Goal: Task Accomplishment & Management: Complete application form

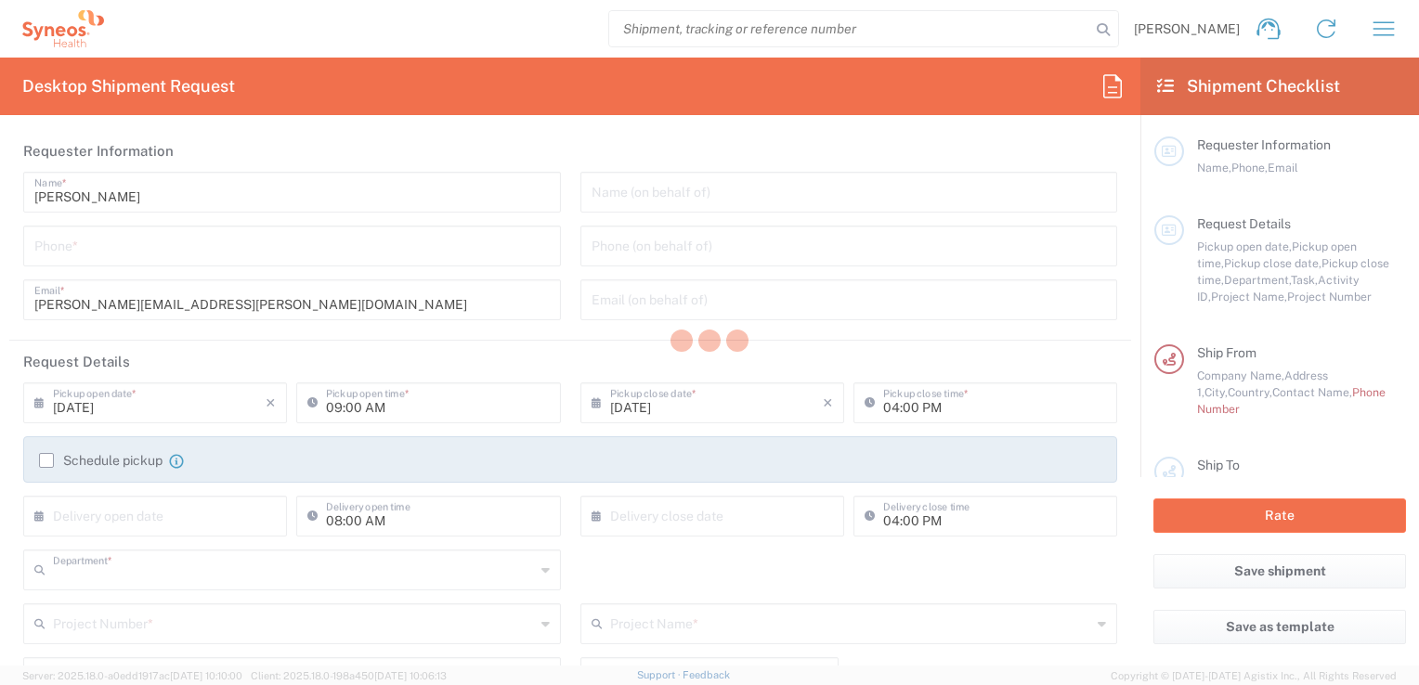
type input "3251"
type input "[GEOGRAPHIC_DATA]"
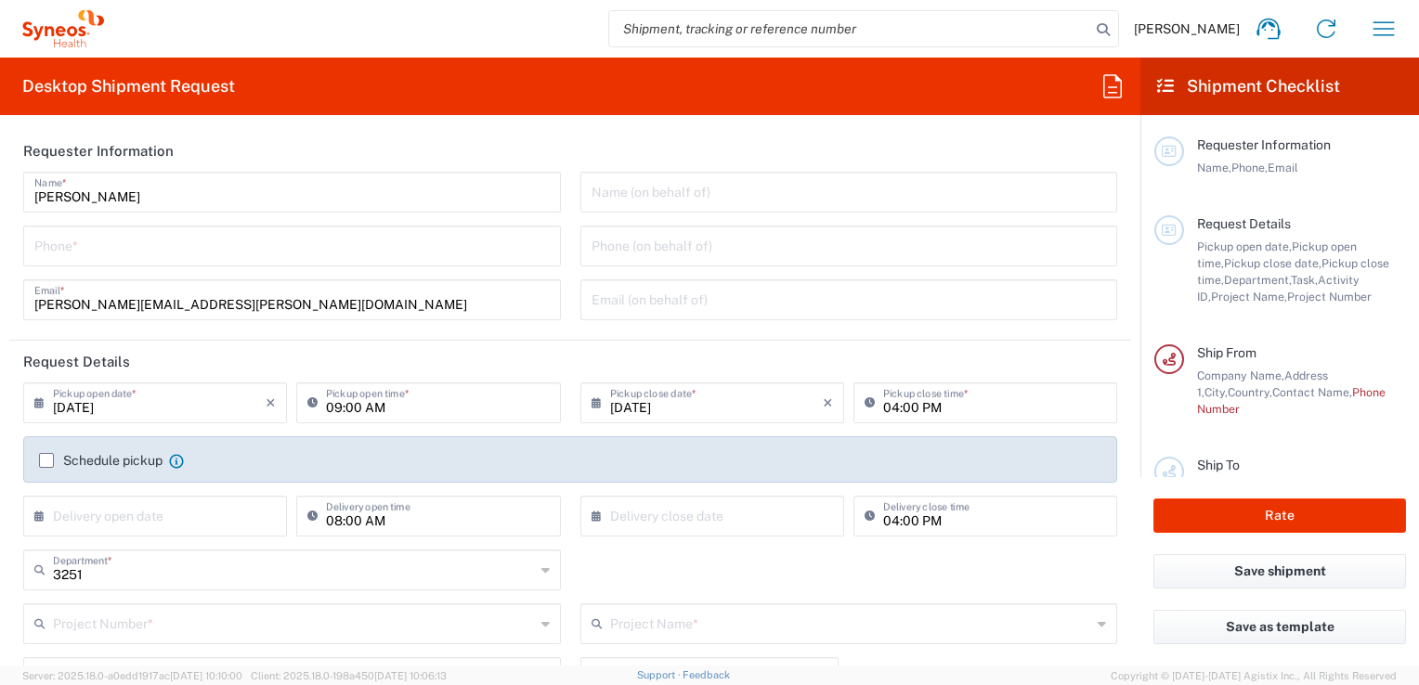
type input "Syneos Health UK Limited"
click at [89, 242] on input "tel" at bounding box center [291, 244] width 515 height 33
type input "01825750736"
click at [627, 185] on input "text" at bounding box center [849, 191] width 515 height 33
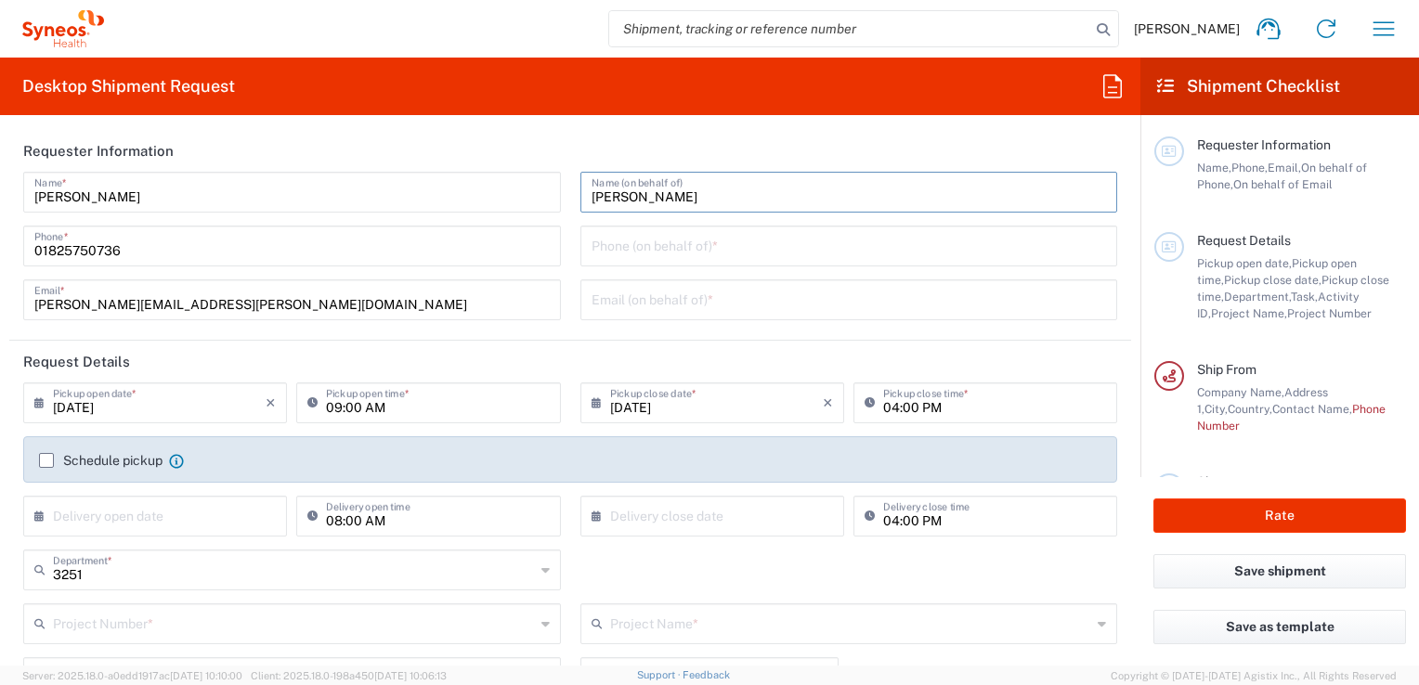
click at [641, 189] on input "[PERSON_NAME]" at bounding box center [849, 191] width 515 height 33
type input "[PERSON_NAME]"
click at [592, 236] on input "tel" at bounding box center [849, 244] width 515 height 33
paste input "07812176749"
type input "07812176749"
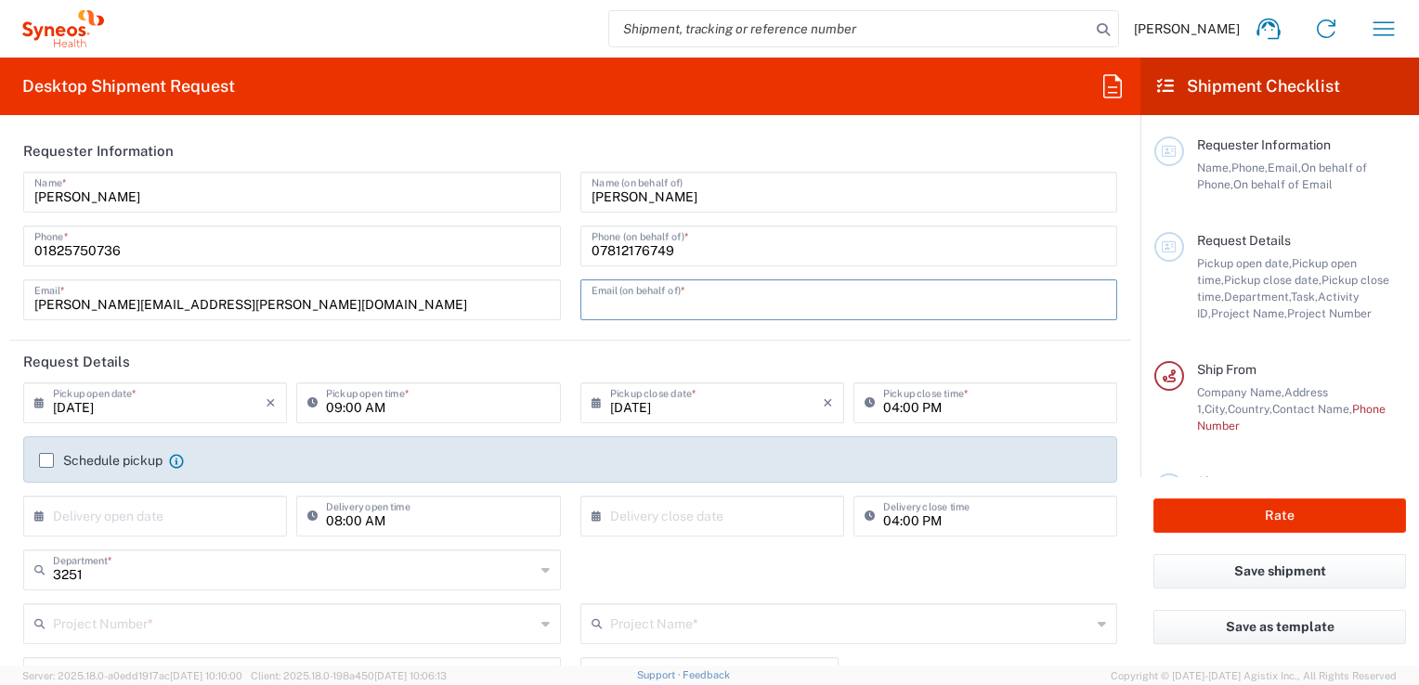
click at [614, 300] on input "text" at bounding box center [849, 298] width 515 height 33
click at [606, 306] on input "text" at bounding box center [849, 298] width 515 height 33
click at [595, 293] on input "text" at bounding box center [849, 298] width 515 height 33
click at [725, 296] on input "text" at bounding box center [849, 298] width 515 height 33
click at [609, 295] on input "text" at bounding box center [849, 298] width 515 height 33
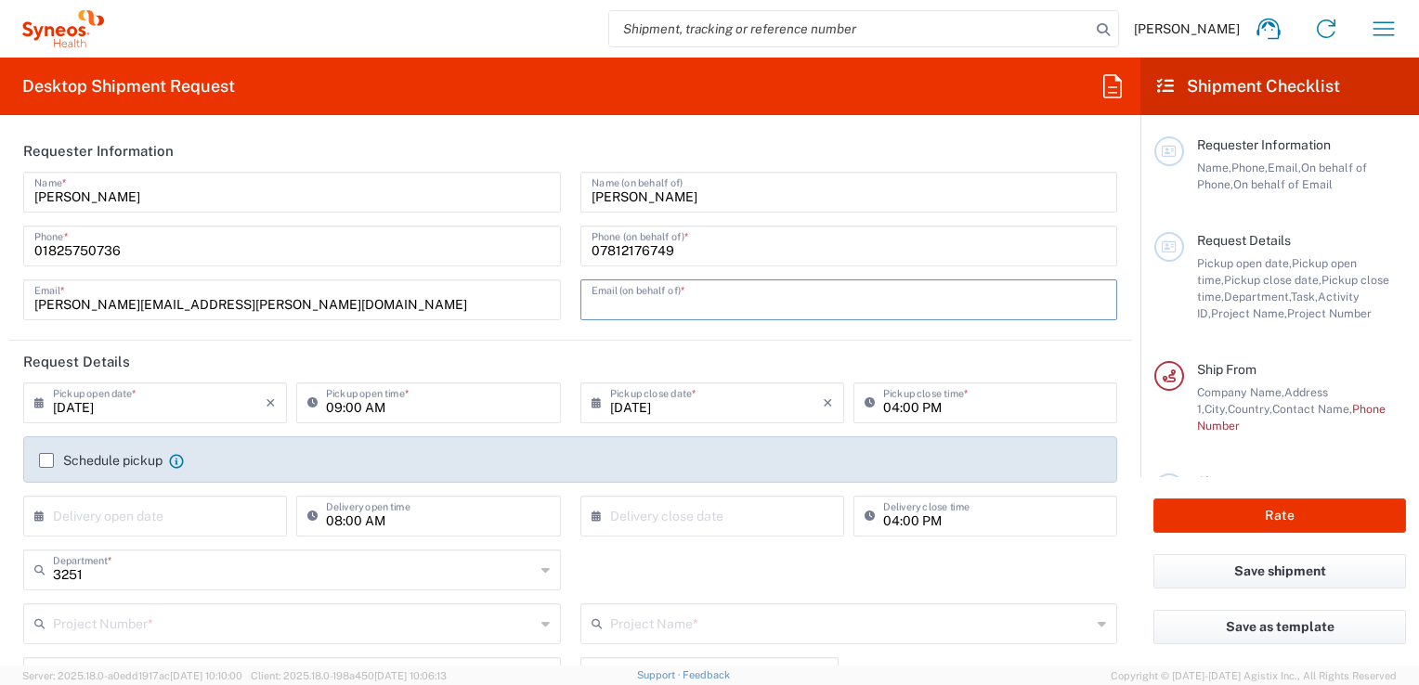
click at [736, 293] on input "text" at bounding box center [849, 298] width 515 height 33
click at [722, 302] on input "text" at bounding box center [849, 298] width 515 height 33
paste input "[PERSON_NAME][EMAIL_ADDRESS][PERSON_NAME][DOMAIN_NAME]"
type input "[PERSON_NAME][EMAIL_ADDRESS][PERSON_NAME][DOMAIN_NAME]"
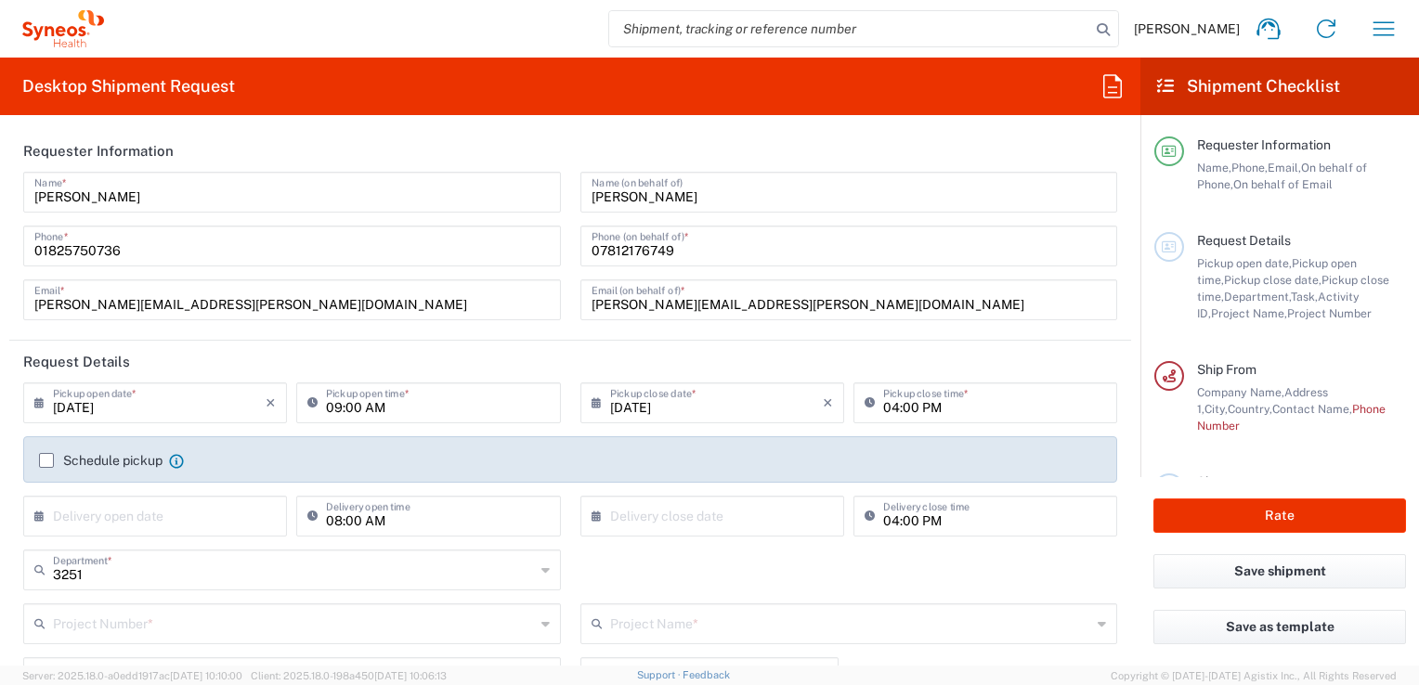
click at [592, 400] on icon at bounding box center [601, 403] width 19 height 30
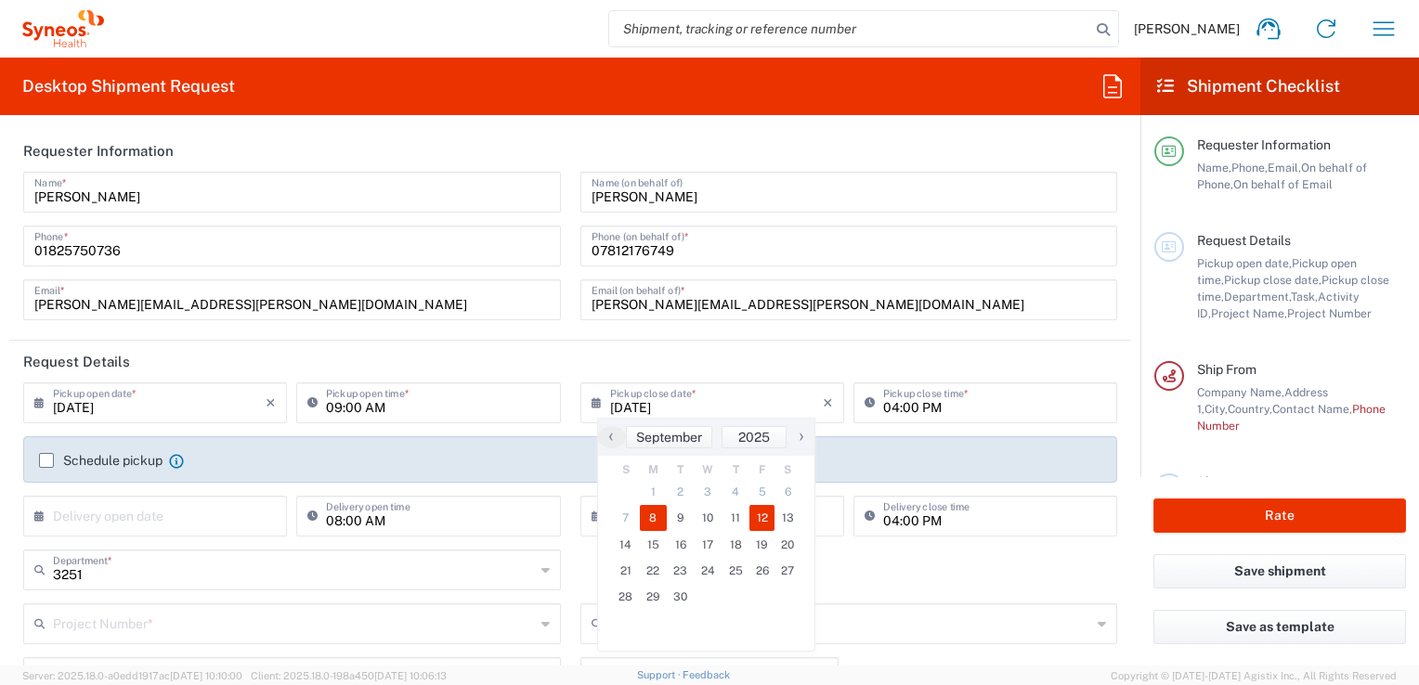
click at [761, 521] on span "12" at bounding box center [762, 518] width 26 height 26
type input "09/12/2025"
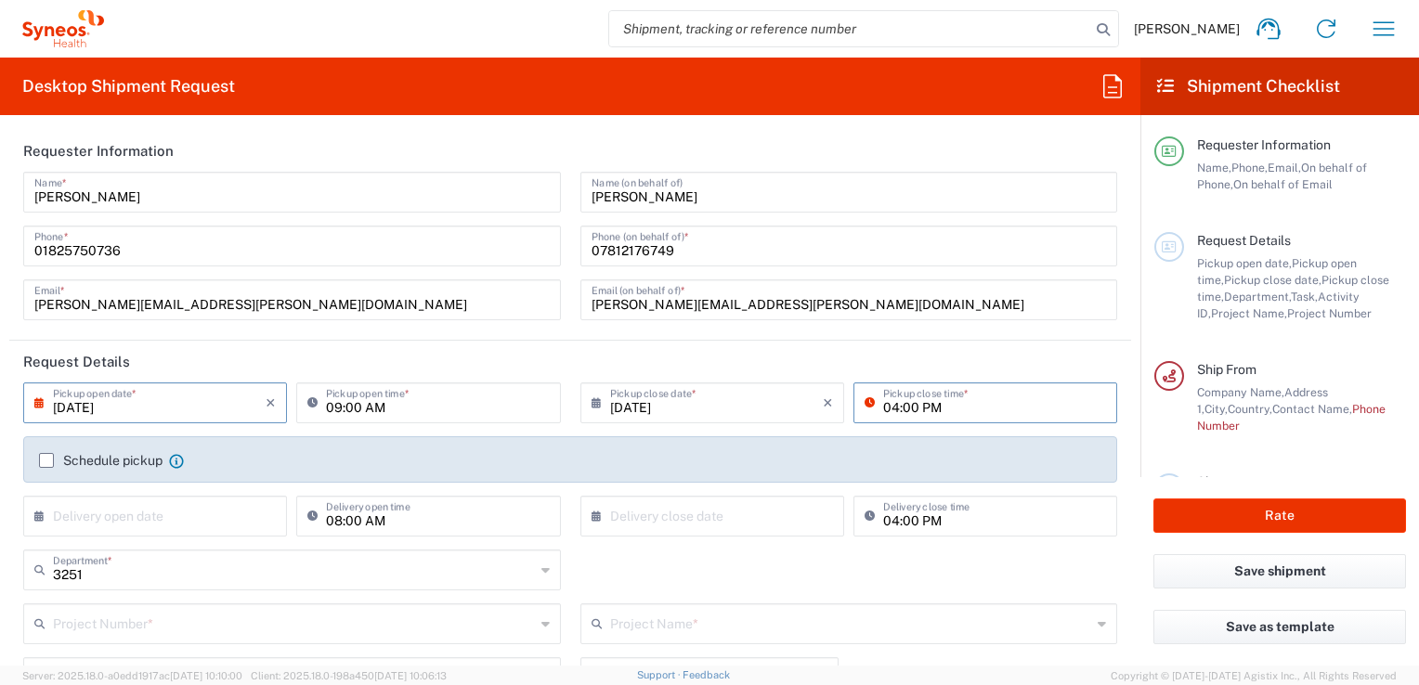
click at [932, 409] on input "04:00 PM" at bounding box center [994, 401] width 223 height 33
click at [865, 401] on icon at bounding box center [874, 403] width 19 height 30
click at [891, 407] on input "04:00 PM" at bounding box center [994, 401] width 223 height 33
click at [884, 407] on input "04:00 PM" at bounding box center [994, 401] width 223 height 33
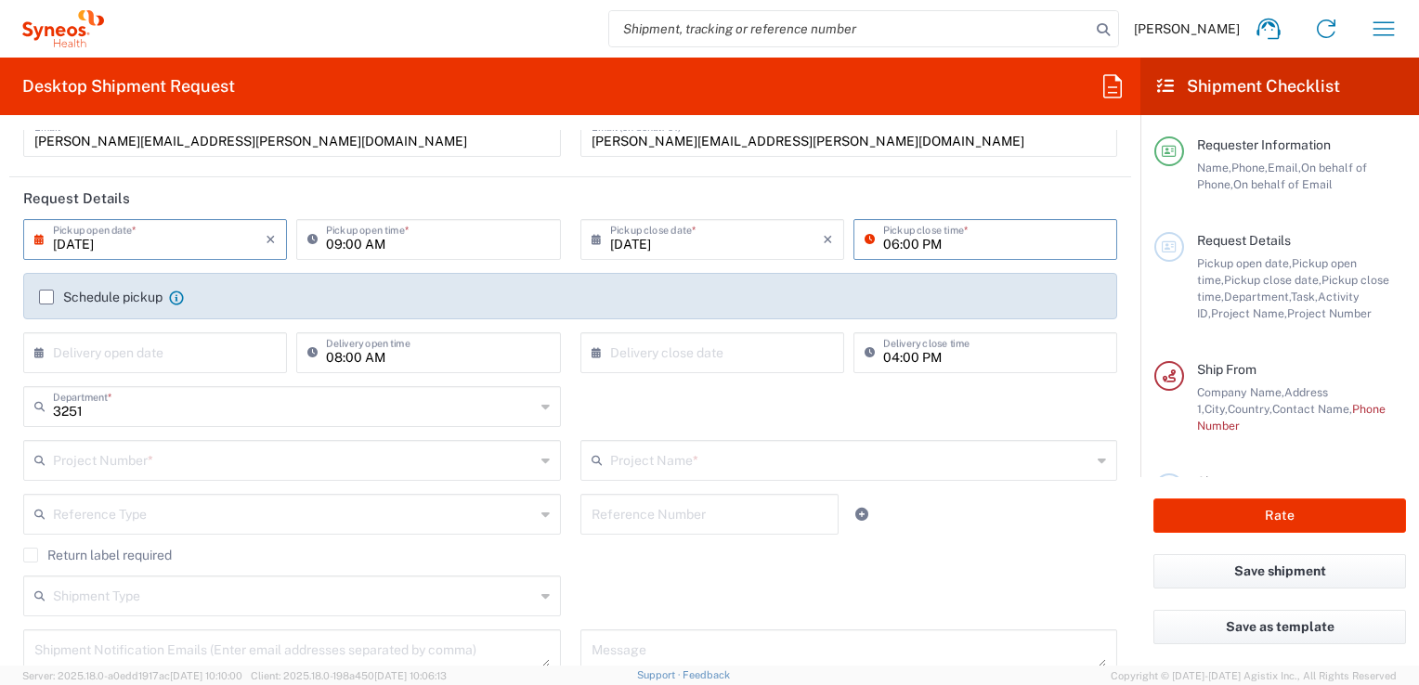
scroll to position [186, 0]
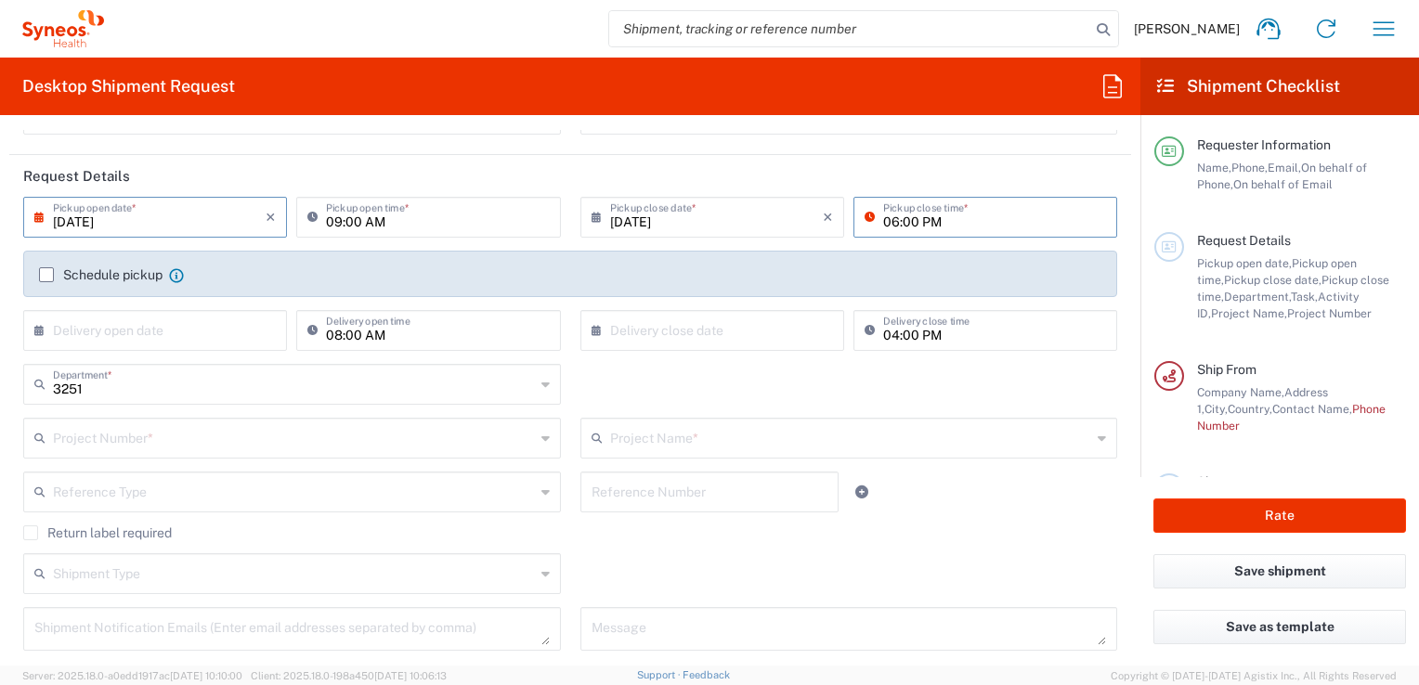
type input "06:00 PM"
click at [42, 273] on label "Schedule pickup" at bounding box center [101, 274] width 124 height 15
click at [46, 275] on input "Schedule pickup" at bounding box center [46, 275] width 0 height 0
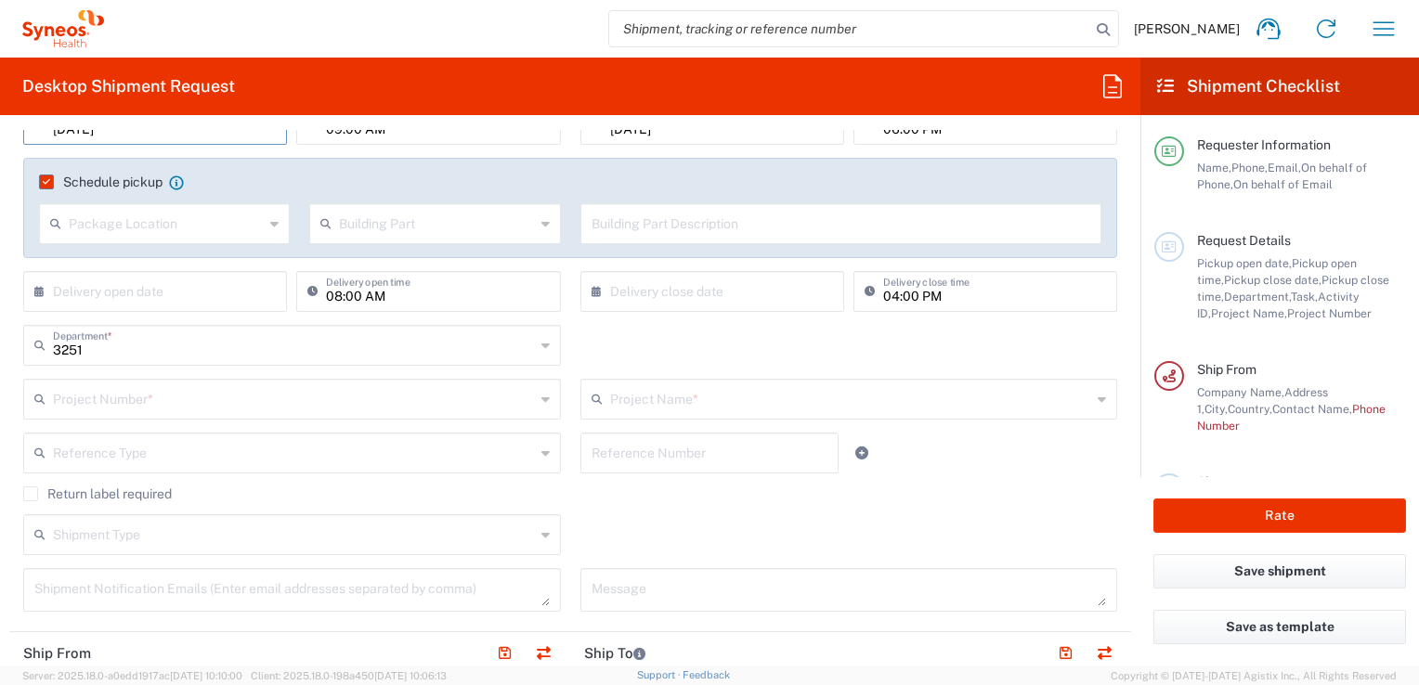
scroll to position [743, 0]
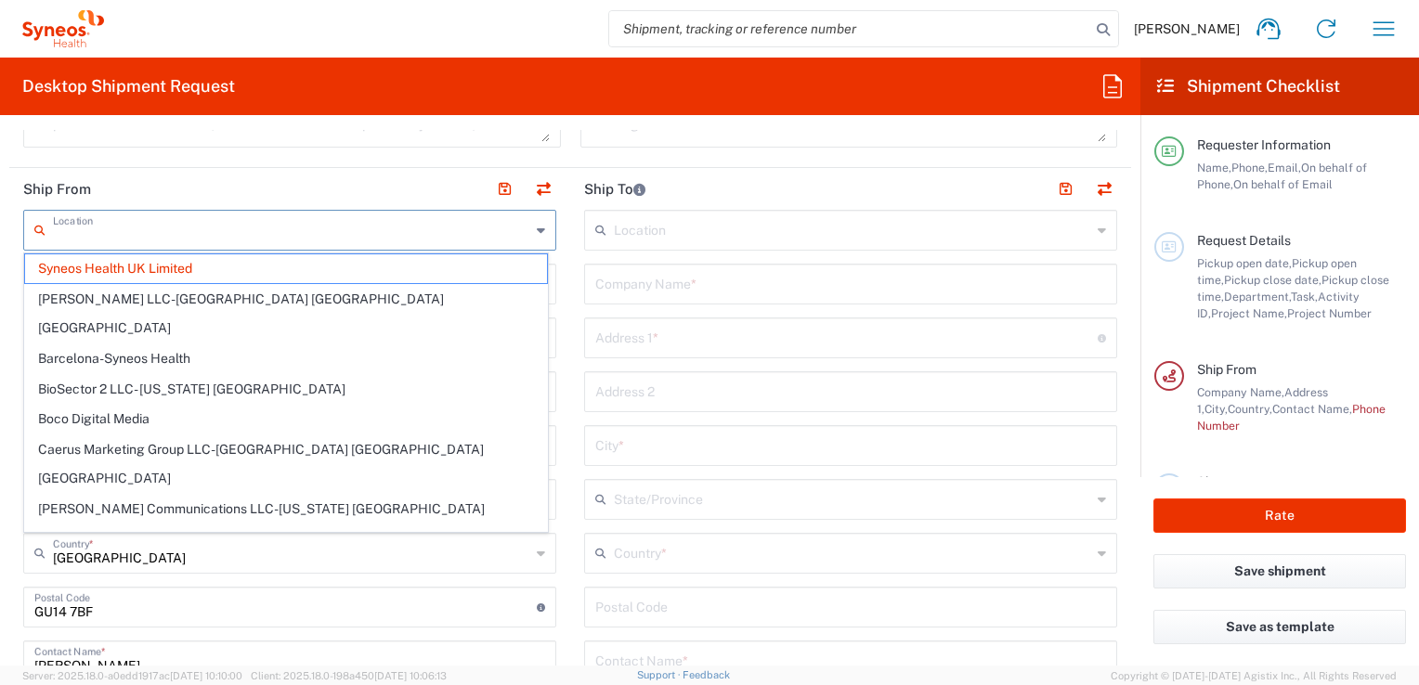
click at [231, 213] on input "text" at bounding box center [291, 229] width 477 height 33
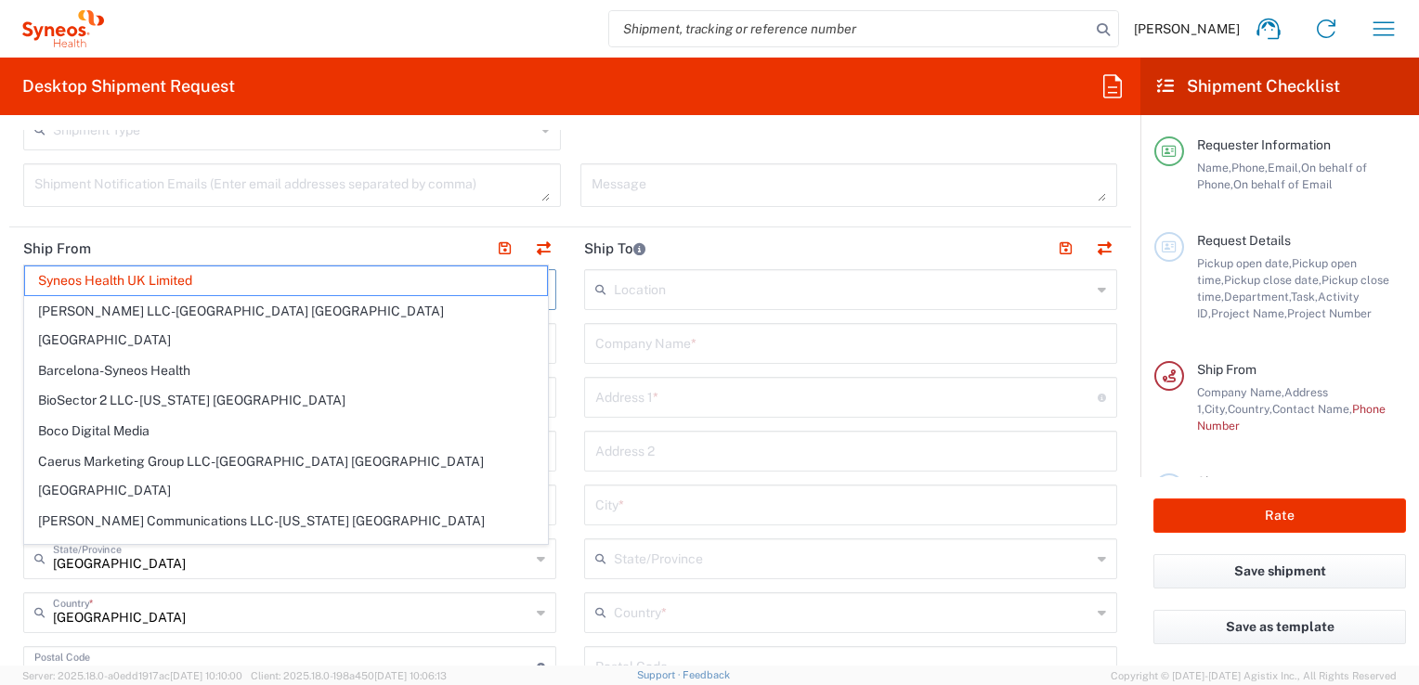
scroll to position [557, 0]
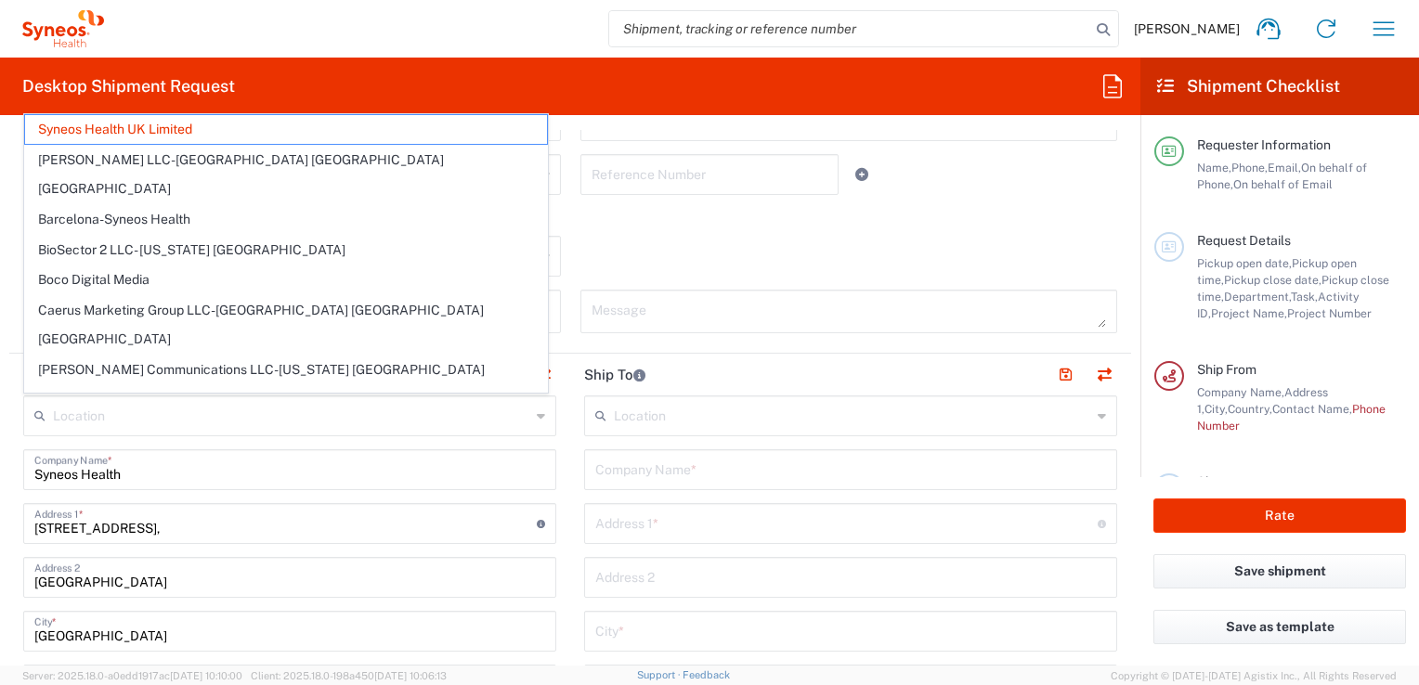
click at [463, 449] on div "Syneos Health Company Name *" at bounding box center [289, 469] width 533 height 41
type input "Syneos Health UK Limited"
drag, startPoint x: 225, startPoint y: 416, endPoint x: 108, endPoint y: 414, distance: 117.0
click at [108, 414] on input "text" at bounding box center [291, 414] width 477 height 33
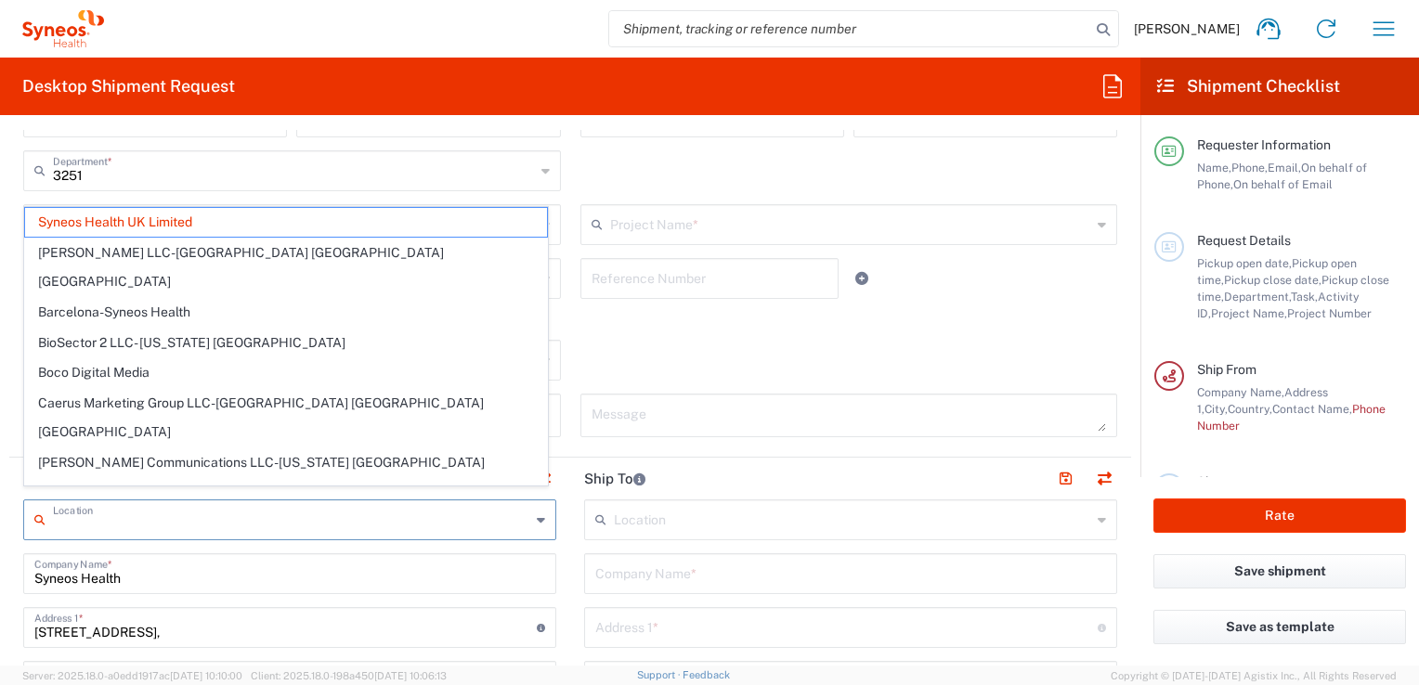
scroll to position [464, 0]
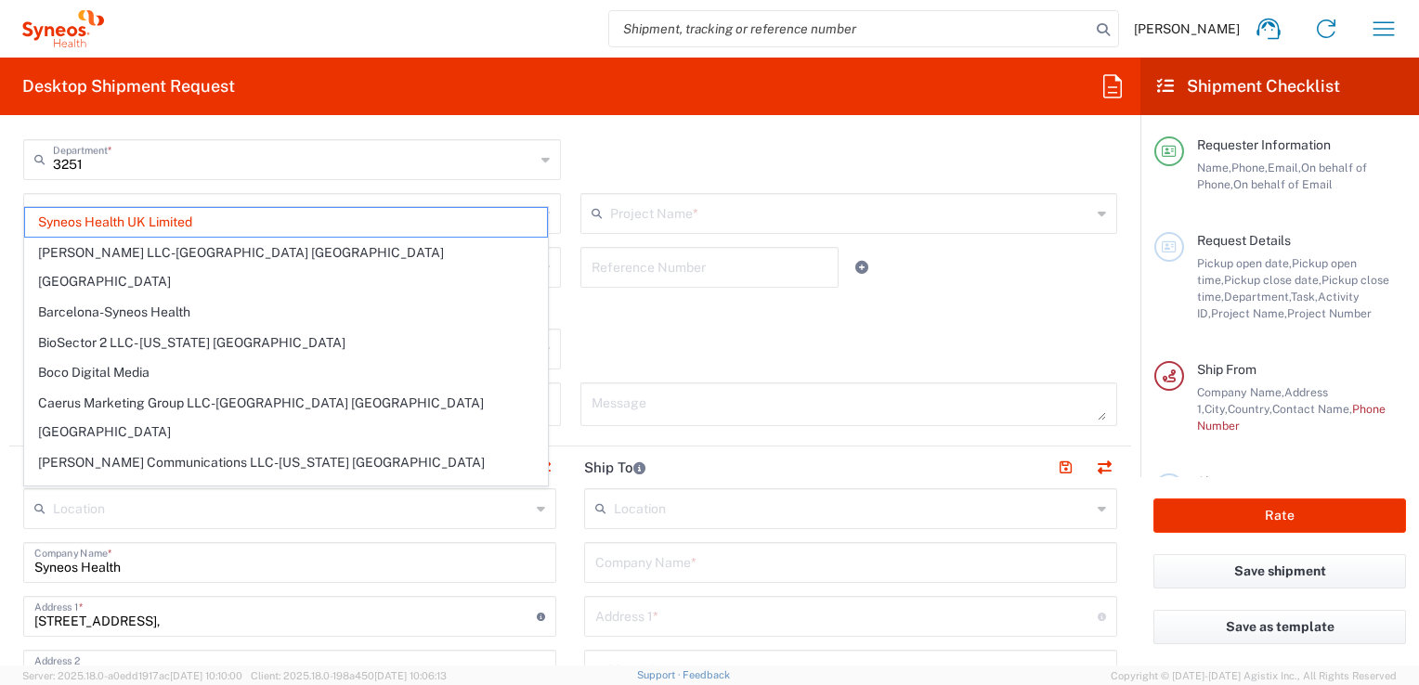
click at [12, 211] on main "09/12/2025 × Pickup open date * Cancel Apply 09:00 AM Pickup open time * 09/12/…" at bounding box center [570, 178] width 1122 height 521
type input "Syneos Health UK Limited"
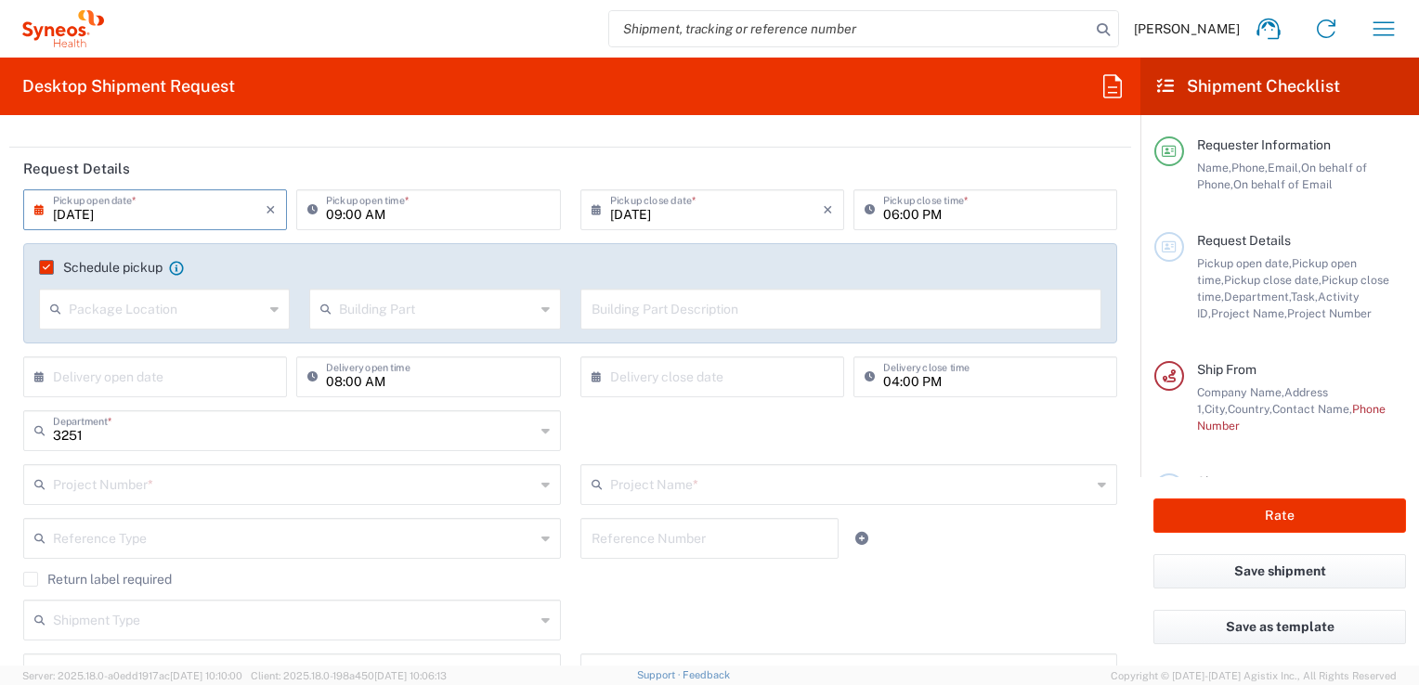
scroll to position [186, 0]
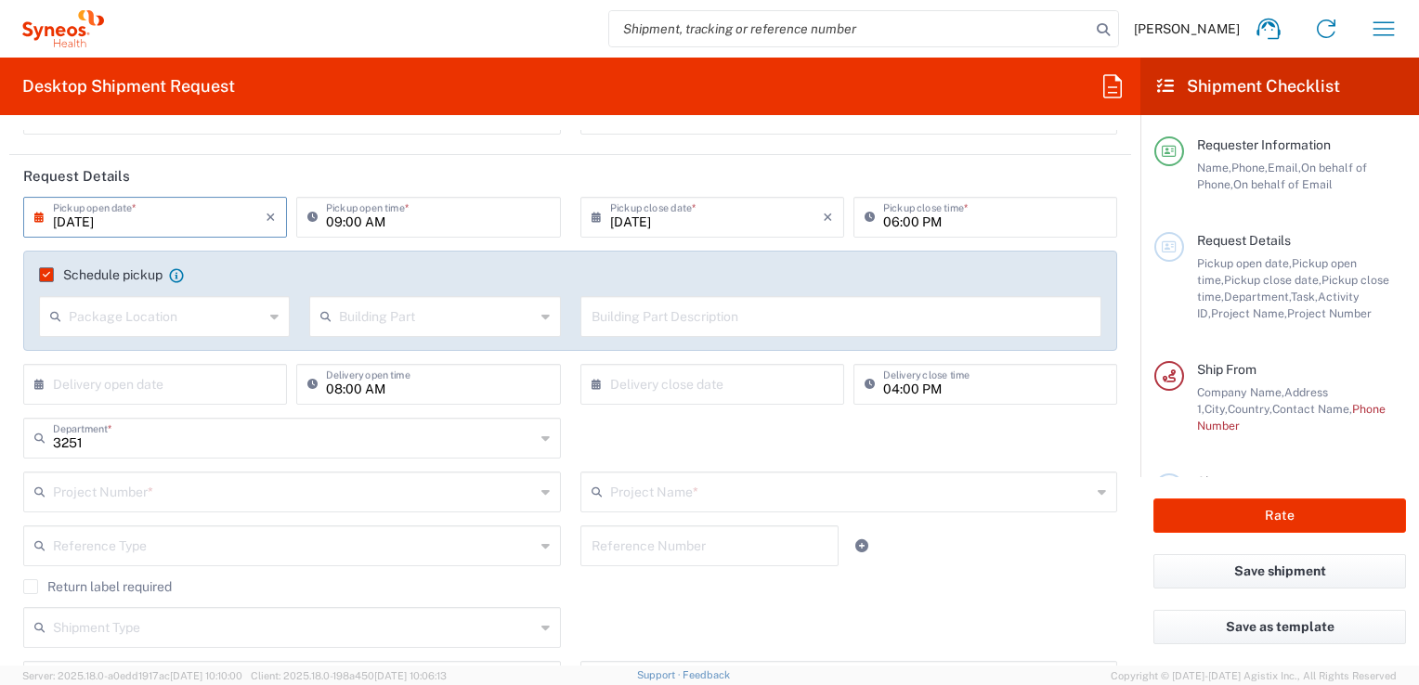
click at [275, 316] on div "Package Location" at bounding box center [164, 316] width 251 height 41
click at [63, 441] on span "Side" at bounding box center [163, 448] width 244 height 29
type input "Side"
click at [541, 314] on icon at bounding box center [545, 317] width 8 height 30
drag, startPoint x: 332, startPoint y: 384, endPoint x: 602, endPoint y: 358, distance: 270.5
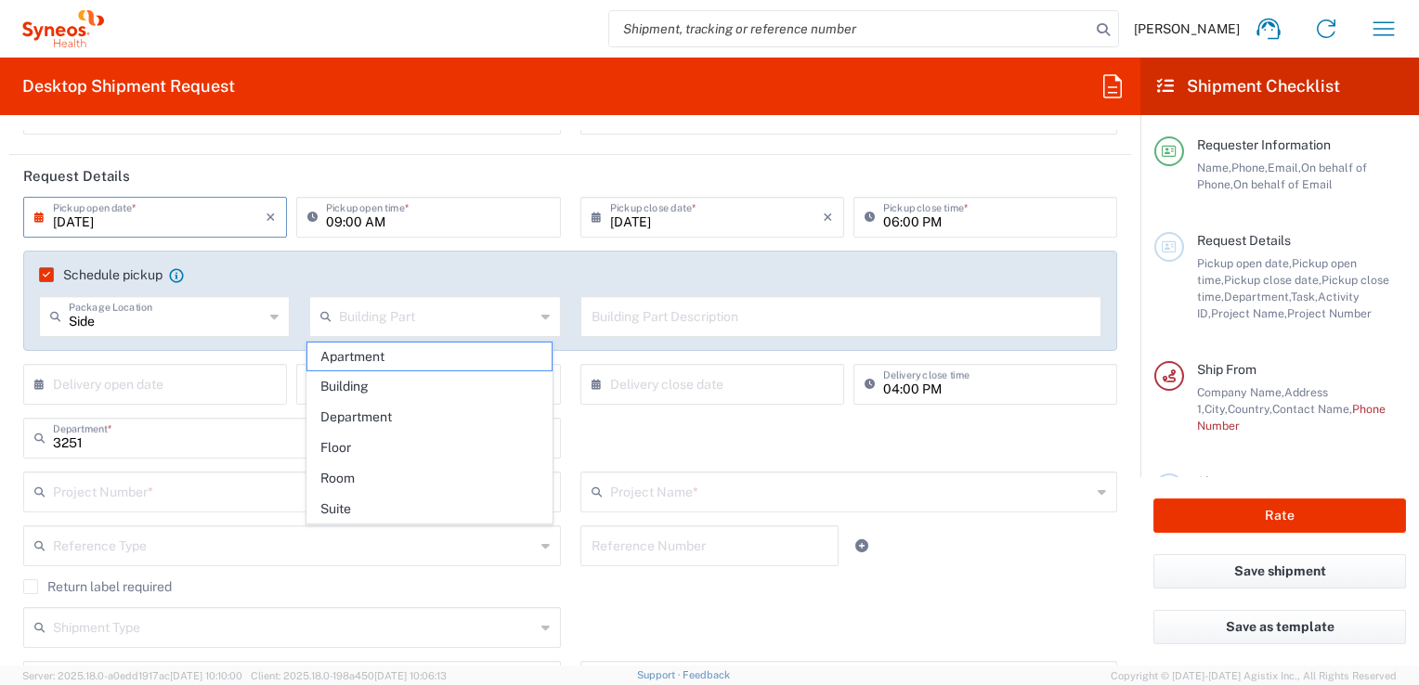
click at [332, 382] on span "Building" at bounding box center [429, 386] width 244 height 29
type input "Building"
click at [631, 318] on input "text" at bounding box center [842, 315] width 500 height 33
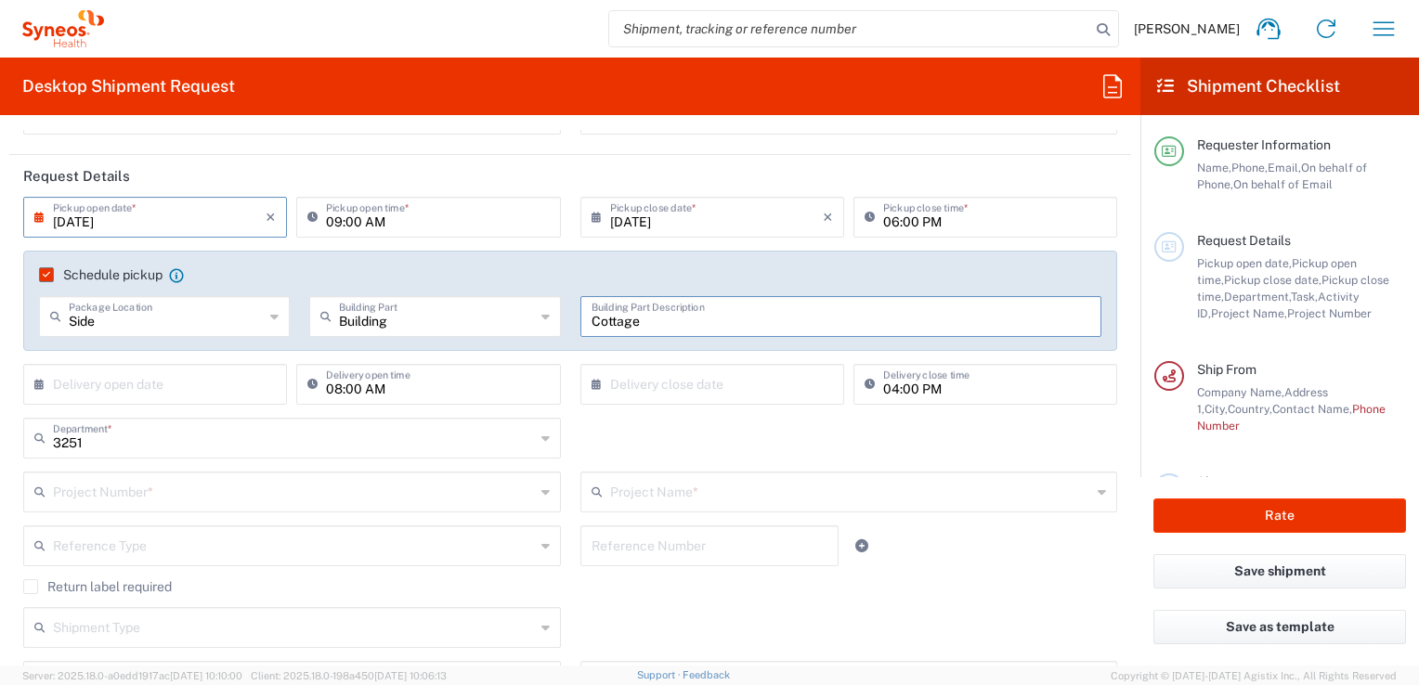
click at [631, 318] on input "Cottage" at bounding box center [842, 315] width 500 height 33
type input "Cottage"
click at [139, 215] on input "09/12/2025" at bounding box center [159, 216] width 213 height 33
click at [88, 222] on input "09/12/2025" at bounding box center [159, 216] width 213 height 33
click at [34, 215] on div "09/12/2025 × Pickup open date *" at bounding box center [155, 217] width 264 height 41
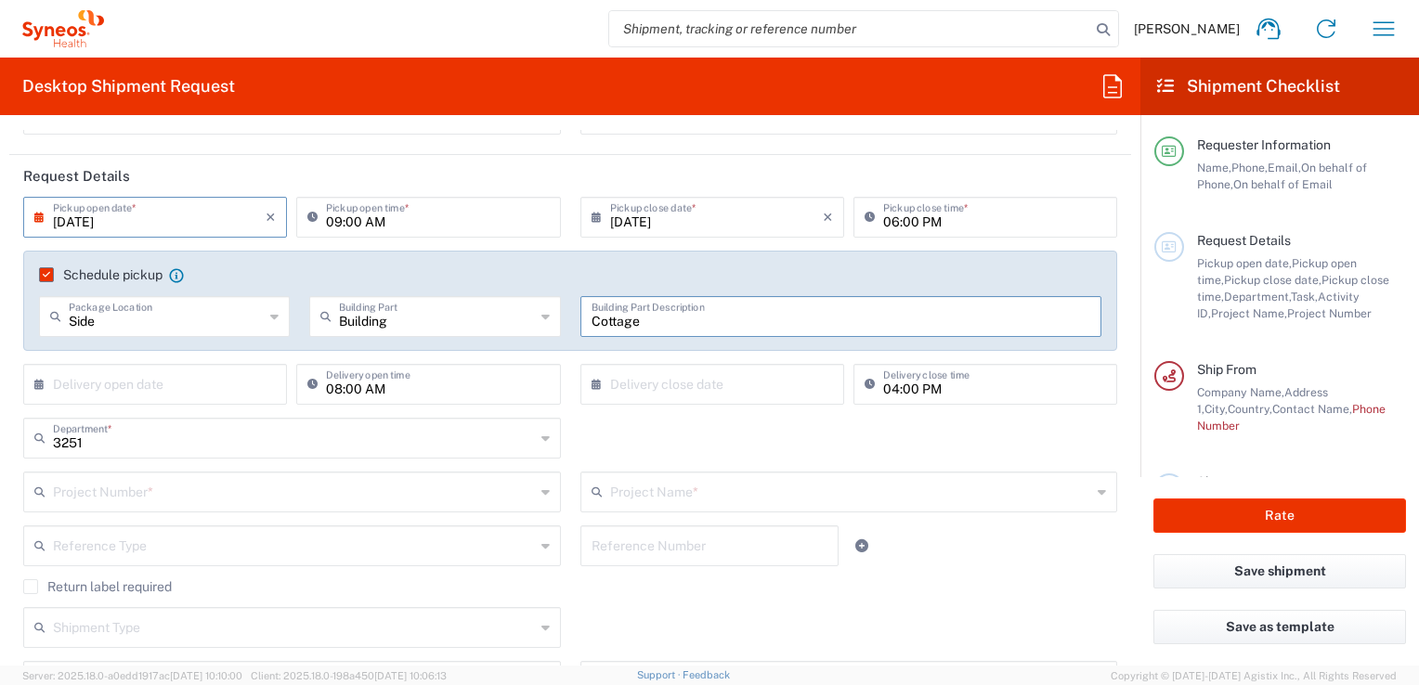
click at [134, 208] on input "09/12/2025" at bounding box center [159, 216] width 213 height 33
click at [271, 215] on icon "×" at bounding box center [271, 217] width 10 height 30
click at [271, 215] on div "09/12/2025 × Pickup open date *" at bounding box center [155, 217] width 264 height 41
click at [127, 220] on input "09/12/2025" at bounding box center [159, 216] width 213 height 33
click at [167, 219] on input "09/12/2" at bounding box center [159, 216] width 213 height 33
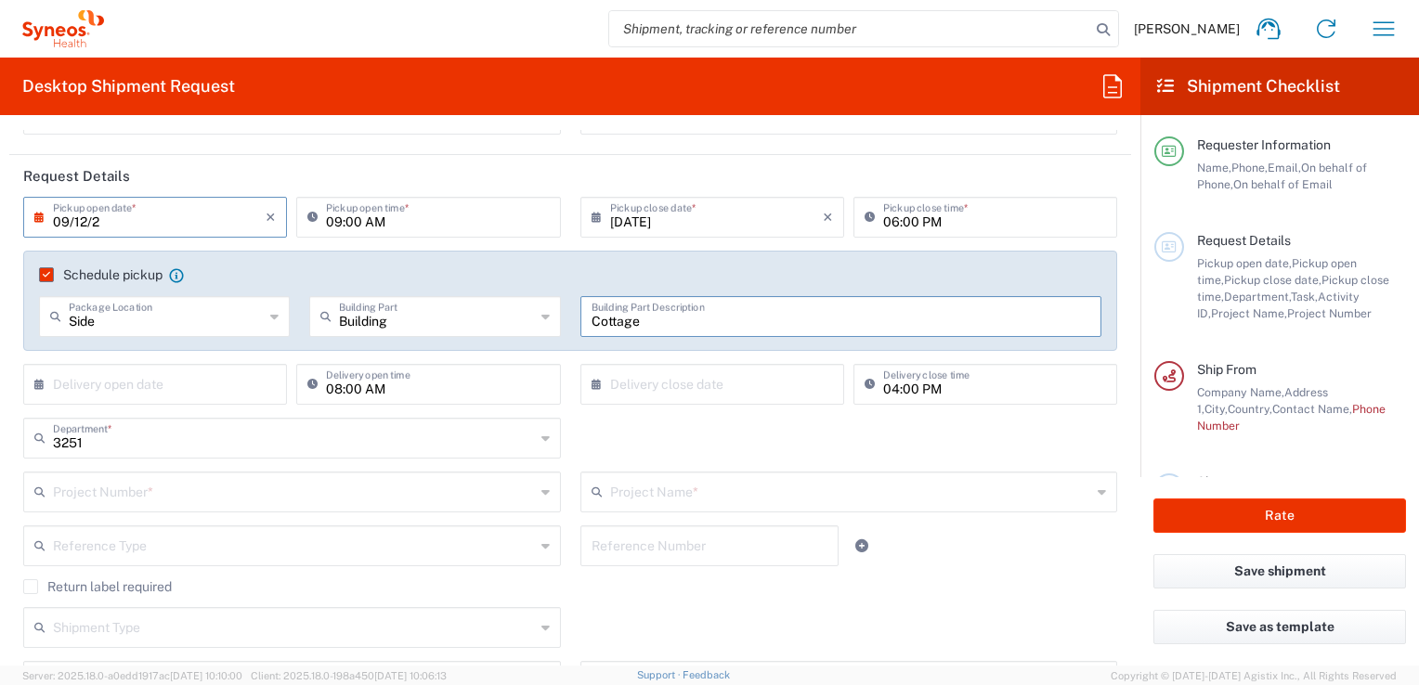
click at [111, 220] on input "09/12/2" at bounding box center [159, 216] width 213 height 33
click at [125, 221] on input "09/12/2" at bounding box center [159, 216] width 213 height 33
type input "09/"
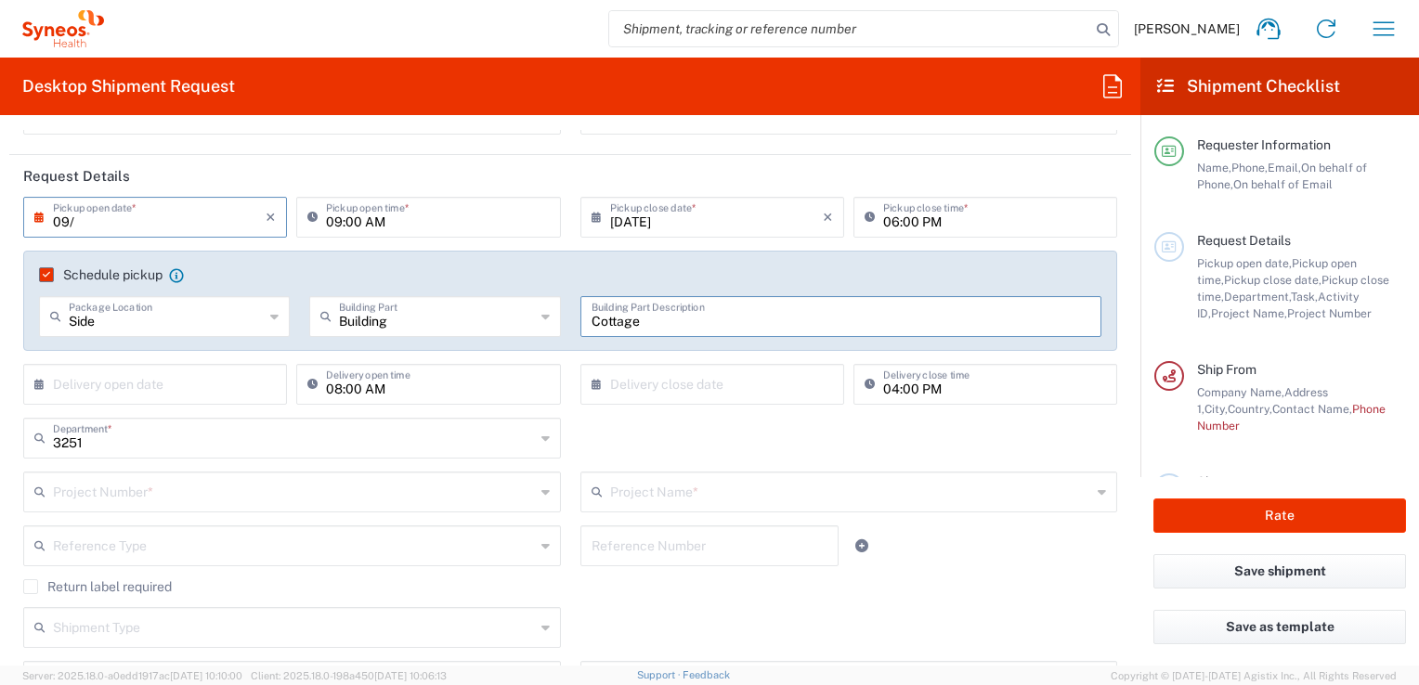
click at [425, 206] on input "09:00 AM" at bounding box center [437, 216] width 223 height 33
type input ":00 AM"
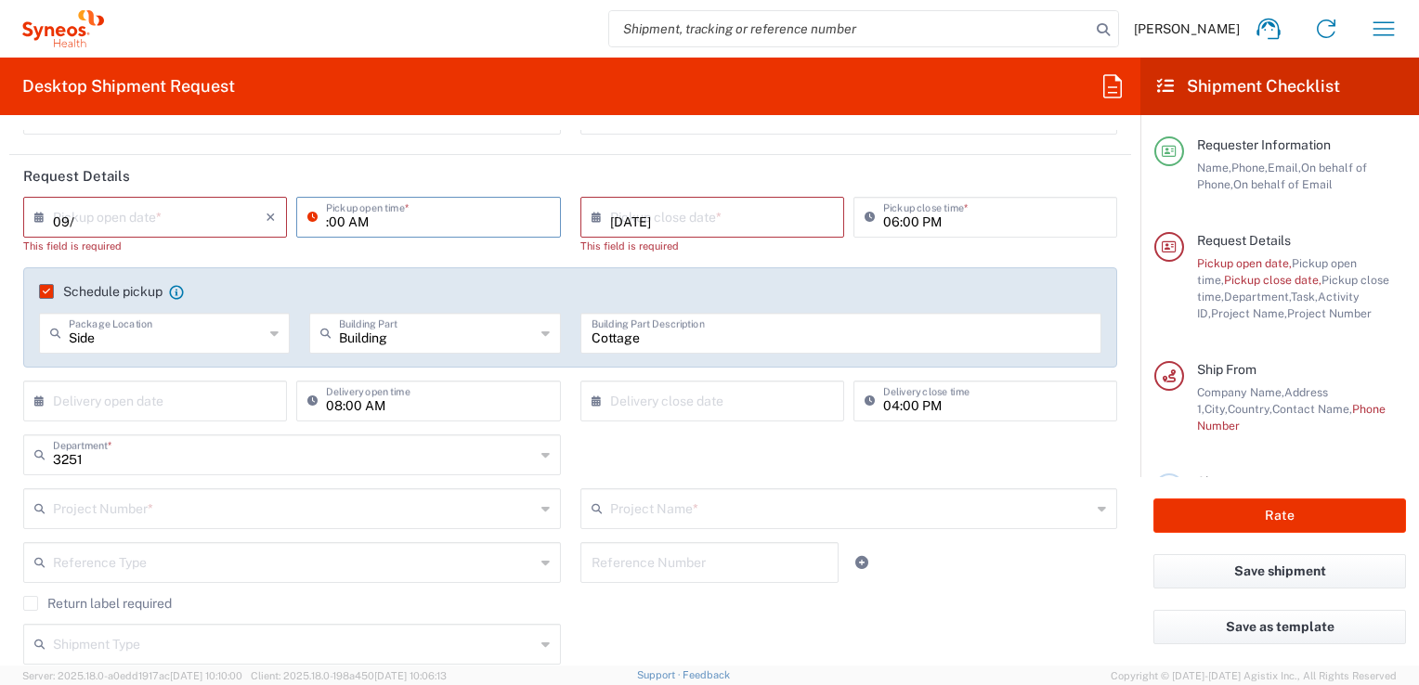
type input "09/01/2025"
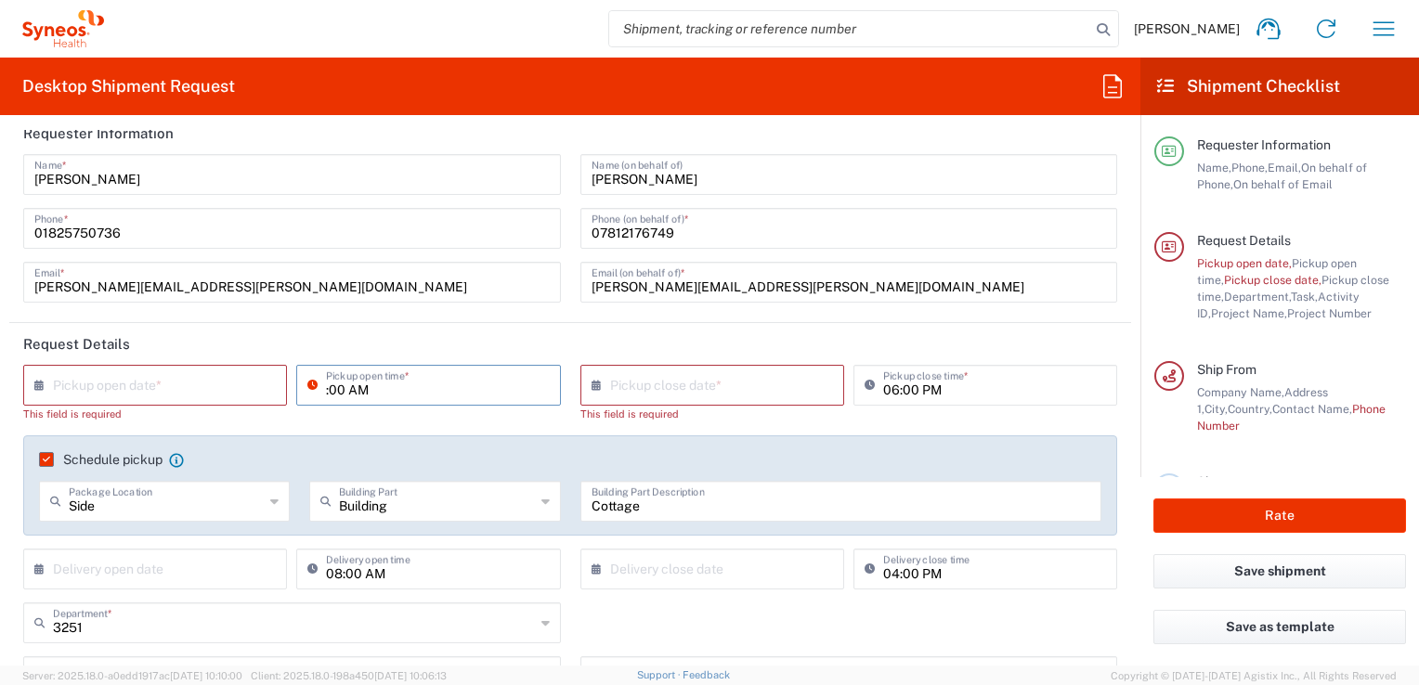
scroll to position [0, 0]
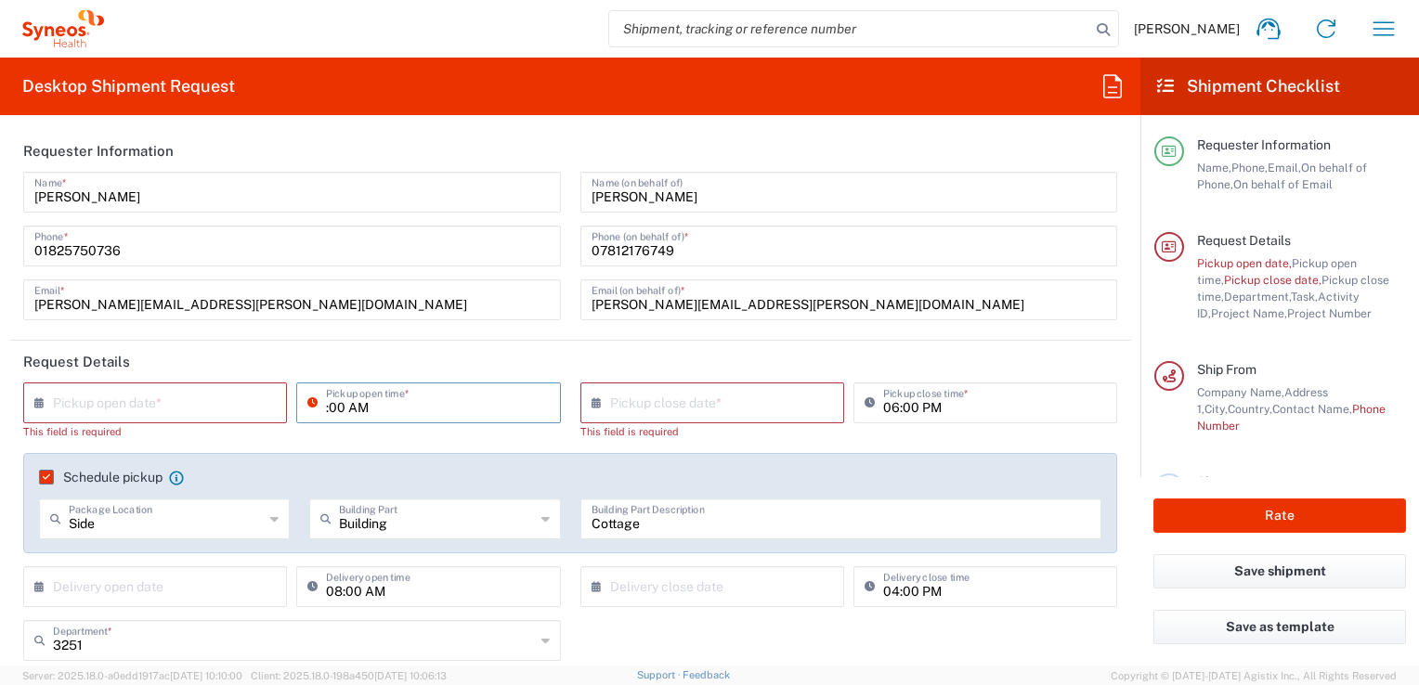
type input ":00 AM"
click at [80, 406] on input "text" at bounding box center [159, 401] width 213 height 33
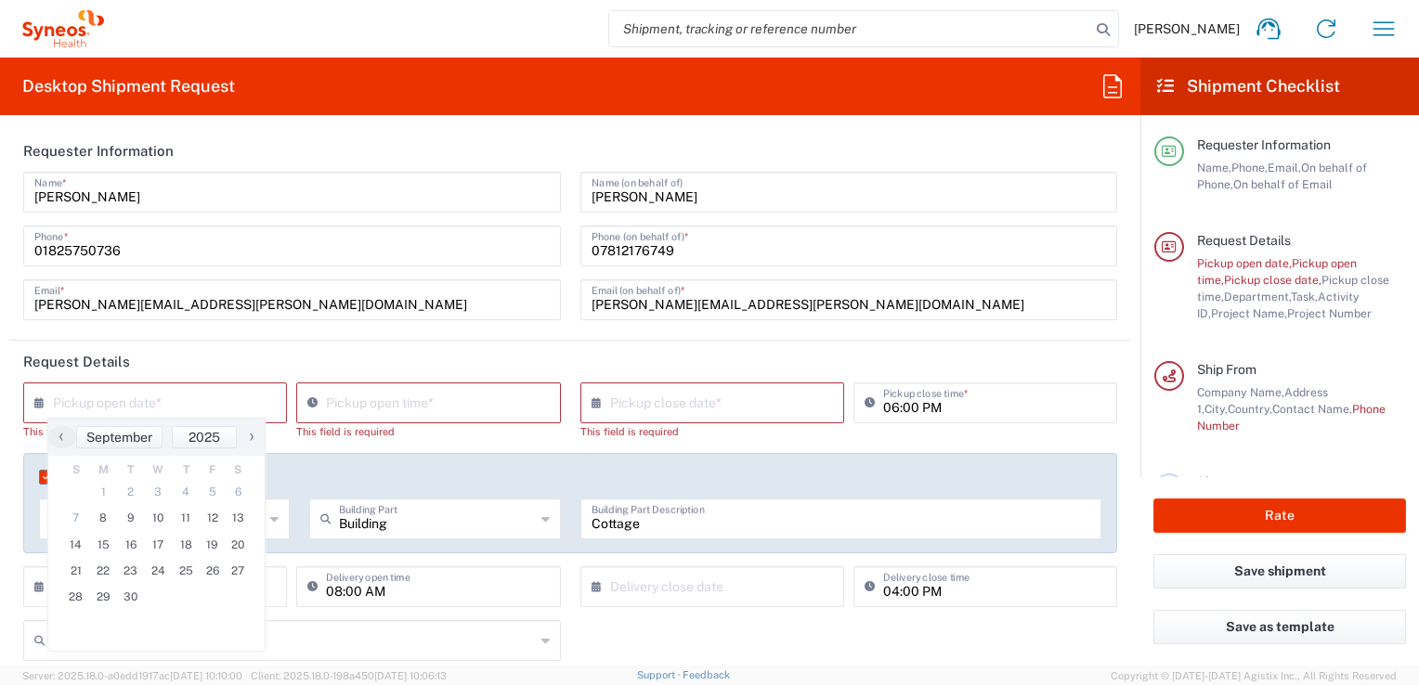
click at [41, 402] on icon at bounding box center [43, 403] width 19 height 30
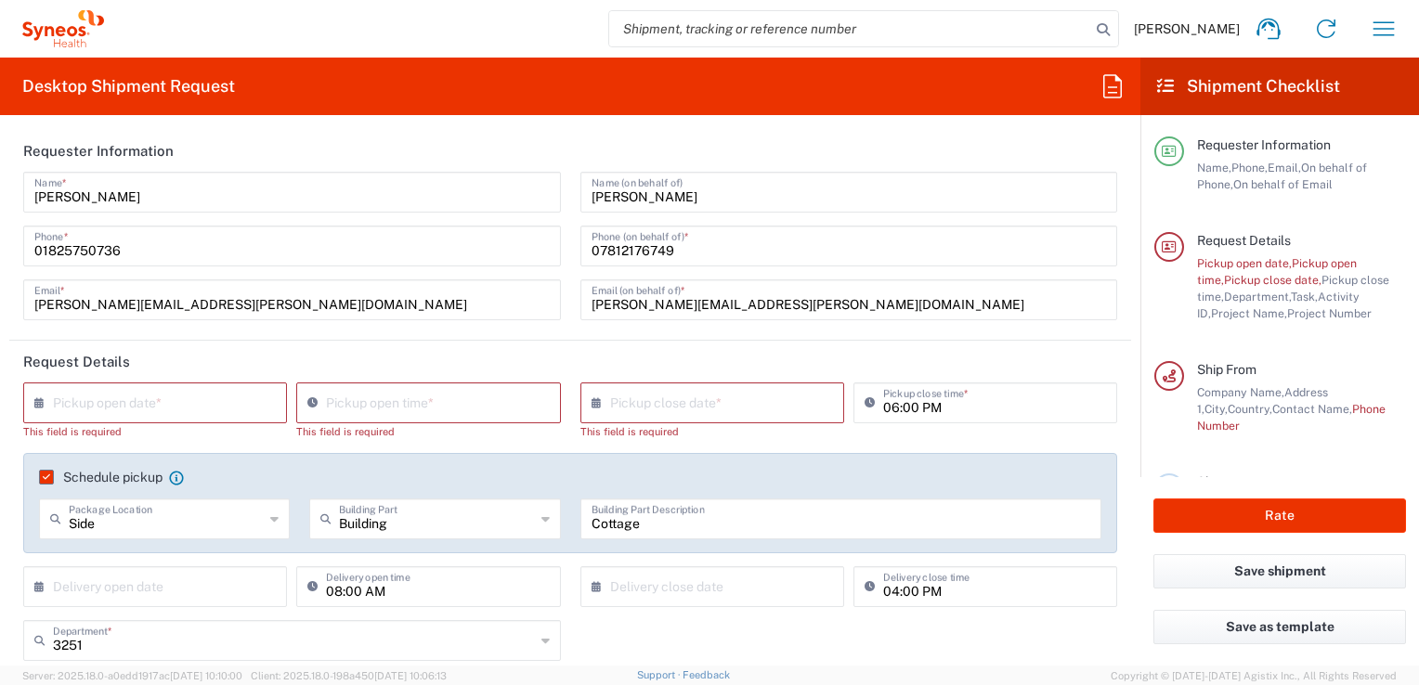
click at [40, 402] on icon at bounding box center [43, 403] width 19 height 30
click at [101, 414] on input "text" at bounding box center [159, 401] width 213 height 33
click at [103, 402] on input "text" at bounding box center [159, 401] width 213 height 33
type input "[DATE]"
type input "08:55 AM"
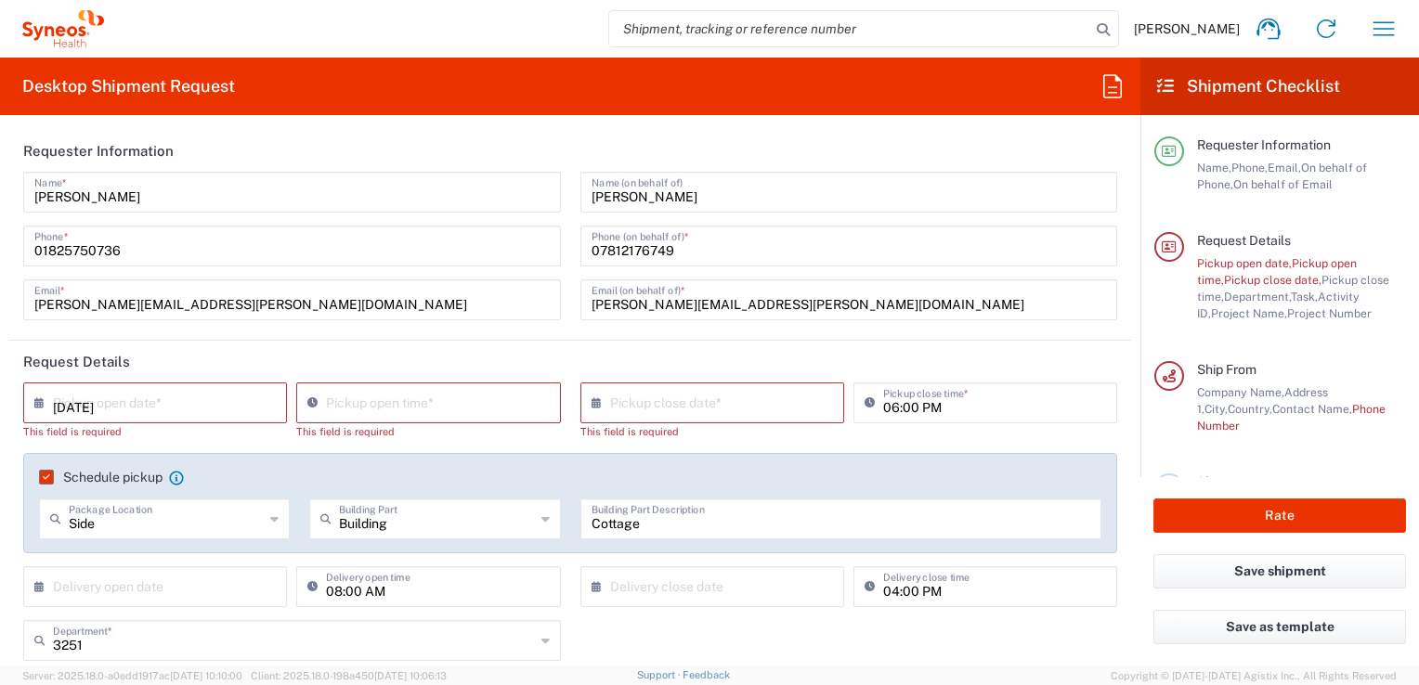
type input "[DATE]"
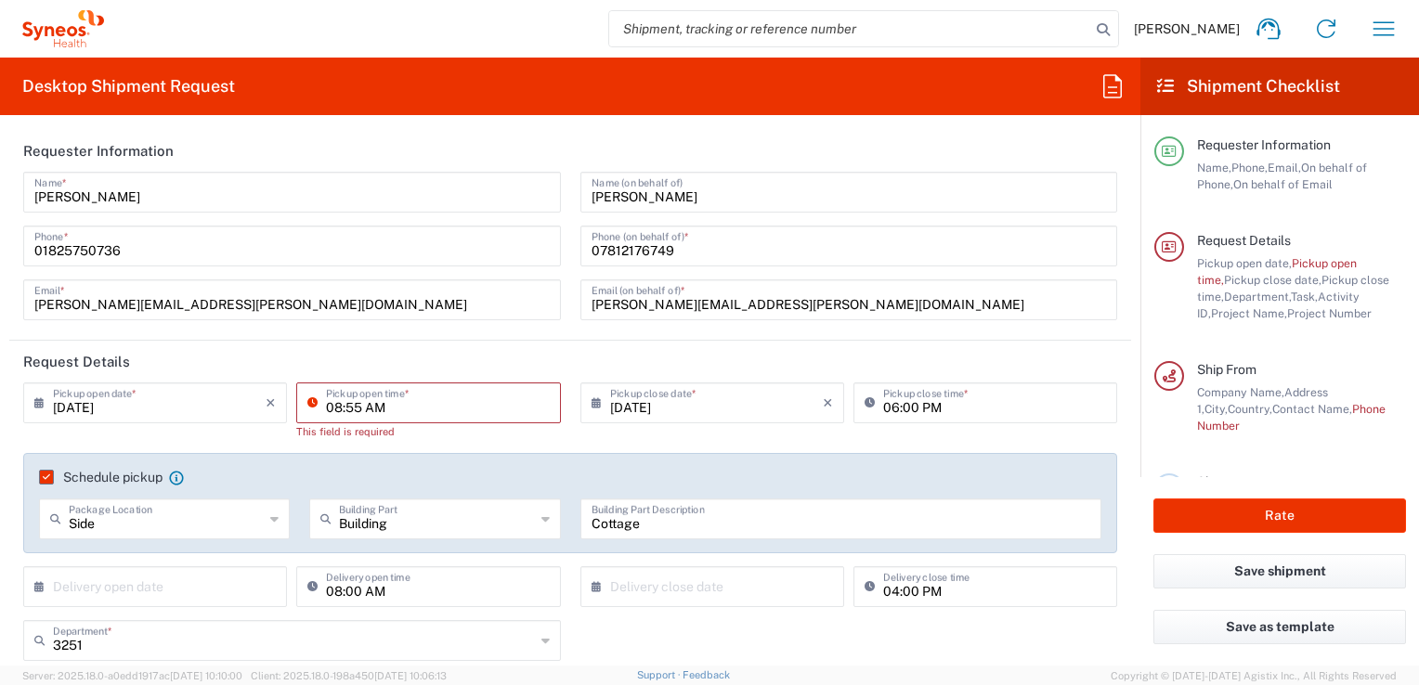
click at [427, 408] on input "08:55 AM" at bounding box center [437, 401] width 223 height 33
click at [360, 409] on input "08:55 AM" at bounding box center [437, 401] width 223 height 33
click at [360, 409] on input "08" at bounding box center [437, 401] width 223 height 33
click at [307, 396] on icon at bounding box center [316, 403] width 19 height 30
type input "."
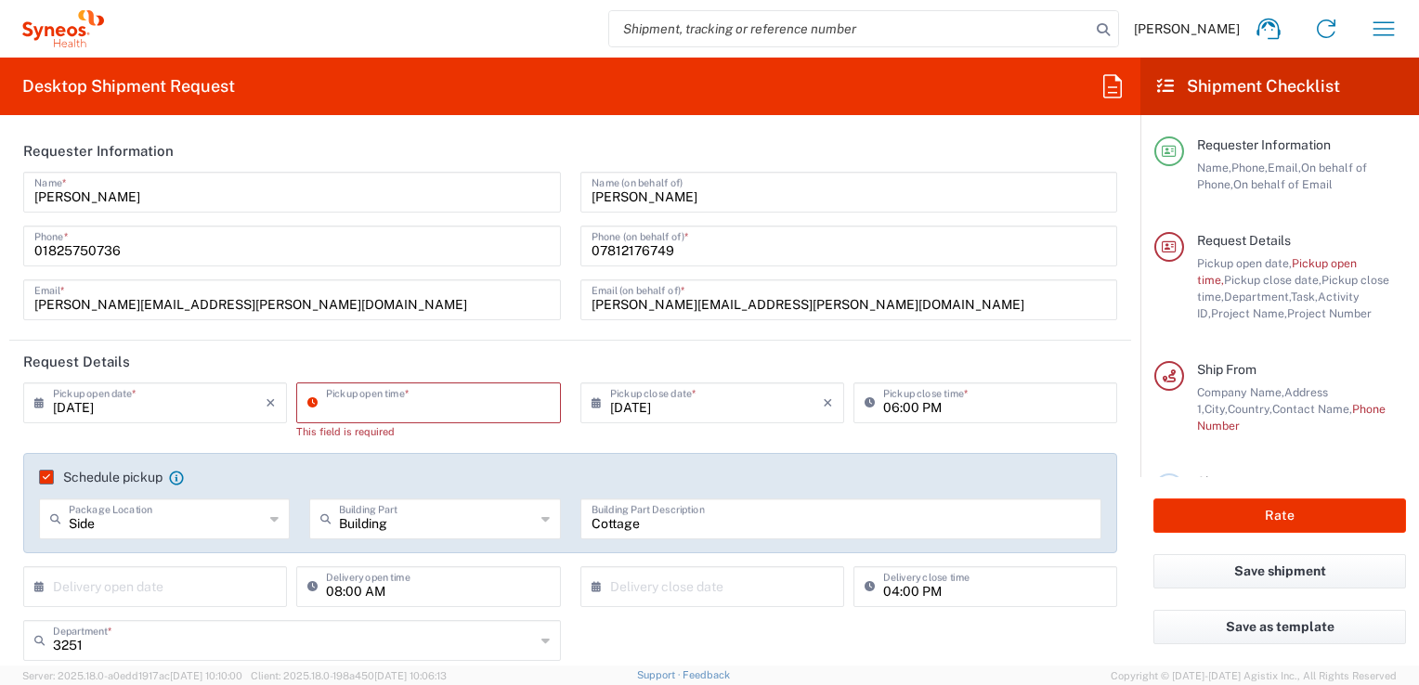
click at [349, 401] on input at bounding box center [437, 401] width 223 height 33
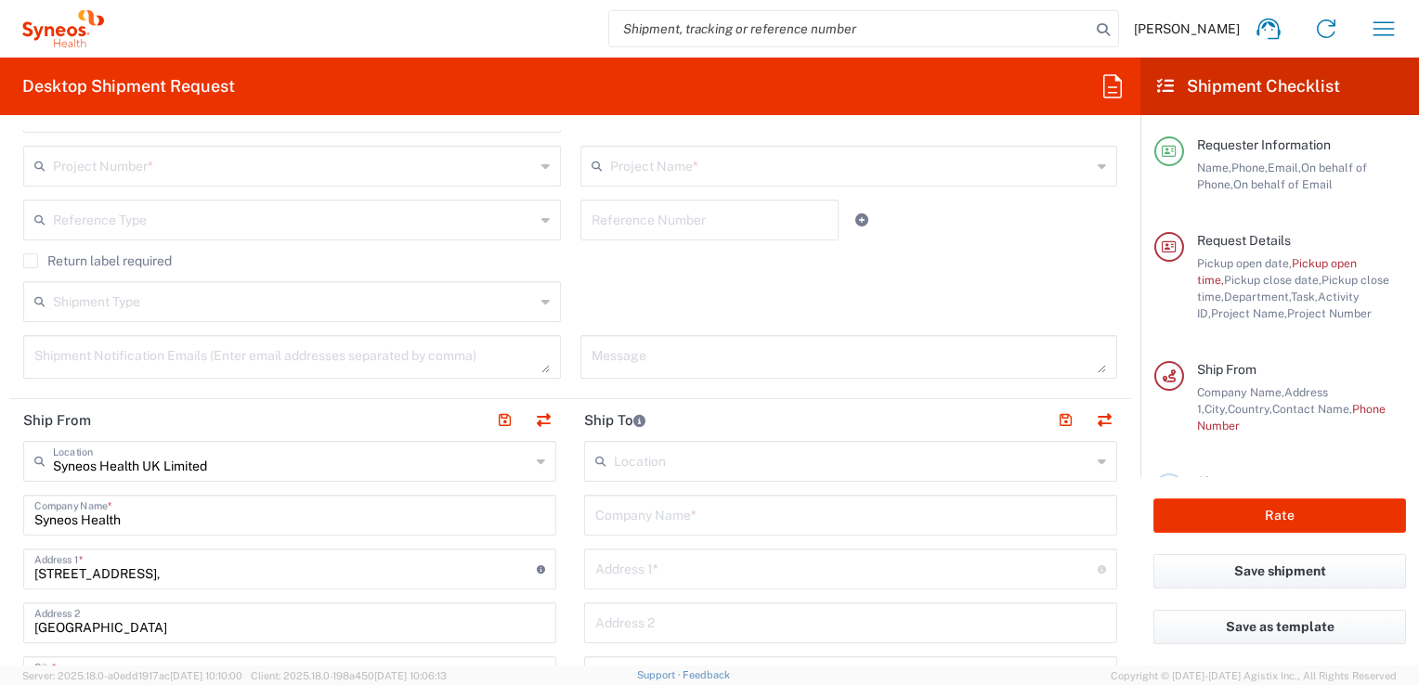
scroll to position [557, 0]
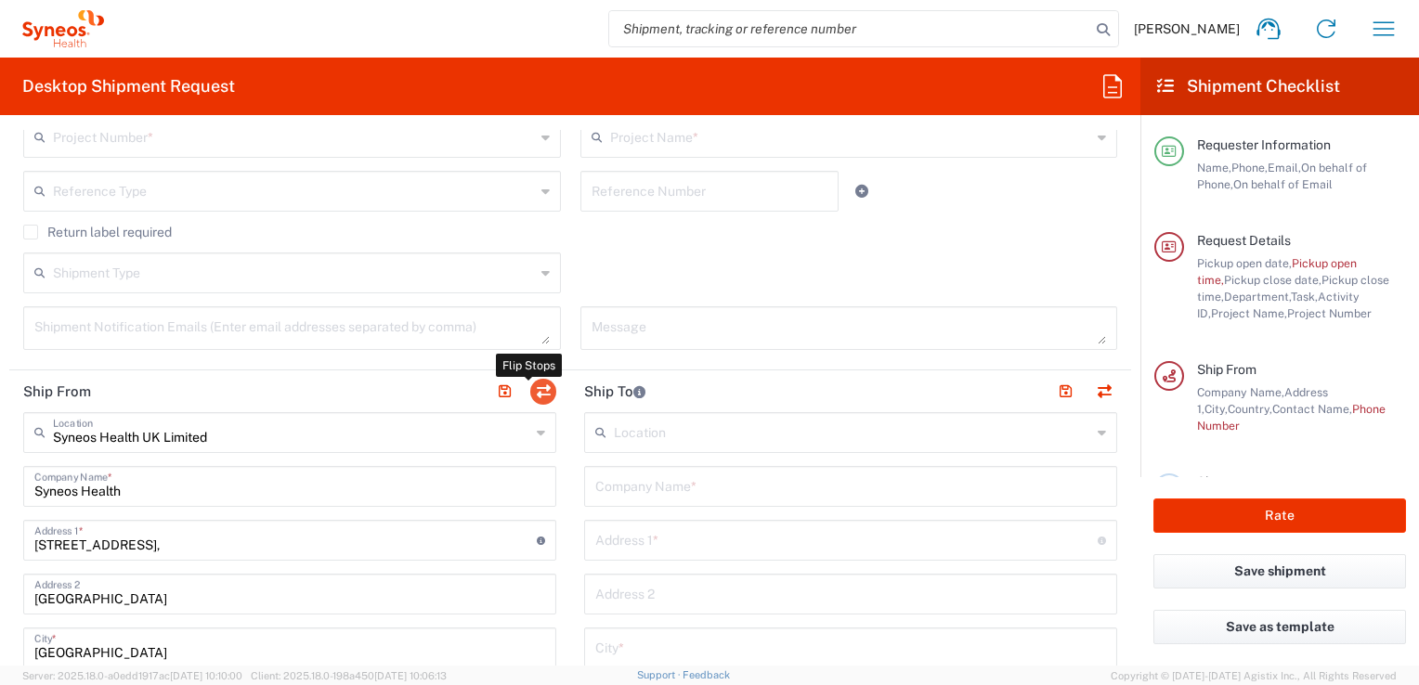
type input "08.00am"
click at [539, 385] on button "button" at bounding box center [543, 392] width 26 height 26
type input "Syneos Health UK Limited"
type input "Syneos Health"
type input "[STREET_ADDRESS],"
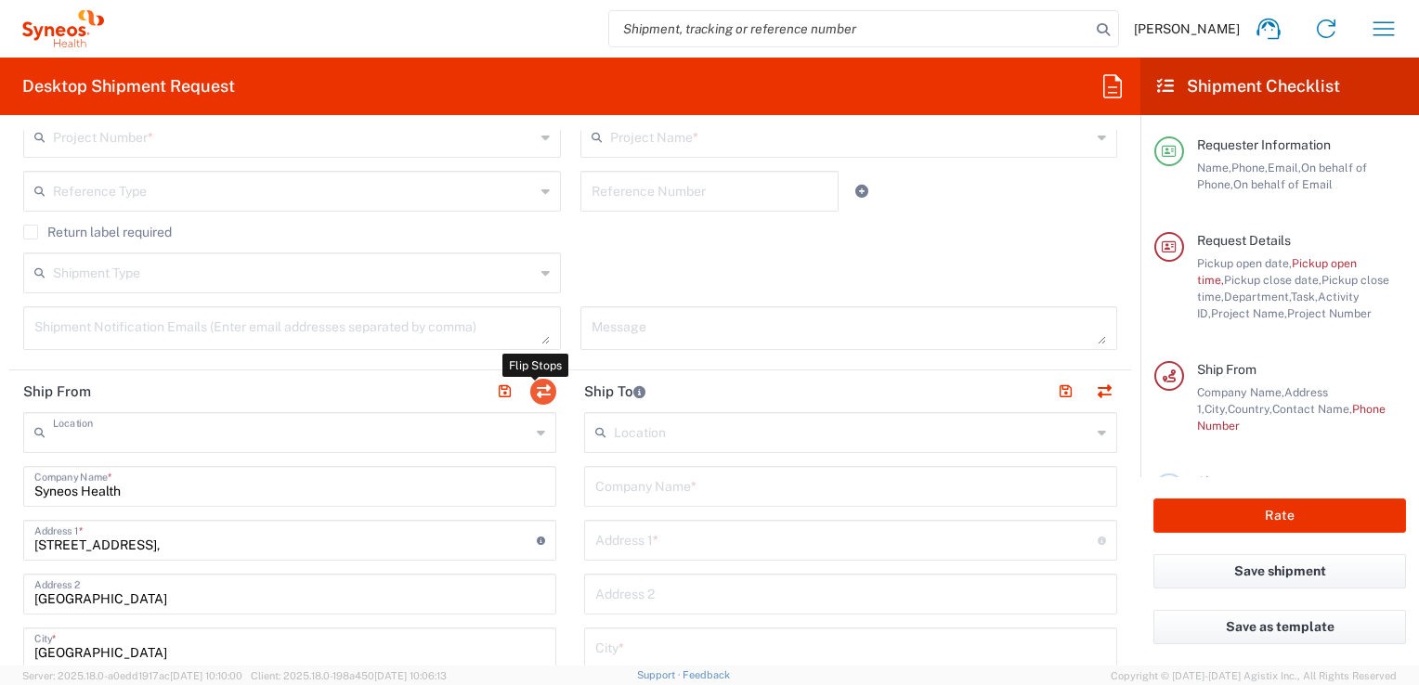
type input "[GEOGRAPHIC_DATA]"
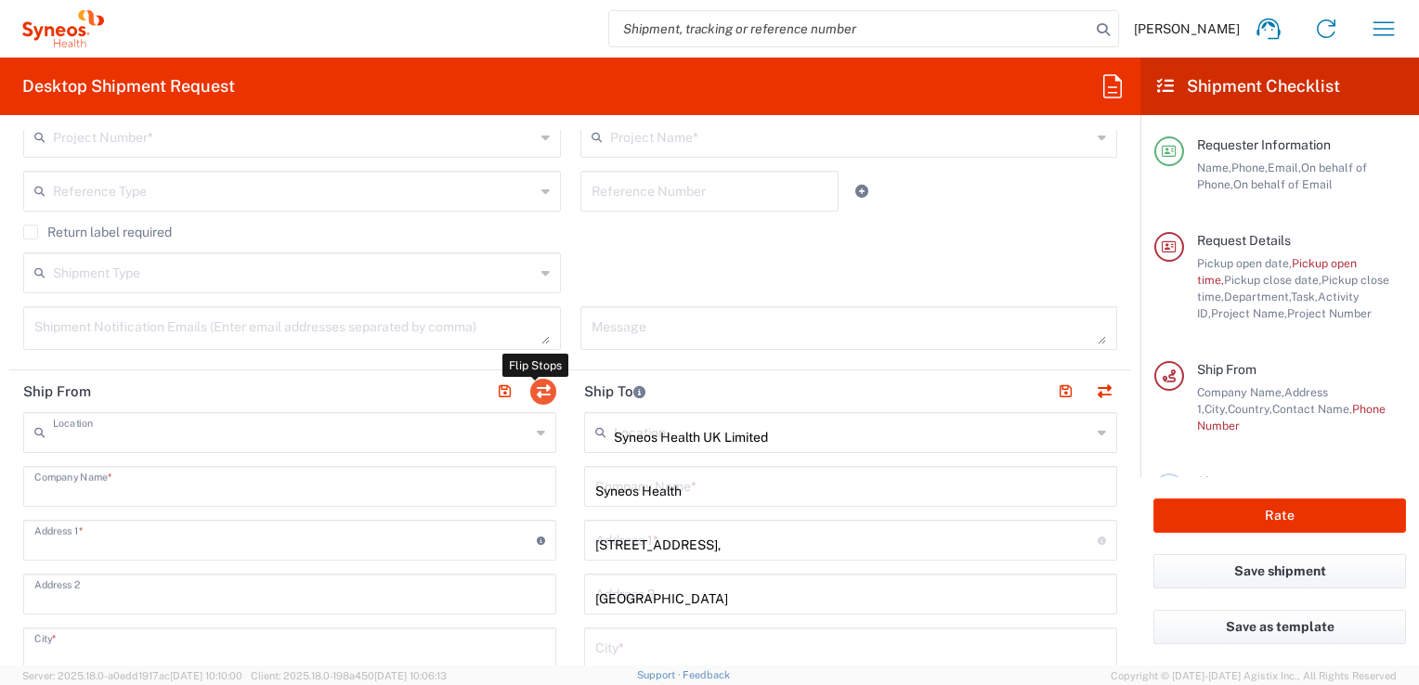
type input "[GEOGRAPHIC_DATA]"
type input "GU14 7BF"
type input "[PERSON_NAME]"
type input "[PERSON_NAME][EMAIL_ADDRESS][PERSON_NAME][DOMAIN_NAME]"
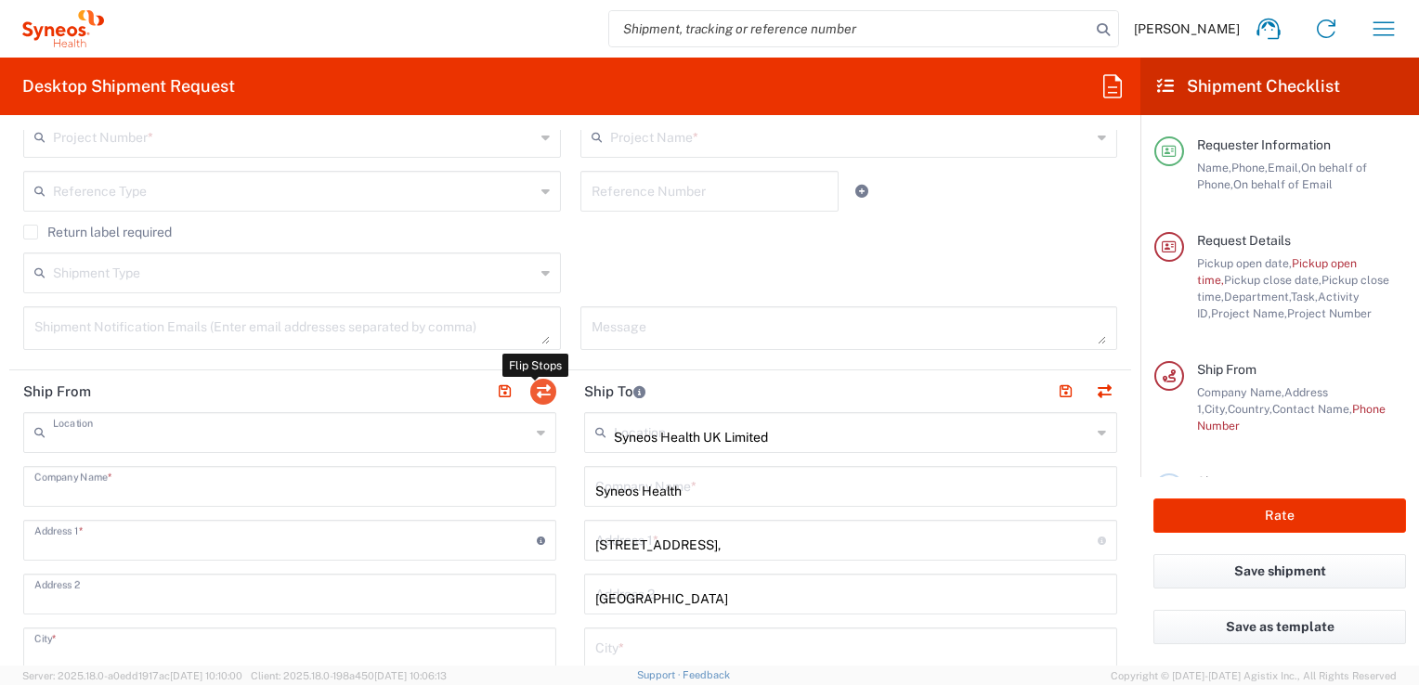
type input "EORI"
type input "TIN"
type input "9865518276"
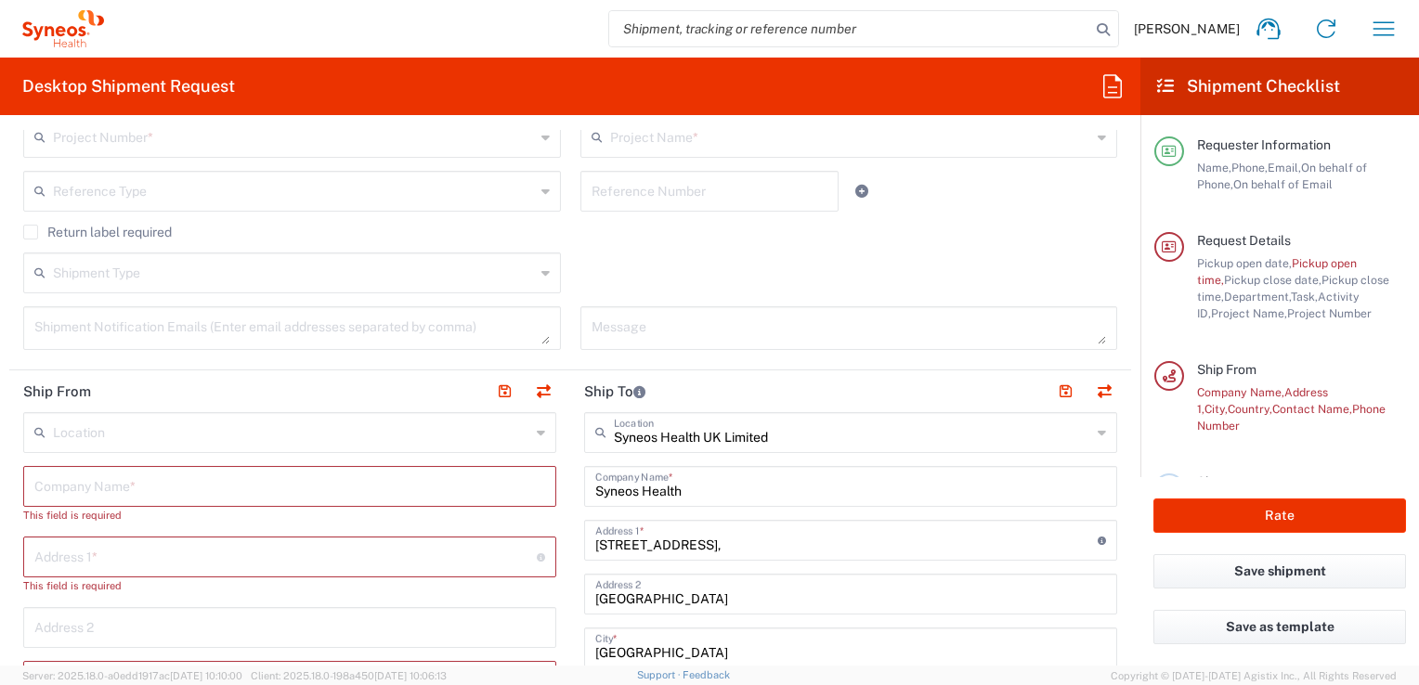
type input "[GEOGRAPHIC_DATA]"
click at [48, 485] on input "text" at bounding box center [289, 485] width 511 height 33
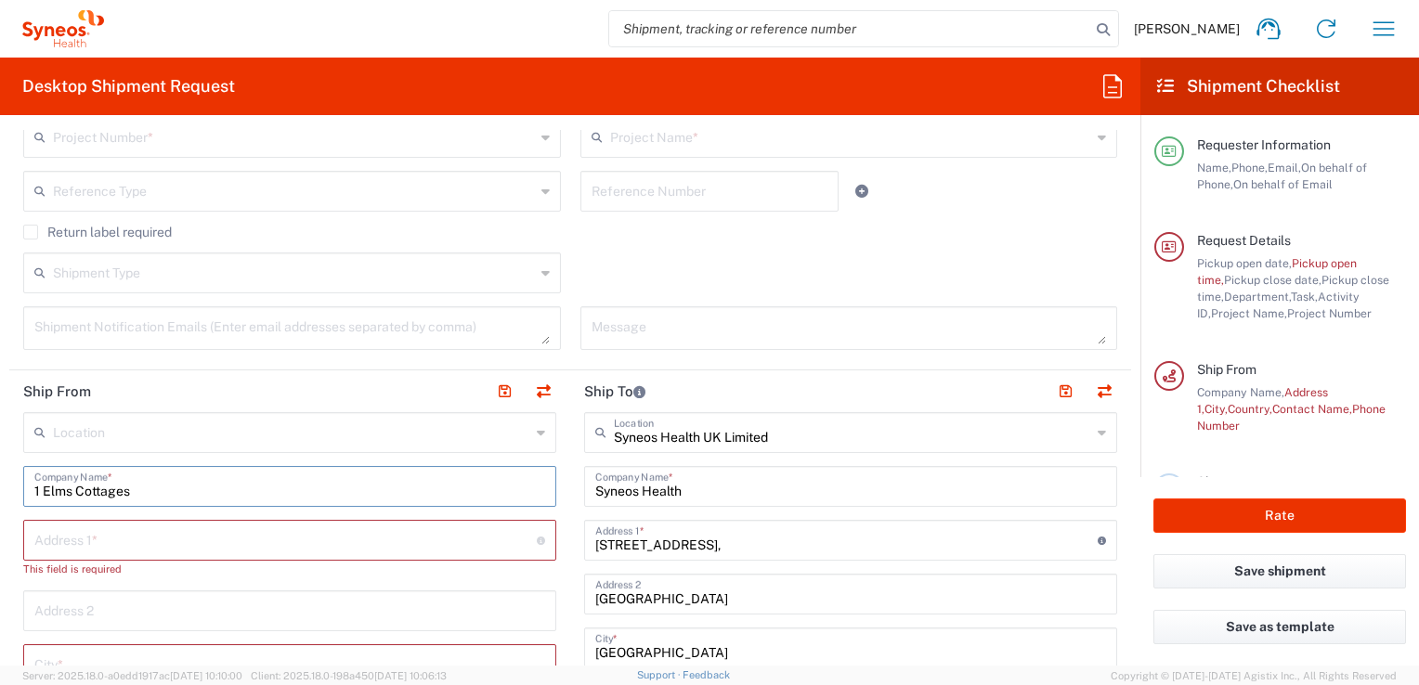
type input "1 Elms Cottages"
click at [62, 539] on input "text" at bounding box center [285, 539] width 502 height 33
type input "[PERSON_NAME]"
type input "[GEOGRAPHIC_DATA]"
type input "07552131612"
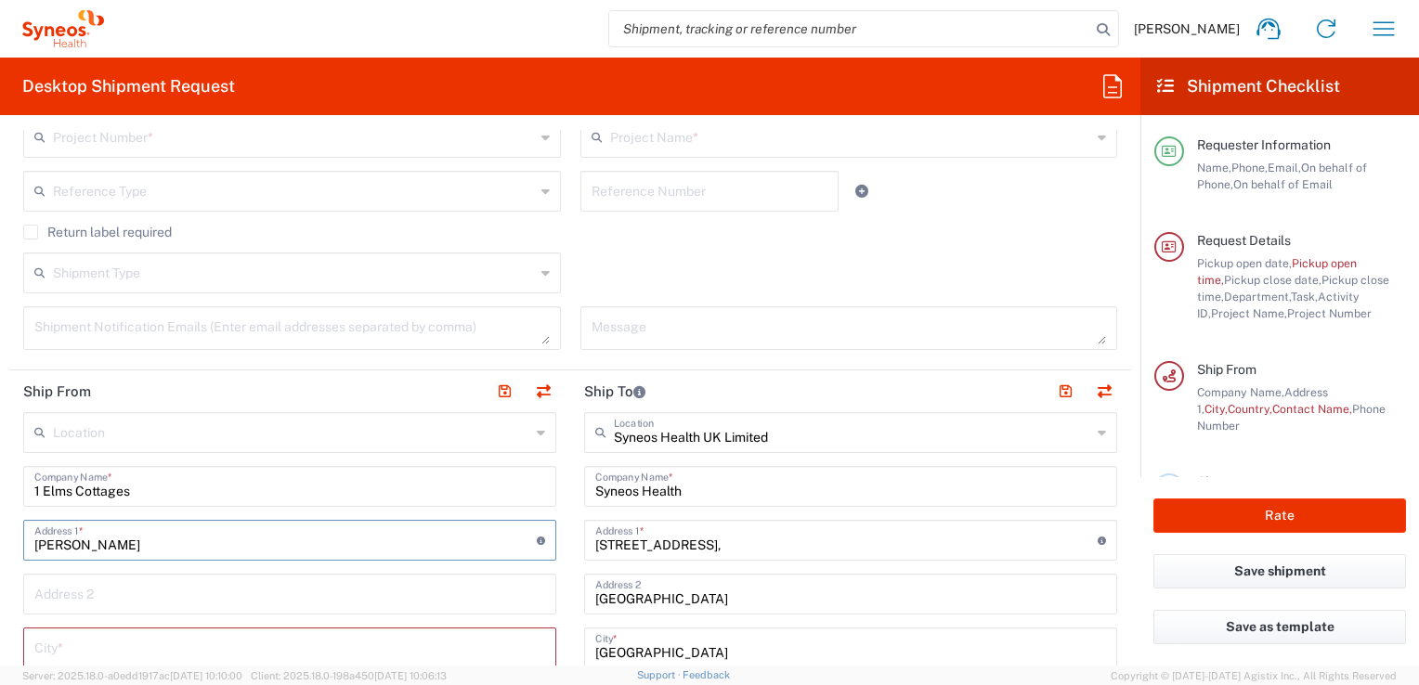
click at [115, 540] on input "[PERSON_NAME]" at bounding box center [285, 539] width 502 height 33
type input "N"
click at [101, 544] on input "text" at bounding box center [285, 539] width 502 height 33
click at [105, 546] on input "text" at bounding box center [285, 539] width 502 height 33
click at [108, 543] on input "text" at bounding box center [285, 539] width 502 height 33
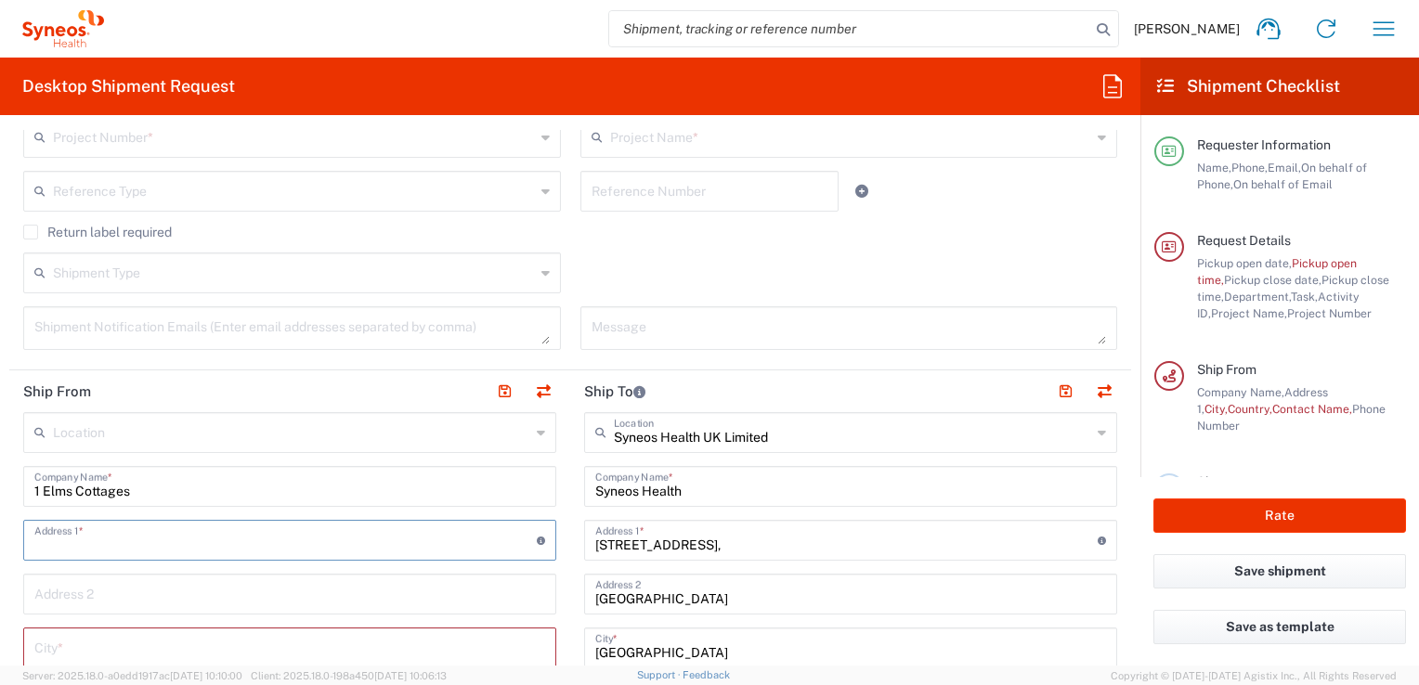
click at [98, 545] on input "text" at bounding box center [285, 539] width 502 height 33
click at [38, 539] on input "text" at bounding box center [285, 539] width 502 height 33
click at [45, 537] on input "[GEOGRAPHIC_DATA]" at bounding box center [285, 539] width 502 height 33
click at [63, 548] on input "[GEOGRAPHIC_DATA]" at bounding box center [285, 539] width 502 height 33
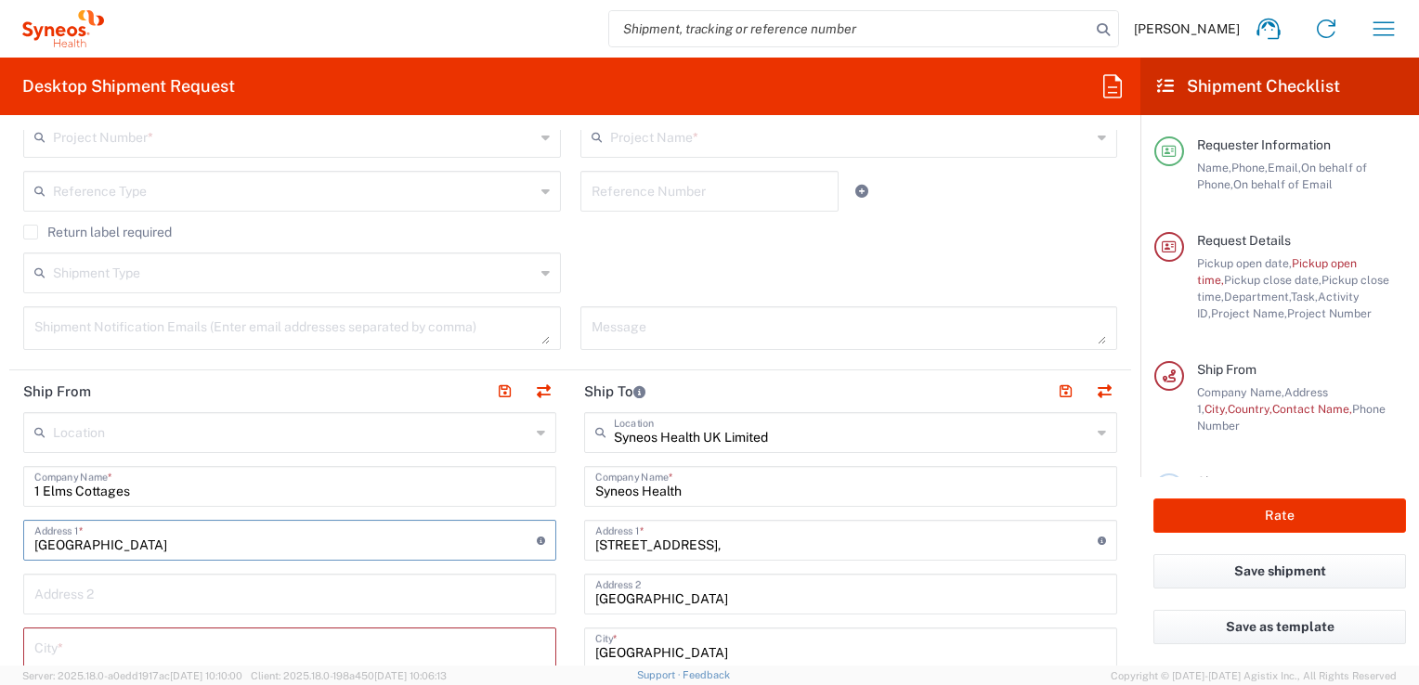
click at [63, 548] on input "[GEOGRAPHIC_DATA]" at bounding box center [285, 539] width 502 height 33
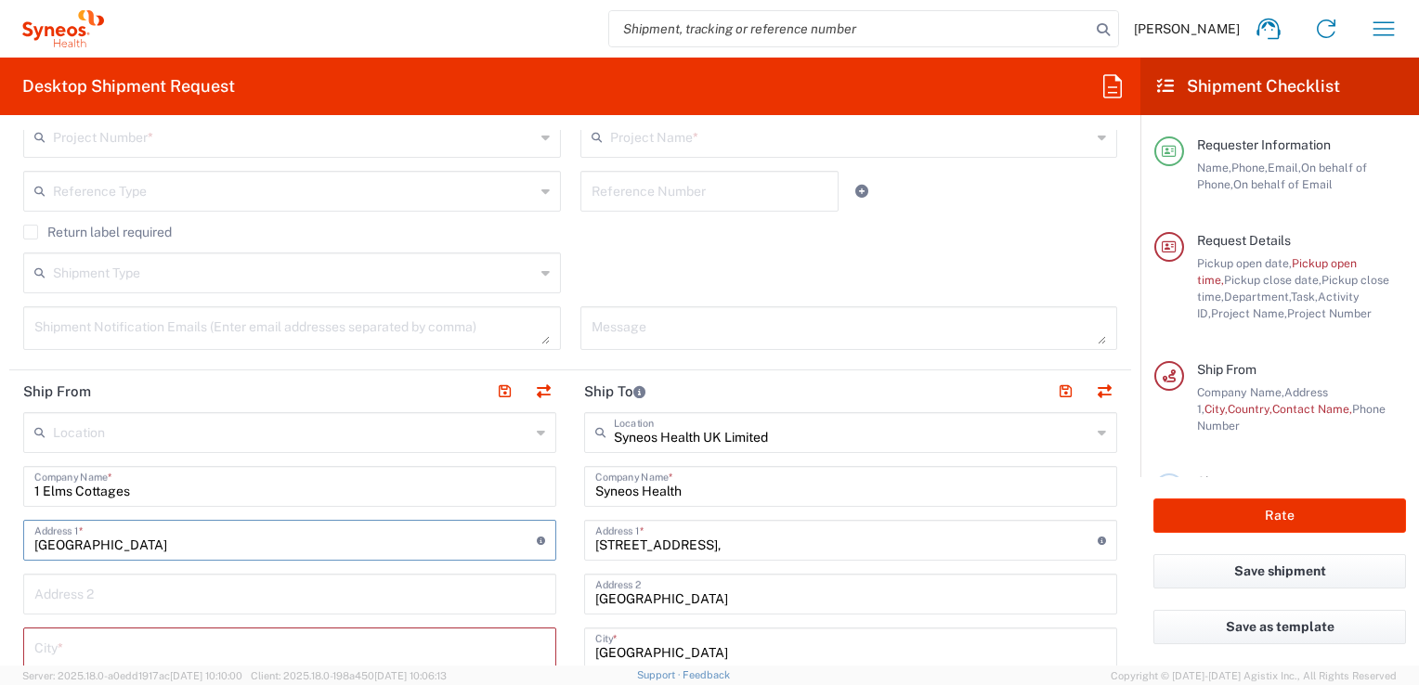
click at [63, 548] on input "[GEOGRAPHIC_DATA]" at bounding box center [285, 539] width 502 height 33
type input "[GEOGRAPHIC_DATA]"
click at [96, 594] on input "text" at bounding box center [289, 593] width 511 height 33
click at [96, 592] on input "text" at bounding box center [289, 593] width 511 height 33
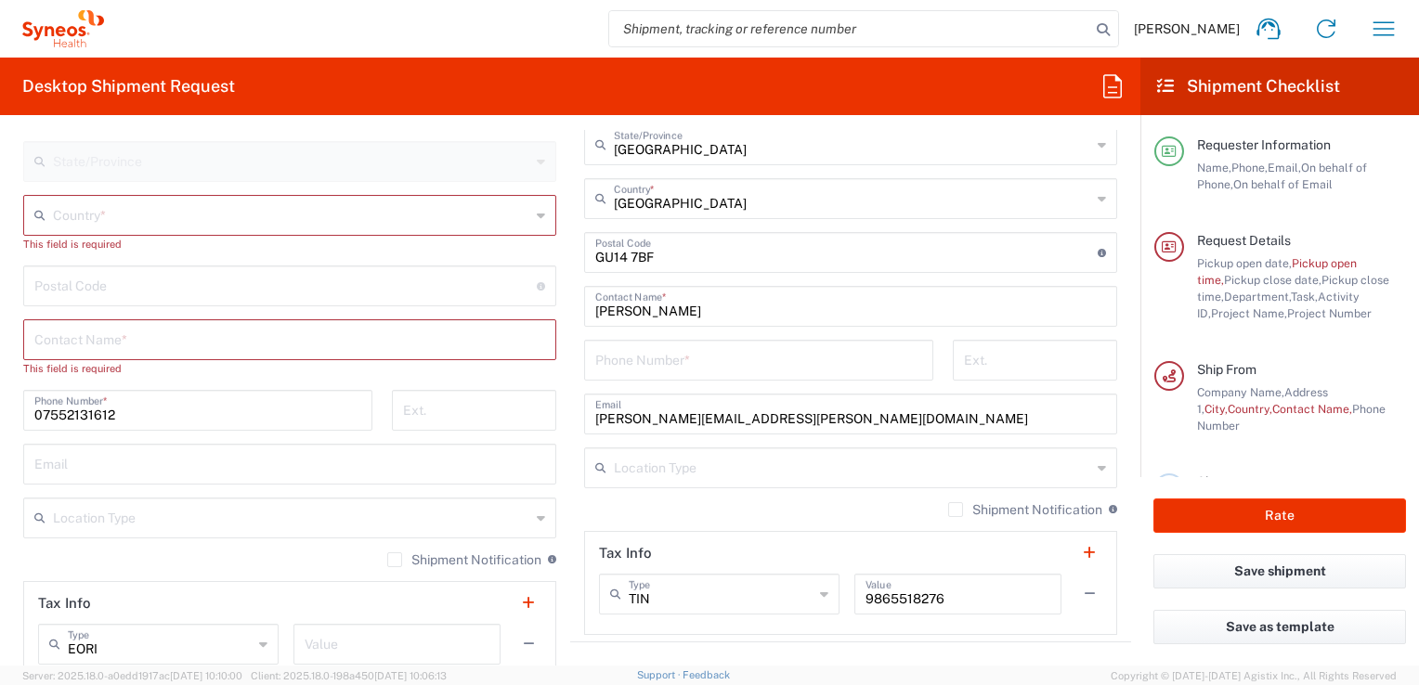
click at [468, 16] on div "Nina Cooter Home Shipment estimator Shipment tracking Desktop shipment request …" at bounding box center [758, 29] width 1308 height 45
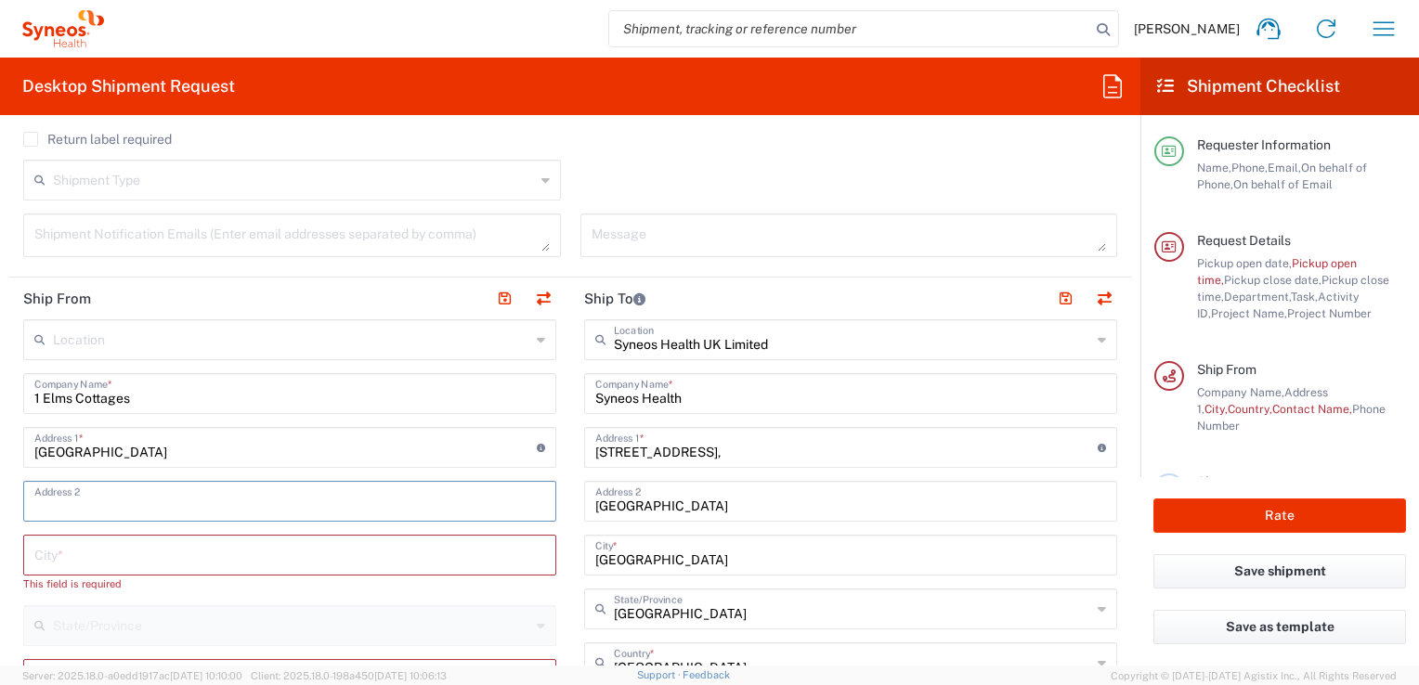
click at [49, 500] on input "text" at bounding box center [289, 500] width 511 height 33
type input "Isfield"
click at [51, 561] on input "text" at bounding box center [289, 554] width 511 height 33
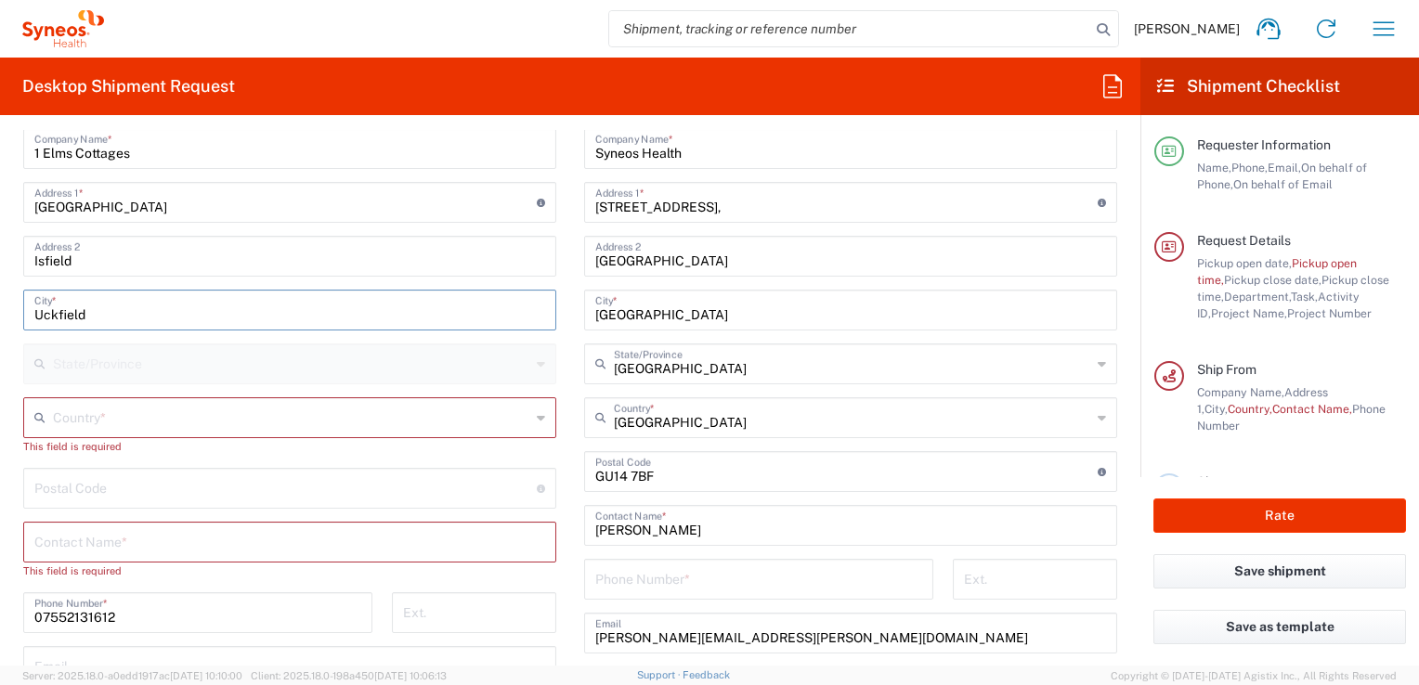
scroll to position [929, 0]
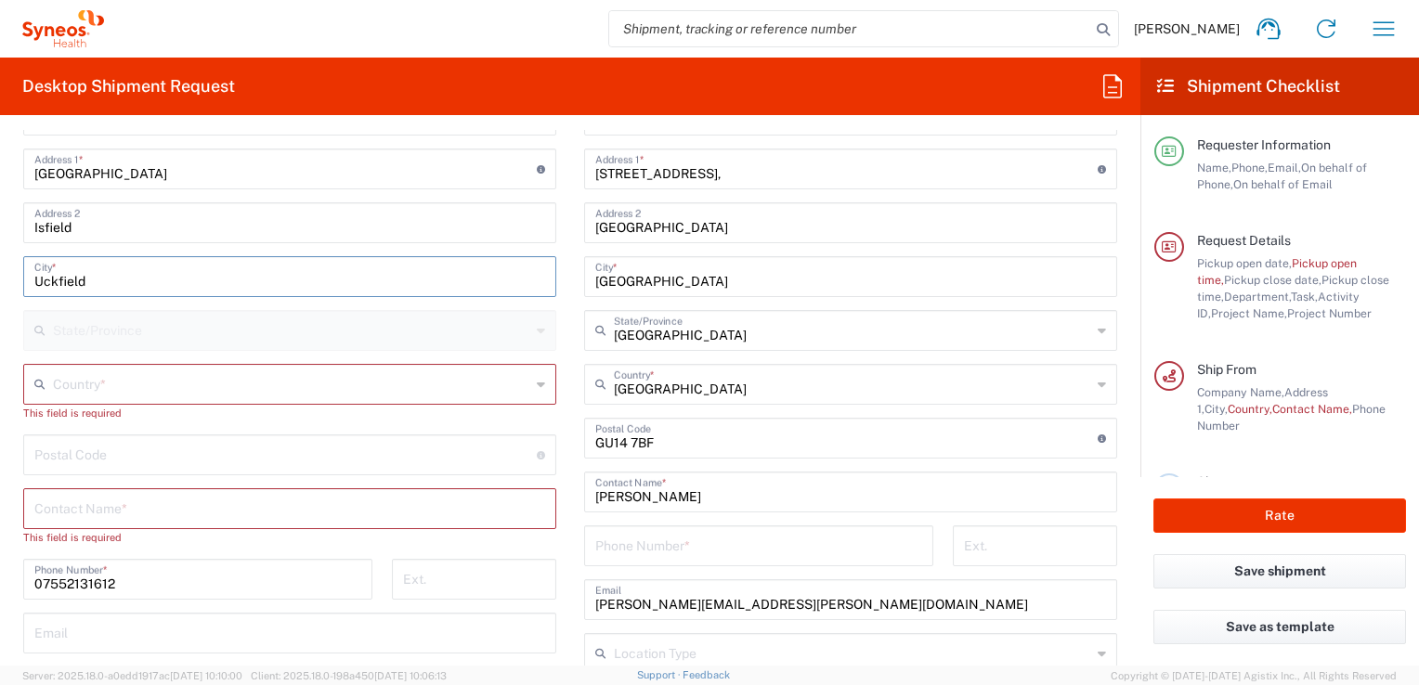
type input "Uckfield"
click at [537, 382] on icon at bounding box center [541, 385] width 8 height 30
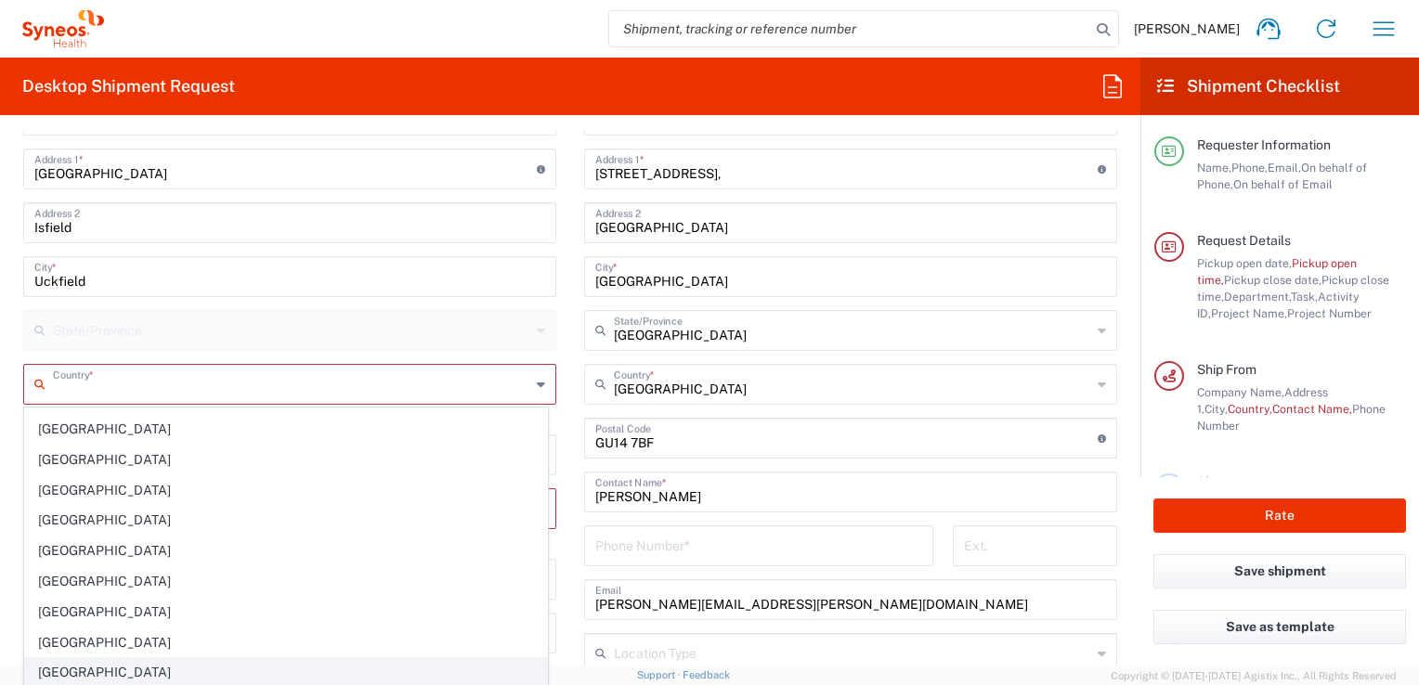
scroll to position [7057, 0]
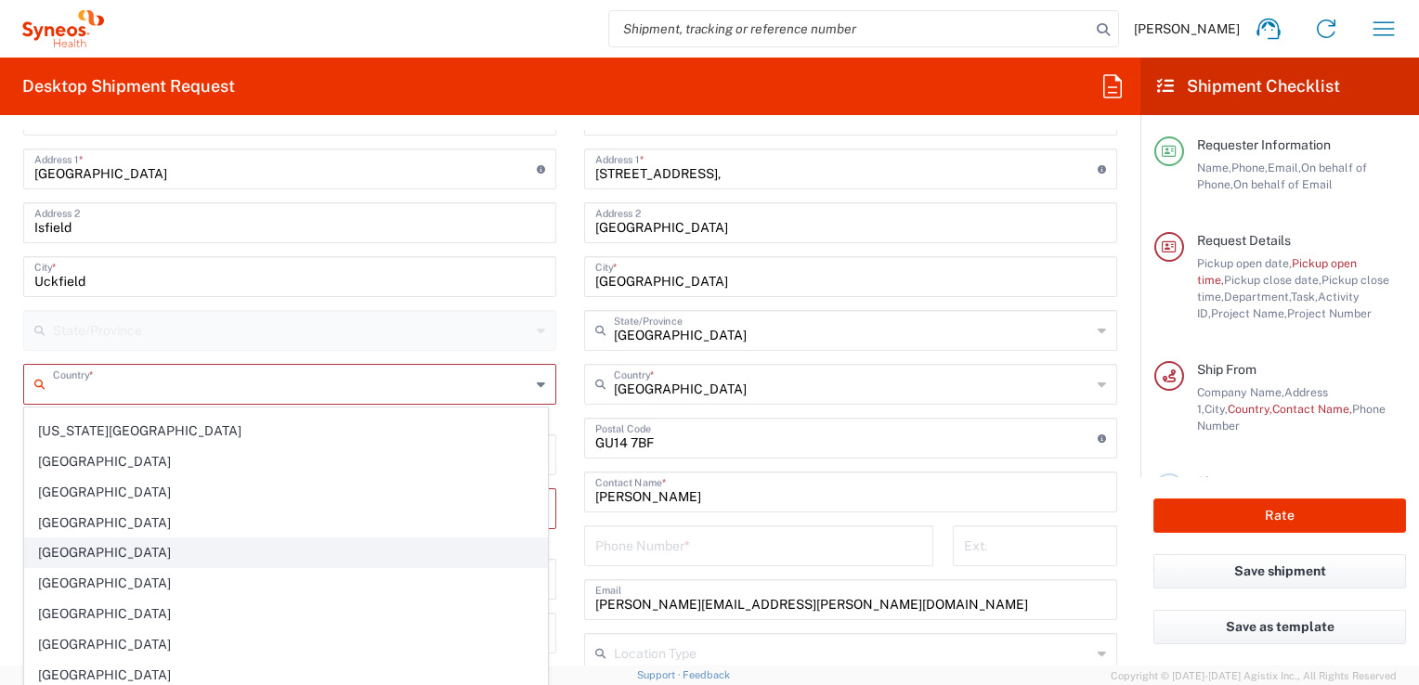
click at [119, 539] on span "[GEOGRAPHIC_DATA]" at bounding box center [286, 553] width 522 height 29
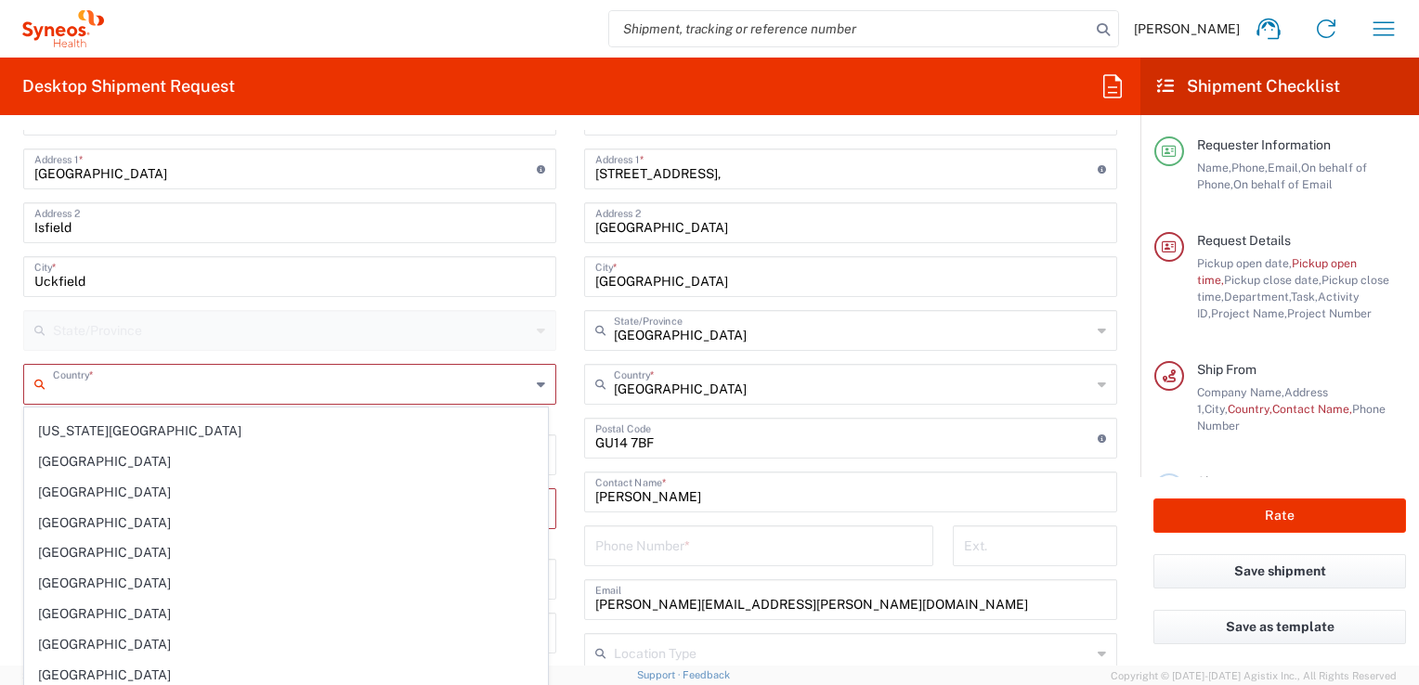
type input "[GEOGRAPHIC_DATA]"
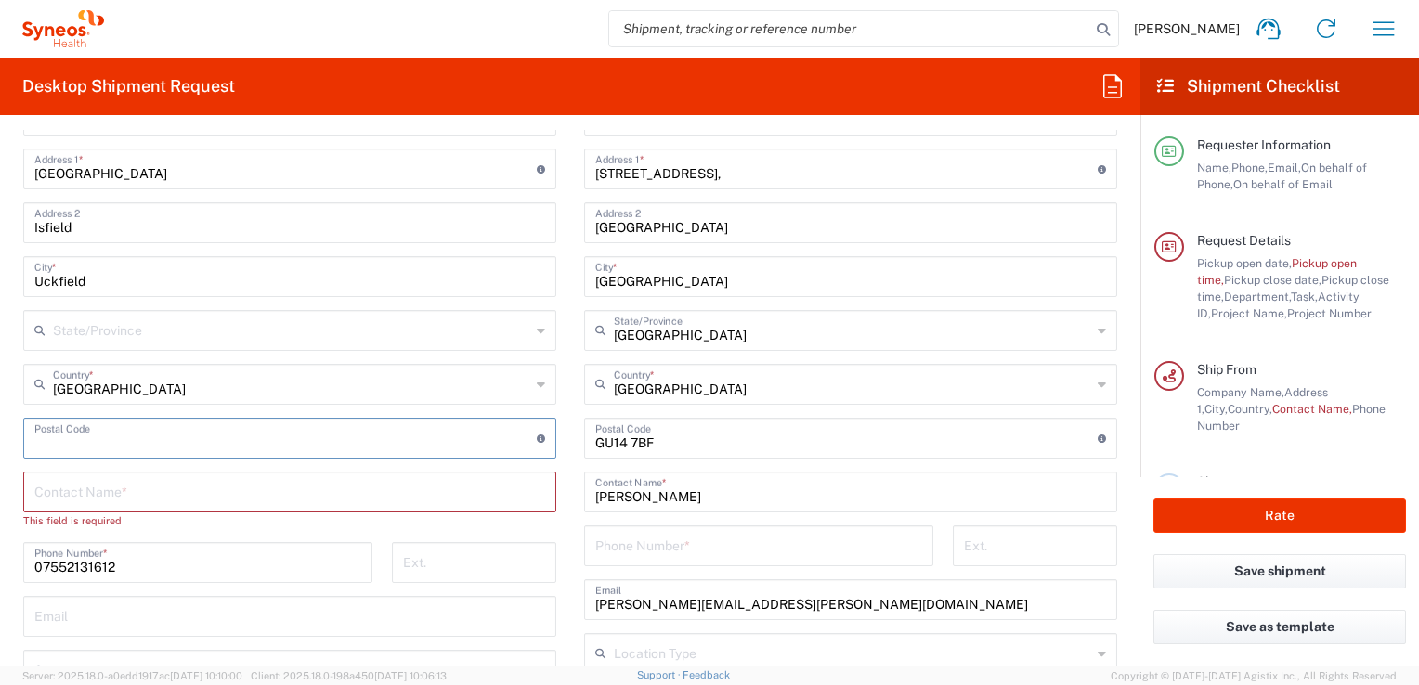
click at [100, 436] on input "undefined" at bounding box center [285, 437] width 502 height 33
type input "TN22 5XE"
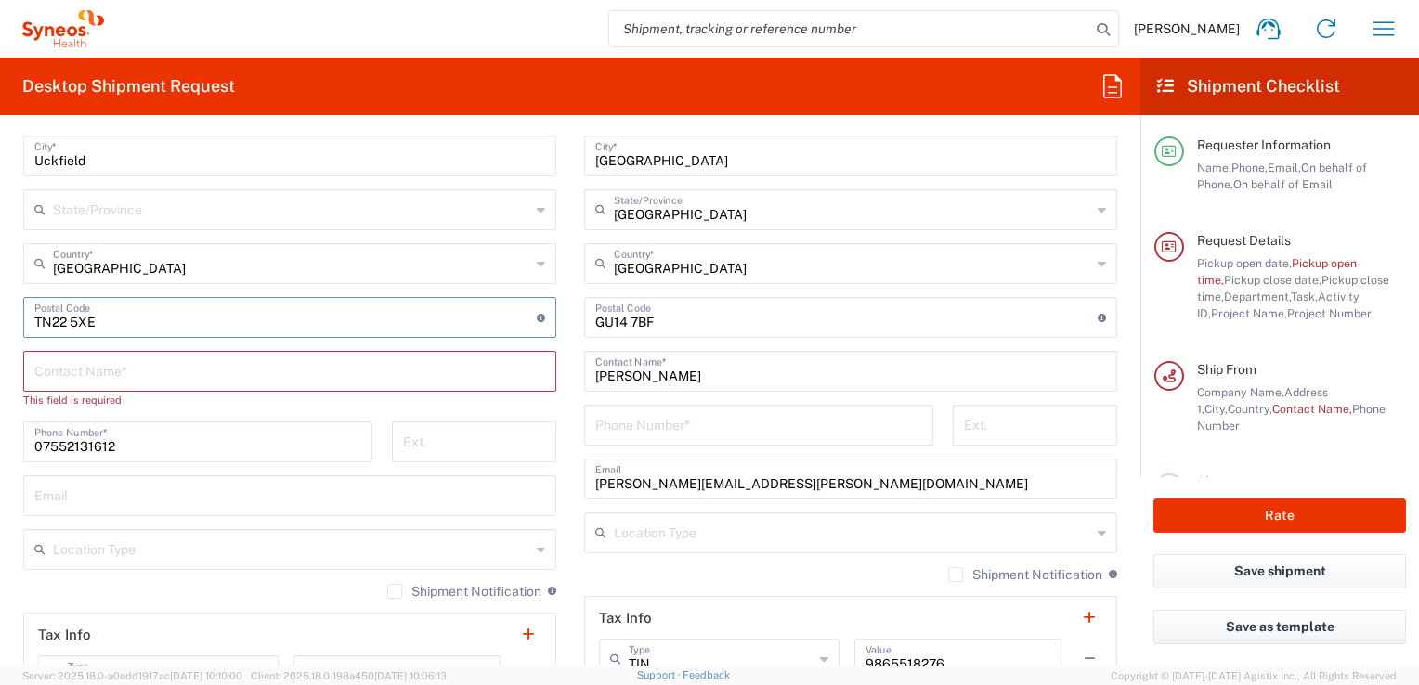
scroll to position [1021, 0]
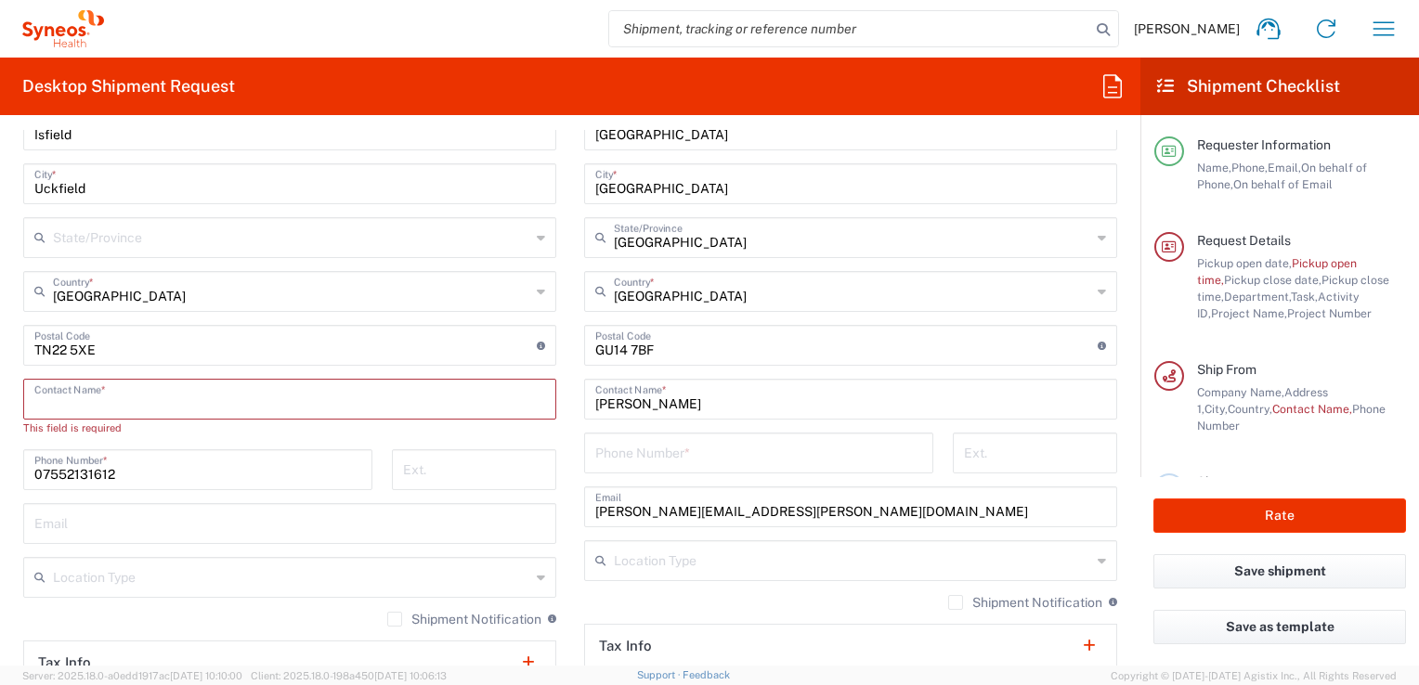
drag, startPoint x: 80, startPoint y: 396, endPoint x: 92, endPoint y: 393, distance: 12.4
click at [85, 393] on input "text" at bounding box center [289, 398] width 511 height 33
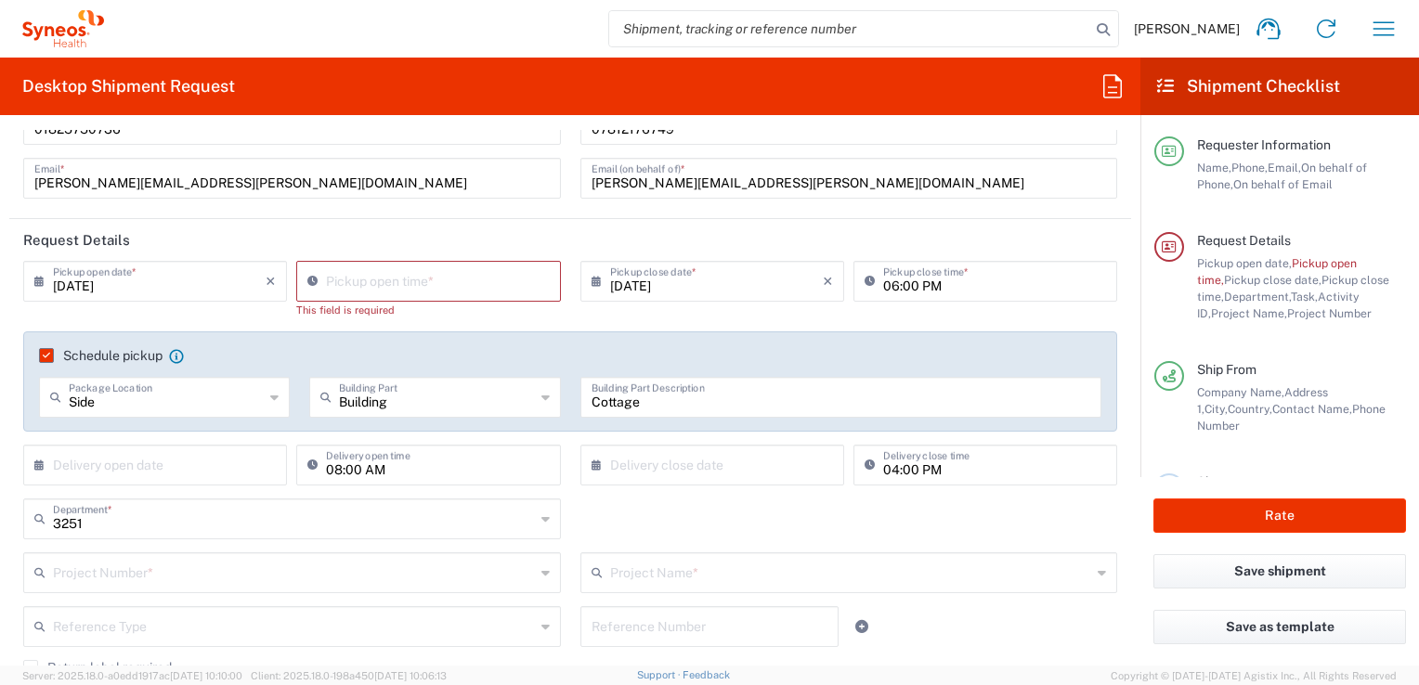
scroll to position [93, 0]
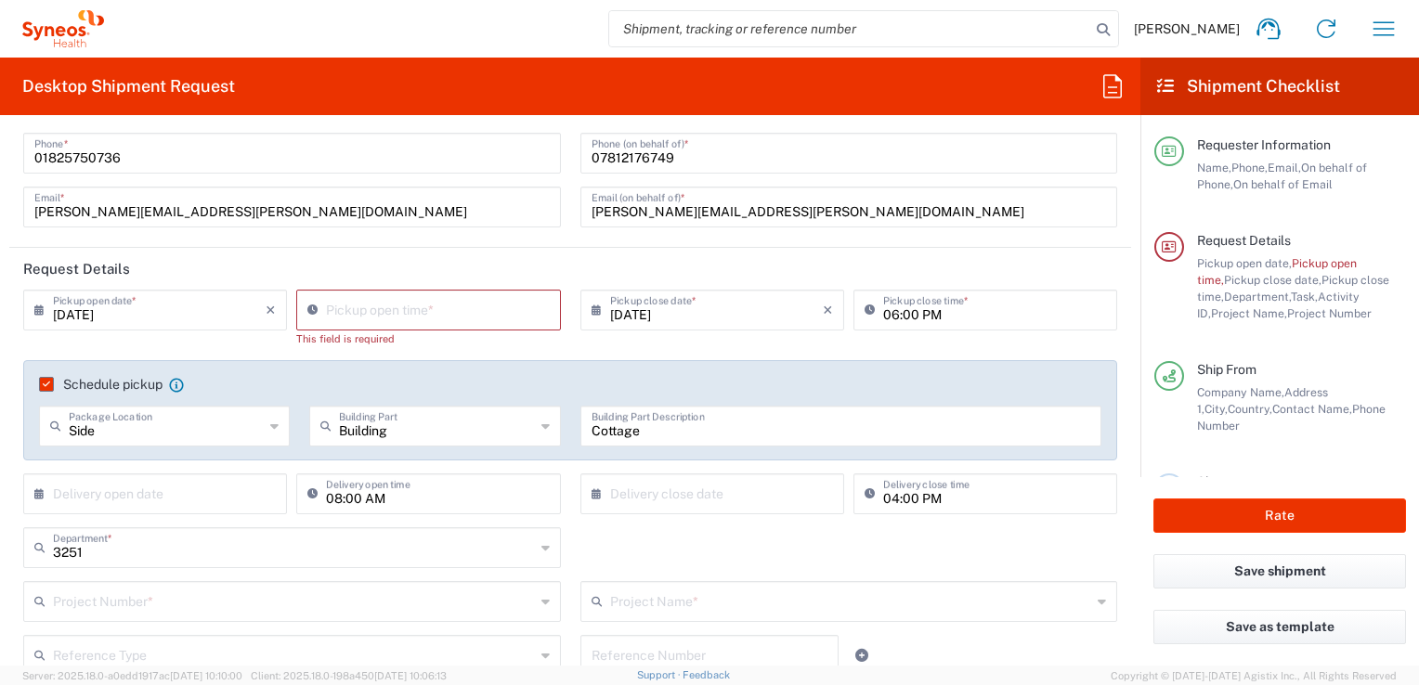
type input "[PERSON_NAME]"
click at [357, 306] on input "09:22 AM" at bounding box center [437, 309] width 223 height 33
click at [357, 309] on input "09:22 AM" at bounding box center [437, 309] width 223 height 33
click at [419, 302] on input "08.00 AM" at bounding box center [437, 309] width 223 height 33
type input "08.00 AM"
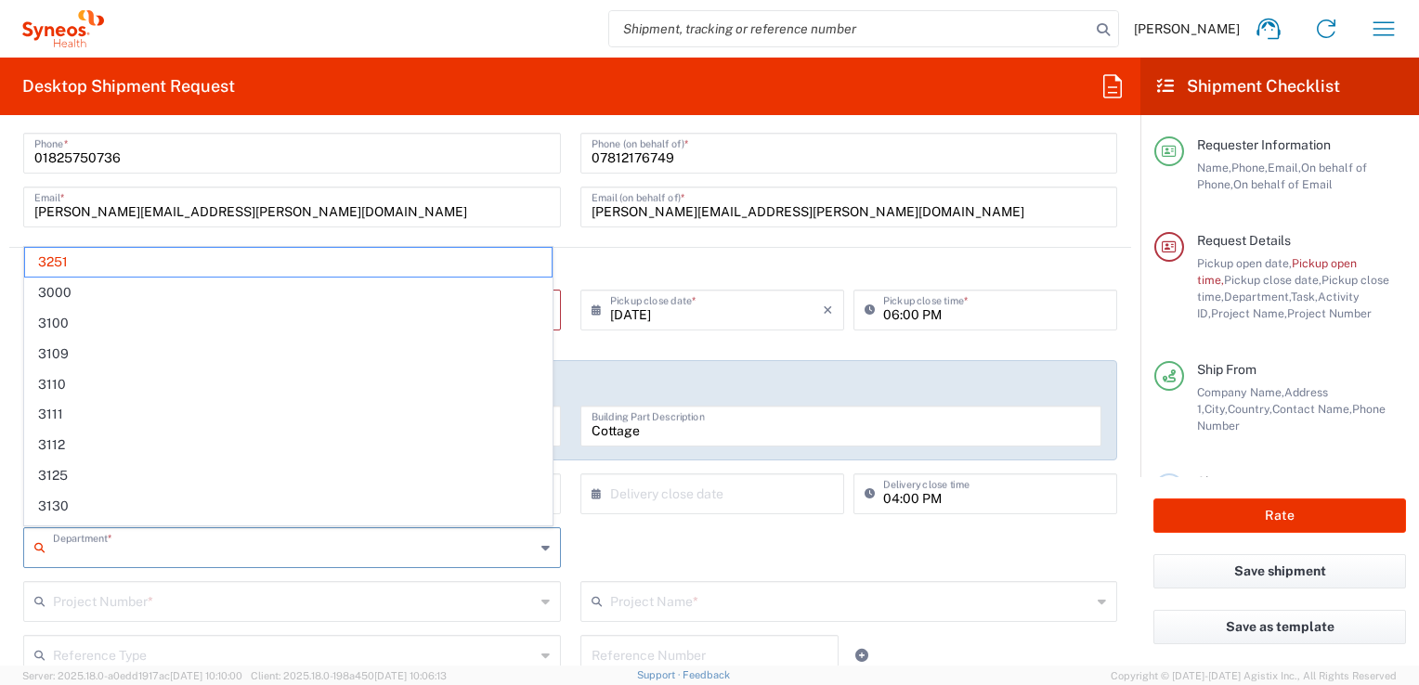
click at [468, 561] on input "text" at bounding box center [294, 546] width 482 height 33
drag, startPoint x: 431, startPoint y: 195, endPoint x: 575, endPoint y: 345, distance: 207.5
click at [431, 195] on input "[PERSON_NAME][EMAIL_ADDRESS][PERSON_NAME][DOMAIN_NAME]" at bounding box center [291, 205] width 515 height 33
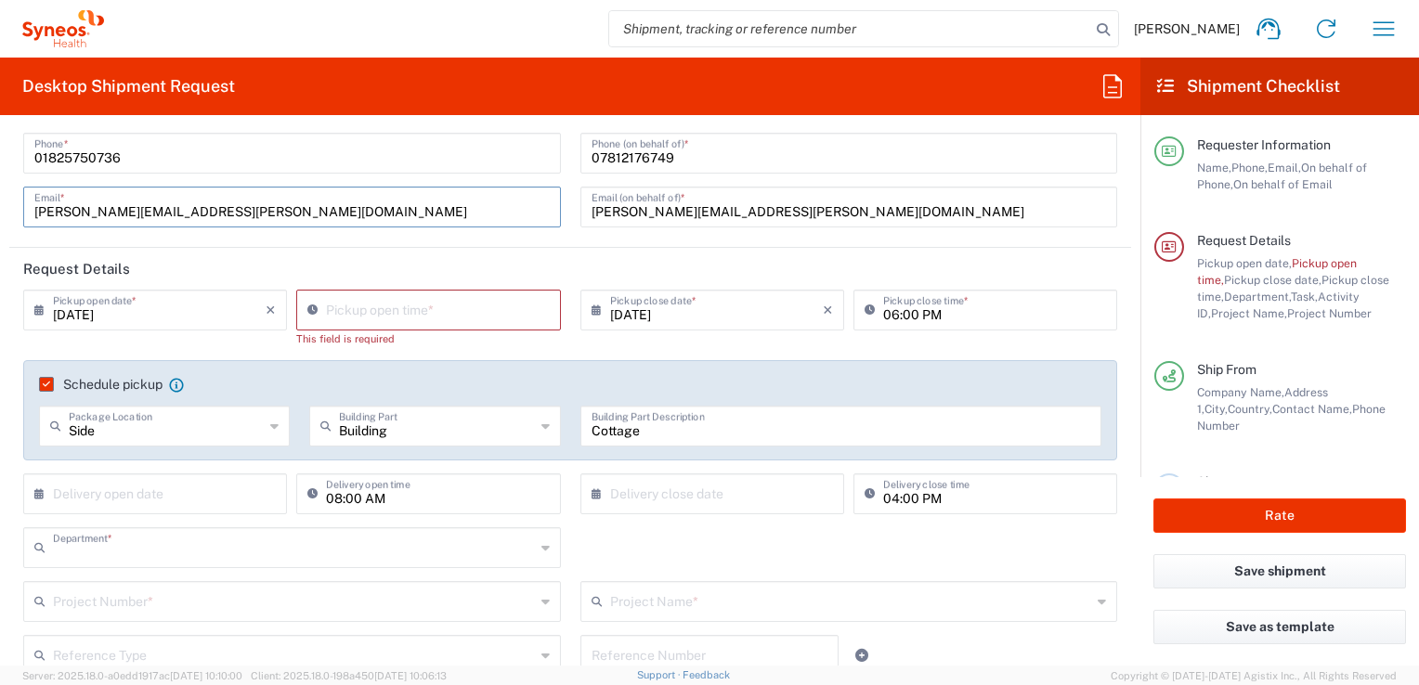
type input "3251"
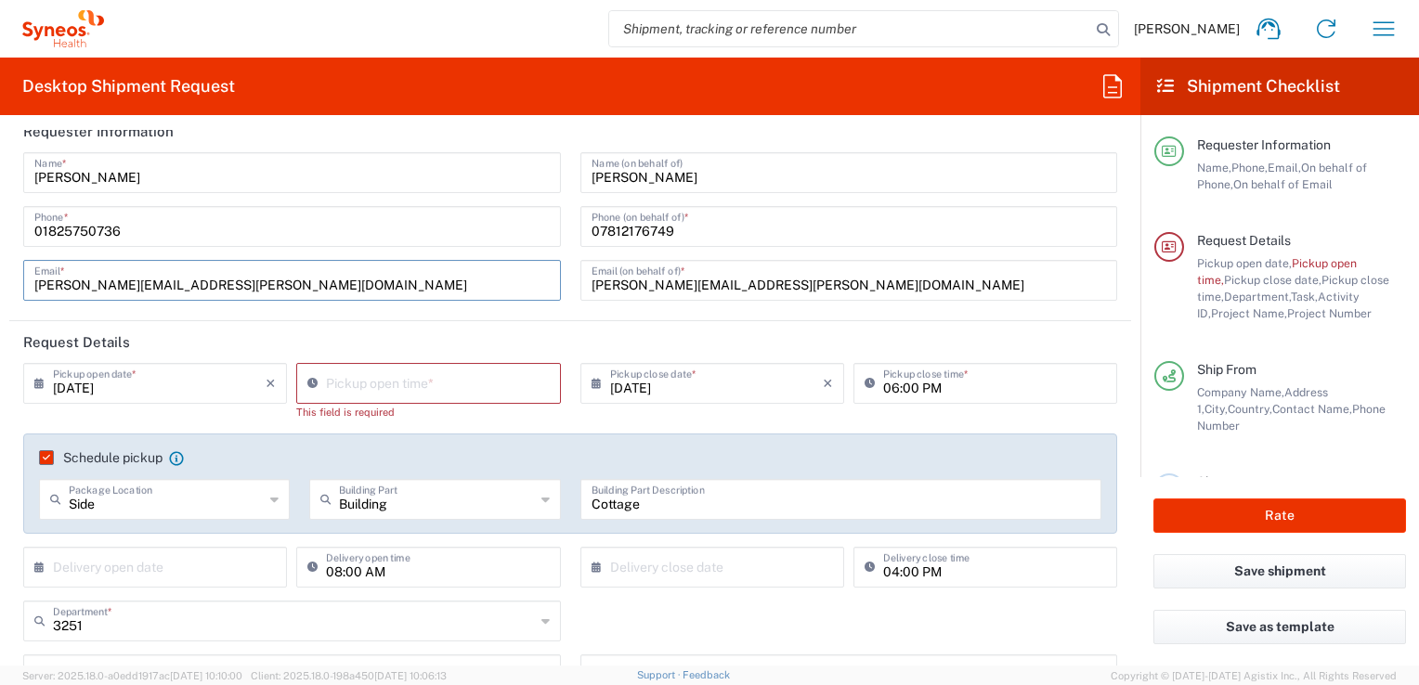
scroll to position [0, 0]
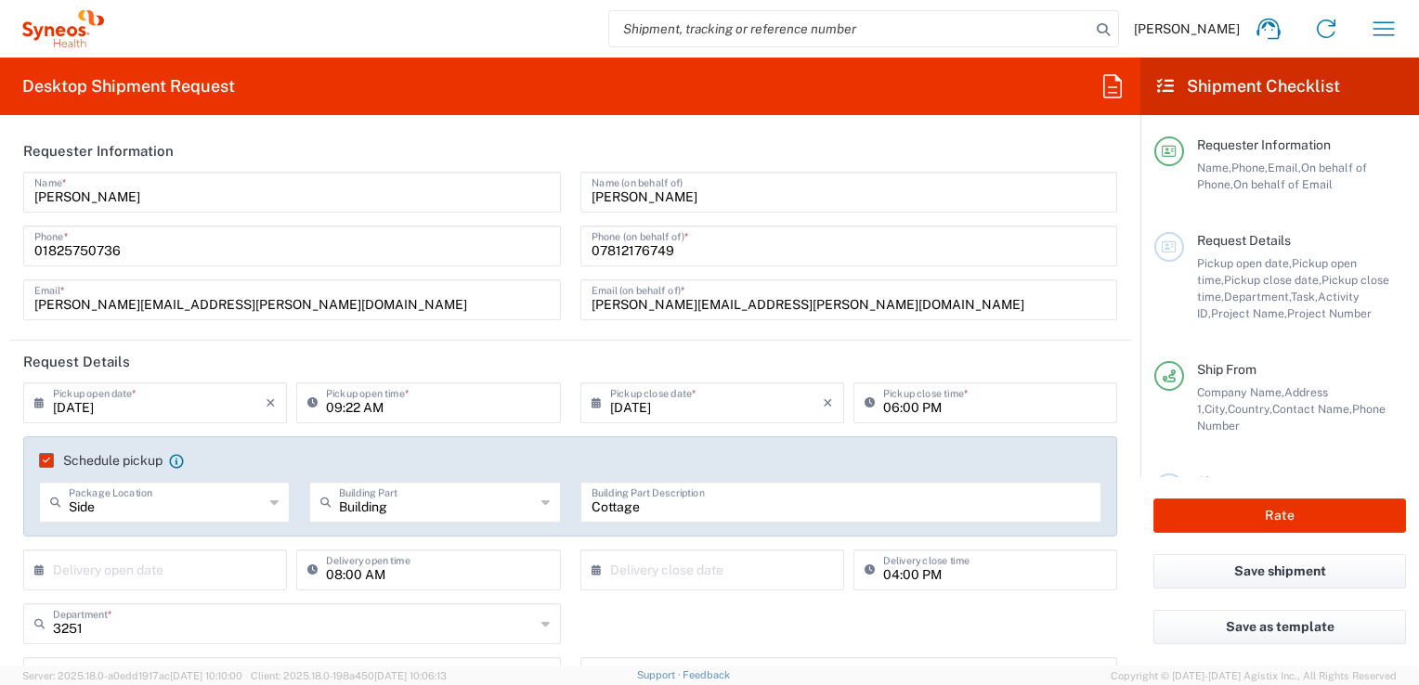
click at [310, 399] on icon at bounding box center [316, 403] width 19 height 30
click at [314, 398] on icon at bounding box center [316, 403] width 19 height 30
click at [310, 400] on icon at bounding box center [316, 403] width 19 height 30
click at [311, 399] on icon at bounding box center [316, 403] width 19 height 30
click at [341, 403] on input "09:22 AM" at bounding box center [437, 401] width 223 height 33
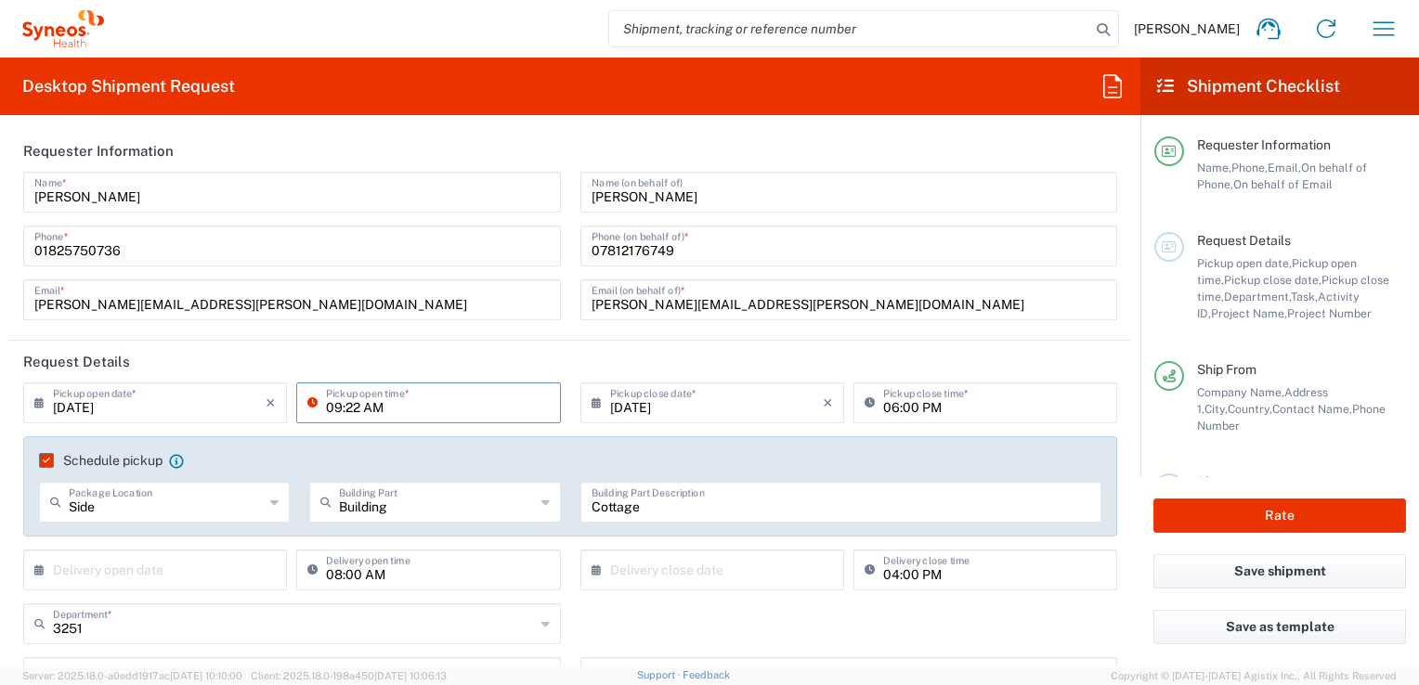
click at [338, 410] on input "09:22 AM" at bounding box center [437, 401] width 223 height 33
click at [343, 410] on input "09:22 AM" at bounding box center [437, 401] width 223 height 33
click at [358, 407] on input "08:22 AM" at bounding box center [437, 401] width 223 height 33
type input "08:00 AM"
click at [940, 357] on header "Request Details" at bounding box center [570, 362] width 1122 height 42
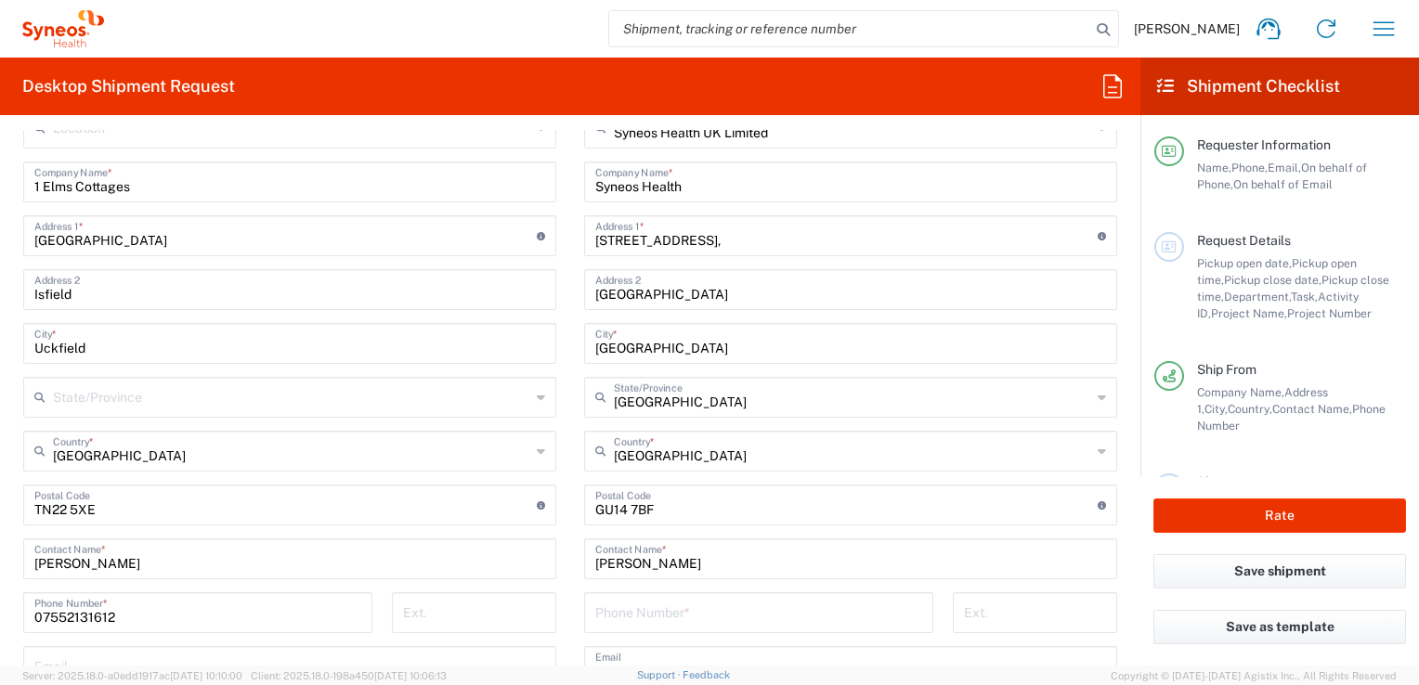
scroll to position [1021, 0]
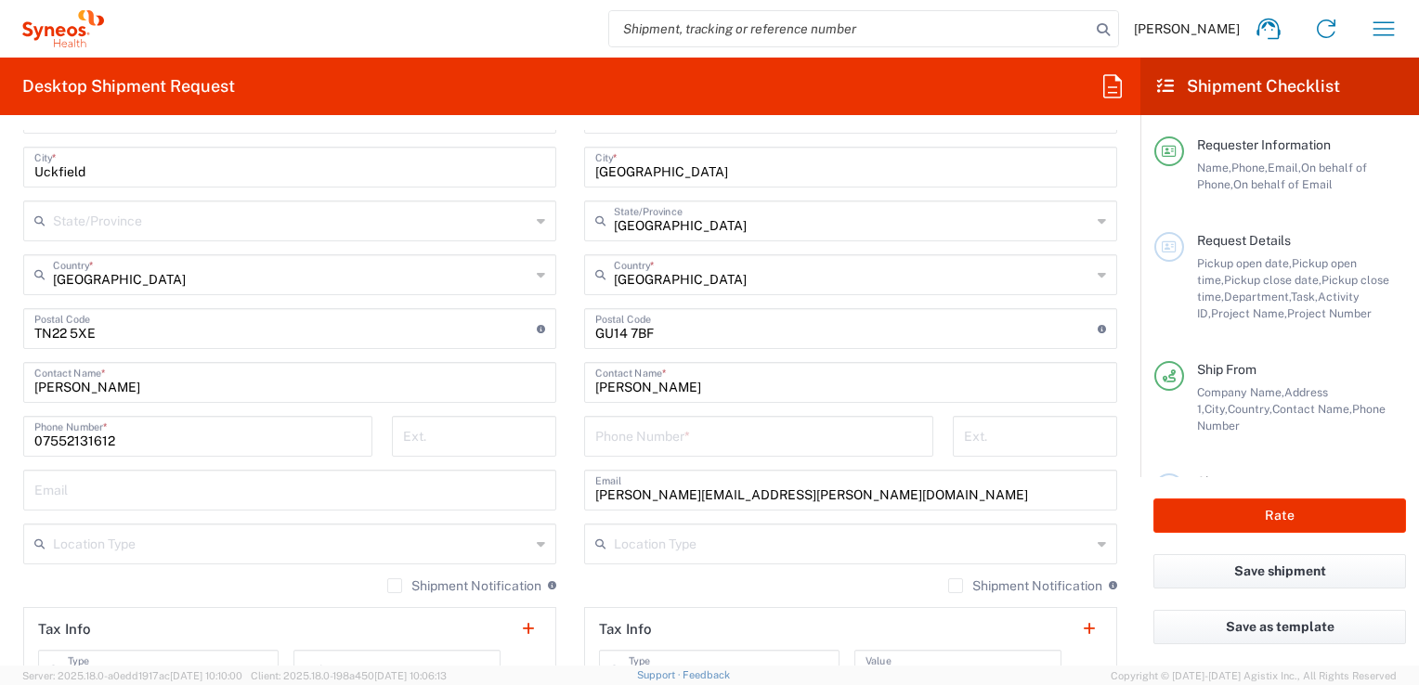
click at [685, 387] on input "[PERSON_NAME]" at bounding box center [850, 381] width 511 height 33
type input "N"
click at [670, 383] on input "text" at bounding box center [850, 381] width 511 height 33
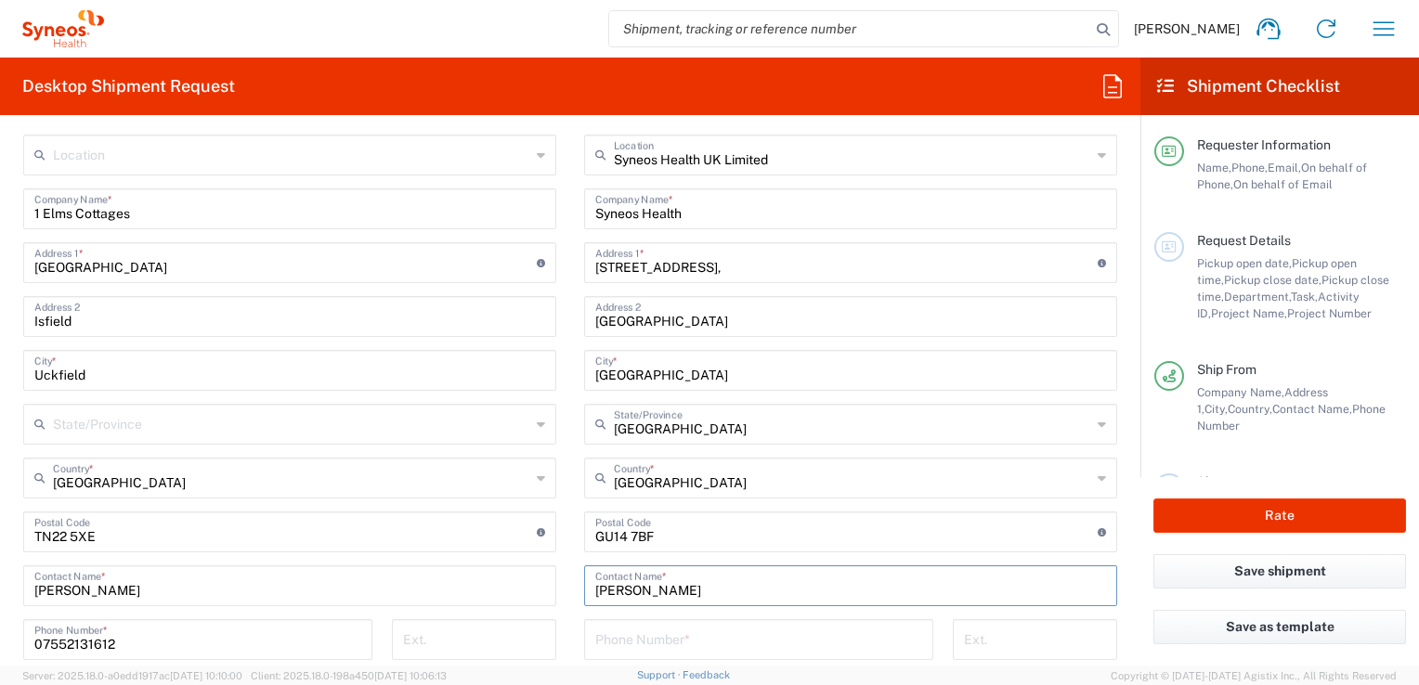
scroll to position [929, 0]
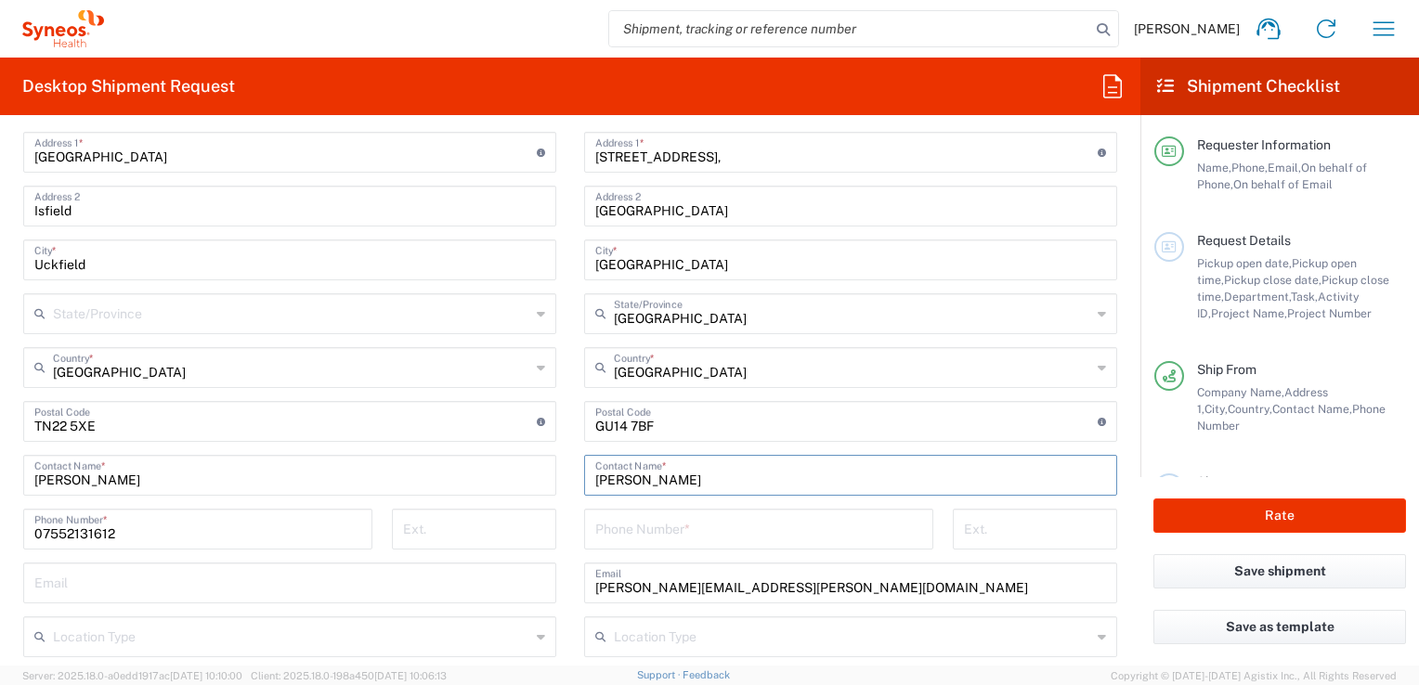
type input "[PERSON_NAME]"
click at [654, 586] on input "[PERSON_NAME][EMAIL_ADDRESS][PERSON_NAME][DOMAIN_NAME]" at bounding box center [850, 582] width 511 height 33
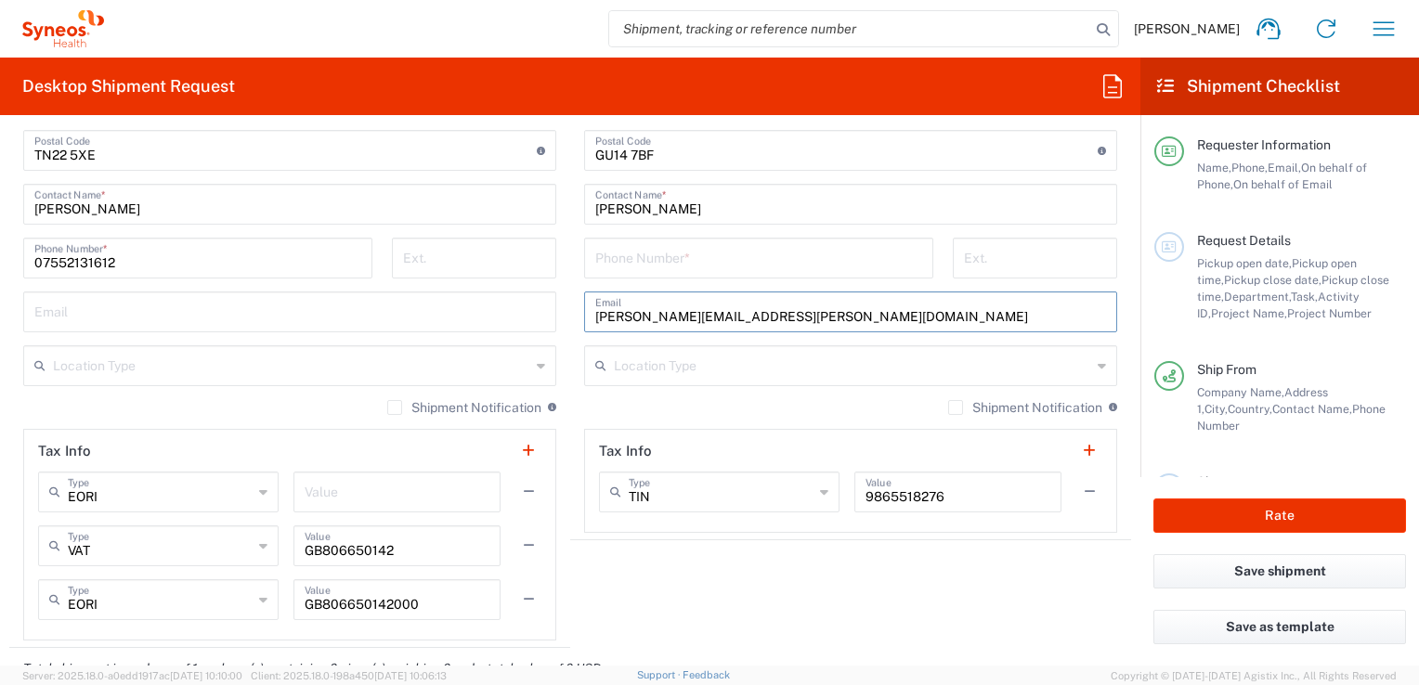
scroll to position [1207, 0]
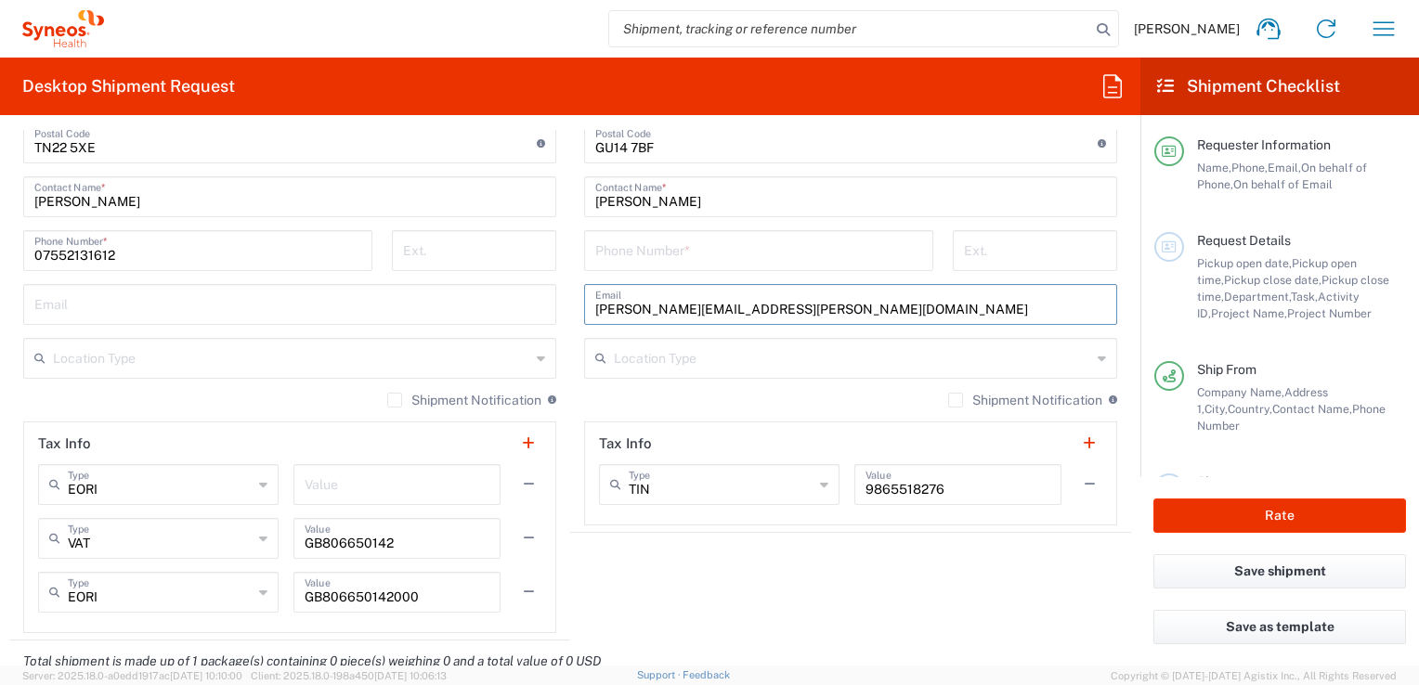
type input "[PERSON_NAME][EMAIL_ADDRESS][PERSON_NAME][DOMAIN_NAME]"
click at [1098, 360] on icon at bounding box center [1102, 359] width 8 height 30
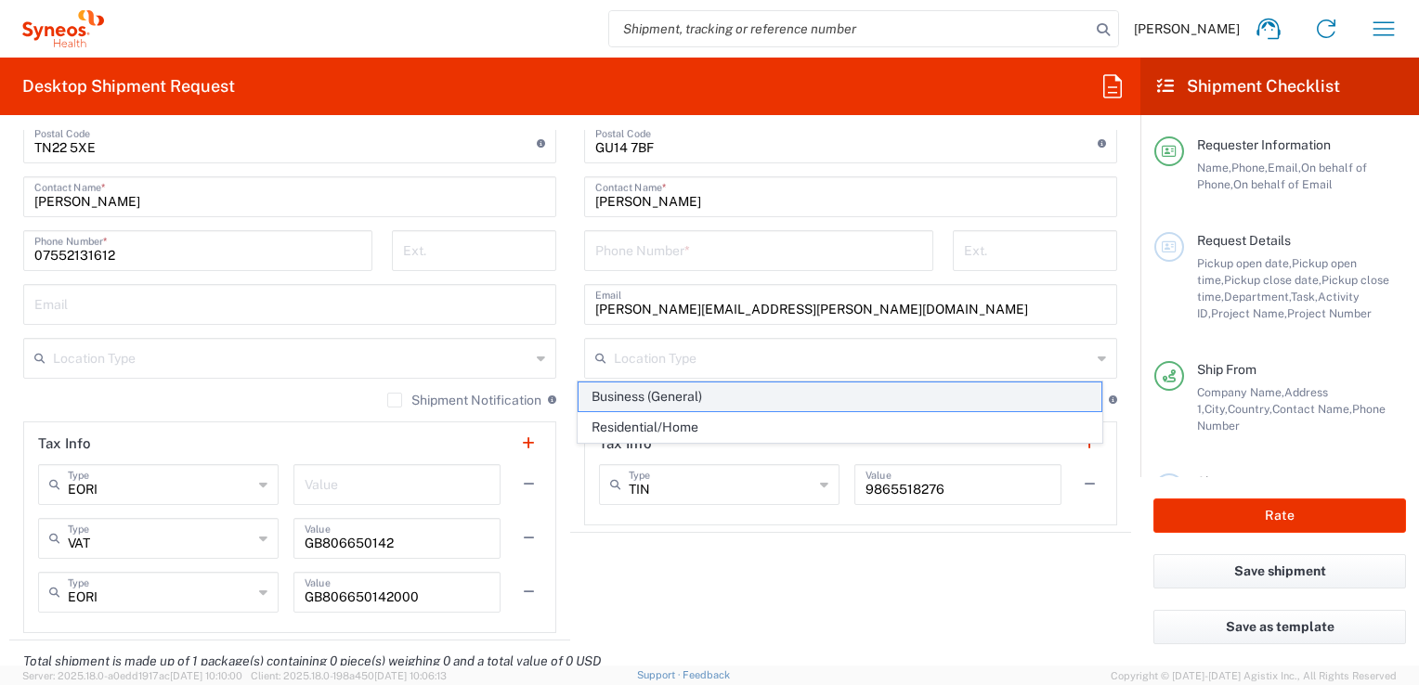
click at [608, 398] on span "Business (General)" at bounding box center [840, 397] width 522 height 29
type input "Business (General)"
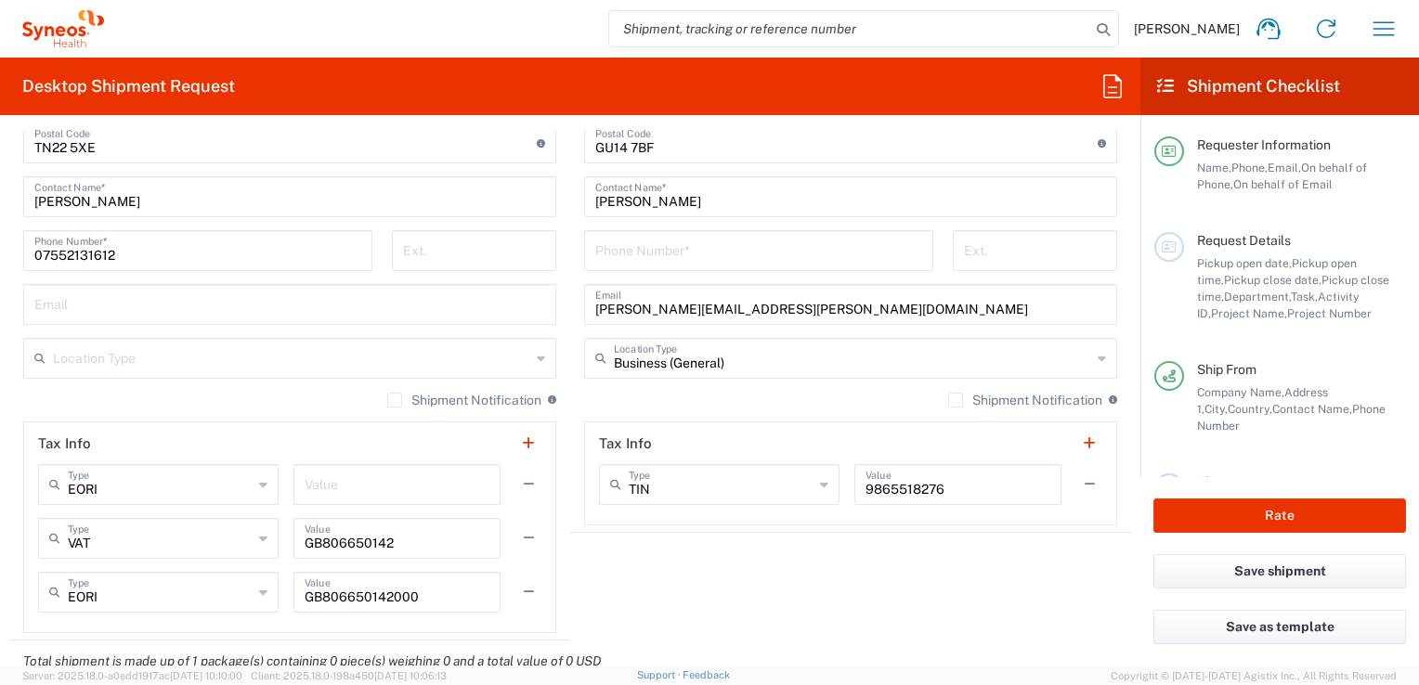
click at [537, 358] on icon at bounding box center [541, 359] width 8 height 30
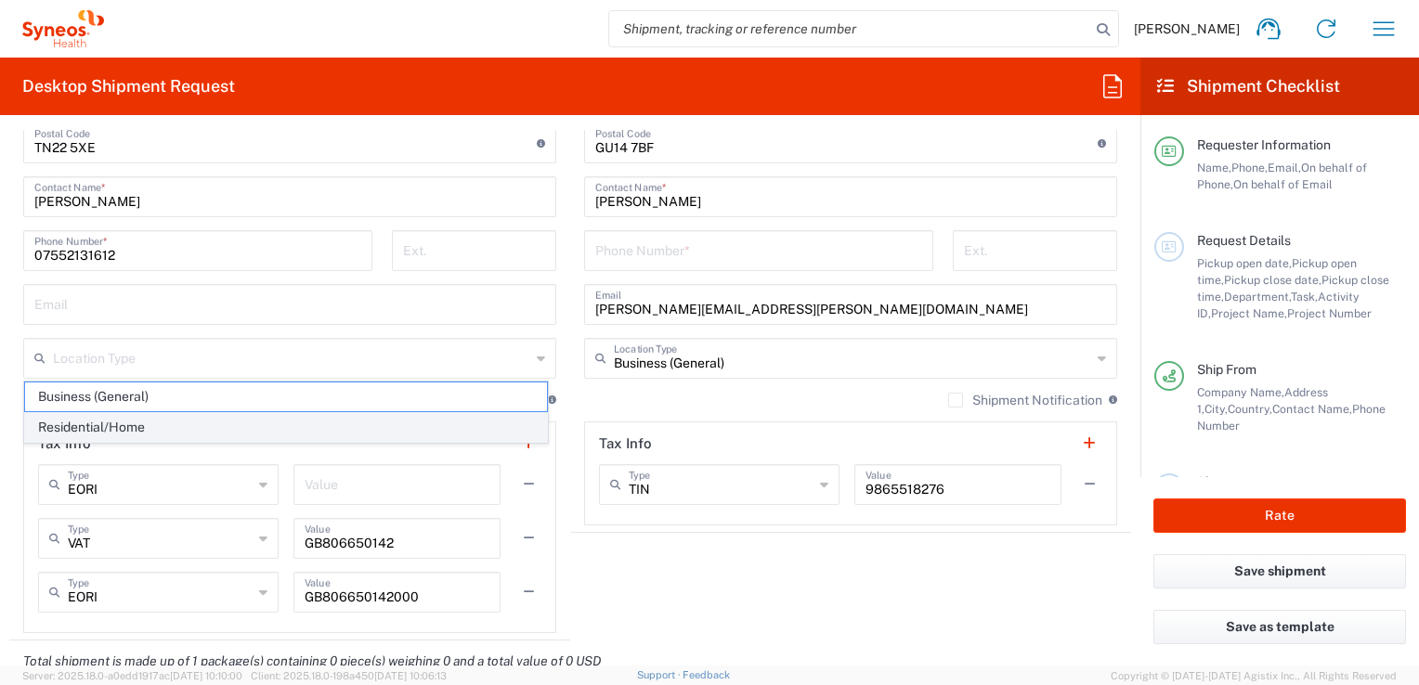
click at [83, 425] on span "Residential/Home" at bounding box center [286, 427] width 522 height 29
type input "Residential/Home"
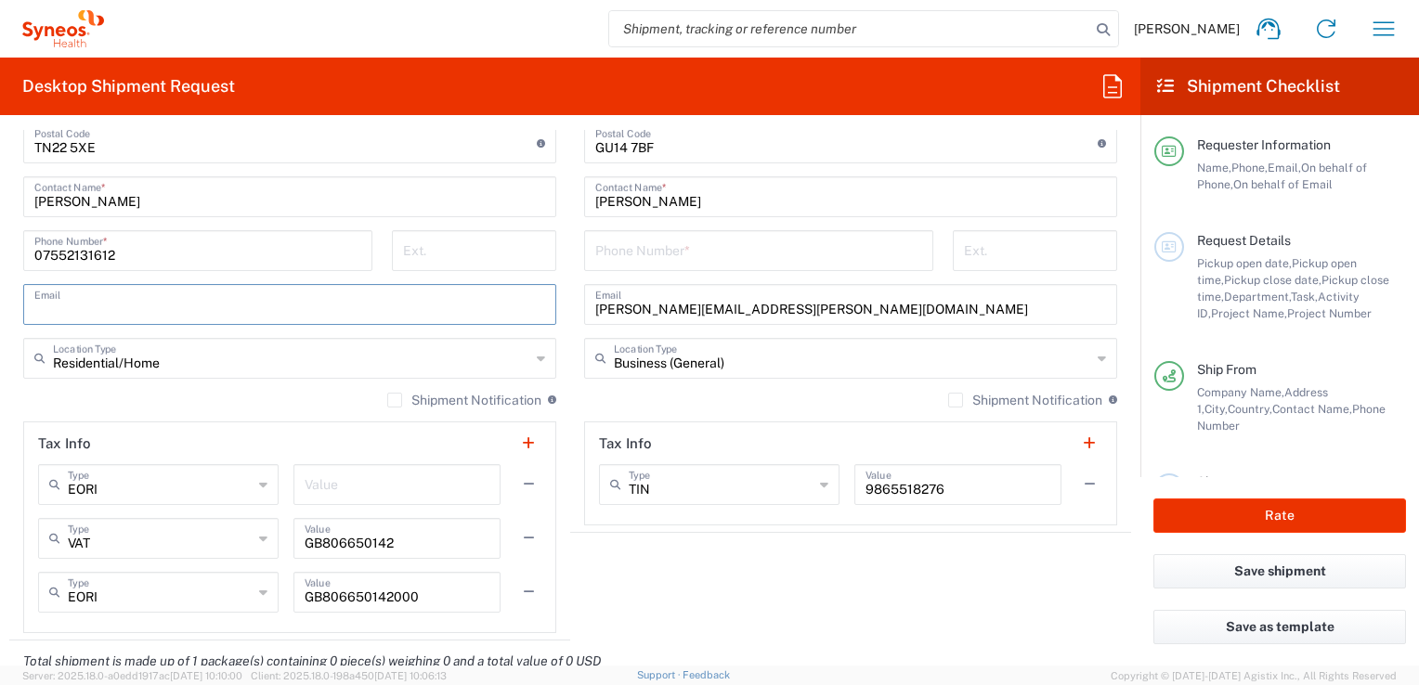
drag, startPoint x: 77, startPoint y: 303, endPoint x: 93, endPoint y: 310, distance: 17.4
click at [77, 303] on input "text" at bounding box center [289, 303] width 511 height 33
type input "[PERSON_NAME][EMAIL_ADDRESS][PERSON_NAME][DOMAIN_NAME]"
type input "07552131612"
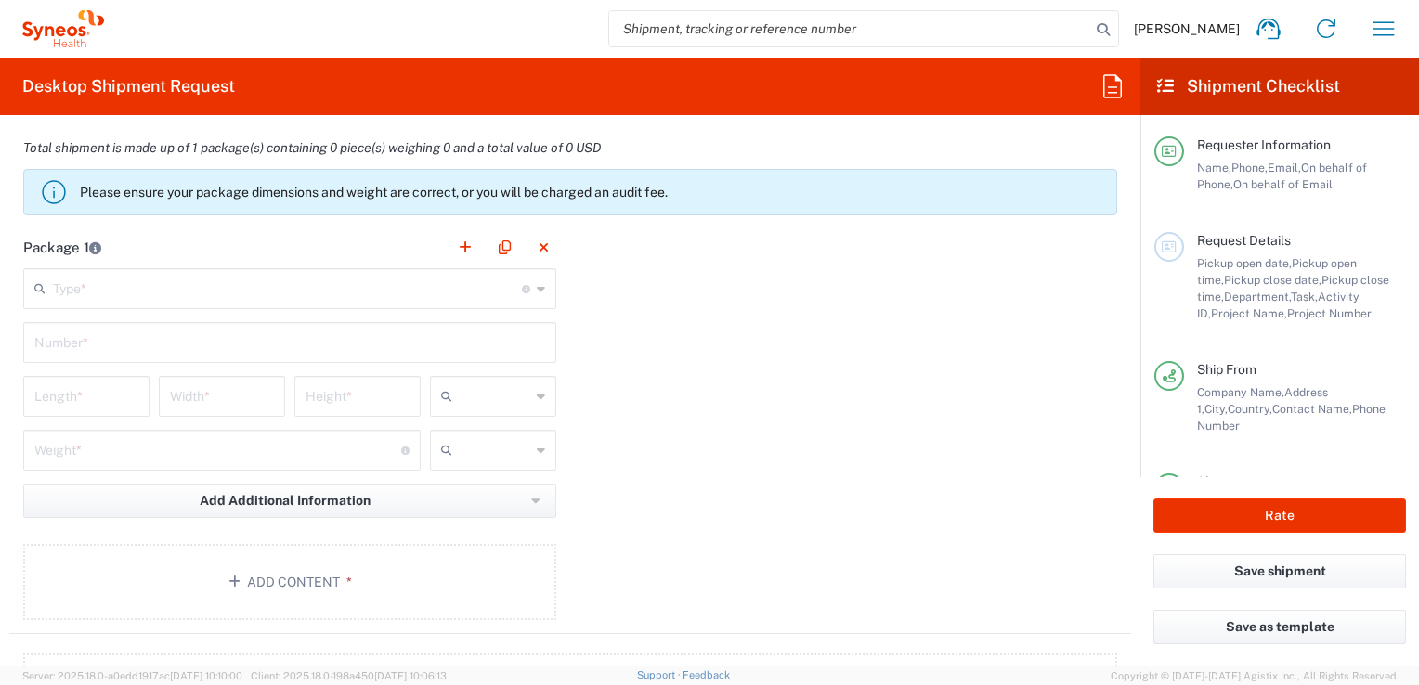
scroll to position [1764, 0]
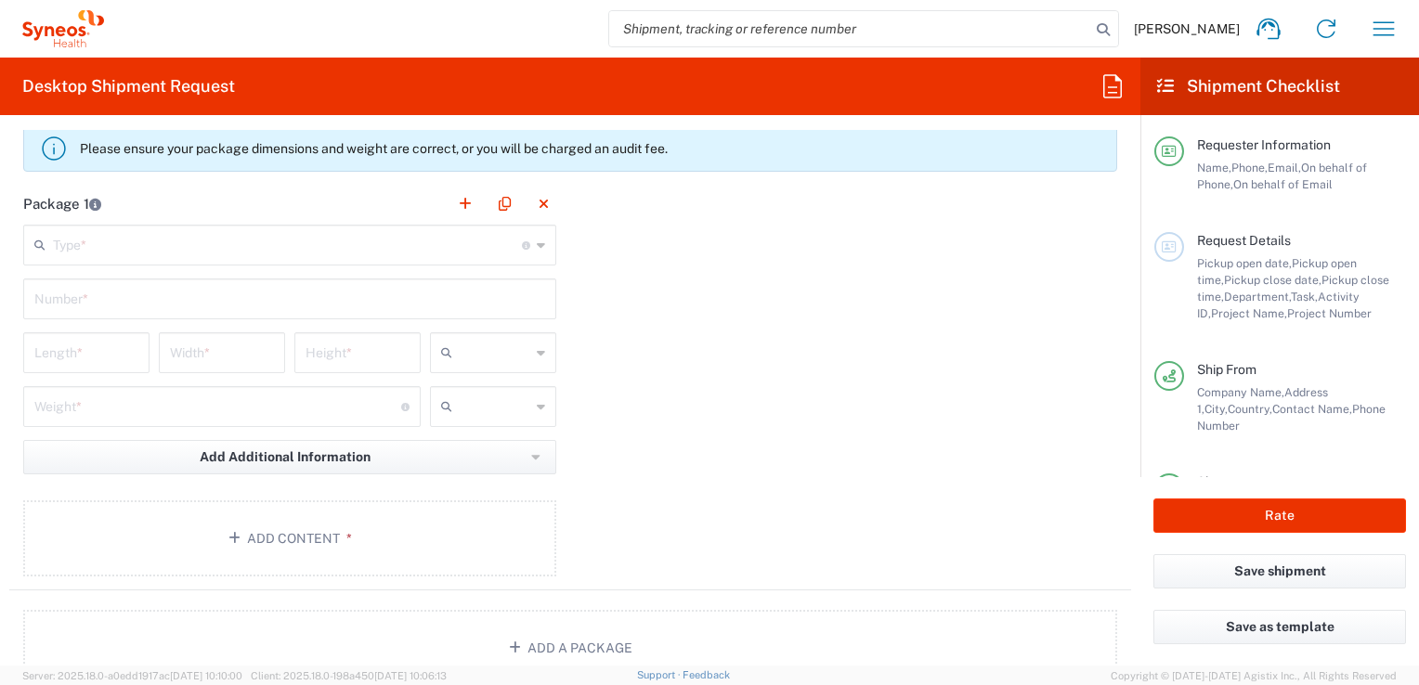
click at [537, 241] on icon at bounding box center [541, 245] width 8 height 30
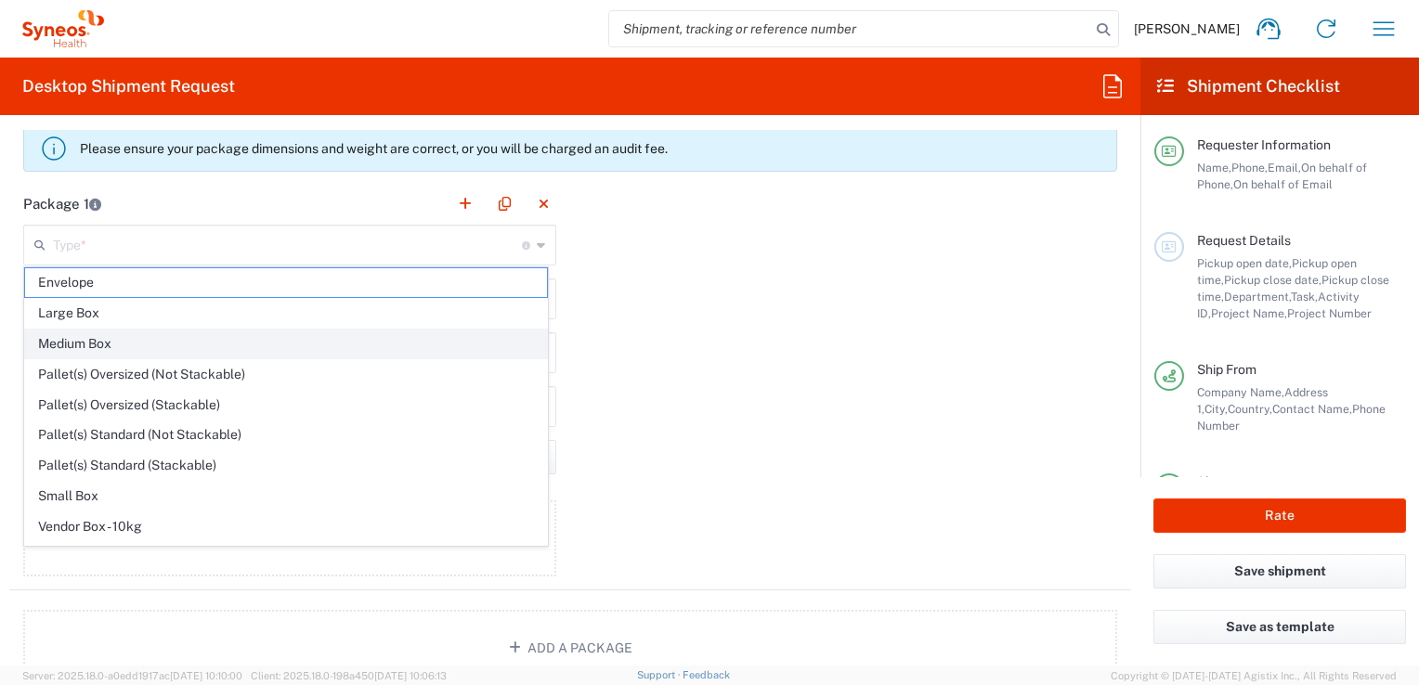
click at [45, 343] on span "Medium Box" at bounding box center [286, 344] width 522 height 29
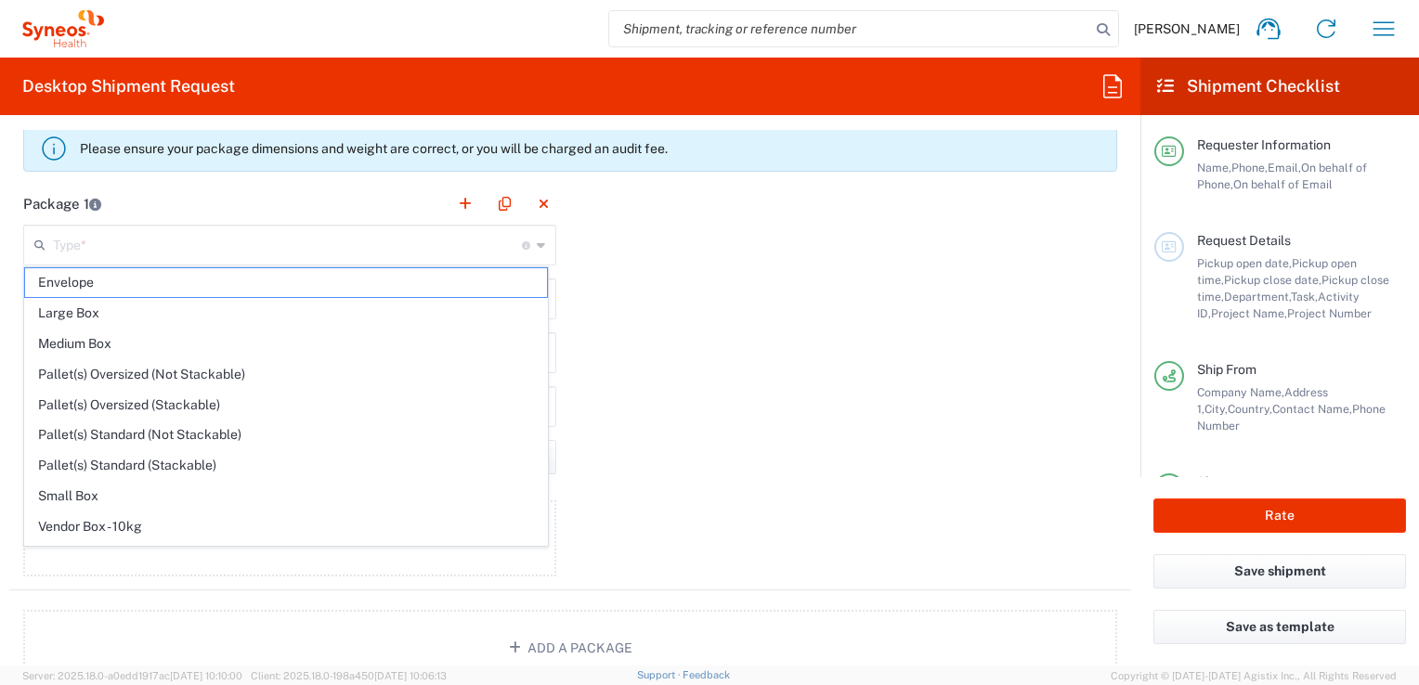
type input "Medium Box"
type input "13"
type input "11.5"
type input "2.5"
type input "in"
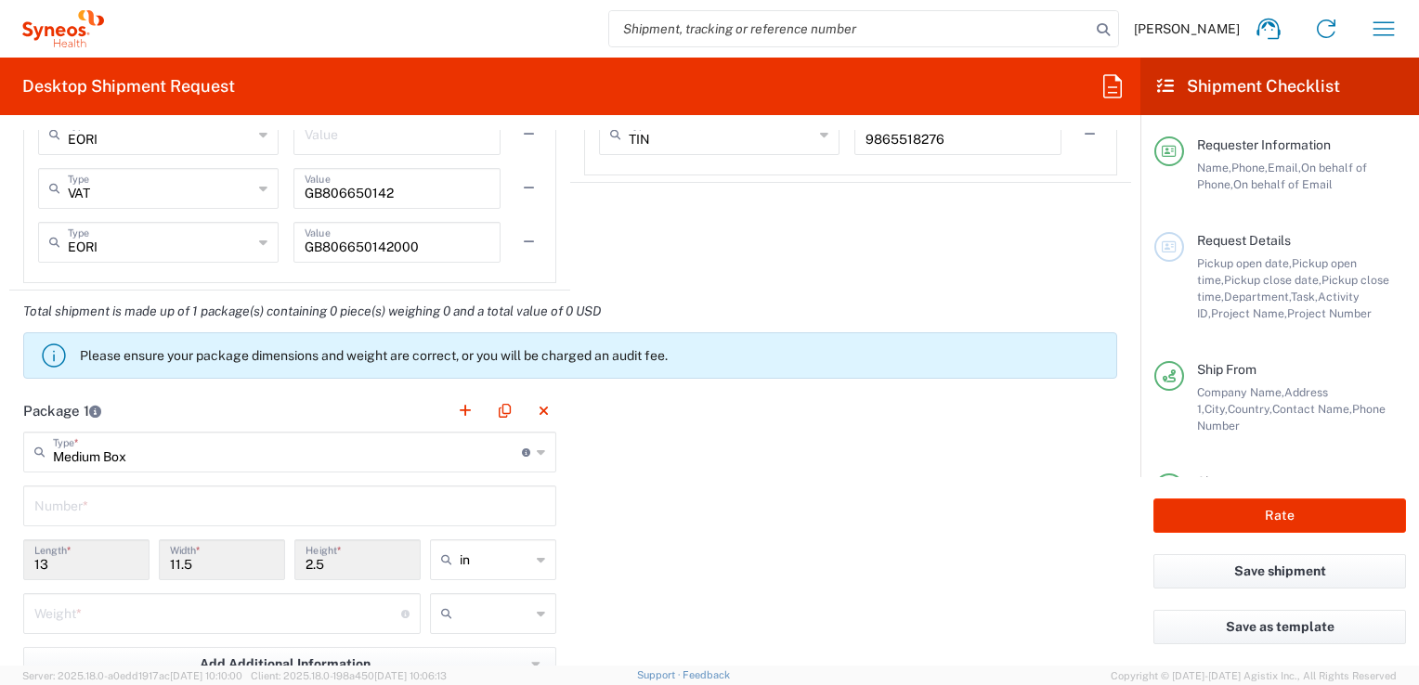
scroll to position [1671, 0]
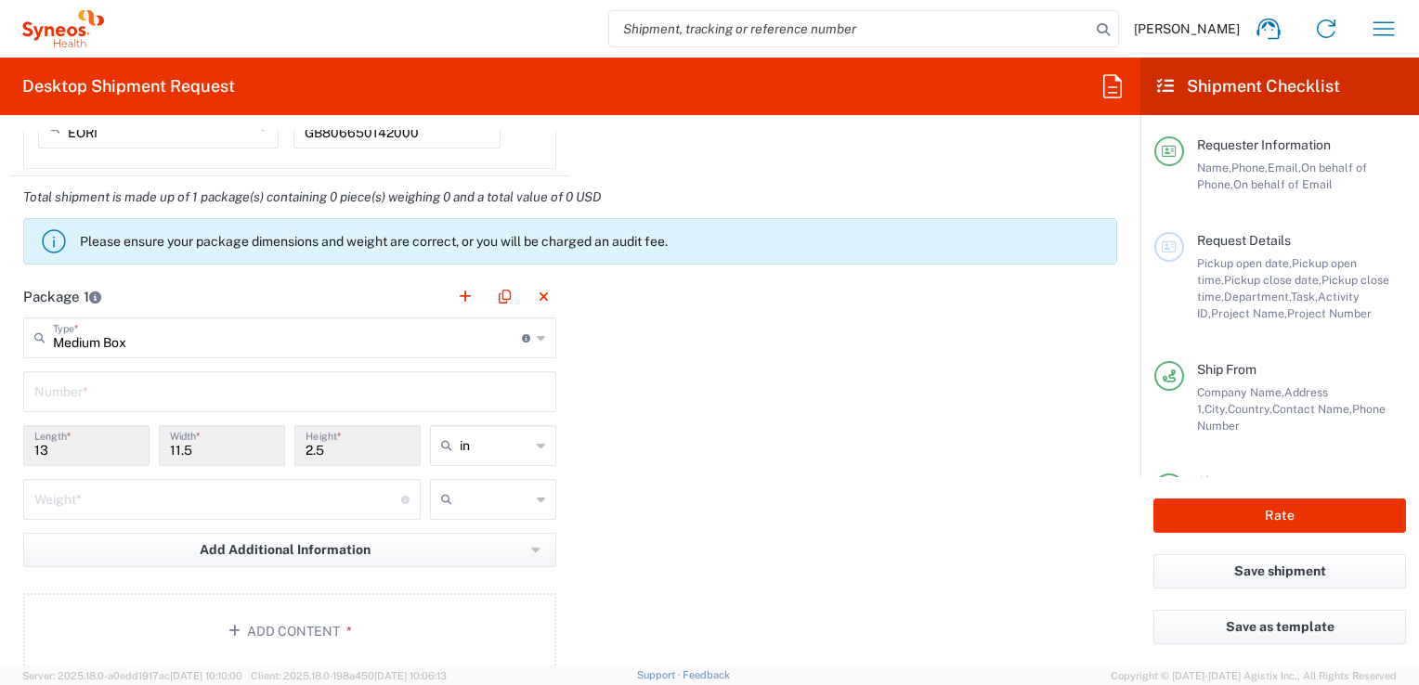
click at [537, 445] on icon at bounding box center [541, 446] width 8 height 30
click at [454, 516] on span "cm" at bounding box center [486, 514] width 121 height 29
type input "33.02"
type input "29.21"
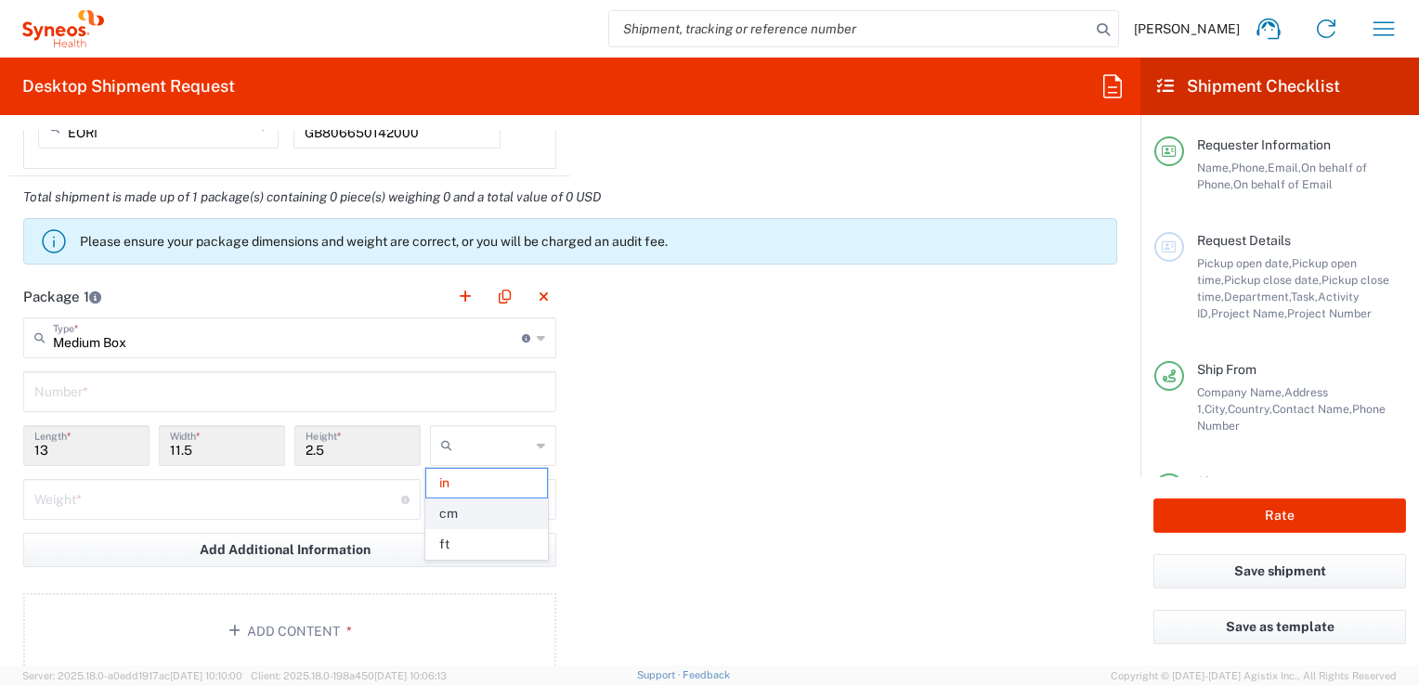
type input "6.35"
type input "cm"
click at [77, 448] on input "33.02" at bounding box center [86, 444] width 104 height 33
drag, startPoint x: 67, startPoint y: 444, endPoint x: 78, endPoint y: 459, distance: 18.6
click at [69, 446] on input "33.02" at bounding box center [86, 444] width 104 height 33
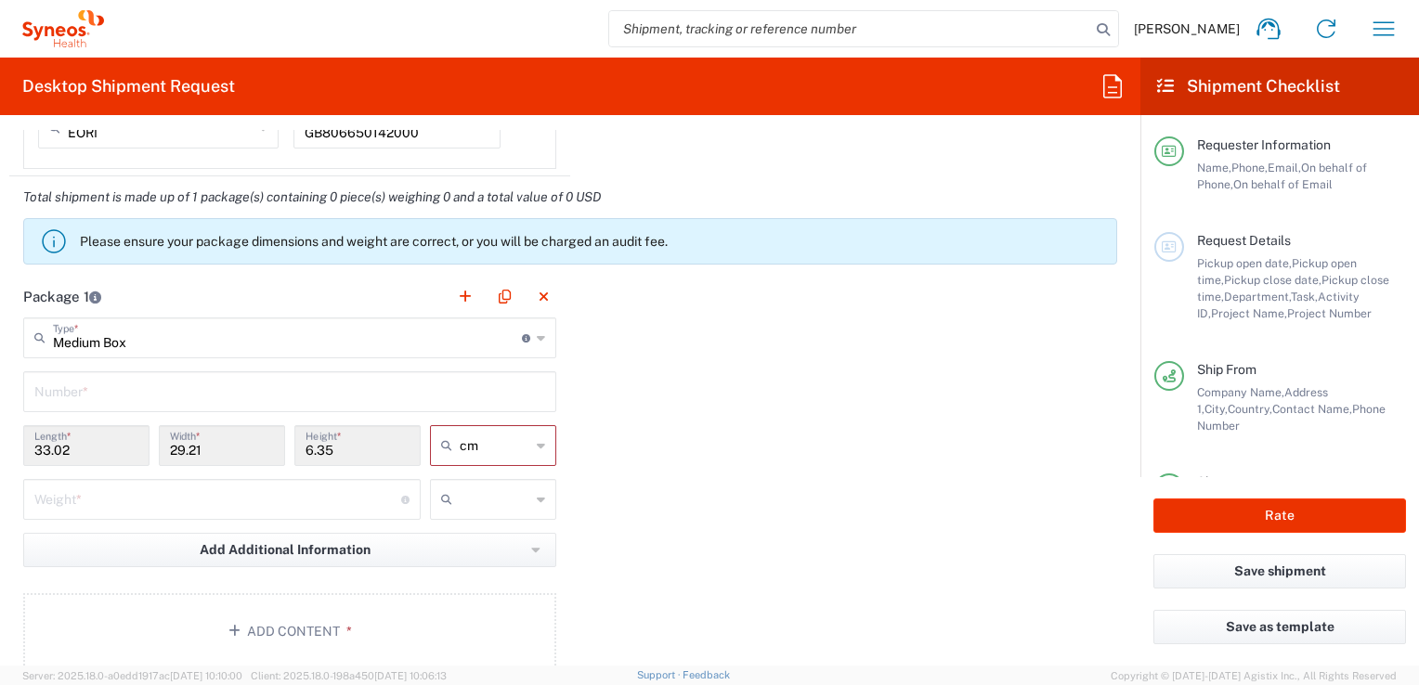
click at [82, 456] on div "33.02 Length *" at bounding box center [86, 445] width 126 height 41
click at [72, 442] on input "33.02" at bounding box center [86, 444] width 104 height 33
click at [48, 389] on input "text" at bounding box center [289, 390] width 511 height 33
type input "1"
click at [72, 445] on input "33.02" at bounding box center [86, 444] width 104 height 33
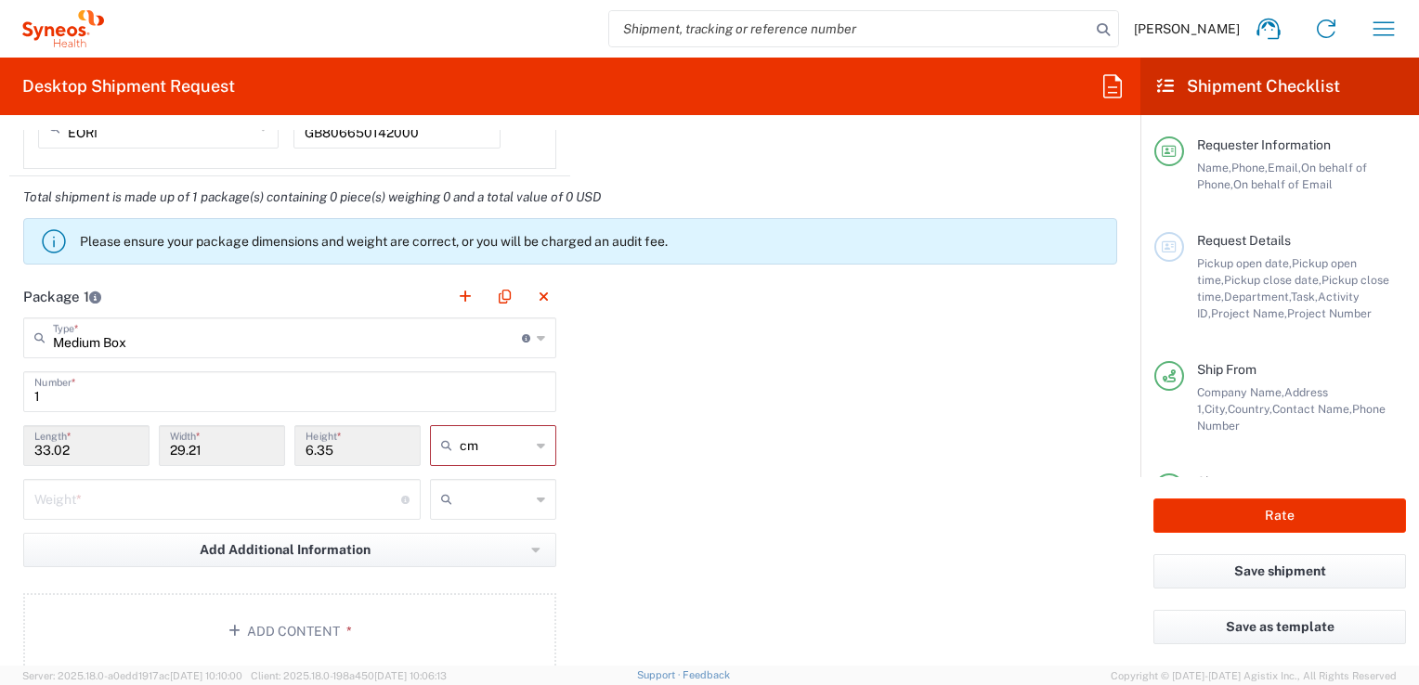
click at [72, 450] on input "33.02" at bounding box center [86, 444] width 104 height 33
click at [71, 451] on input "33.02" at bounding box center [86, 444] width 104 height 33
click at [72, 451] on input "33.02" at bounding box center [86, 444] width 104 height 33
click at [74, 441] on input "33.02" at bounding box center [86, 444] width 104 height 33
click at [72, 444] on input "33.02" at bounding box center [86, 444] width 104 height 33
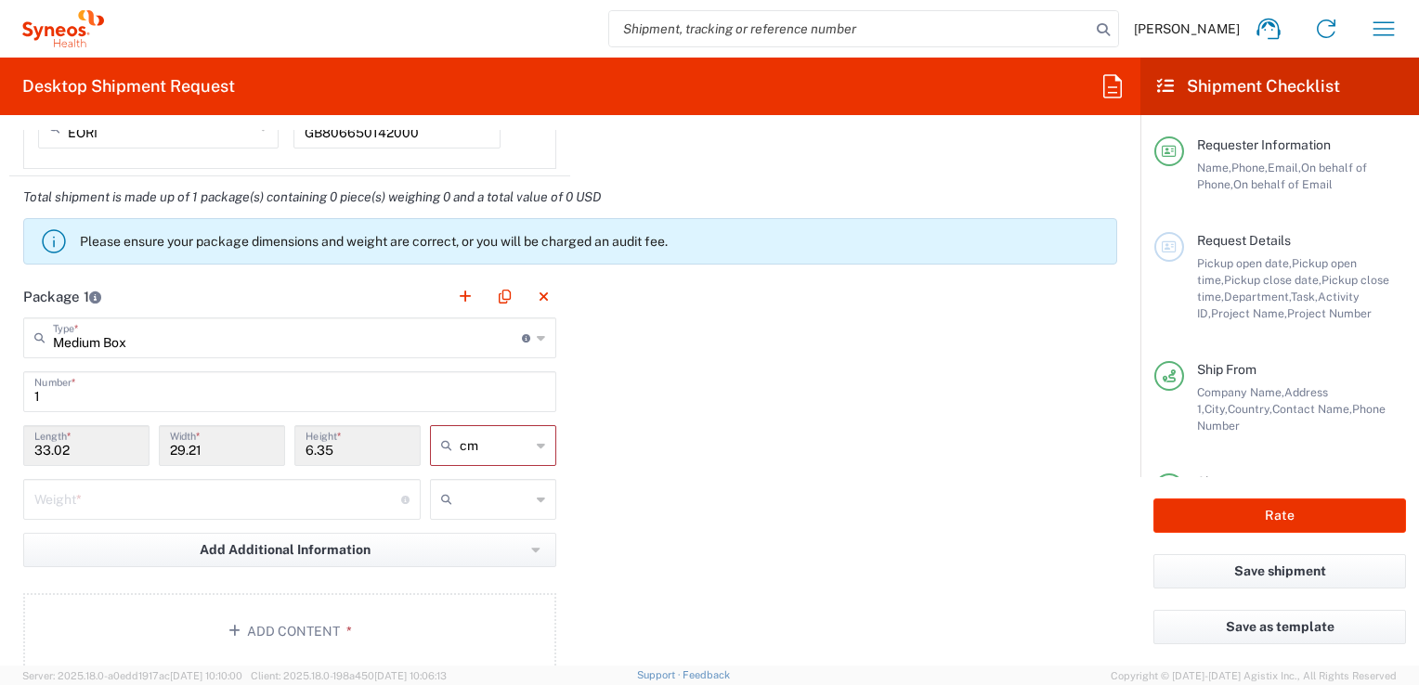
click at [75, 446] on input "33.02" at bounding box center [86, 444] width 104 height 33
click at [76, 447] on input "33.02" at bounding box center [86, 444] width 104 height 33
drag, startPoint x: 102, startPoint y: 433, endPoint x: 76, endPoint y: 448, distance: 29.9
click at [102, 434] on input "33.02" at bounding box center [86, 444] width 104 height 33
click at [67, 449] on input "33.02" at bounding box center [86, 444] width 104 height 33
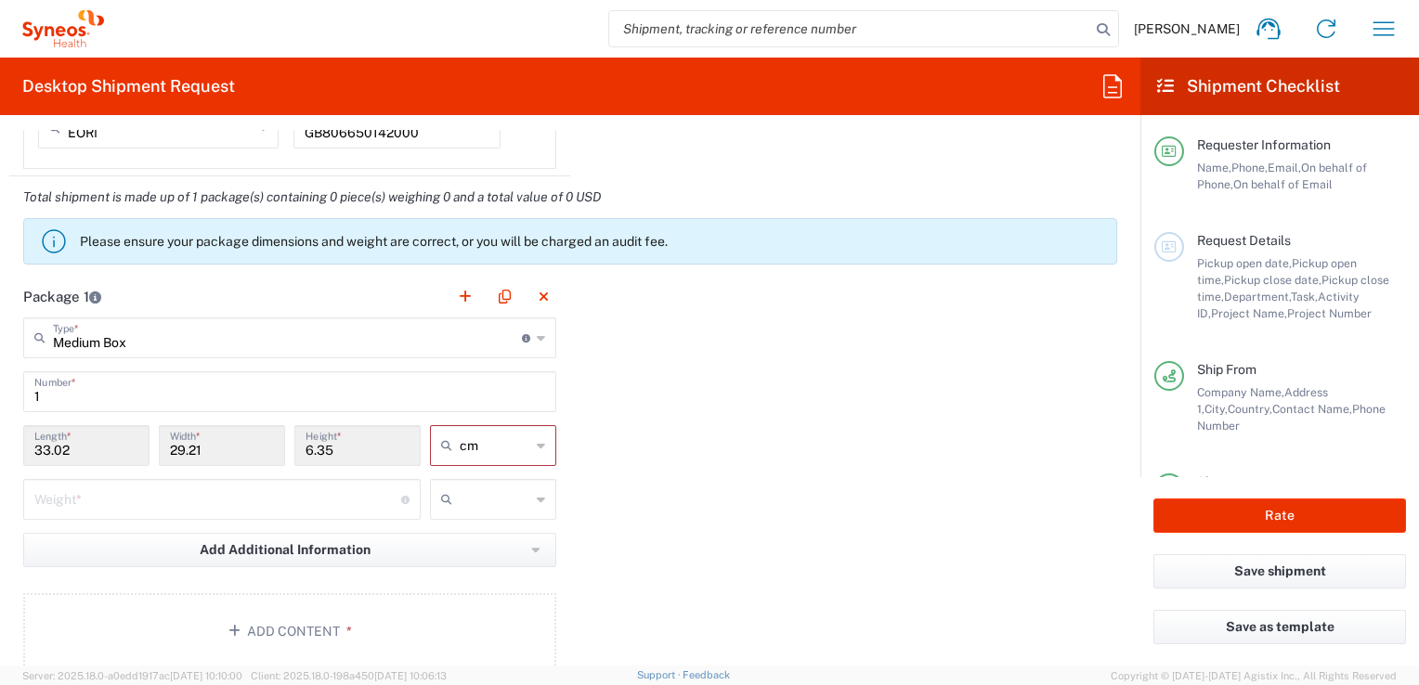
click at [68, 449] on input "33.02" at bounding box center [86, 444] width 104 height 33
click at [85, 451] on input "33.02" at bounding box center [86, 444] width 104 height 33
click at [75, 445] on input "33.02" at bounding box center [86, 444] width 104 height 33
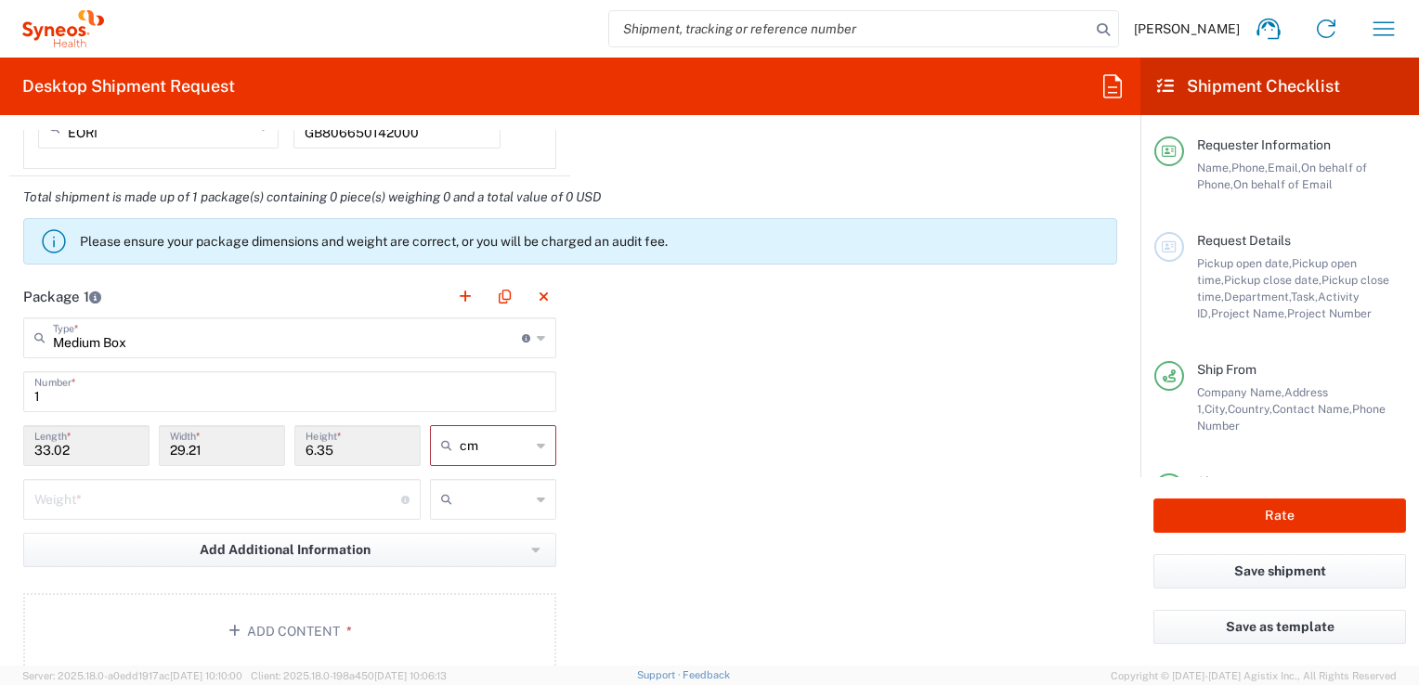
click at [75, 445] on input "33.02" at bounding box center [86, 444] width 104 height 33
click at [533, 454] on div "cm" at bounding box center [493, 445] width 126 height 41
click at [201, 449] on input "29.21" at bounding box center [222, 444] width 104 height 33
click at [89, 443] on input "33.02" at bounding box center [86, 444] width 104 height 33
click at [62, 446] on input "33.02" at bounding box center [86, 444] width 104 height 33
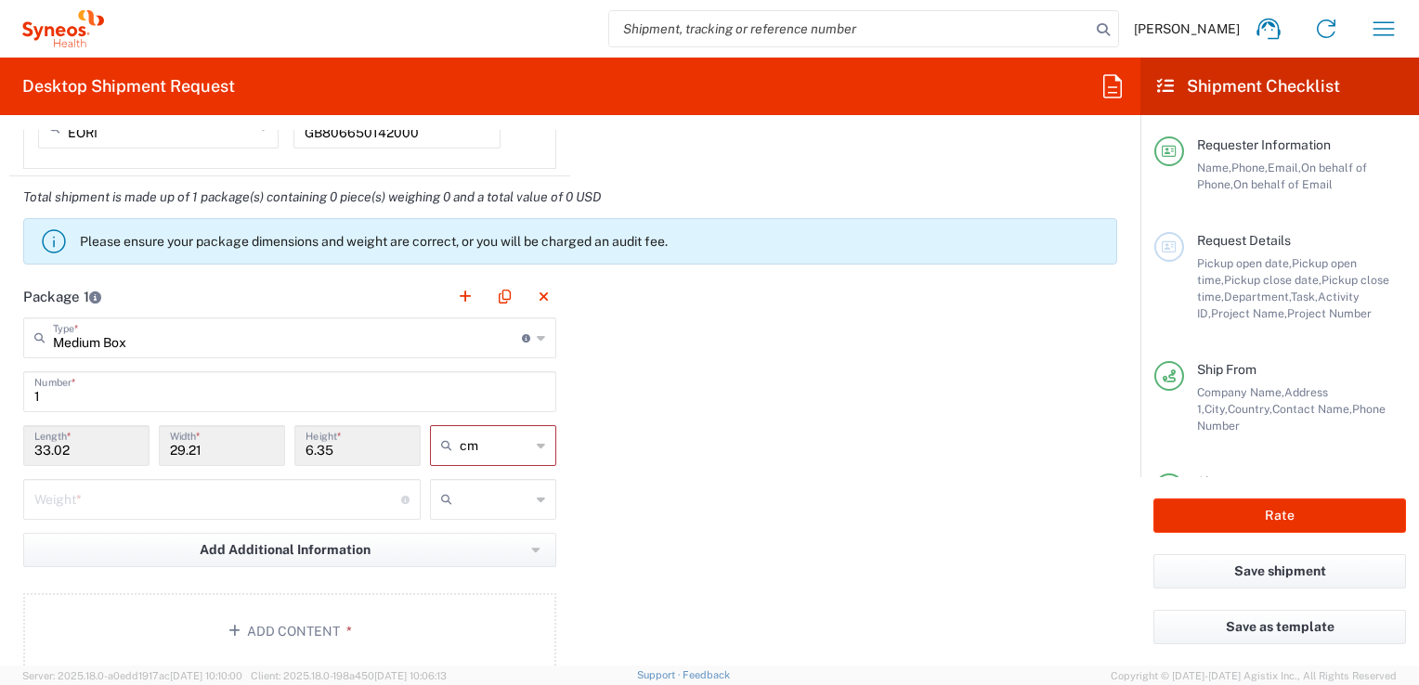
click at [71, 446] on input "33.02" at bounding box center [86, 444] width 104 height 33
click at [67, 444] on input "33.02" at bounding box center [86, 444] width 104 height 33
click at [82, 447] on input "33.02" at bounding box center [86, 444] width 104 height 33
click at [79, 449] on input "33.02" at bounding box center [86, 444] width 104 height 33
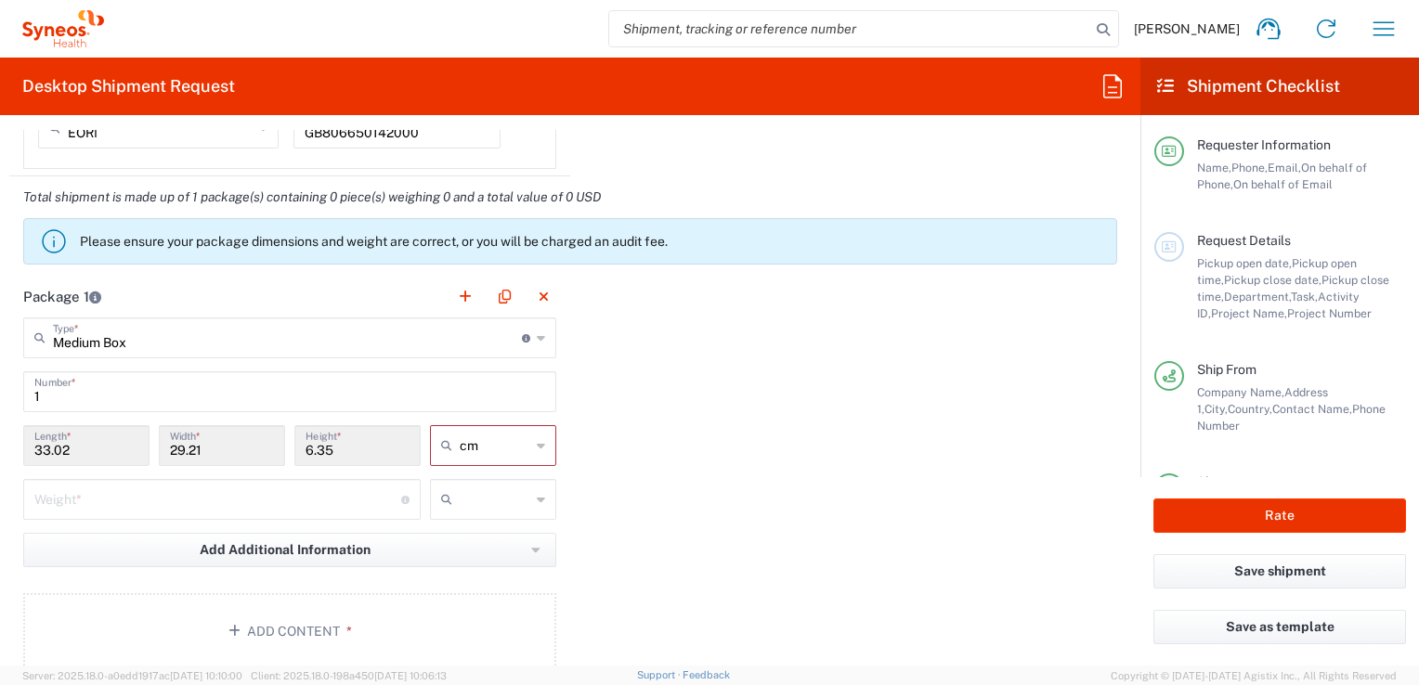
type input "cm"
click at [79, 447] on input "33.02" at bounding box center [86, 444] width 104 height 33
click at [137, 626] on button "Add Content *" at bounding box center [289, 631] width 533 height 76
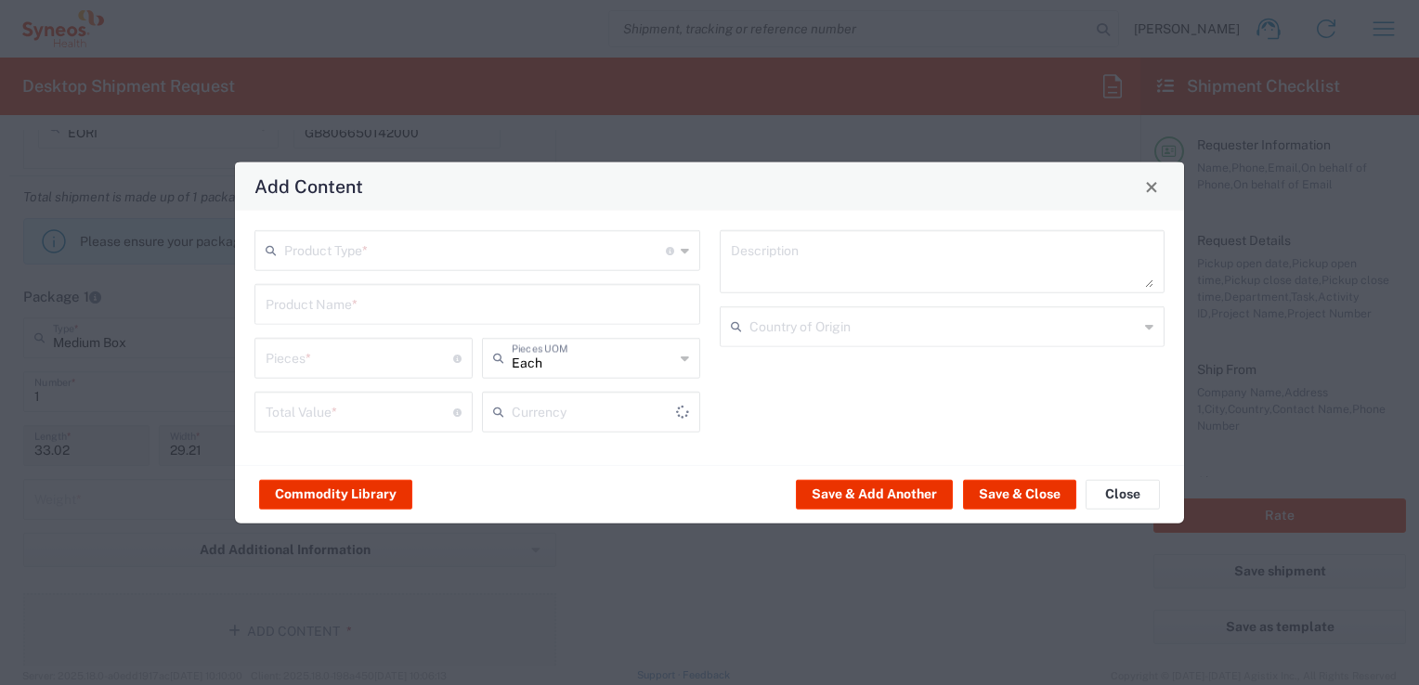
type input "US Dollar"
click at [1147, 189] on span "Close" at bounding box center [1151, 186] width 13 height 13
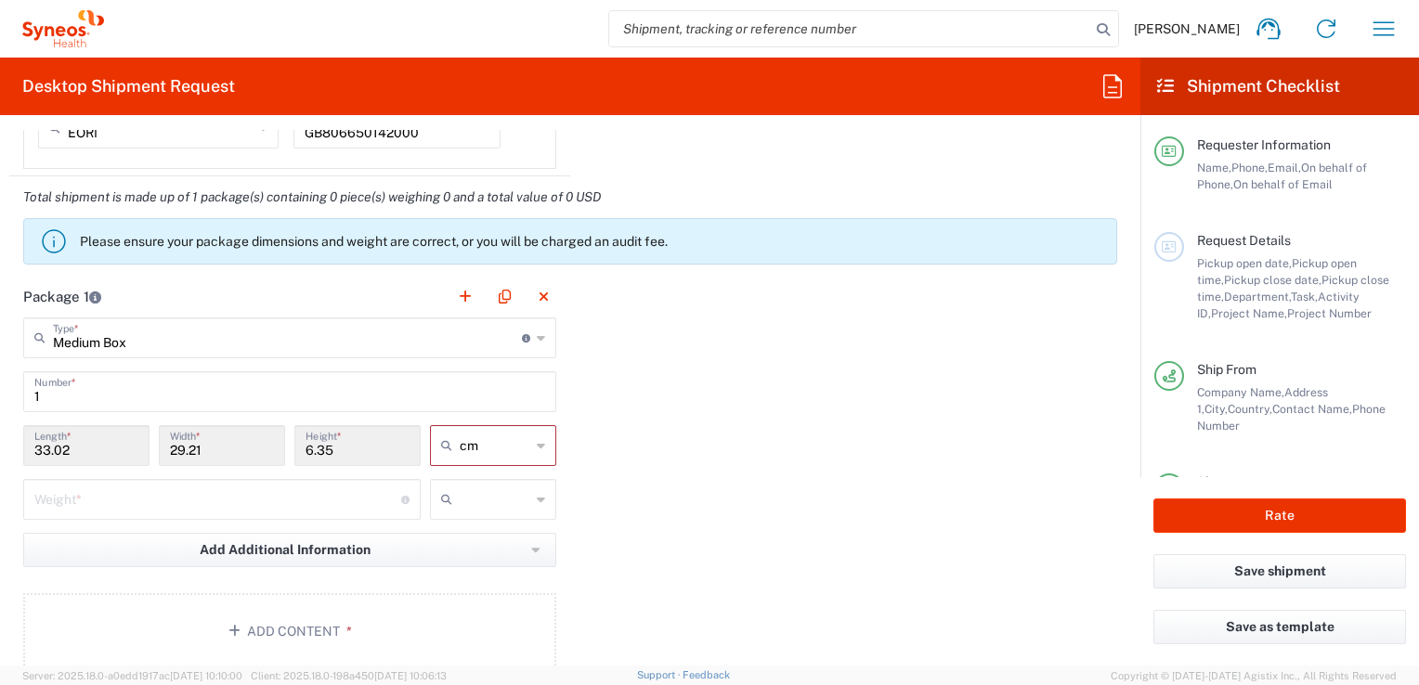
click at [72, 448] on input "33.02" at bounding box center [86, 444] width 104 height 33
click at [81, 446] on input "33.02" at bounding box center [86, 444] width 104 height 33
click at [48, 445] on input "33.02" at bounding box center [86, 444] width 104 height 33
click at [441, 444] on icon at bounding box center [450, 446] width 19 height 30
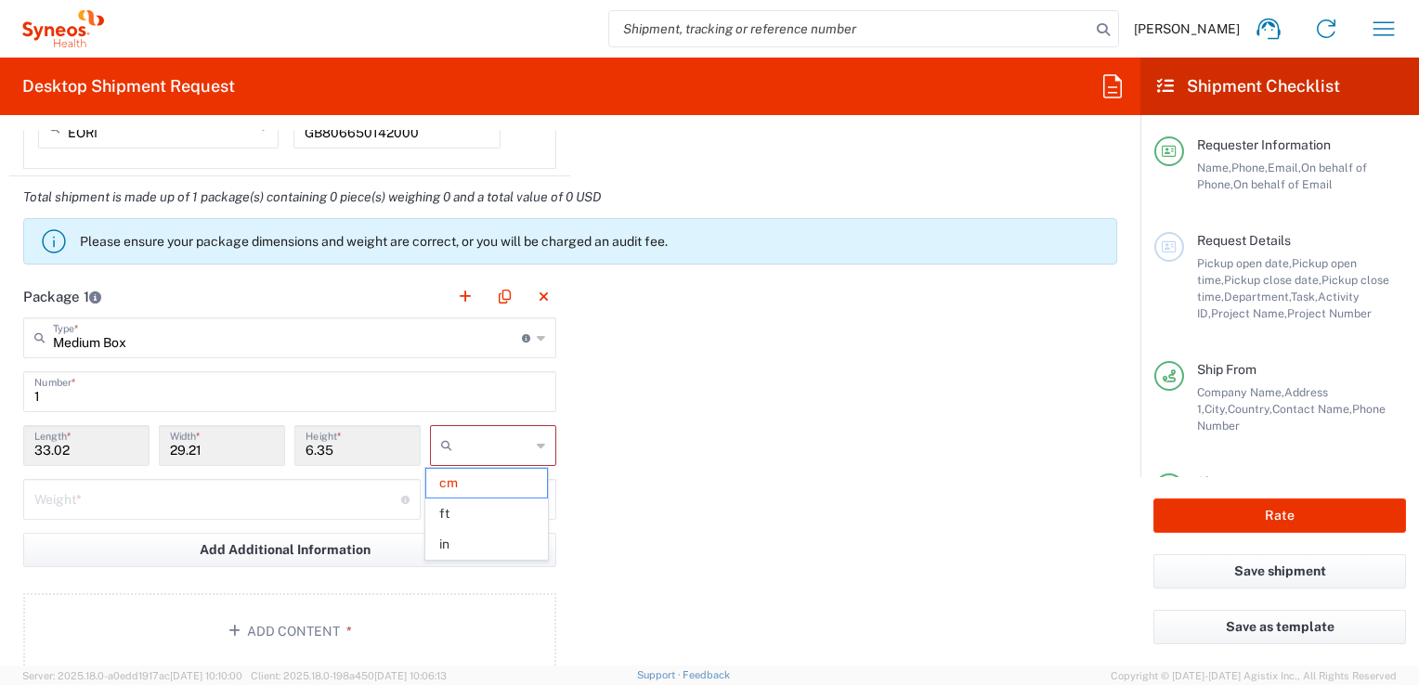
click at [441, 447] on icon at bounding box center [450, 446] width 19 height 30
click at [449, 487] on span "cm" at bounding box center [486, 483] width 121 height 29
click at [538, 442] on div at bounding box center [493, 445] width 126 height 41
click at [450, 479] on span "cm" at bounding box center [486, 483] width 121 height 29
type input "cm"
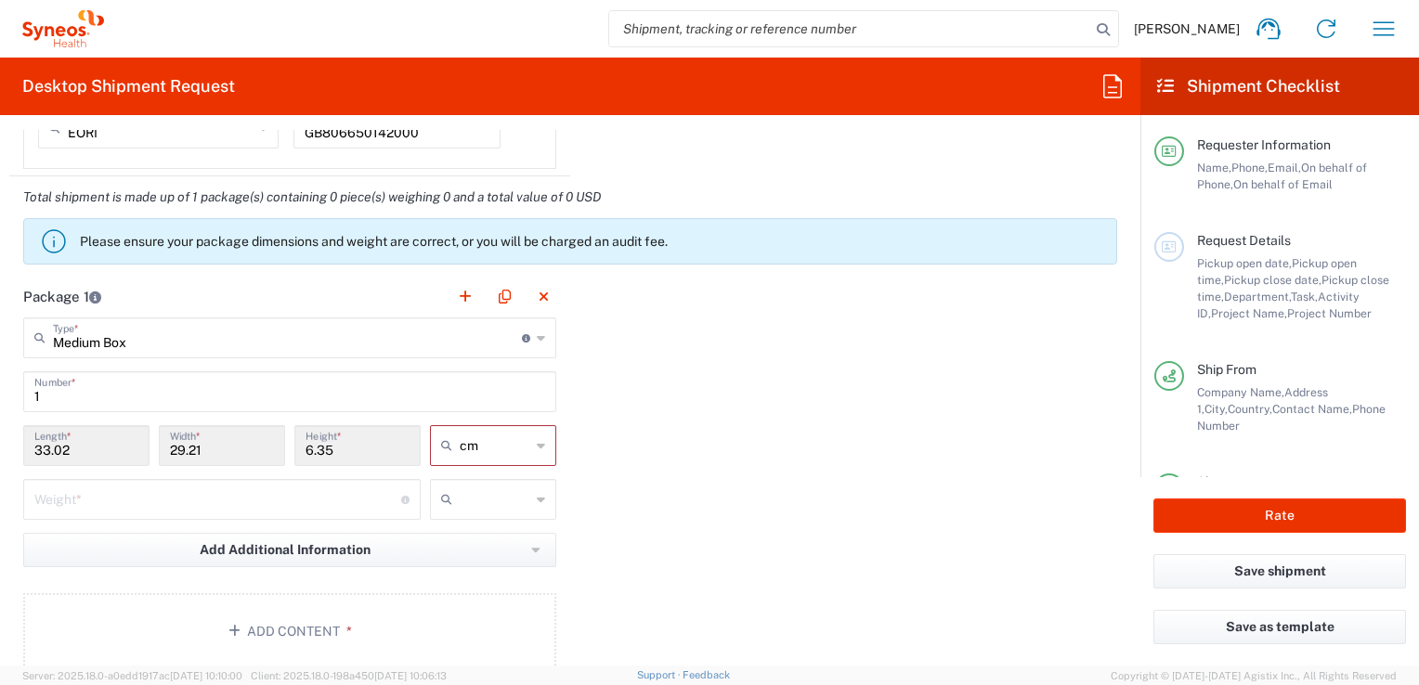
click at [82, 445] on input "33.02" at bounding box center [86, 444] width 104 height 33
click at [72, 449] on input "33.02" at bounding box center [86, 444] width 104 height 33
click at [206, 451] on input "29.21" at bounding box center [222, 444] width 104 height 33
click at [204, 451] on input "29.21" at bounding box center [222, 444] width 104 height 33
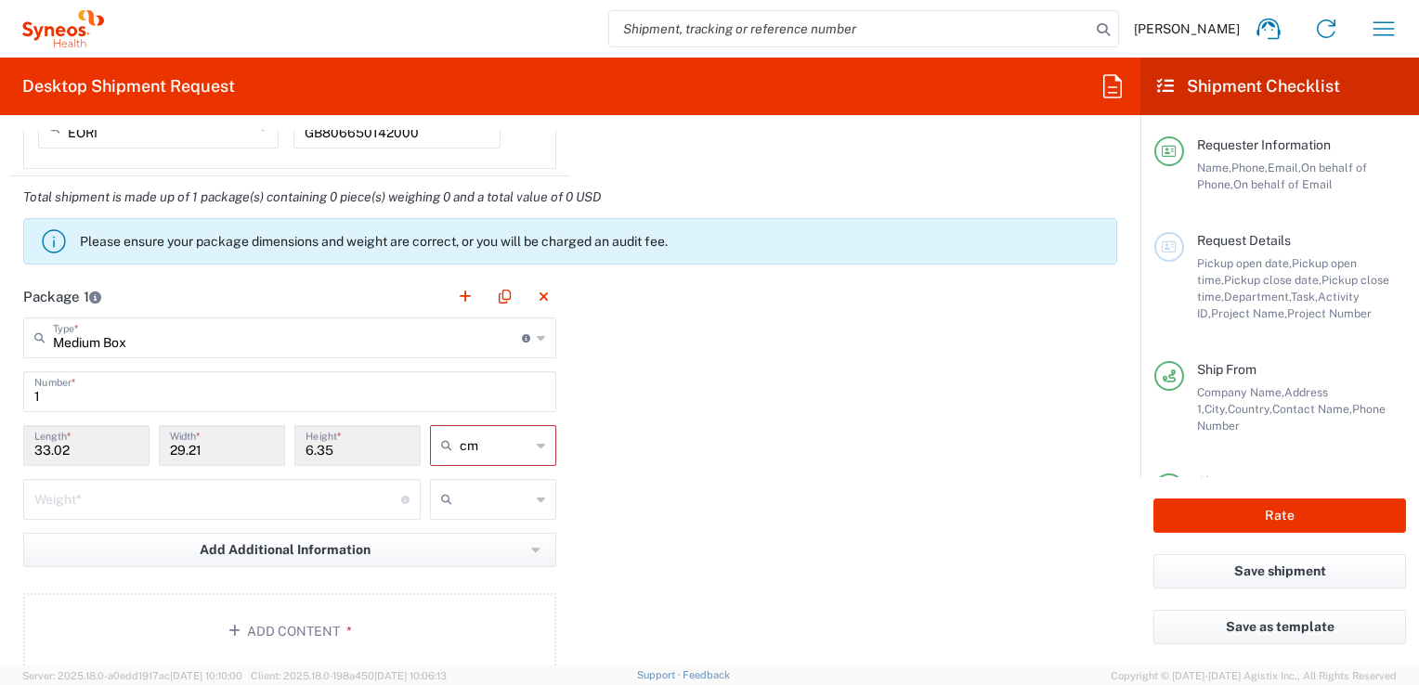
click at [204, 451] on input "29.21" at bounding box center [222, 444] width 104 height 33
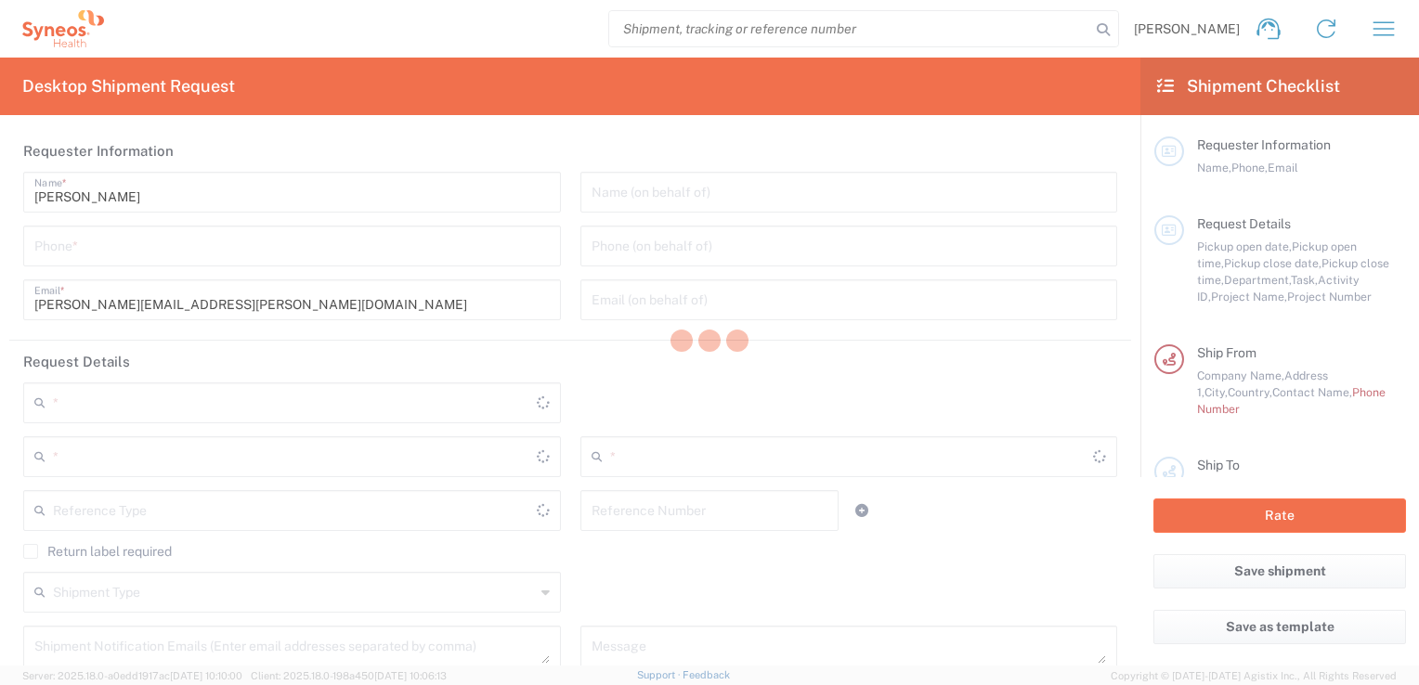
type input "3251"
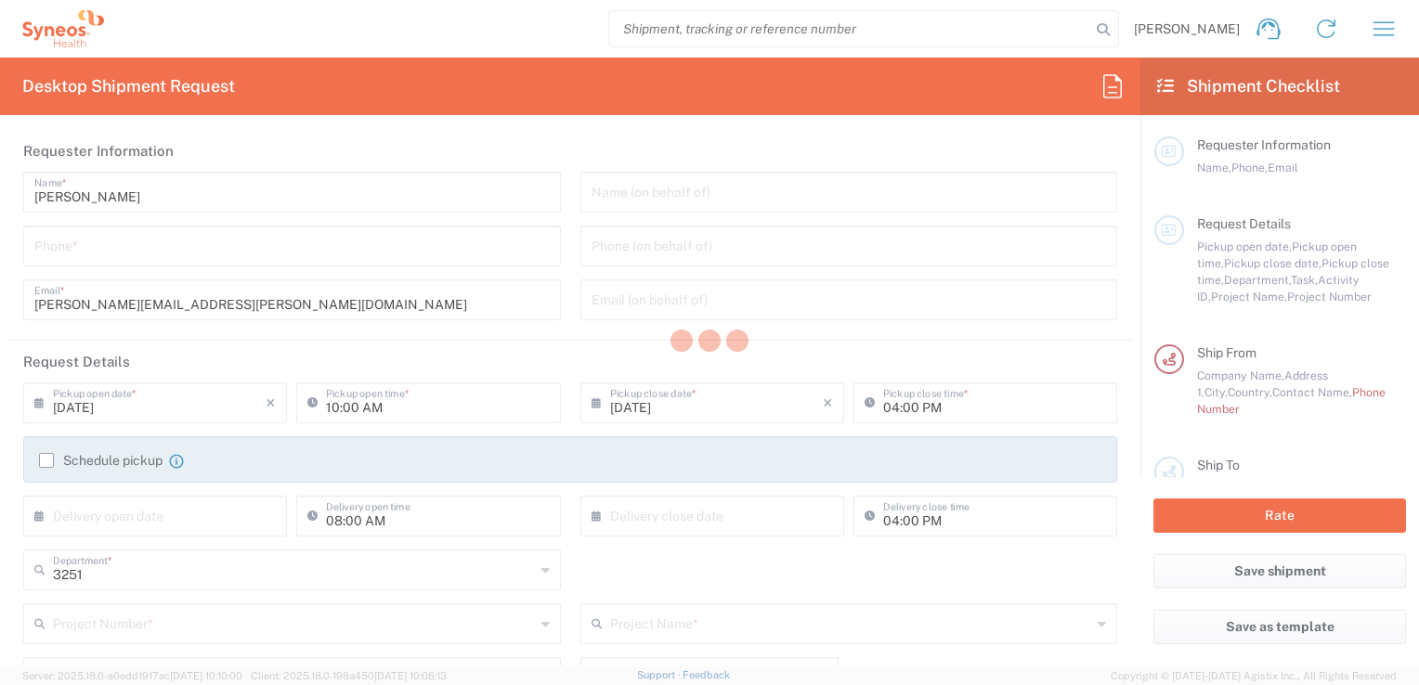
type input "[GEOGRAPHIC_DATA]"
type input "Syneos Health UK Limited"
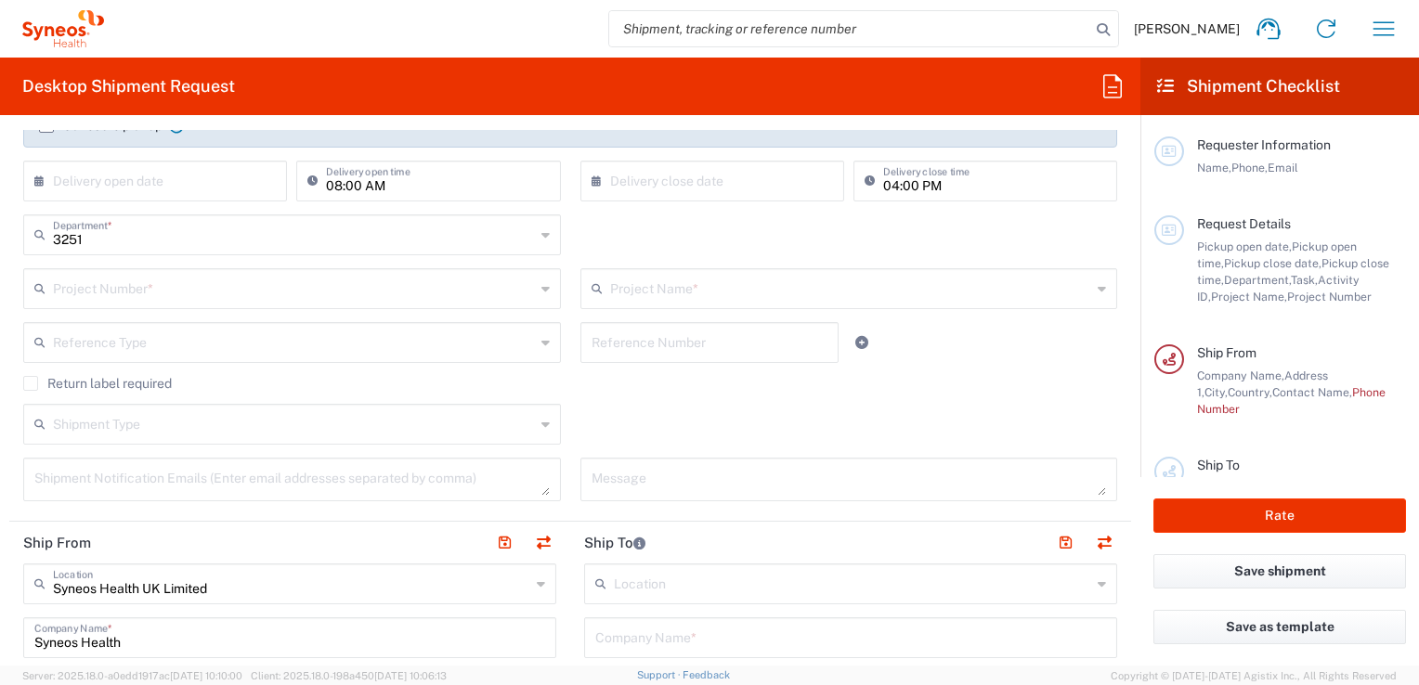
scroll to position [557, 0]
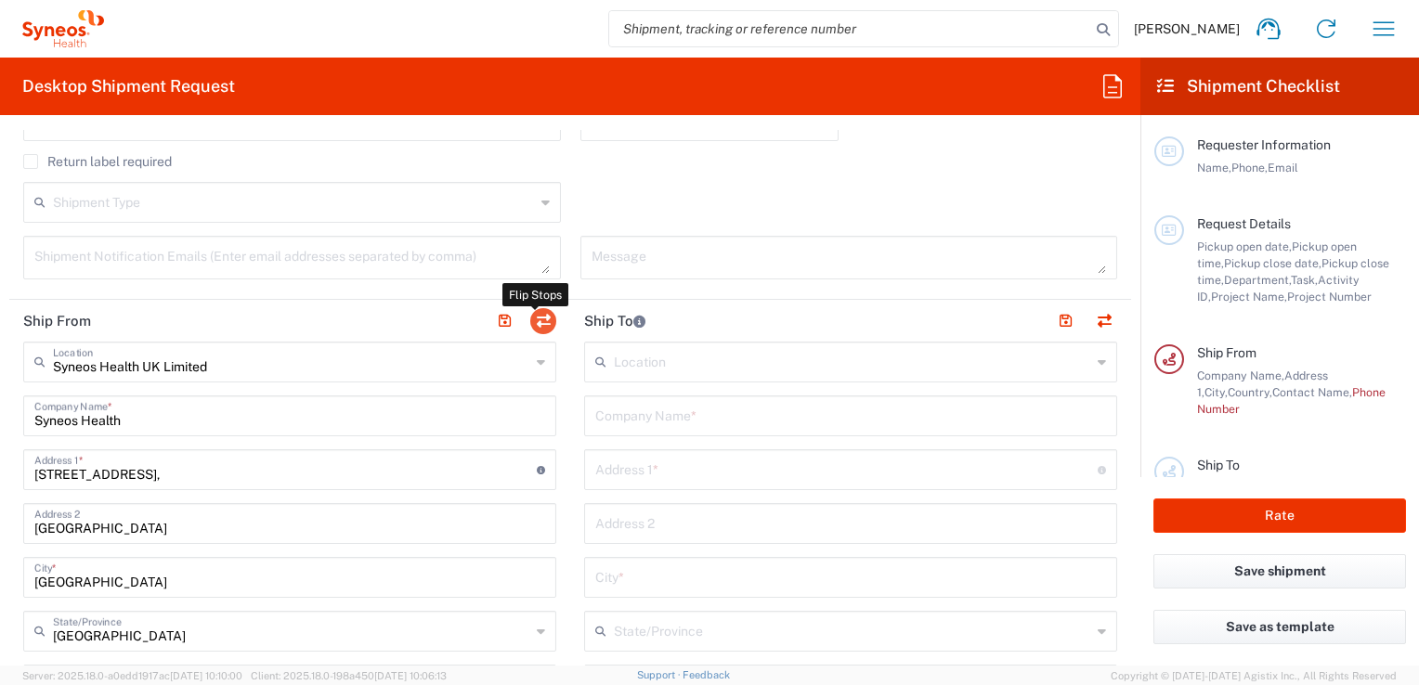
click at [536, 318] on button "button" at bounding box center [543, 321] width 26 height 26
type input "Syneos Health"
type input "[STREET_ADDRESS],"
type input "[GEOGRAPHIC_DATA]"
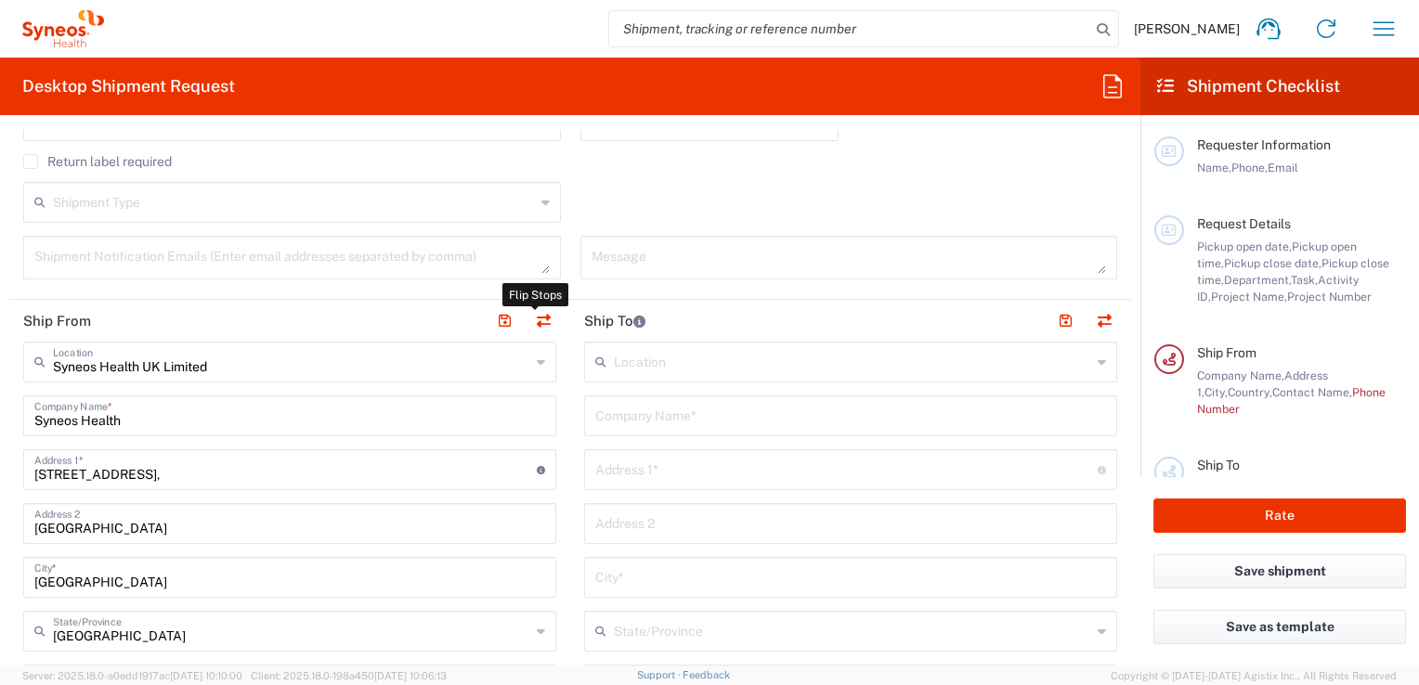
type input "[GEOGRAPHIC_DATA]"
type input "GU14 7BF"
type input "[PERSON_NAME]"
type input "[PERSON_NAME][EMAIL_ADDRESS][PERSON_NAME][DOMAIN_NAME]"
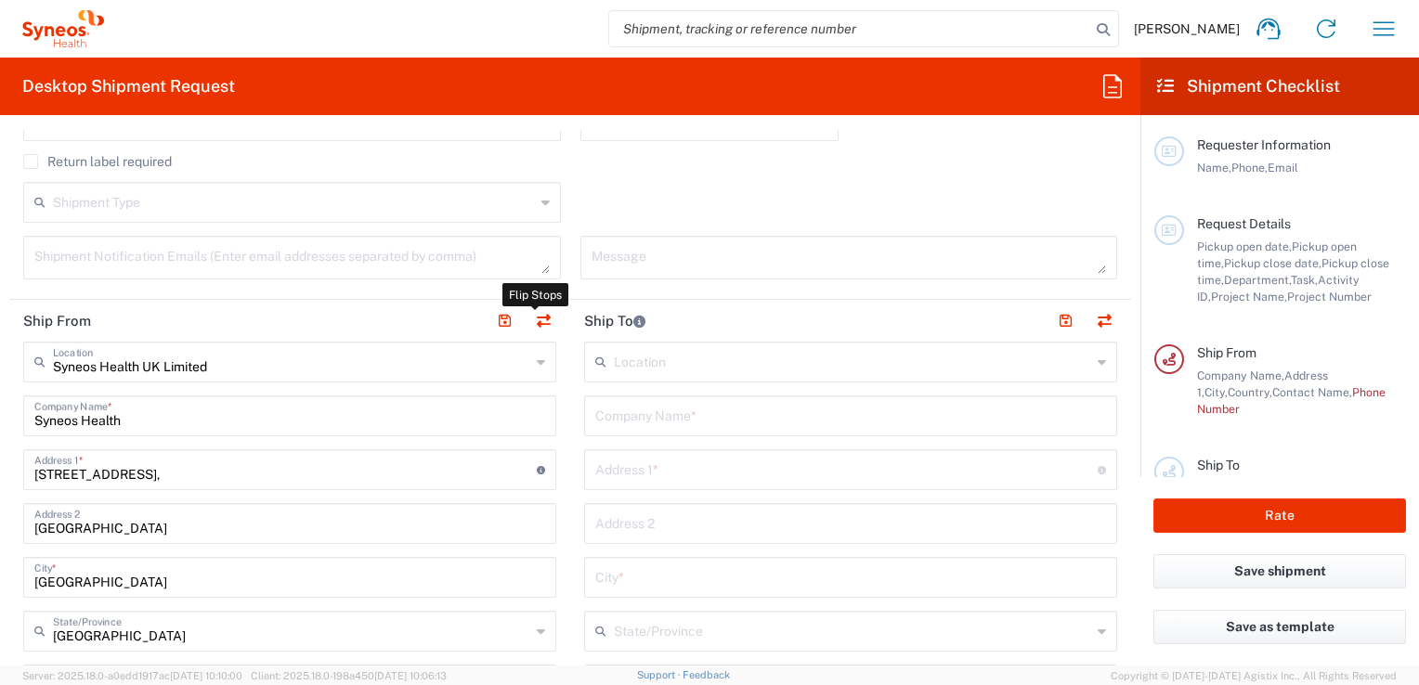
type input "TIN"
type input "9865518276"
type input "EORI"
type input "[GEOGRAPHIC_DATA]"
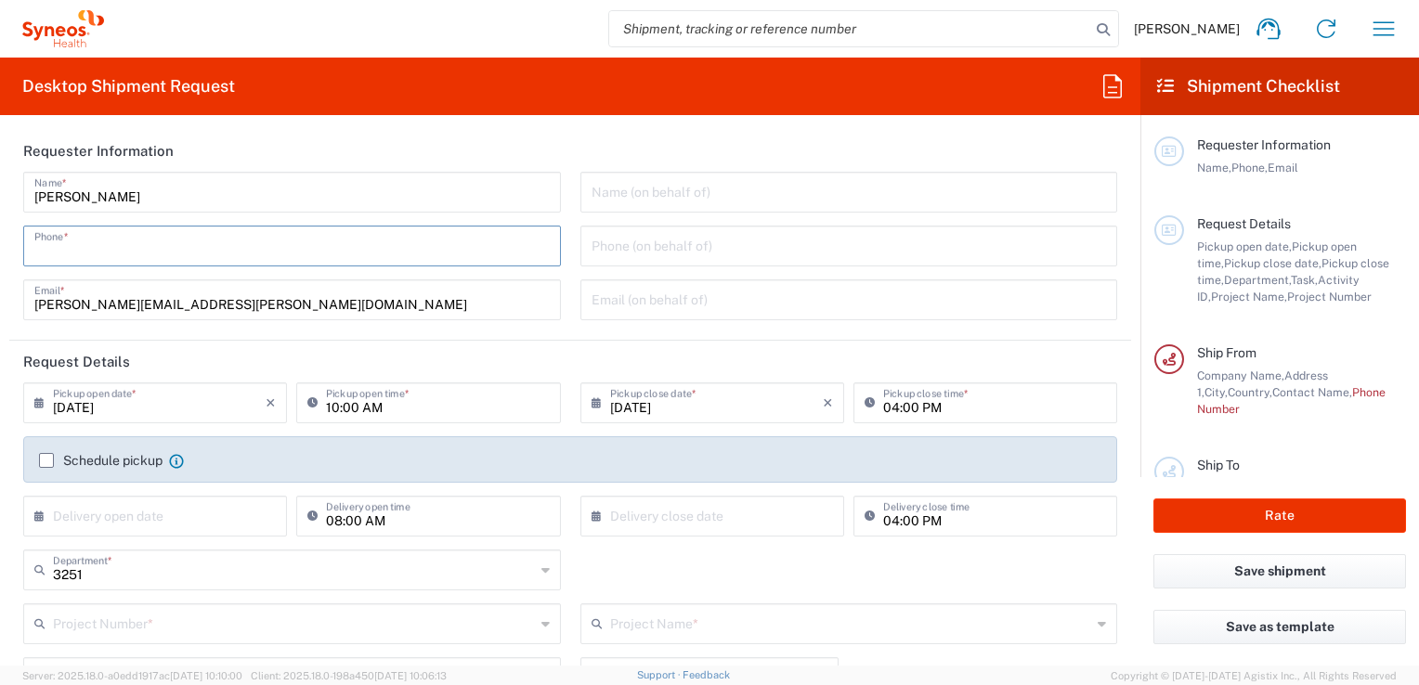
click at [97, 248] on input "tel" at bounding box center [291, 244] width 515 height 33
type input "07552131612"
click at [598, 191] on input "text" at bounding box center [849, 191] width 515 height 33
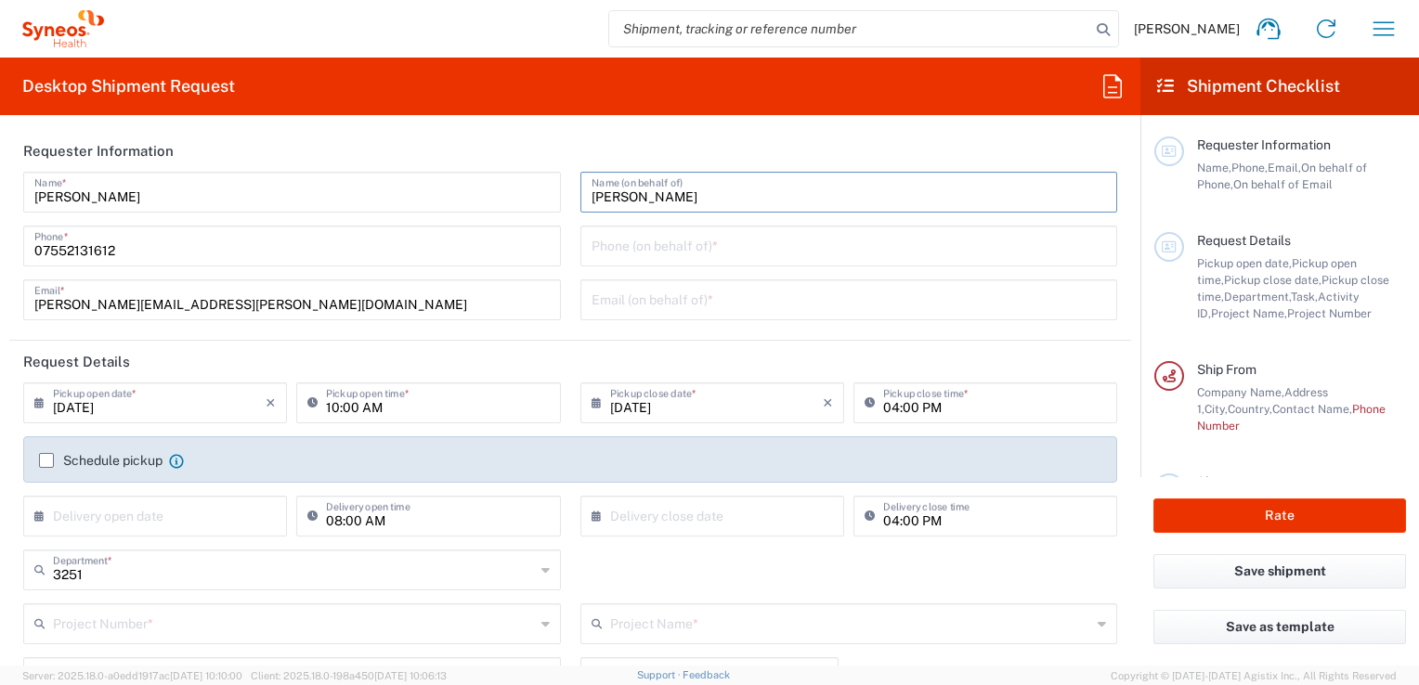
type input "[PERSON_NAME]"
click at [605, 253] on input "tel" at bounding box center [849, 244] width 515 height 33
paste input "07812176749"
type input "07812176749"
click at [609, 303] on input "text" at bounding box center [849, 298] width 515 height 33
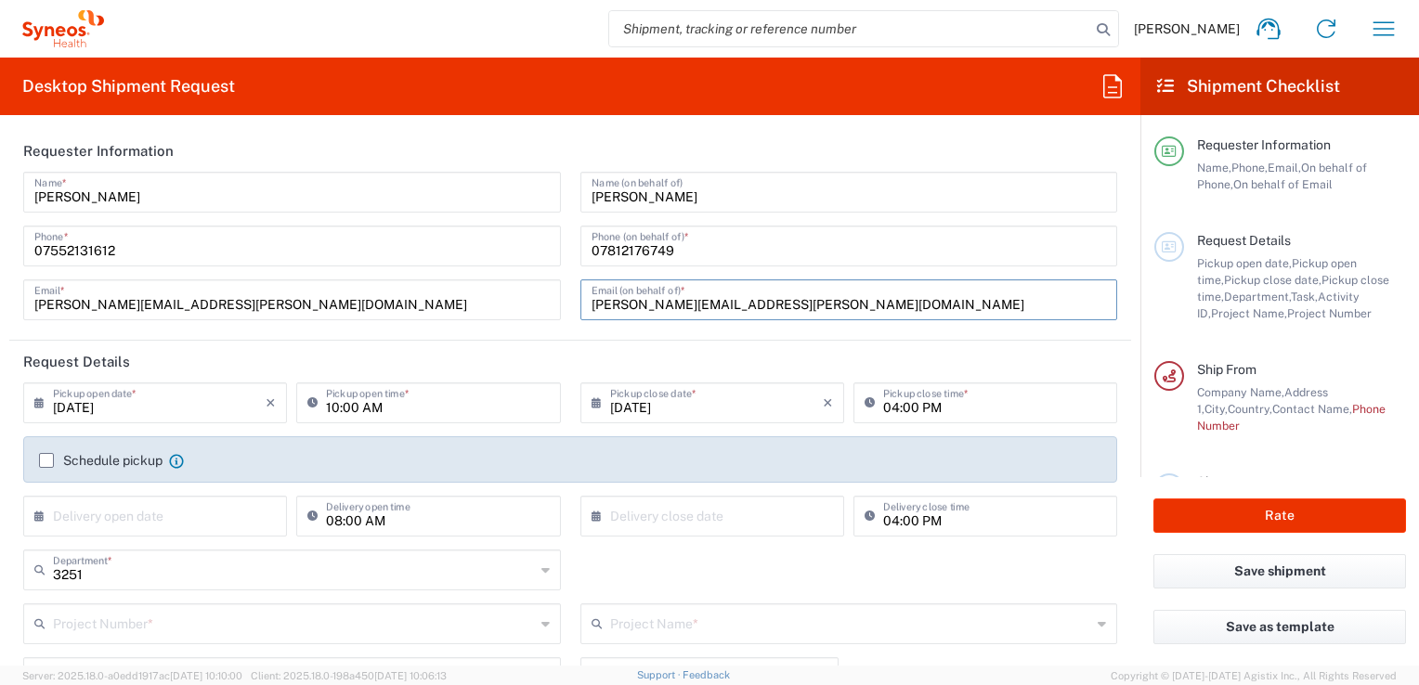
type input "[PERSON_NAME][EMAIL_ADDRESS][PERSON_NAME][DOMAIN_NAME]"
click at [103, 407] on input "[DATE]" at bounding box center [159, 401] width 213 height 33
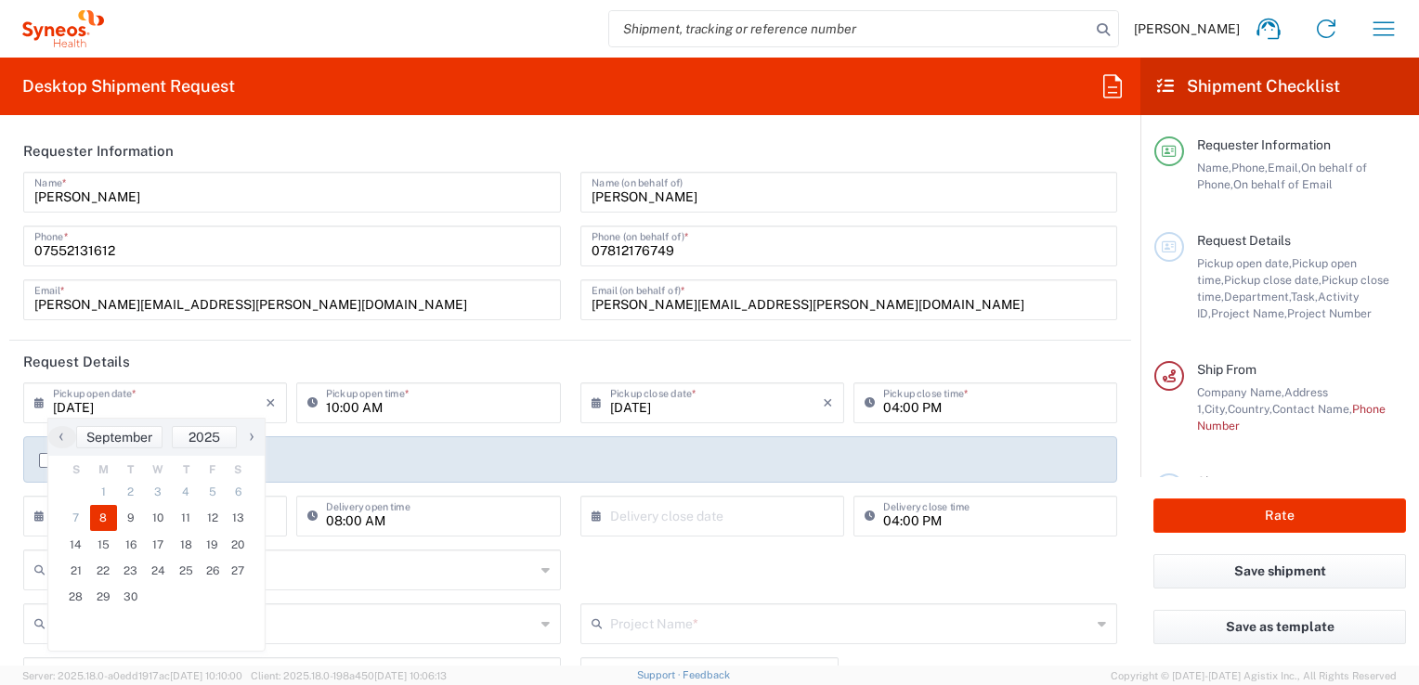
click at [37, 403] on icon at bounding box center [43, 403] width 19 height 30
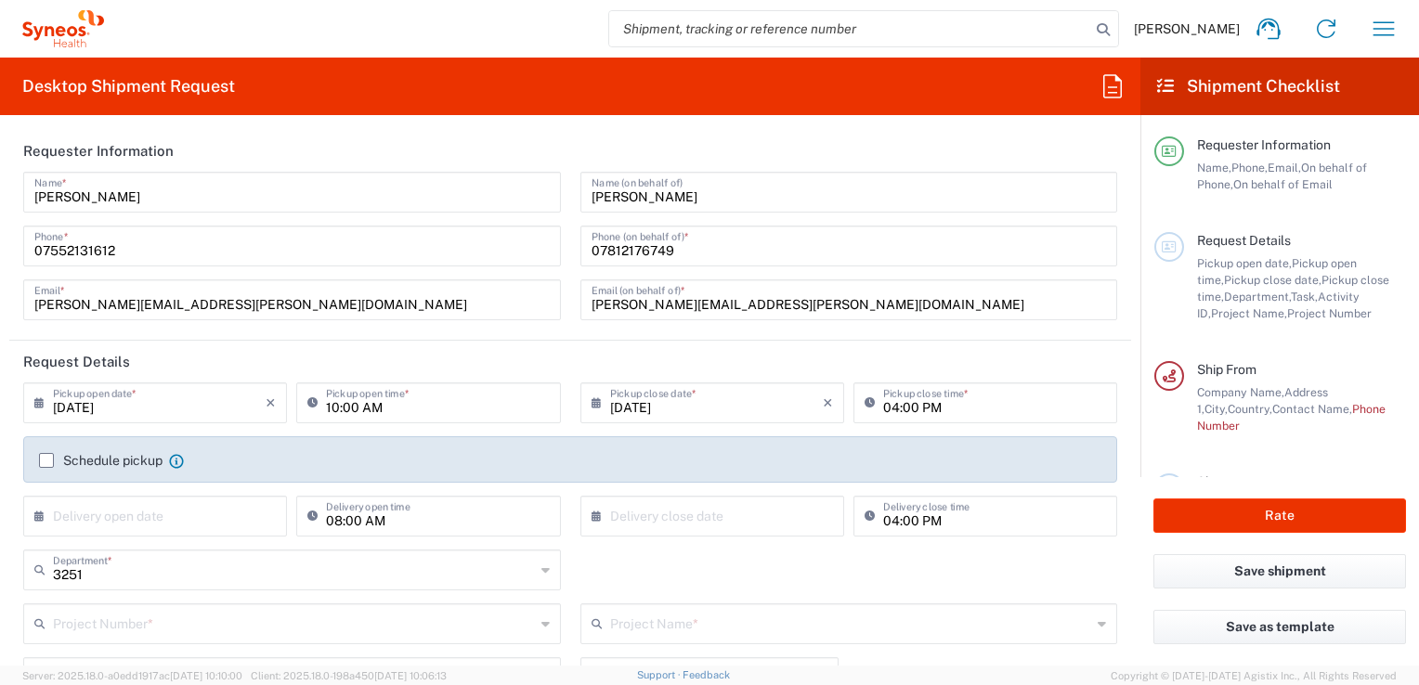
click at [37, 405] on icon at bounding box center [43, 403] width 19 height 30
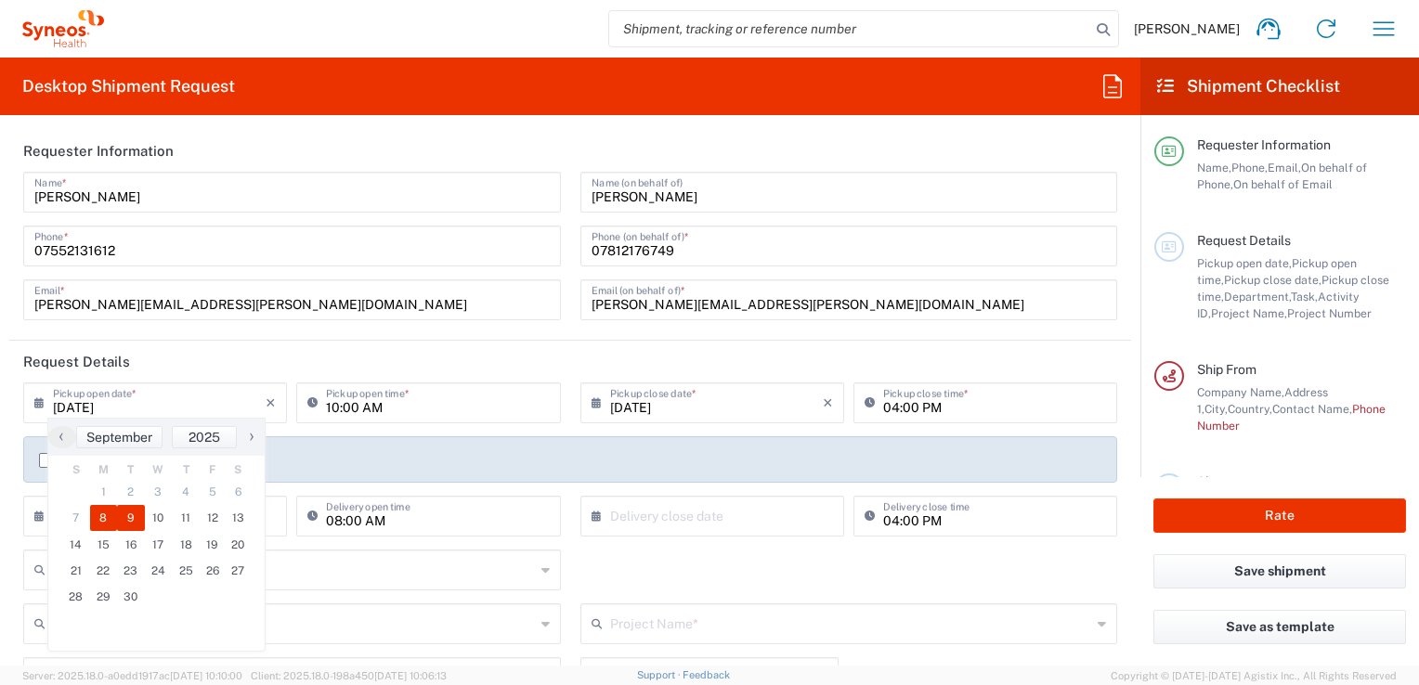
click at [130, 512] on span "9" at bounding box center [131, 518] width 28 height 26
type input "[DATE]"
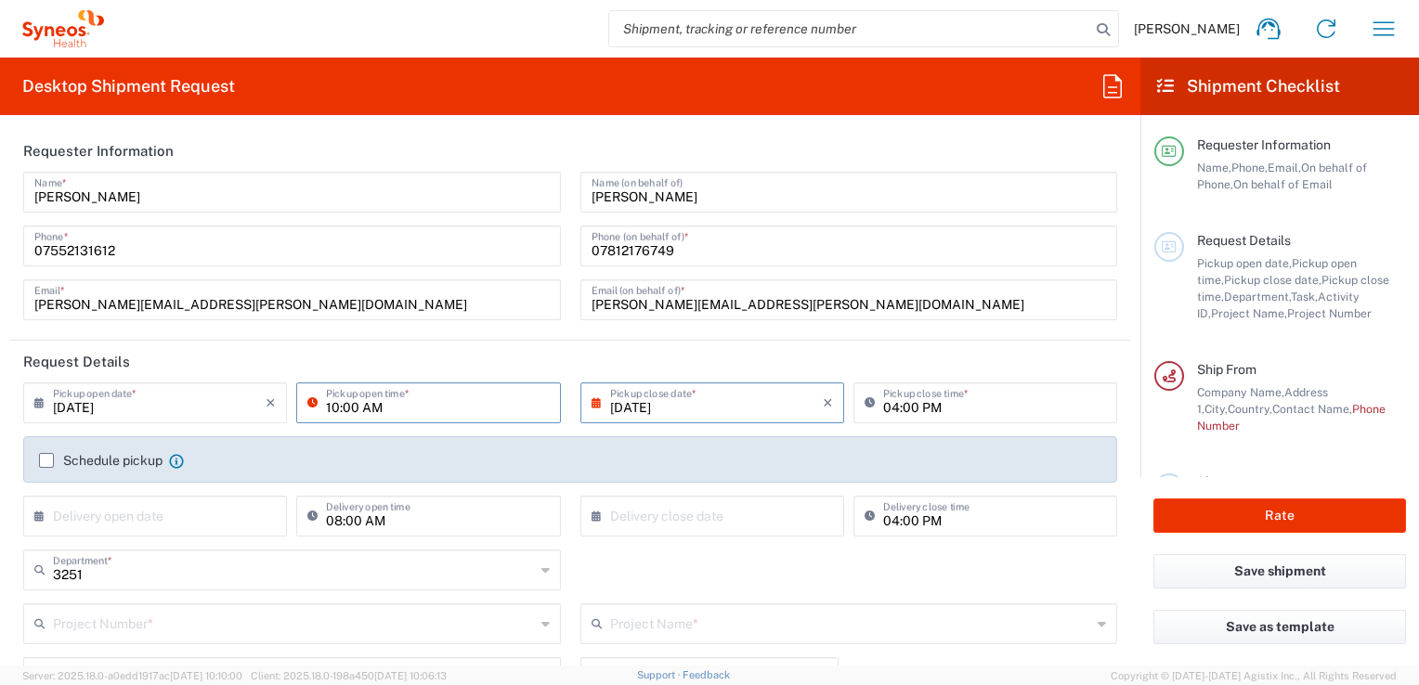
click at [333, 407] on input "10:00 AM" at bounding box center [437, 401] width 223 height 33
type input "08:00 AM"
click at [885, 410] on input "04:00 PM" at bounding box center [994, 401] width 223 height 33
click at [885, 409] on input "04:00 PM" at bounding box center [994, 401] width 223 height 33
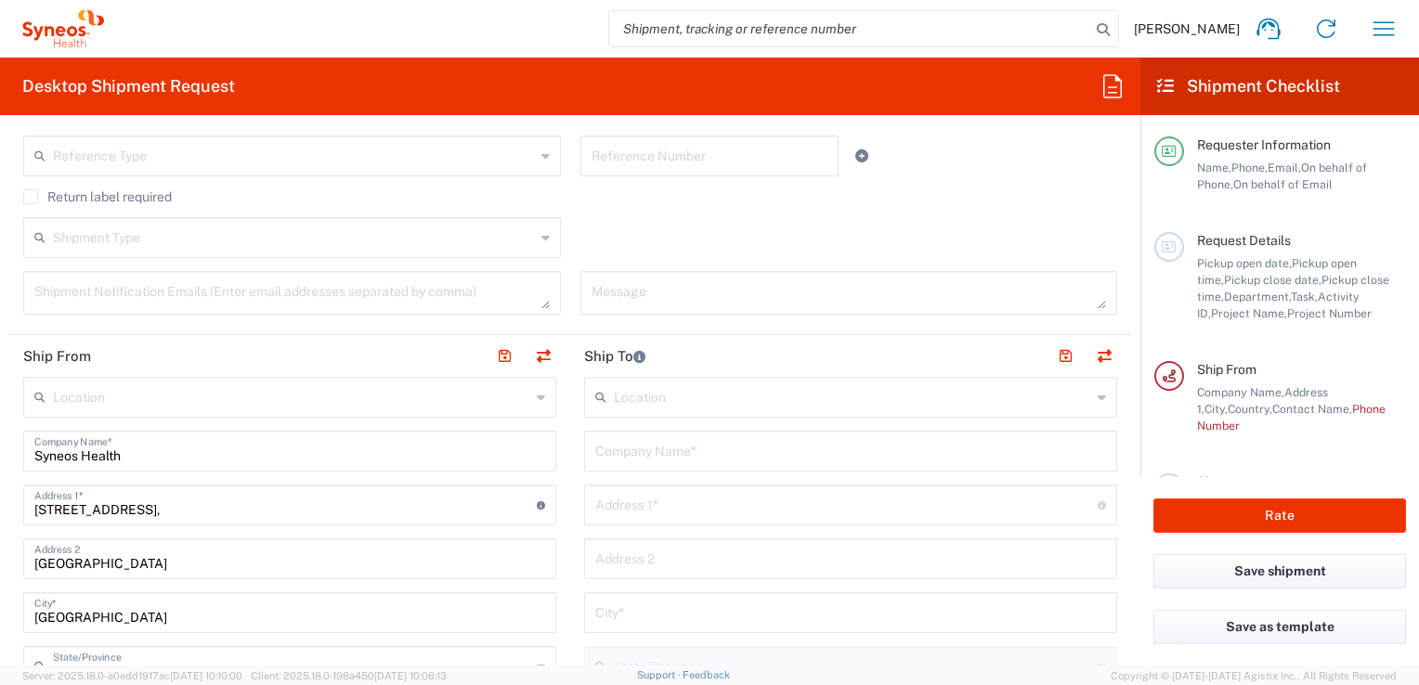
scroll to position [557, 0]
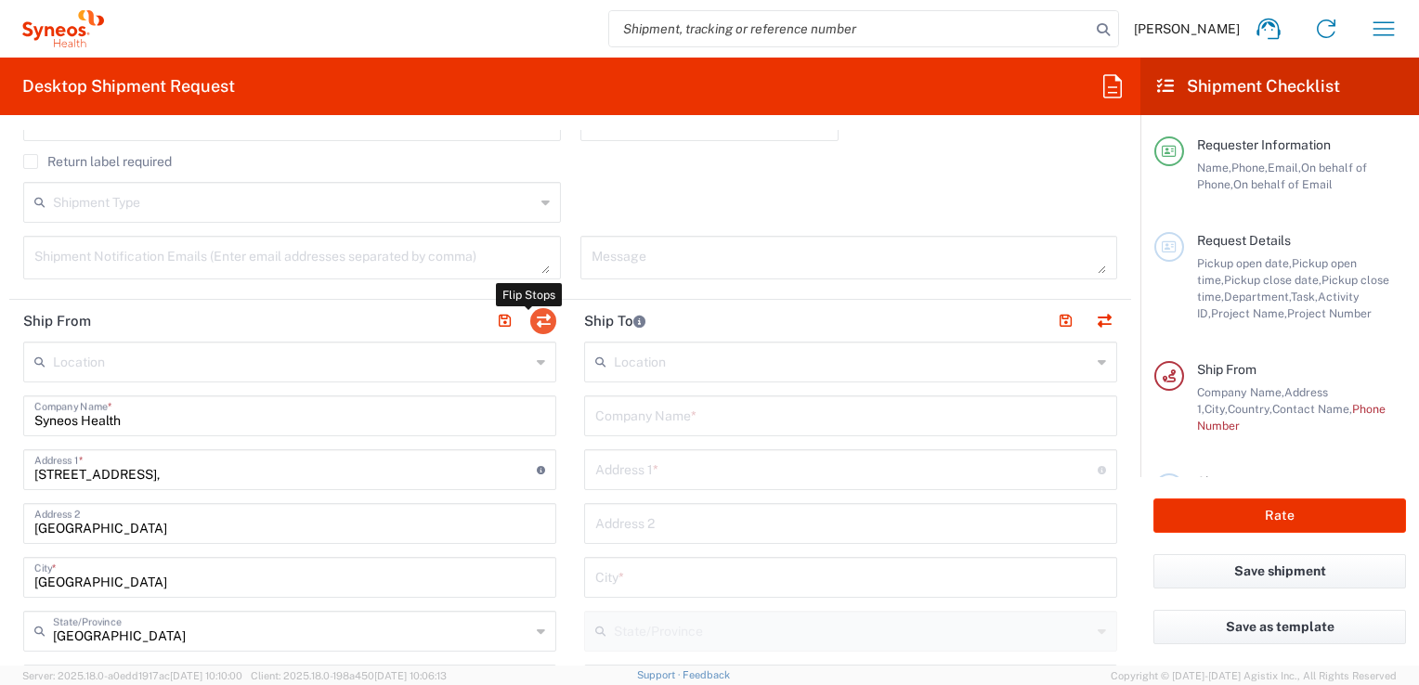
type input "06:00 PM"
click at [533, 323] on button "button" at bounding box center [543, 321] width 26 height 26
type input "Syneos Health"
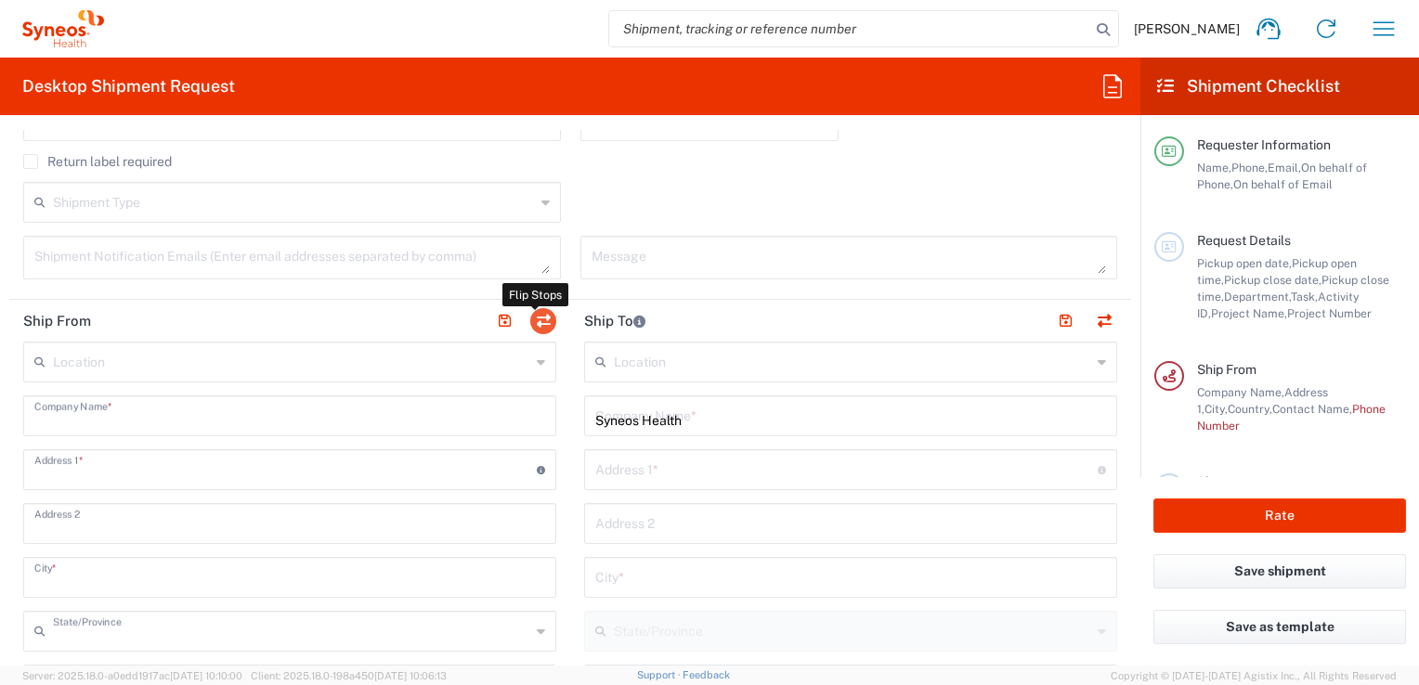
type input "[STREET_ADDRESS],"
type input "[GEOGRAPHIC_DATA]"
type input "GU14 7BF"
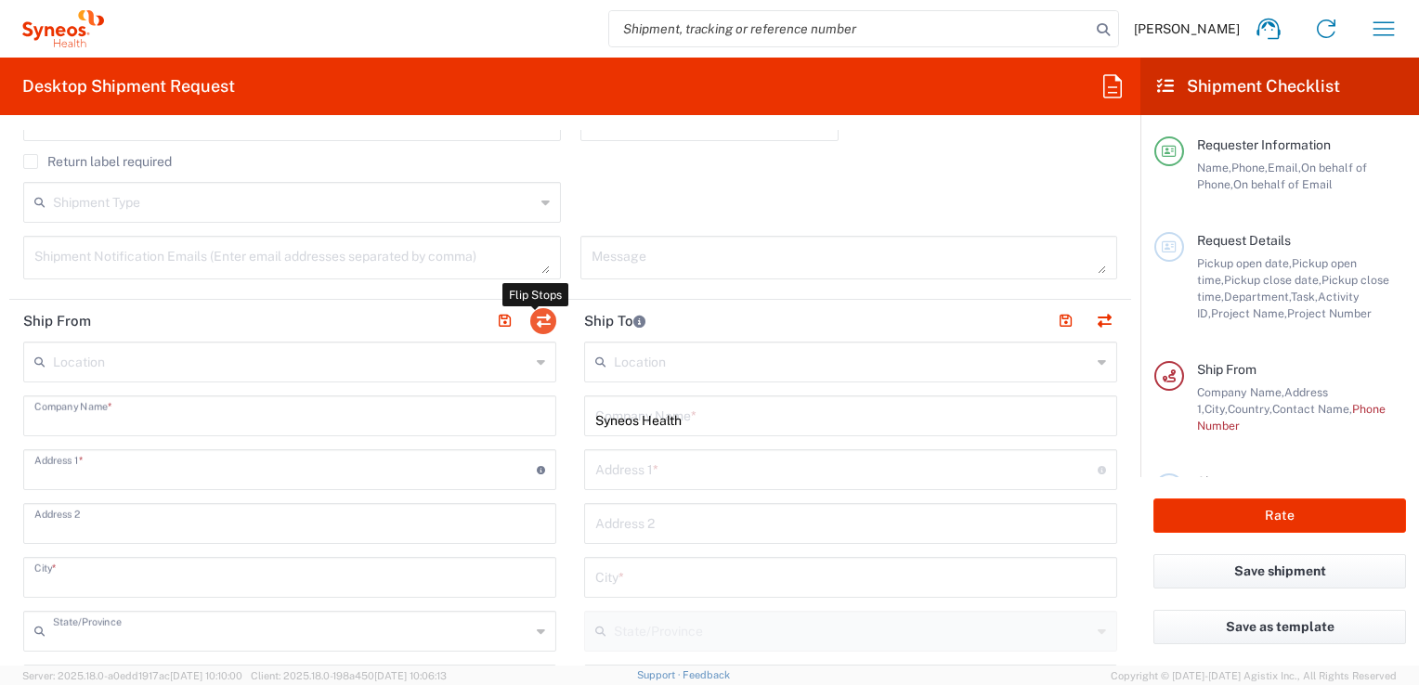
type input "[PERSON_NAME]"
type input "[PERSON_NAME][EMAIL_ADDRESS][PERSON_NAME][DOMAIN_NAME]"
type input "EORI"
type input "TIN"
type input "9865518276"
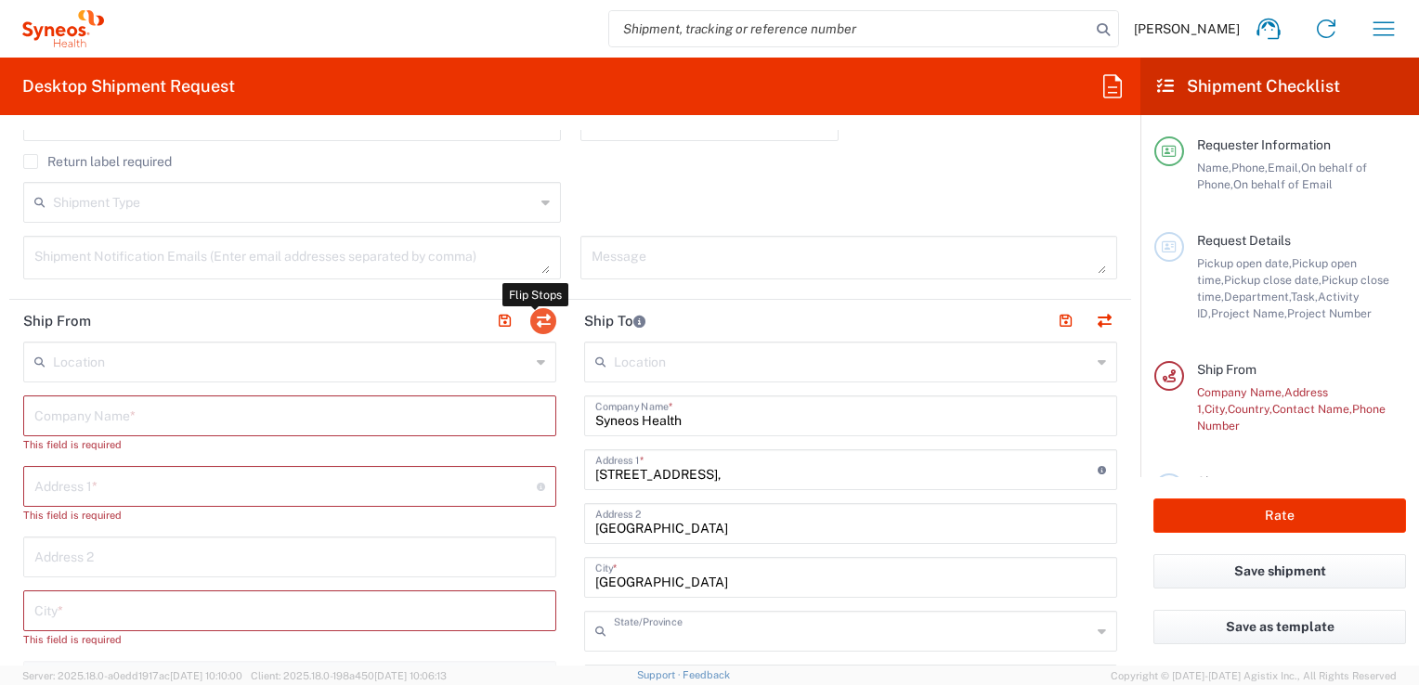
type input "[GEOGRAPHIC_DATA]"
click at [537, 363] on icon at bounding box center [541, 362] width 8 height 30
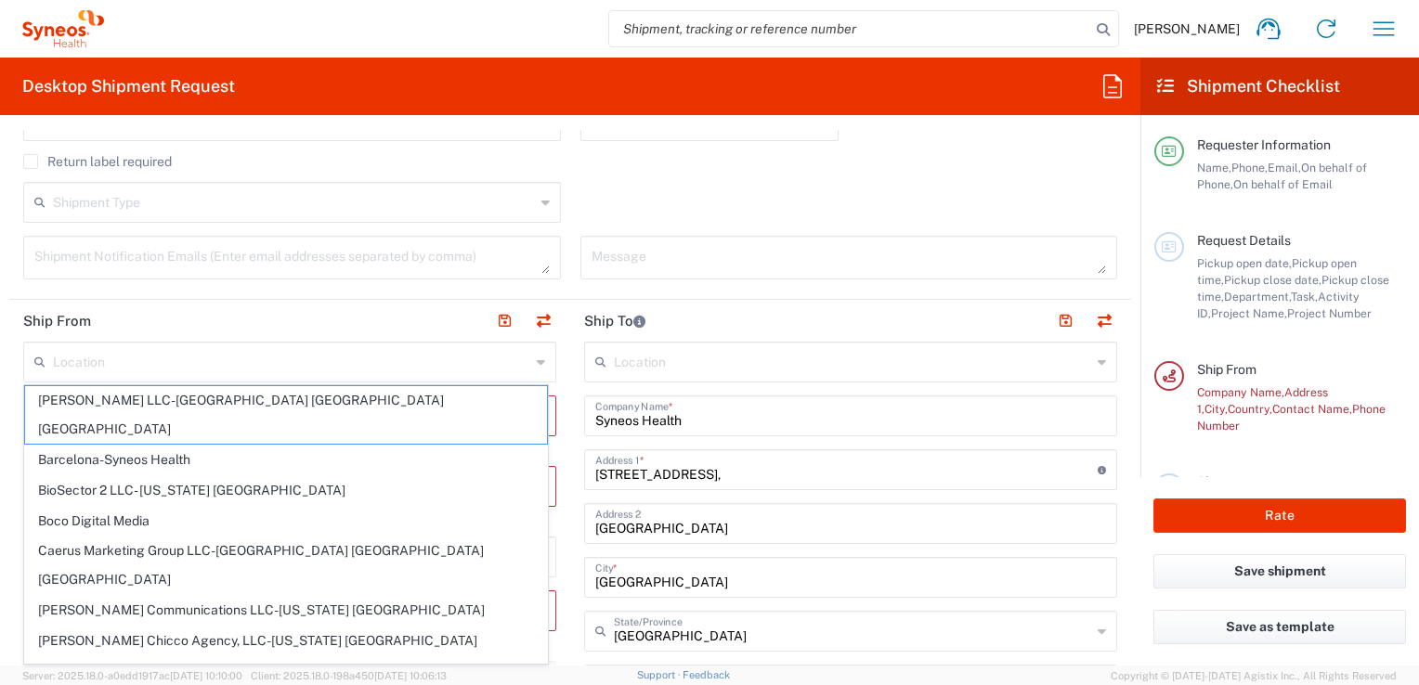
click at [537, 363] on icon at bounding box center [541, 362] width 8 height 30
click at [5, 395] on form "Requester Information [PERSON_NAME] Name * [PHONE_NUMBER] Phone * [PERSON_NAME]…" at bounding box center [570, 398] width 1140 height 536
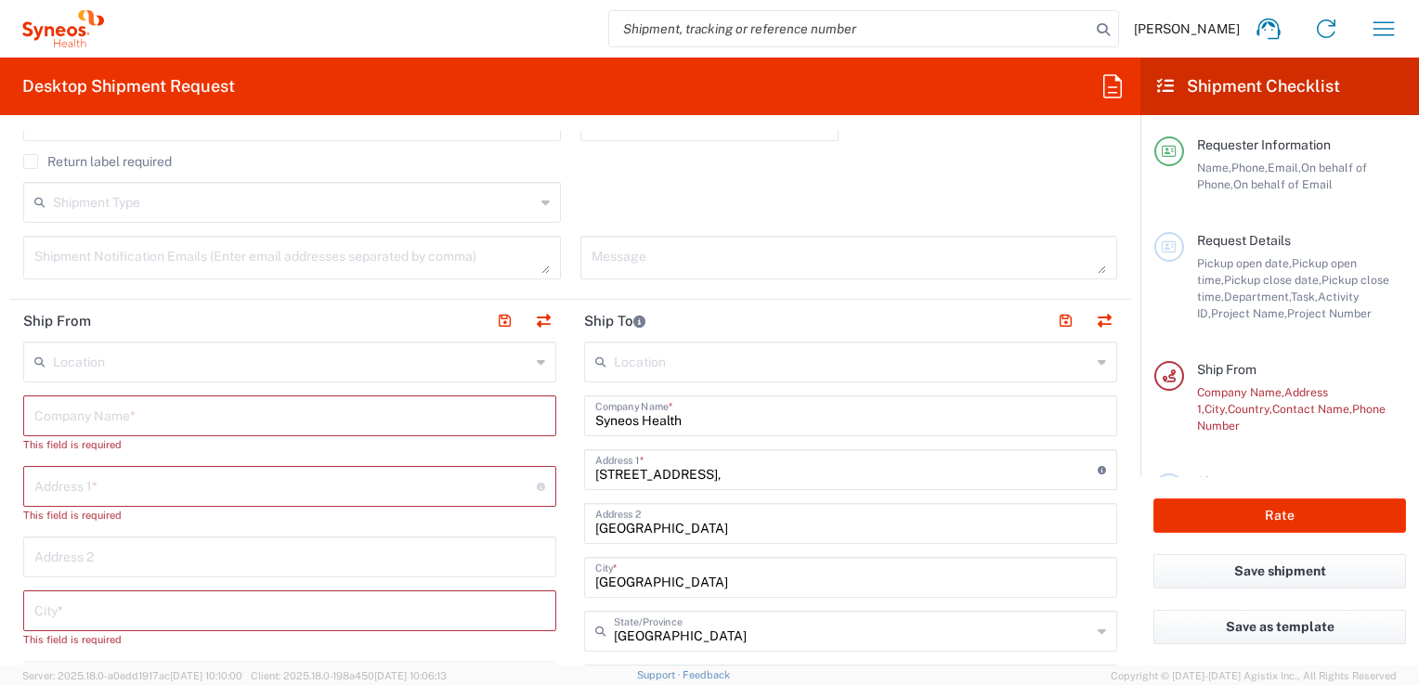
click at [202, 323] on header "Ship From" at bounding box center [289, 321] width 561 height 42
click at [78, 484] on input "text" at bounding box center [285, 485] width 502 height 33
click at [40, 414] on input "text" at bounding box center [289, 414] width 511 height 33
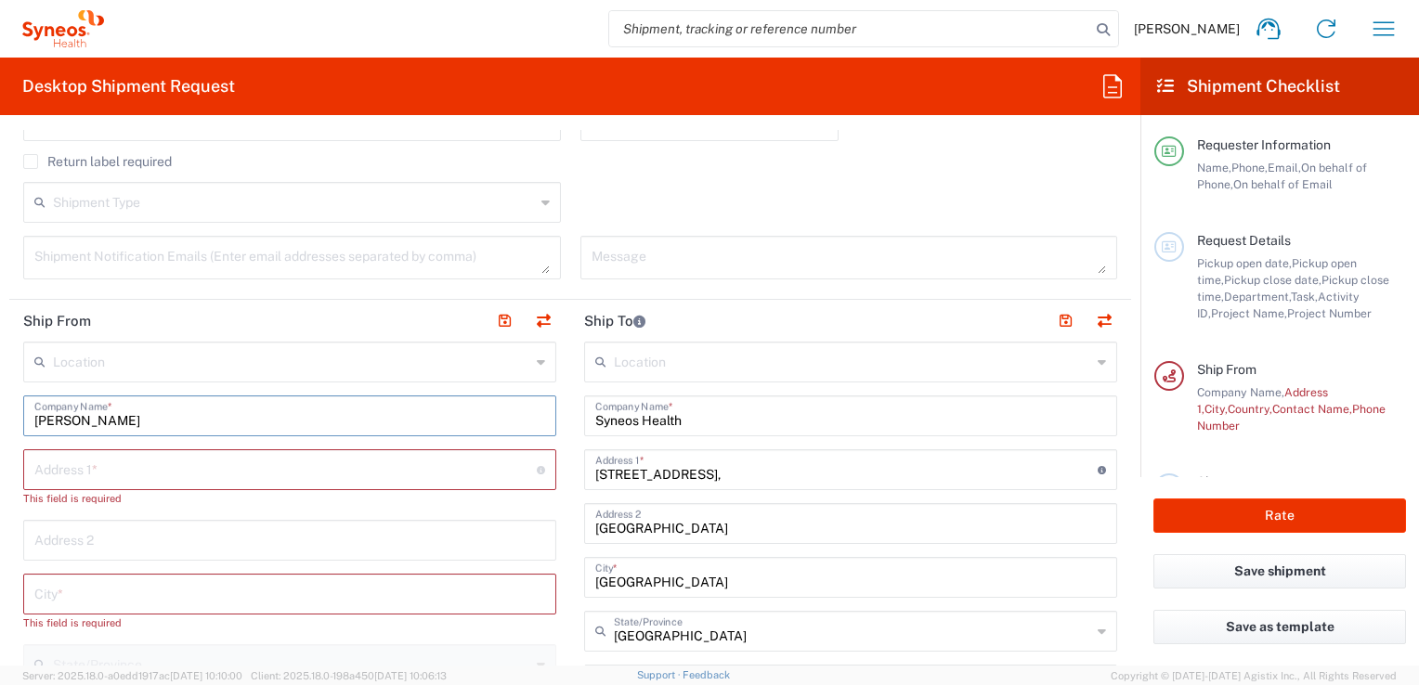
type input "[PERSON_NAME]"
click at [46, 467] on input "text" at bounding box center [285, 468] width 502 height 33
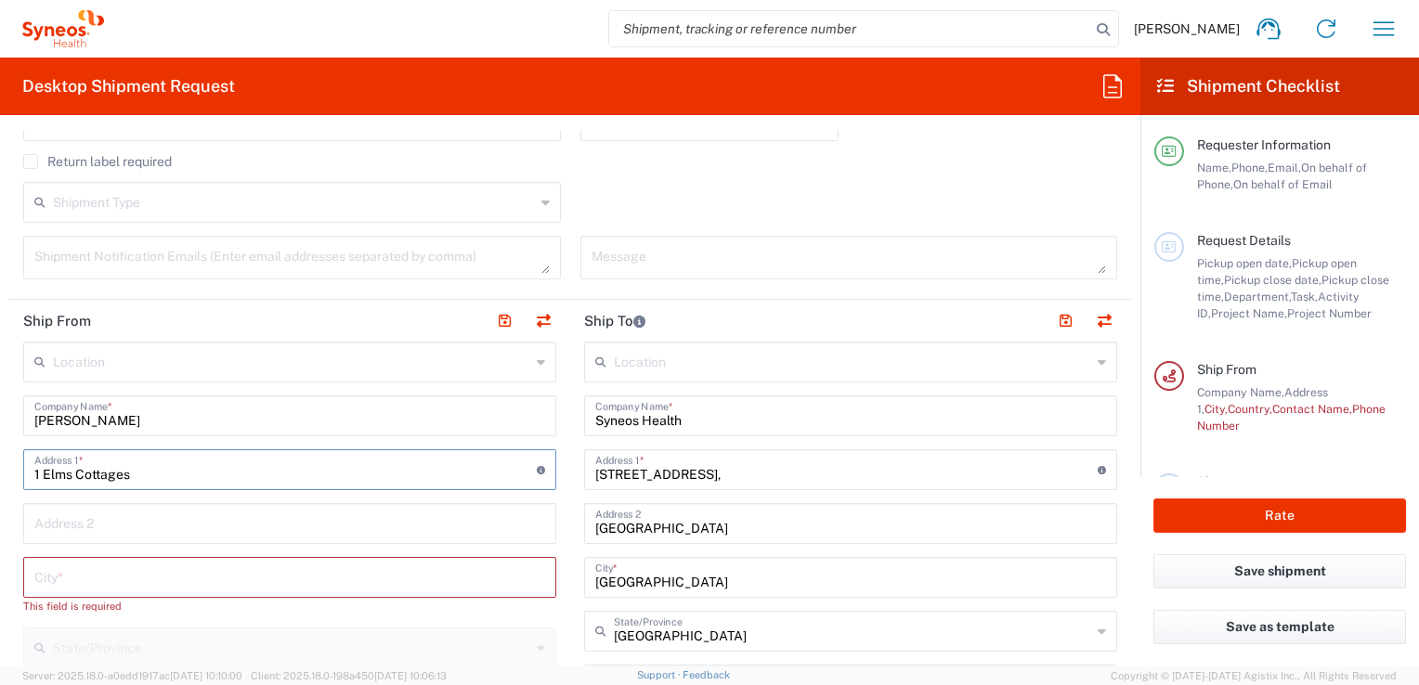
type input "1 Elms Cottages"
click at [420, 527] on input "text" at bounding box center [289, 522] width 511 height 33
type input "[GEOGRAPHIC_DATA]"
click at [87, 581] on input "text" at bounding box center [289, 576] width 511 height 33
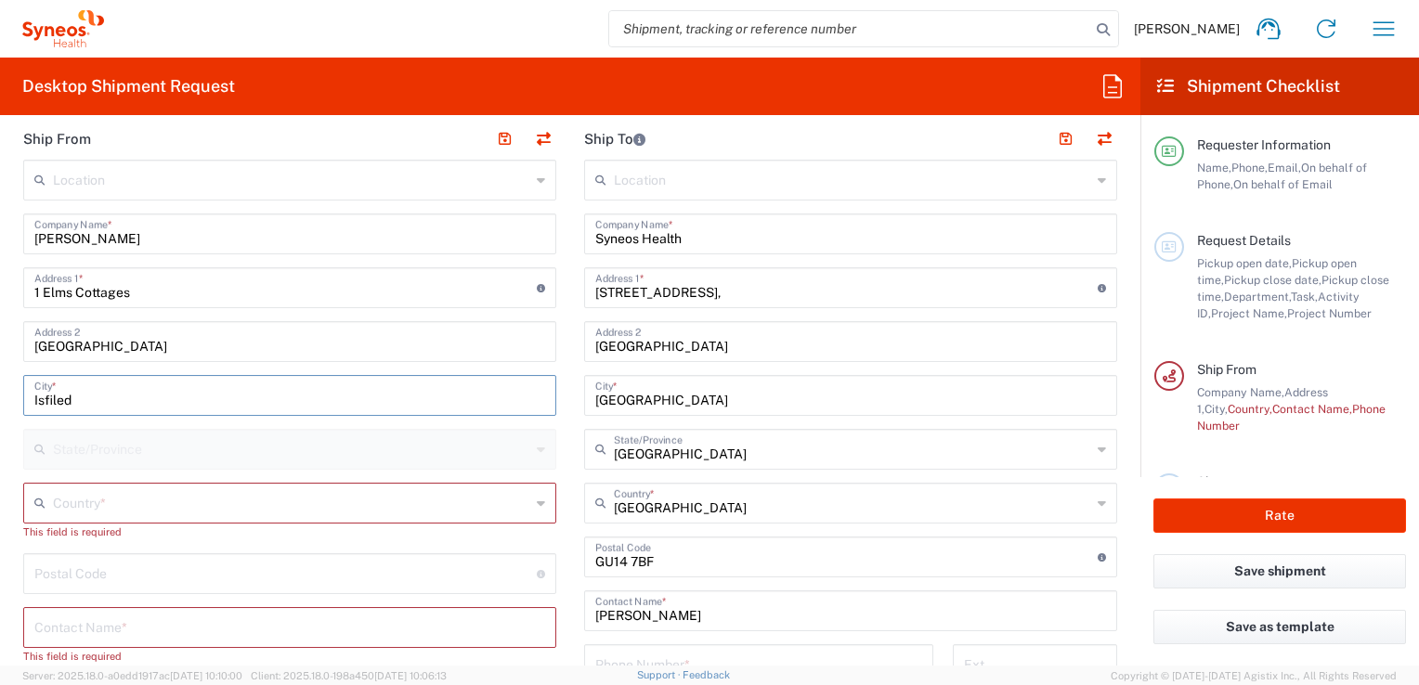
scroll to position [743, 0]
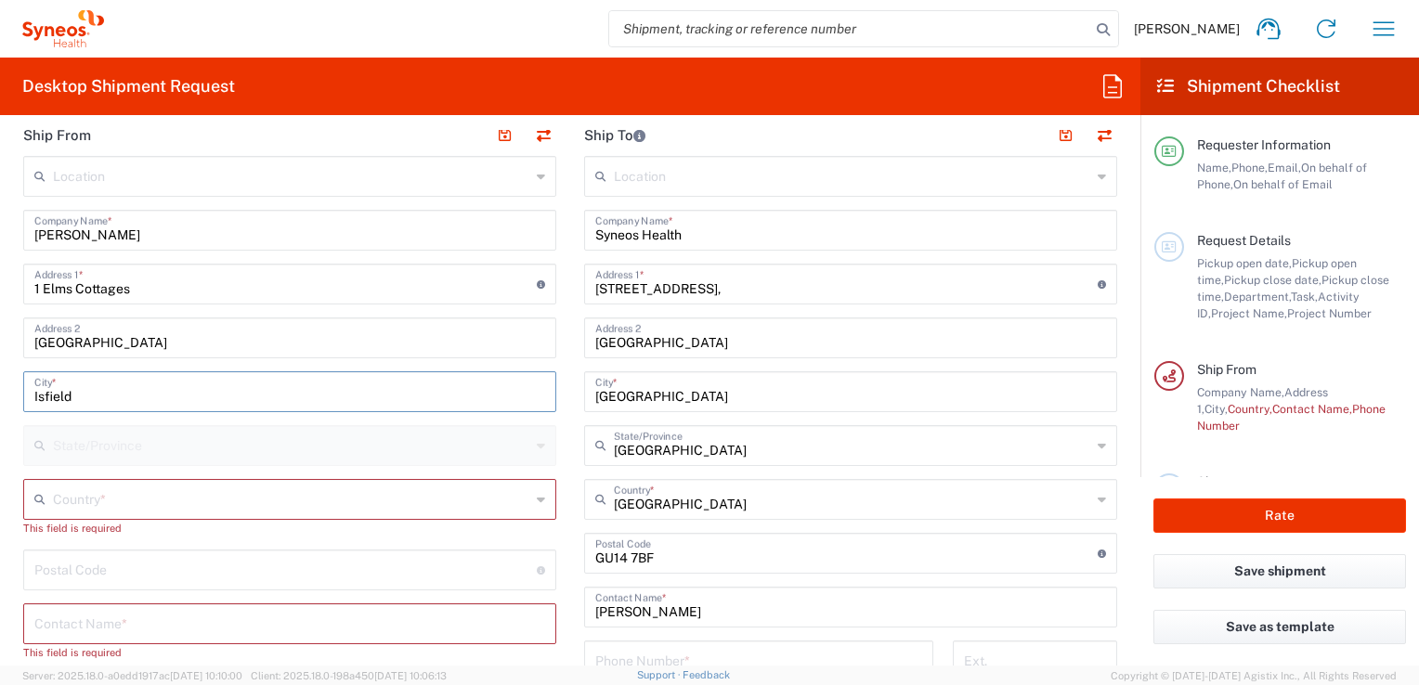
type input "Isfield"
drag, startPoint x: 65, startPoint y: 502, endPoint x: 85, endPoint y: 565, distance: 65.2
click at [65, 502] on input "text" at bounding box center [291, 498] width 477 height 33
type input "Uckfield"
click at [85, 564] on input "undefined" at bounding box center [285, 569] width 502 height 33
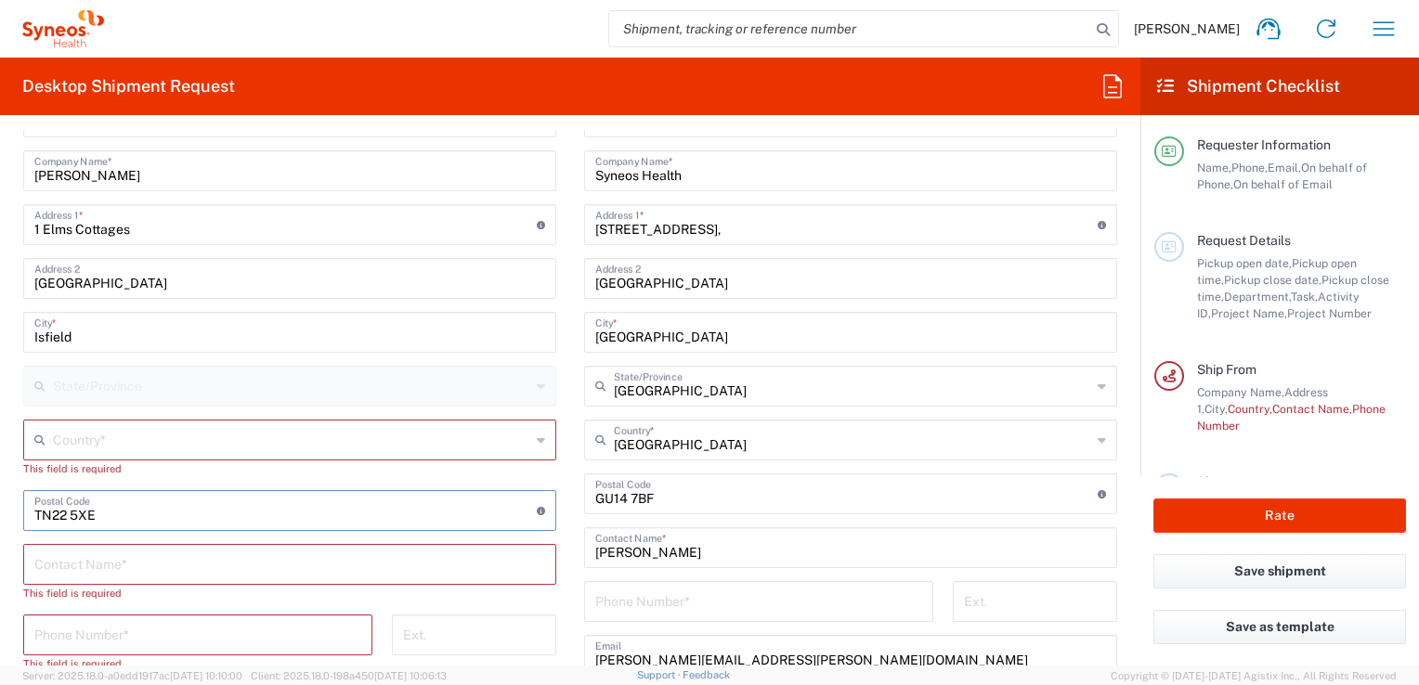
scroll to position [836, 0]
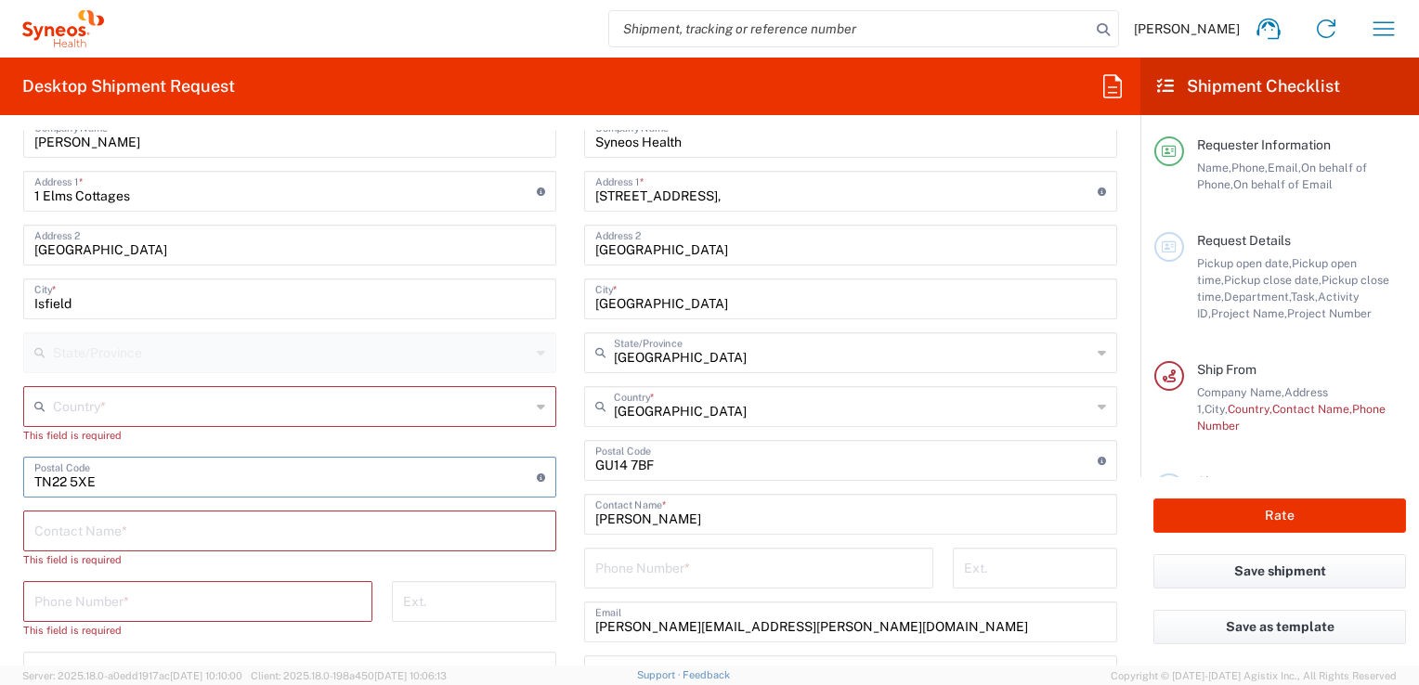
type input "TN22 5XE"
drag, startPoint x: 43, startPoint y: 535, endPoint x: 61, endPoint y: 530, distance: 19.1
click at [45, 533] on input "text" at bounding box center [289, 530] width 511 height 33
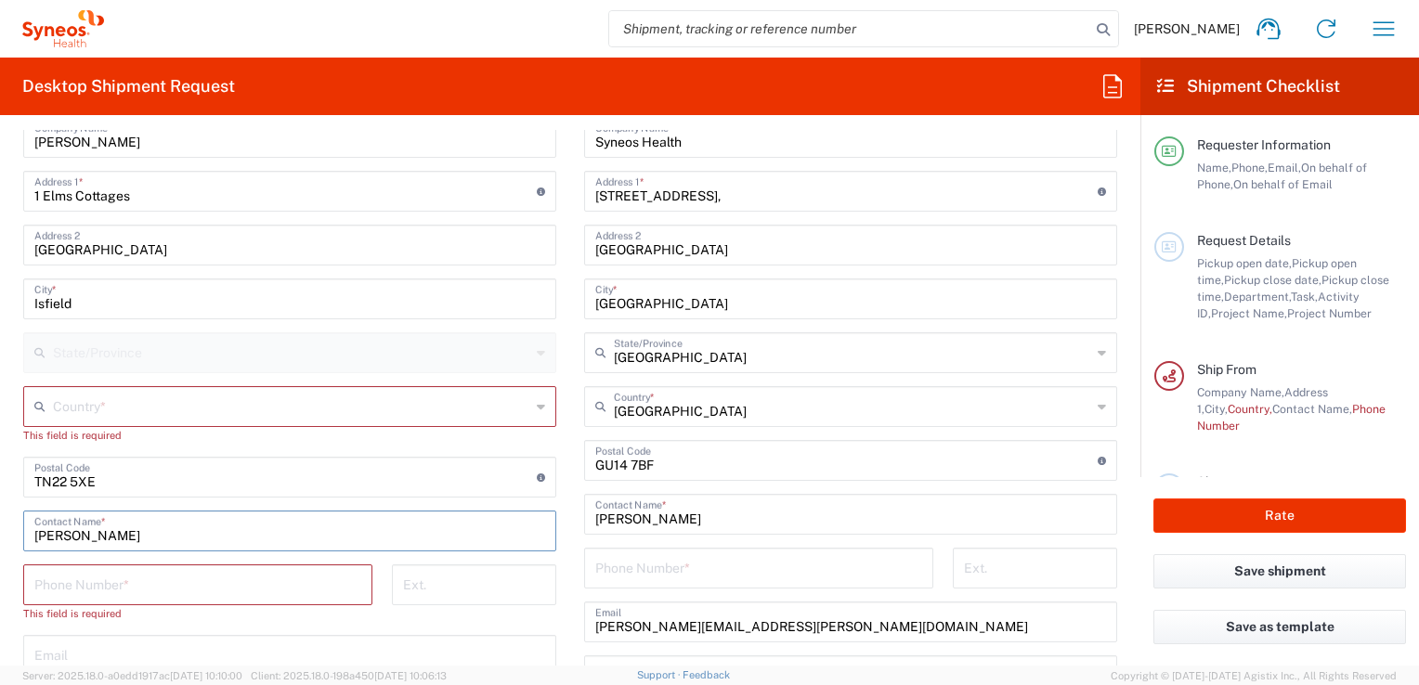
type input "[PERSON_NAME]"
click at [56, 585] on input "tel" at bounding box center [197, 583] width 327 height 33
type input "07552131612"
type input "[GEOGRAPHIC_DATA]"
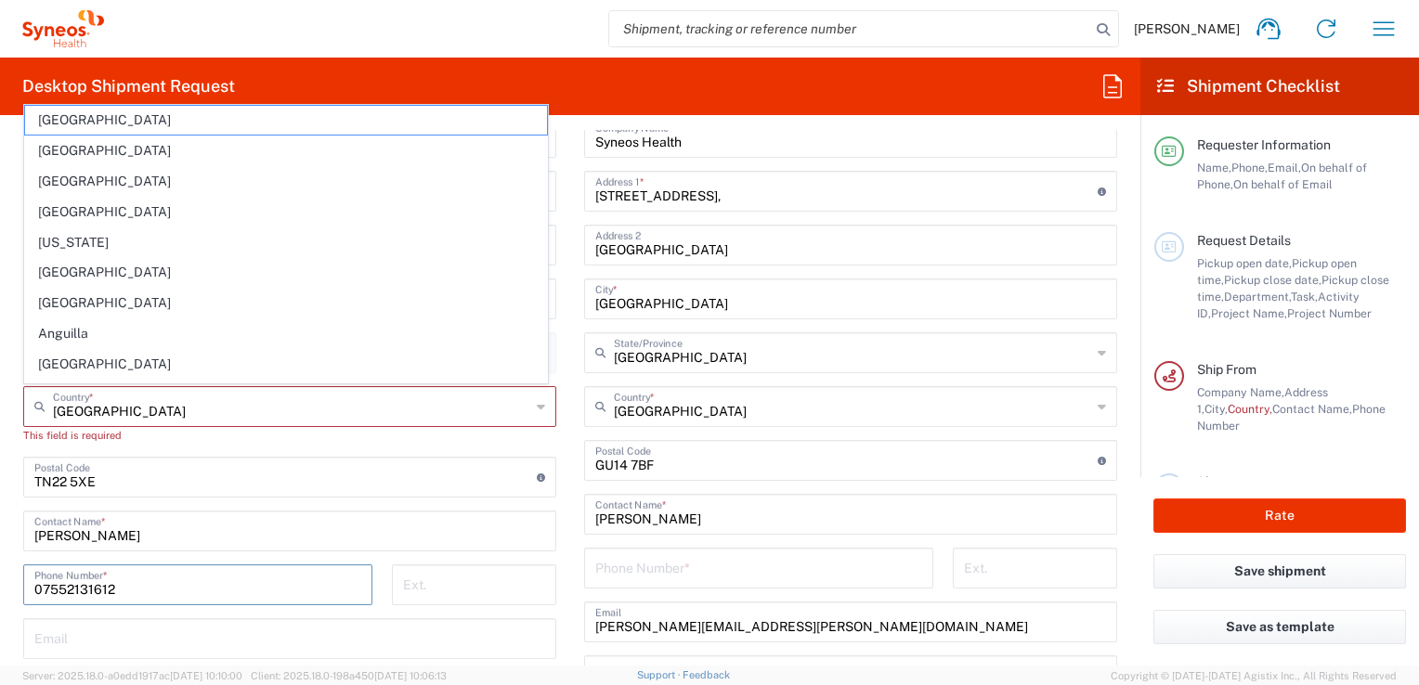
scroll to position [1021, 0]
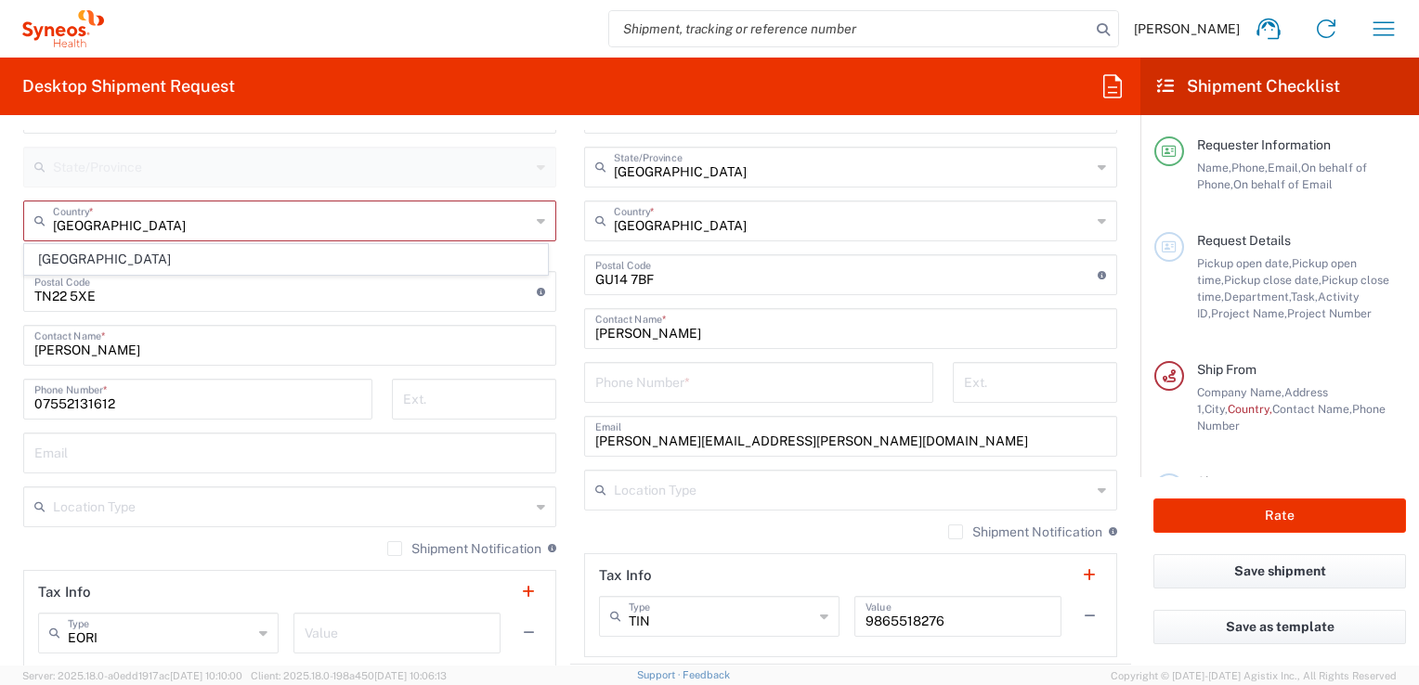
click at [52, 649] on div "EORI Type" at bounding box center [158, 633] width 241 height 41
click at [84, 462] on input "text" at bounding box center [289, 452] width 511 height 33
click at [84, 455] on input "text" at bounding box center [289, 452] width 511 height 33
click at [72, 448] on input "text" at bounding box center [289, 452] width 511 height 33
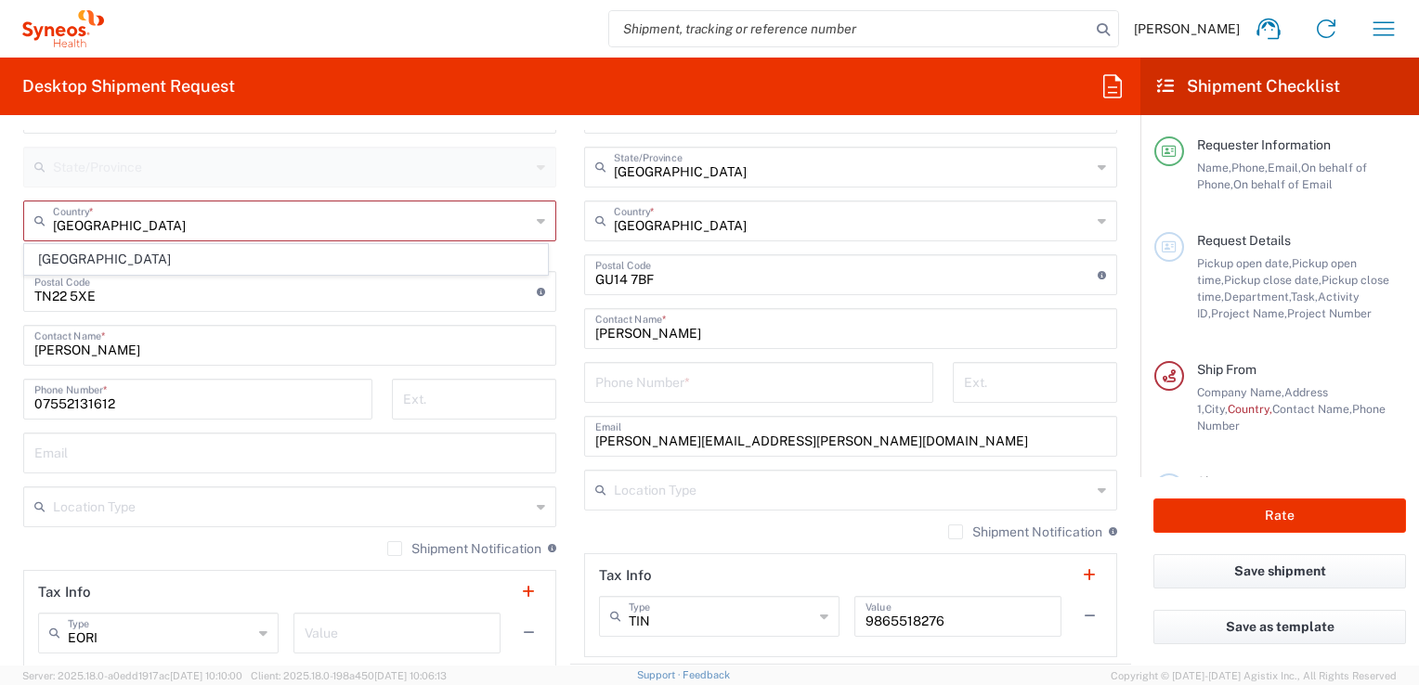
type input "EORI"
type input "[PERSON_NAME][EMAIL_ADDRESS][PERSON_NAME][DOMAIN_NAME]"
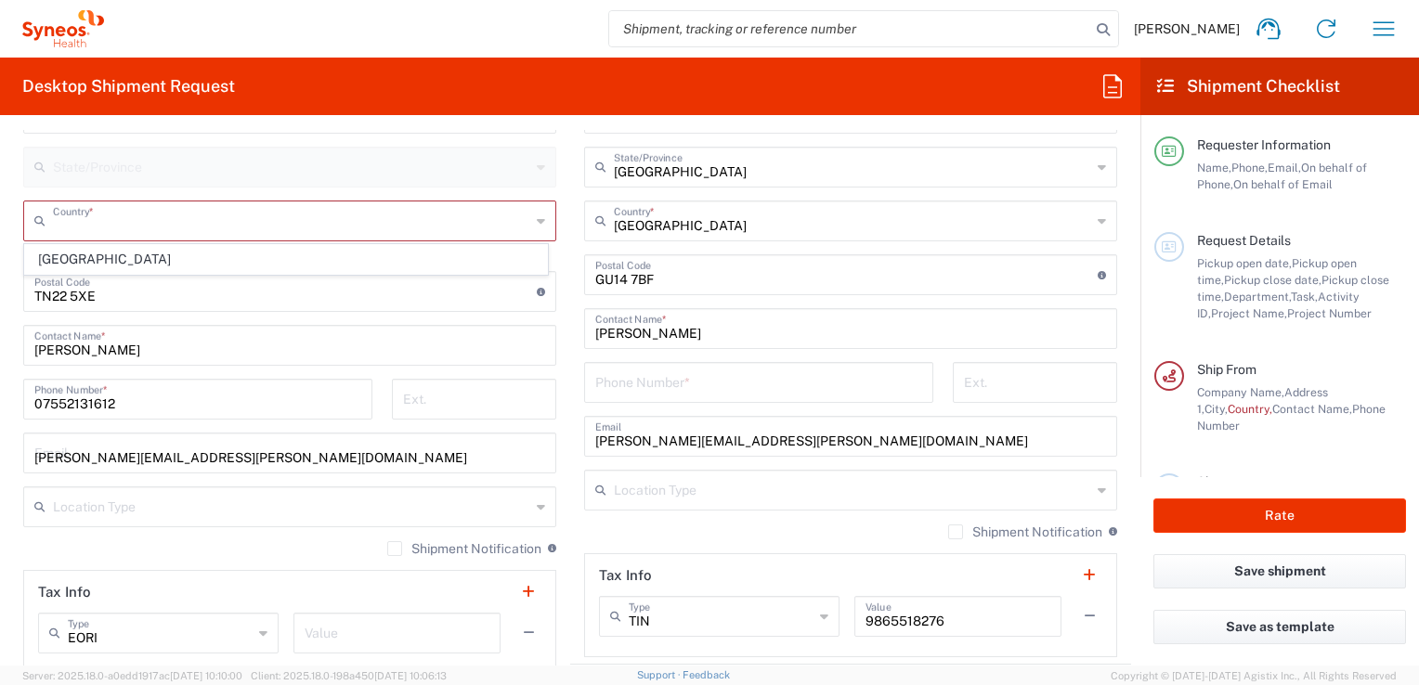
type input "07552131612"
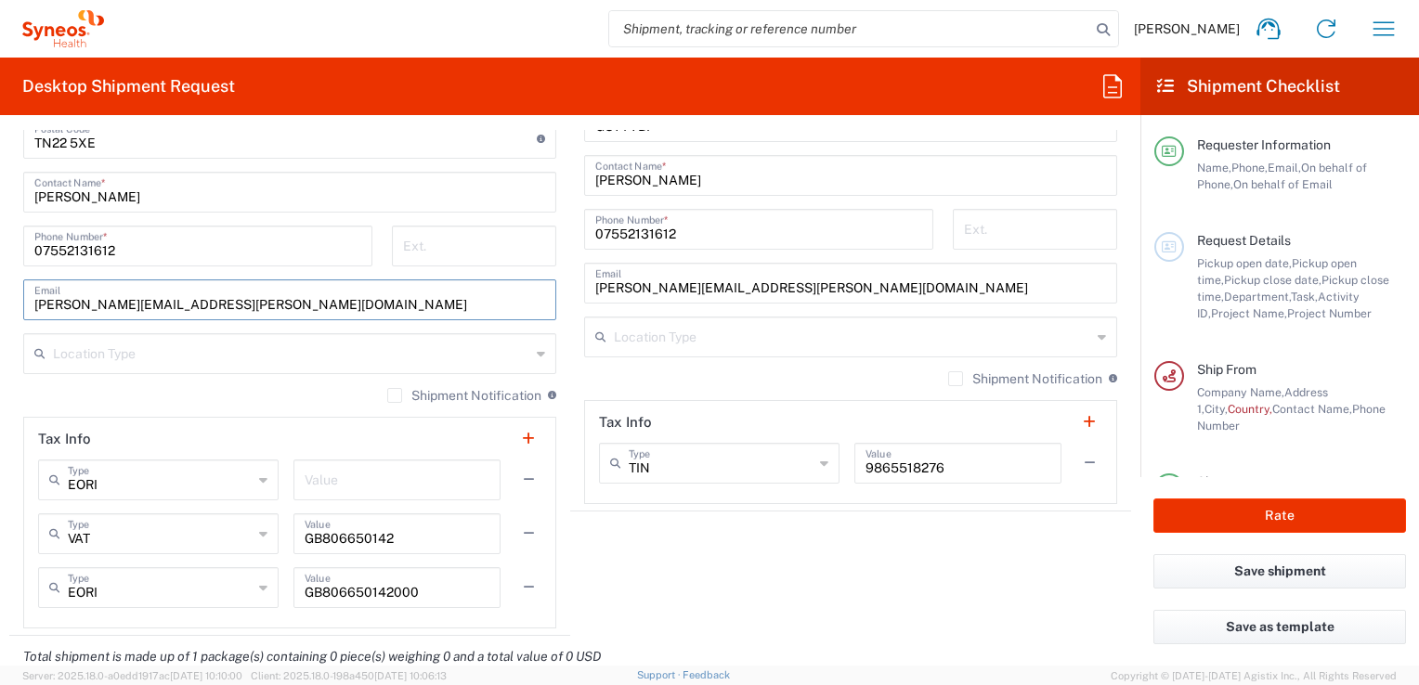
scroll to position [1207, 0]
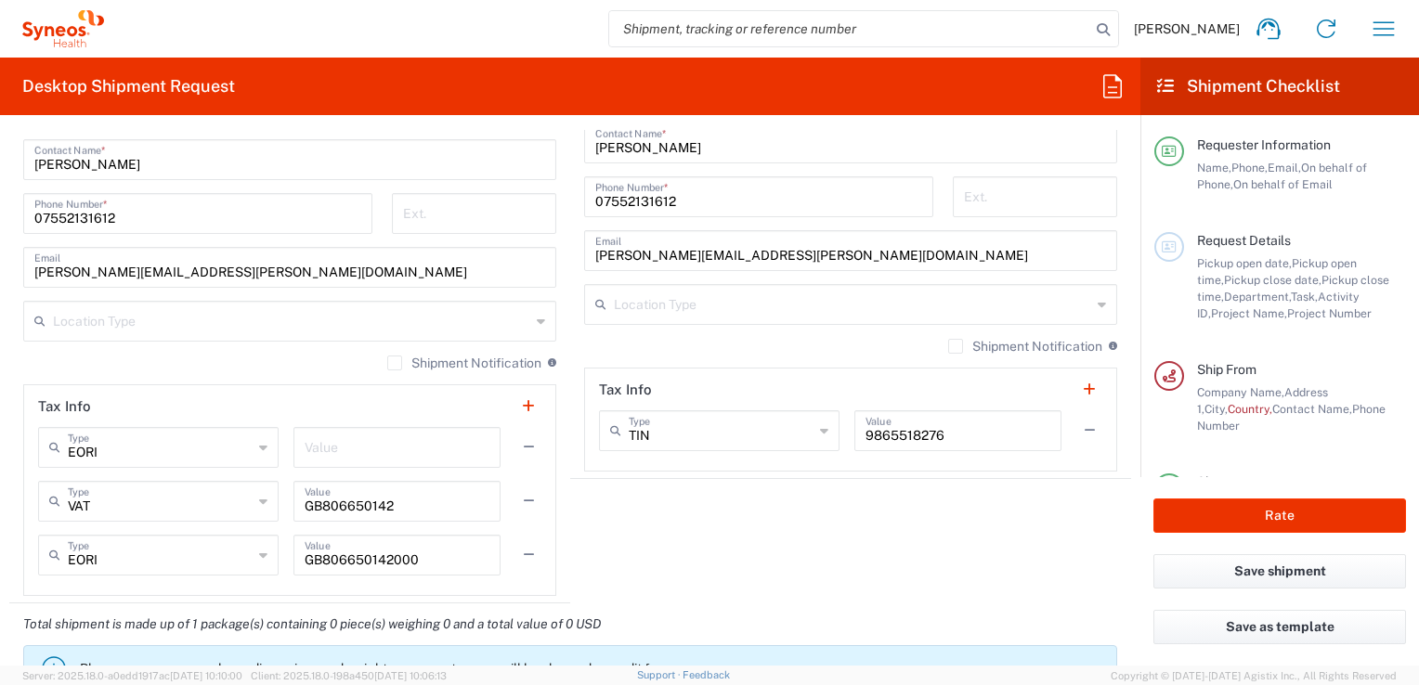
click at [537, 321] on icon at bounding box center [541, 321] width 8 height 30
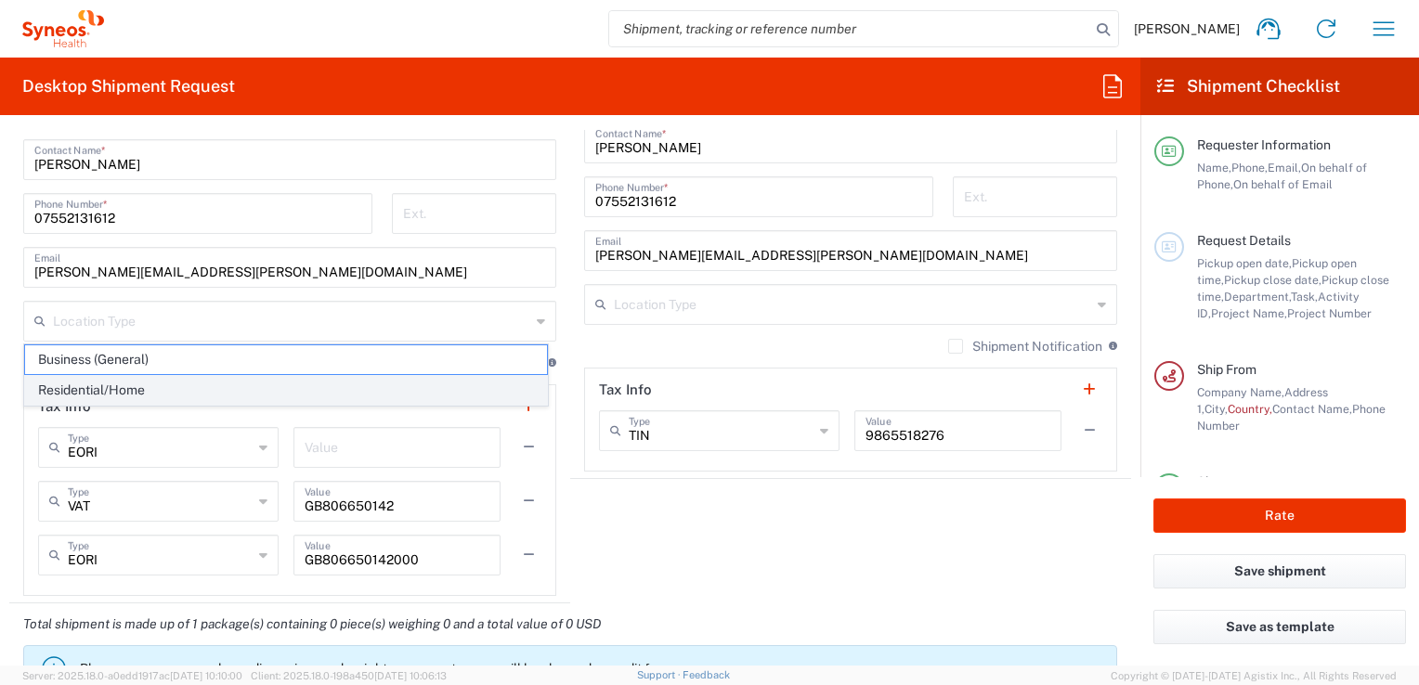
click at [72, 396] on span "Residential/Home" at bounding box center [286, 390] width 522 height 29
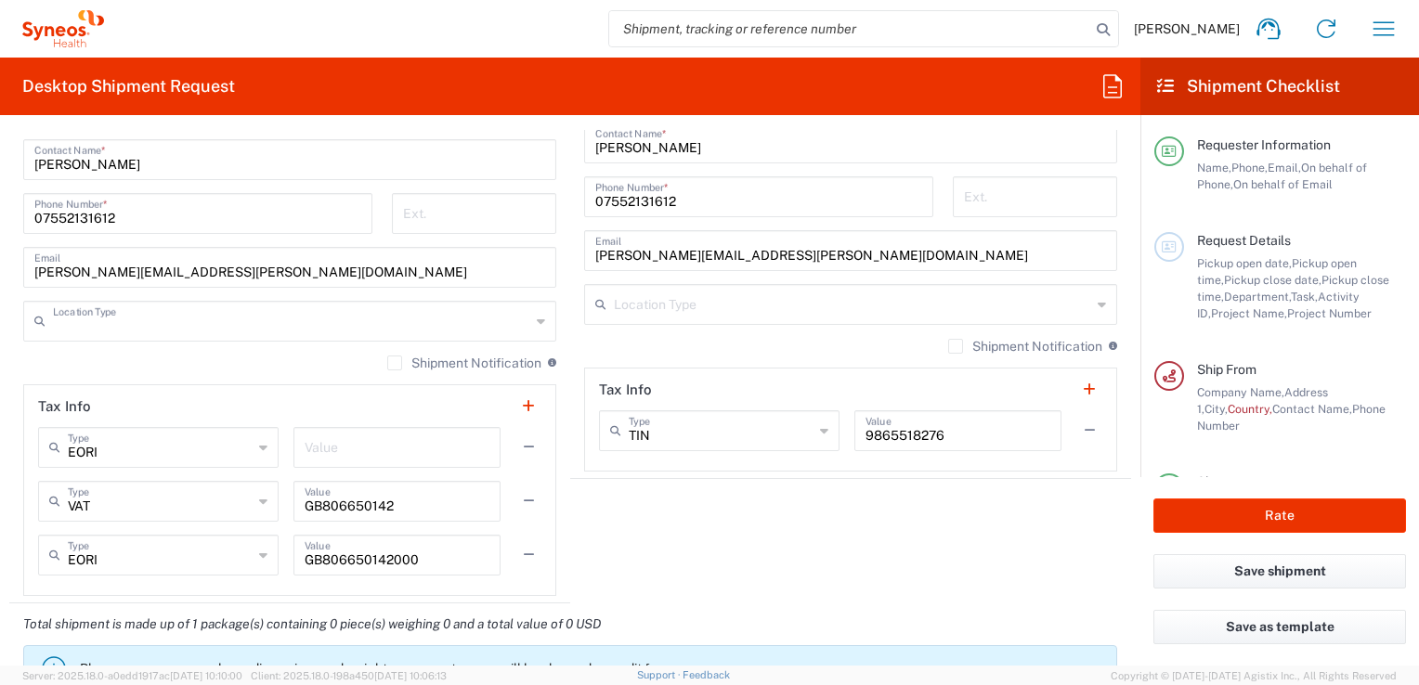
type input "Residential/Home"
click at [1098, 303] on icon at bounding box center [1102, 305] width 8 height 30
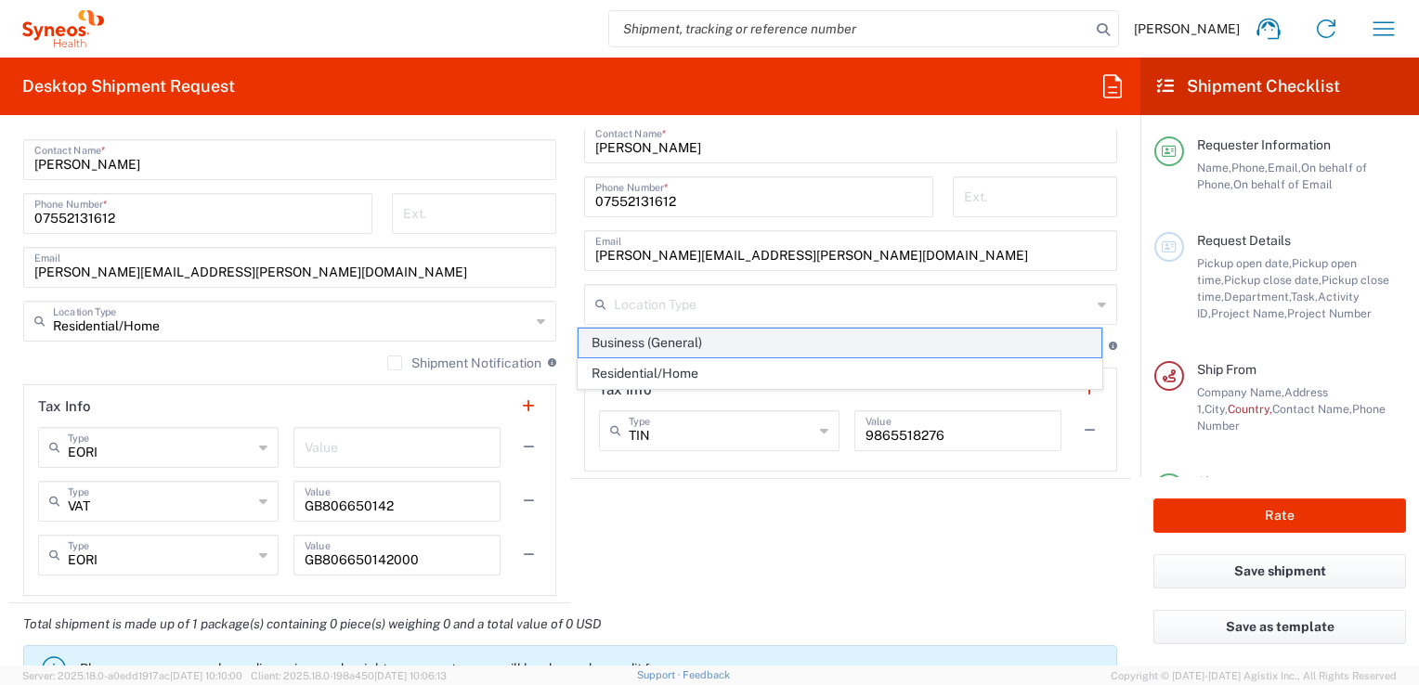
click at [622, 345] on span "Business (General)" at bounding box center [840, 343] width 522 height 29
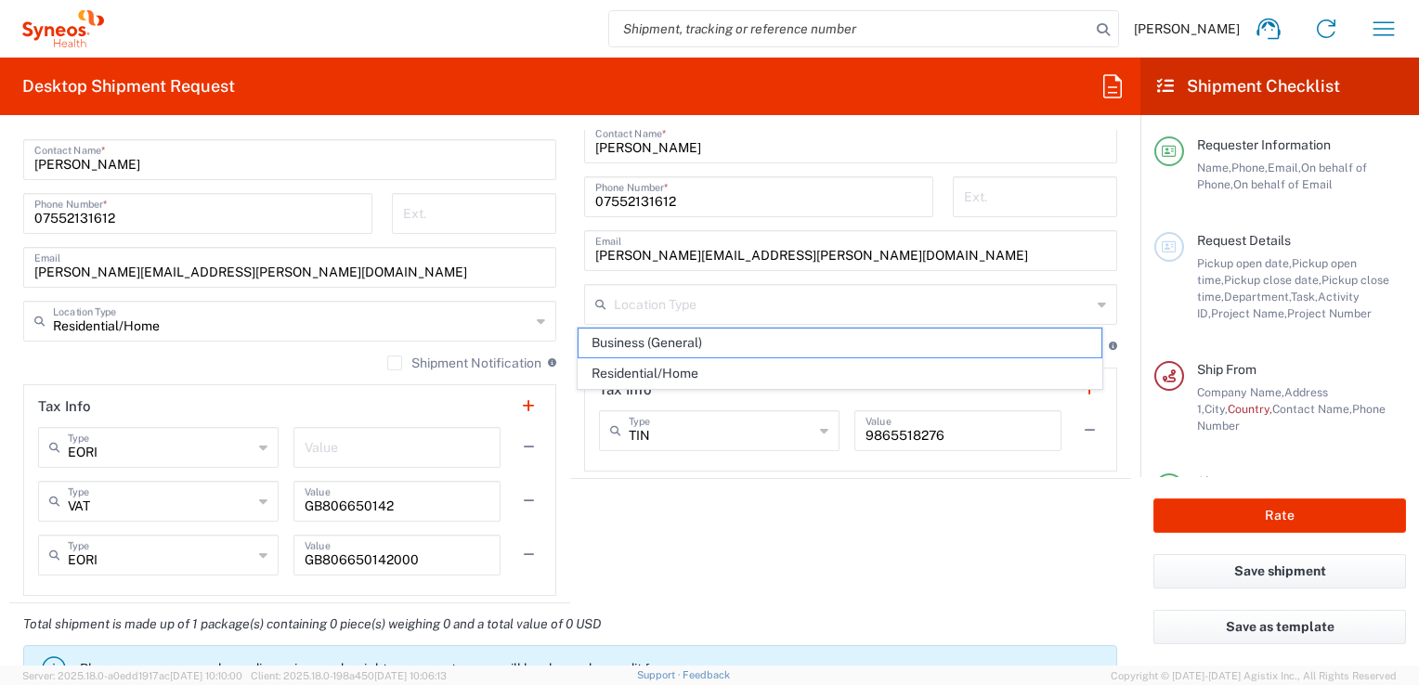
type input "Business (General)"
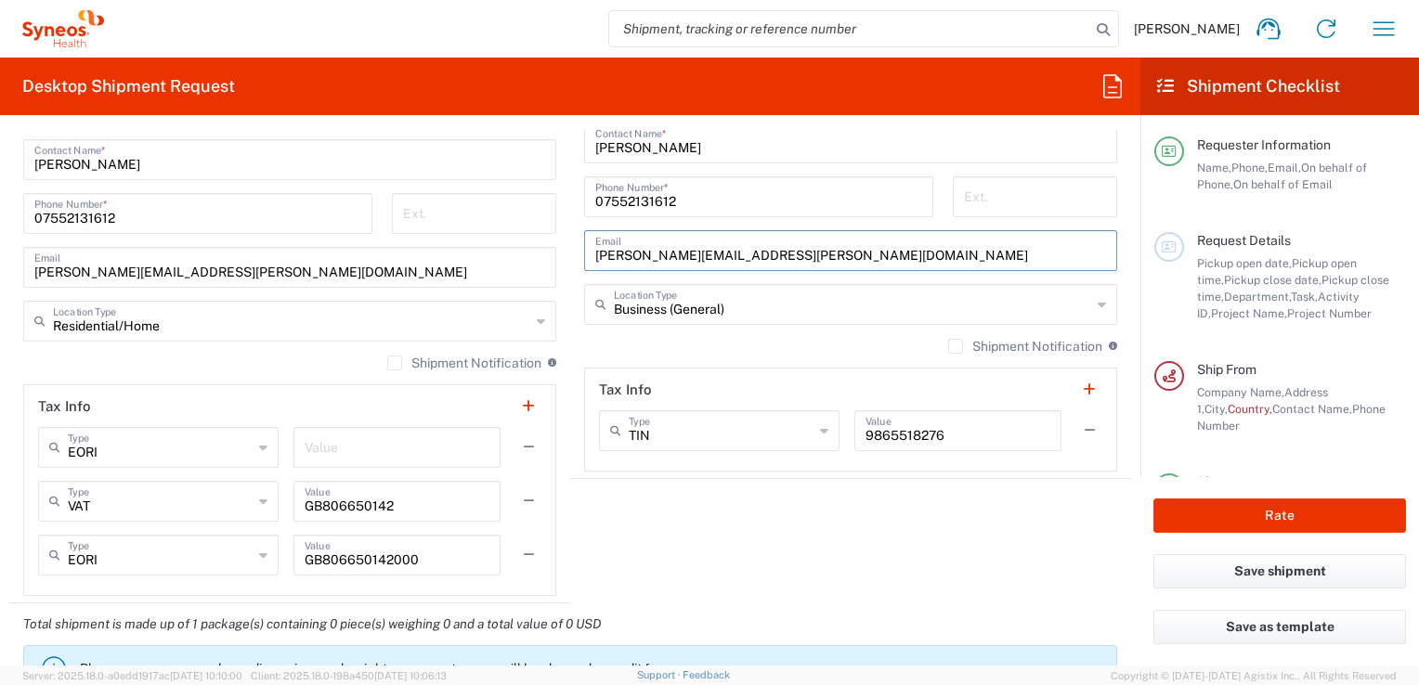
click at [652, 254] on input "[PERSON_NAME][EMAIL_ADDRESS][PERSON_NAME][DOMAIN_NAME]" at bounding box center [850, 249] width 511 height 33
click at [613, 254] on input "[EMAIL_ADDRESS][DOMAIN_NAME]" at bounding box center [850, 249] width 511 height 33
type input "[PERSON_NAME][EMAIL_ADDRESS][DOMAIN_NAME]"
click at [681, 202] on input "07552131612" at bounding box center [758, 195] width 327 height 33
type input "0"
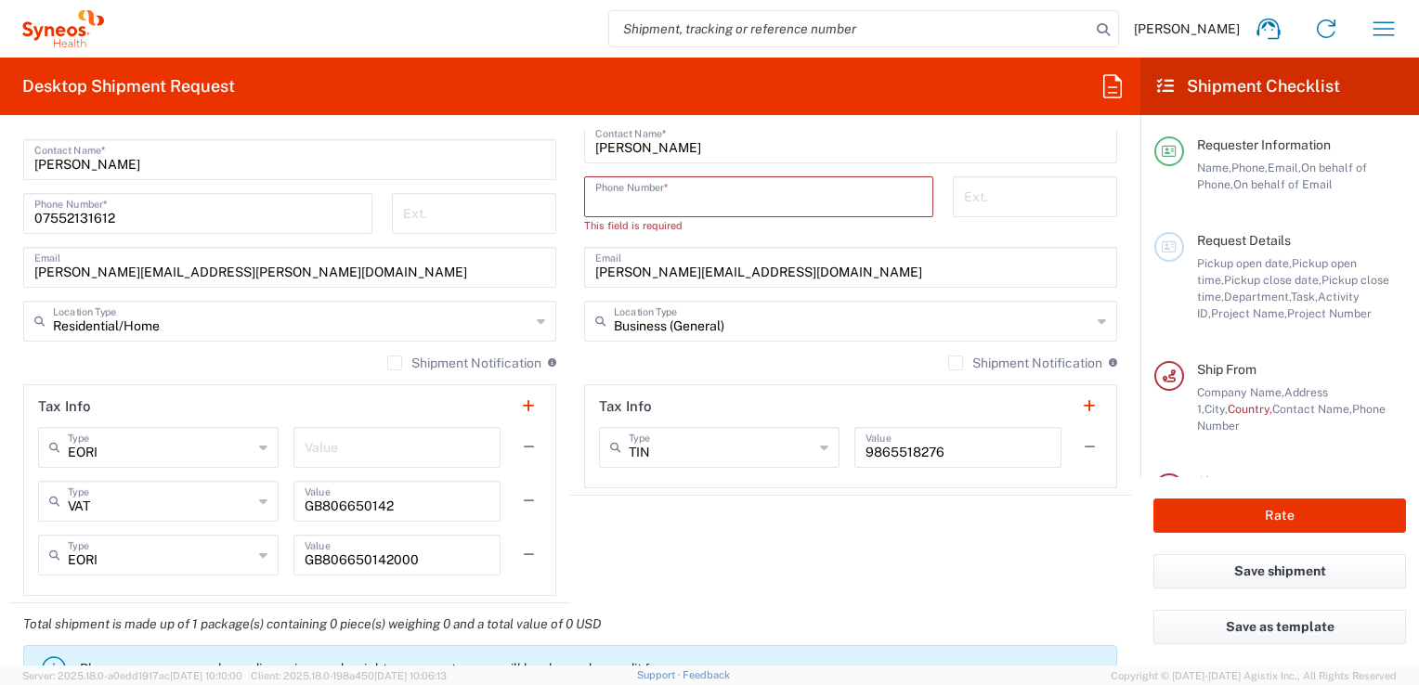
scroll to position [836, 0]
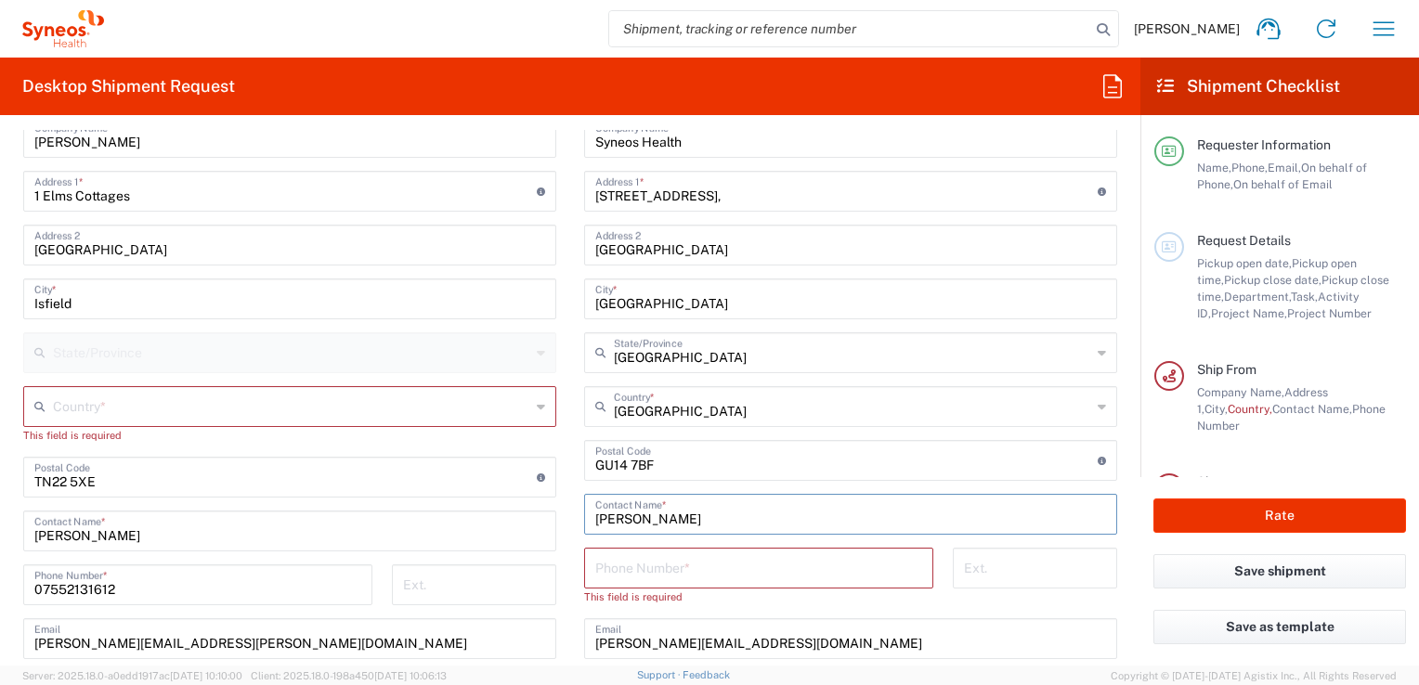
click at [661, 522] on input "[PERSON_NAME]" at bounding box center [850, 513] width 511 height 33
type input "N"
type input "[PERSON_NAME]"
click at [610, 570] on input "tel" at bounding box center [758, 567] width 327 height 33
paste input "07812176749"
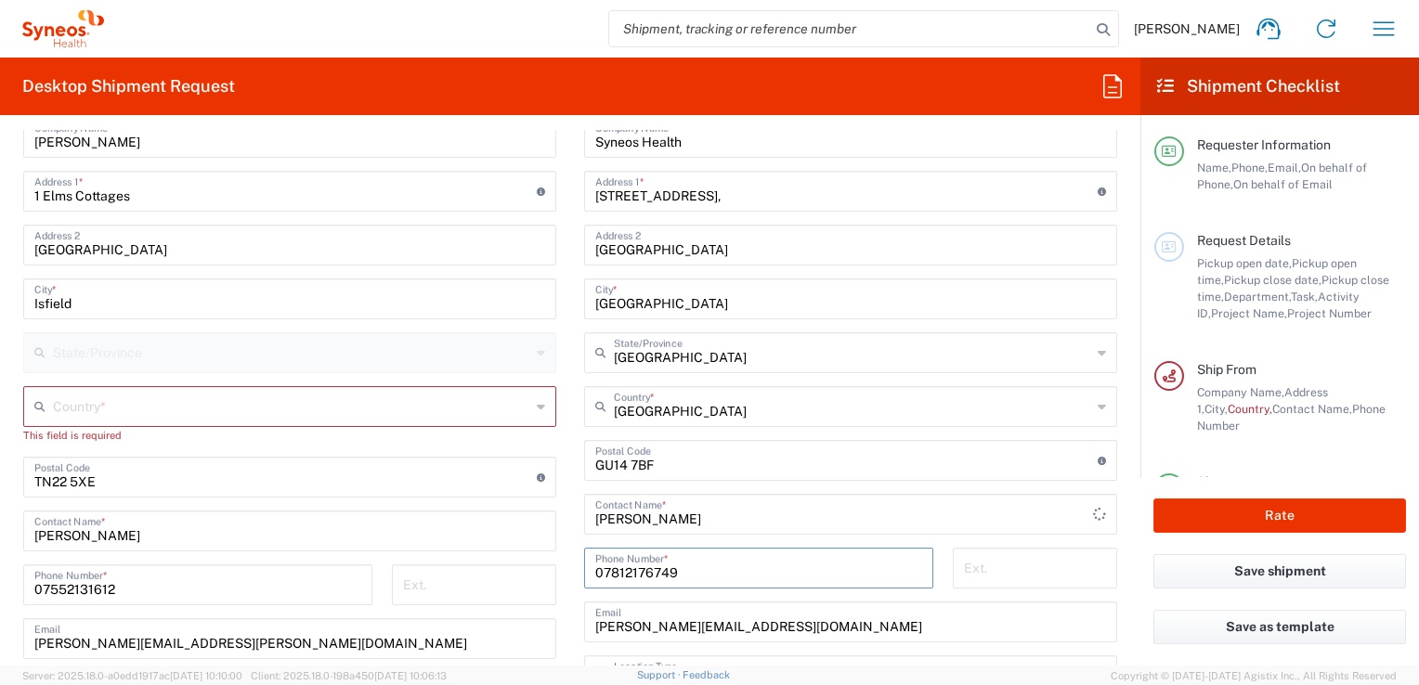
type input "07812176749"
click at [628, 630] on input "[PERSON_NAME][EMAIL_ADDRESS][DOMAIN_NAME]" at bounding box center [850, 621] width 511 height 33
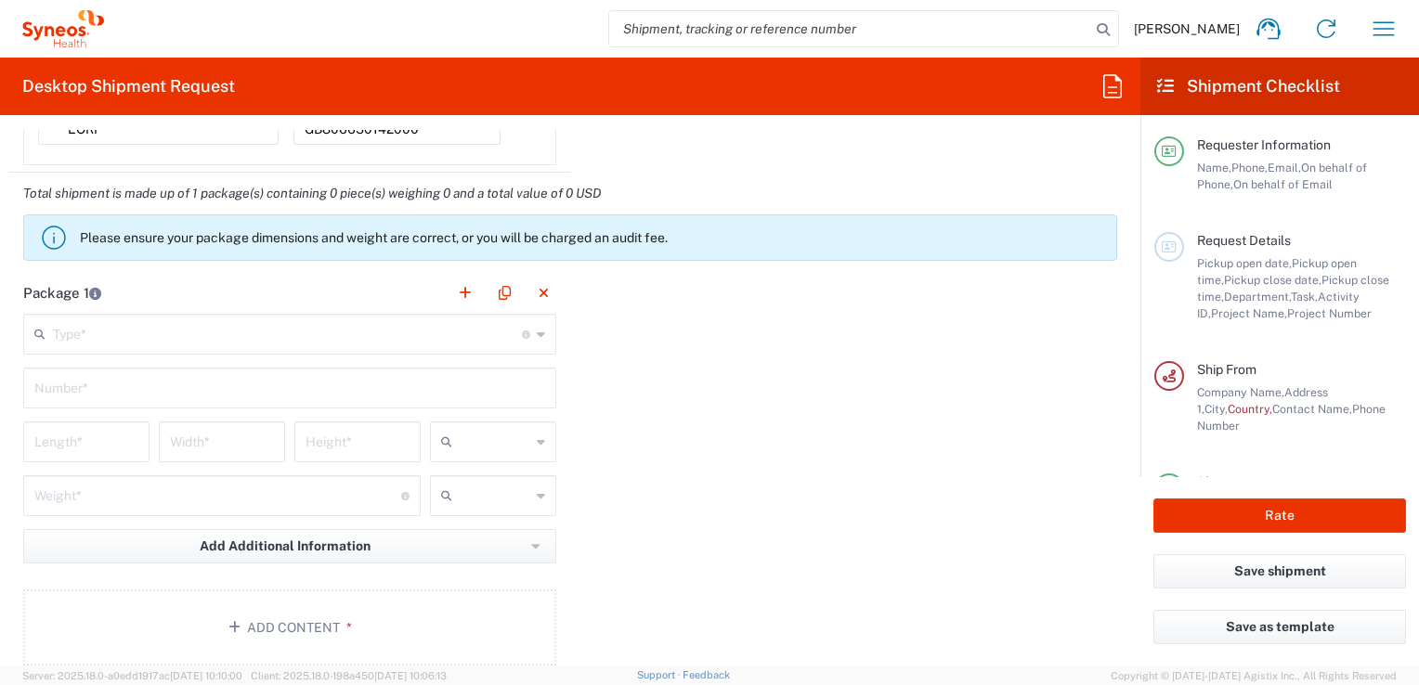
scroll to position [1671, 0]
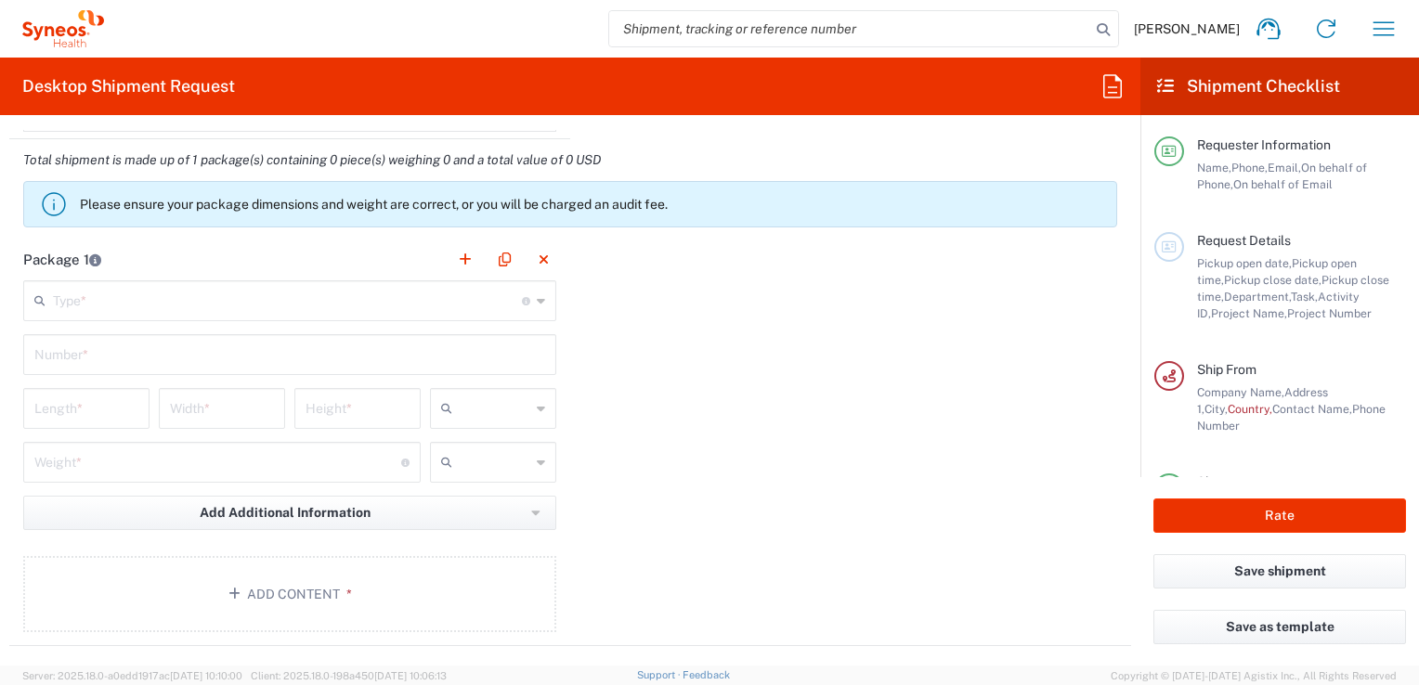
type input "[PERSON_NAME][EMAIL_ADDRESS][PERSON_NAME][DOMAIN_NAME]"
click at [537, 301] on icon at bounding box center [541, 301] width 8 height 30
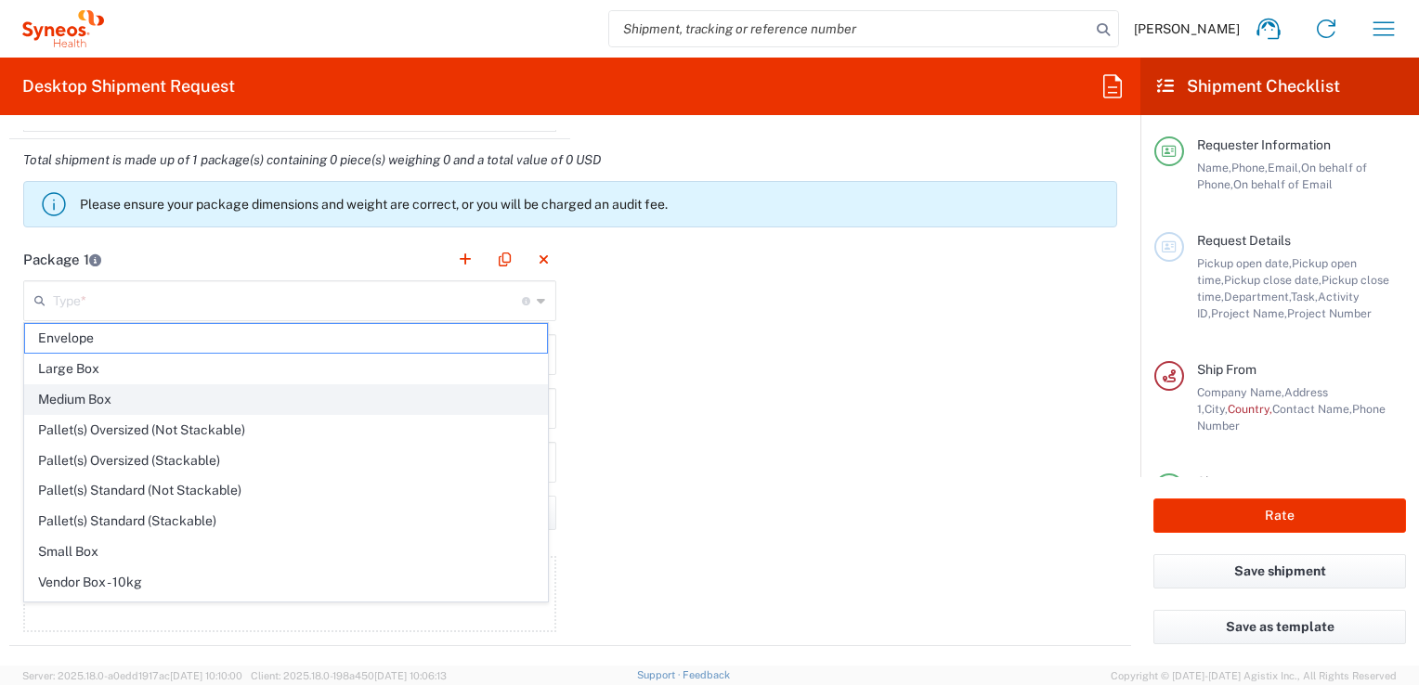
click at [93, 401] on span "Medium Box" at bounding box center [286, 399] width 522 height 29
type input "Medium Box"
type input "13"
type input "11.5"
type input "2.5"
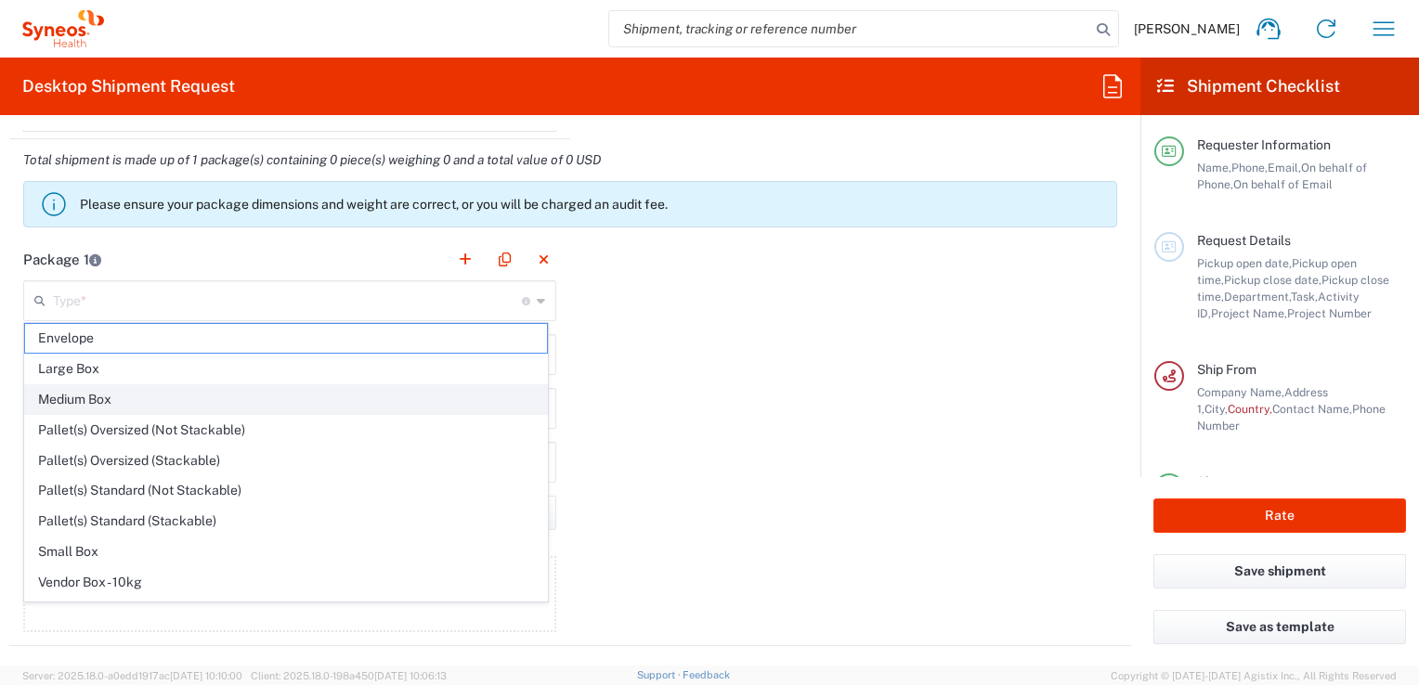
type input "in"
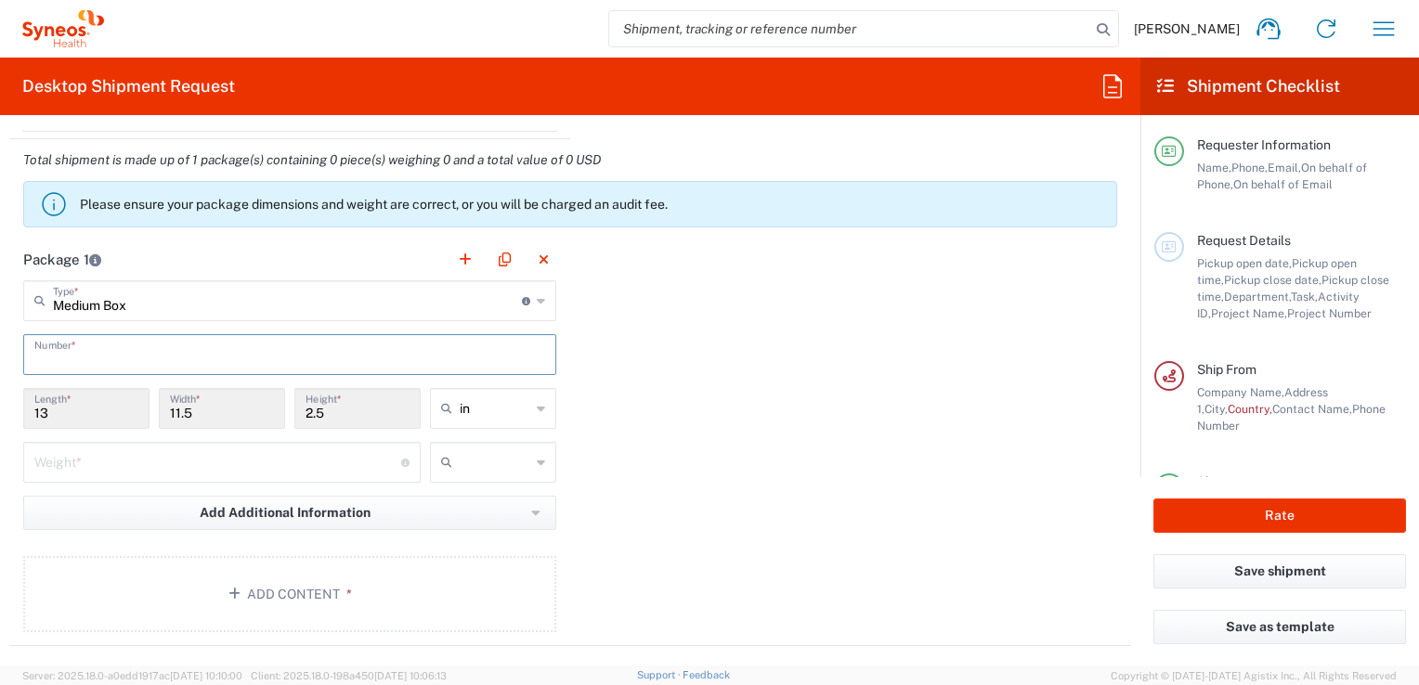
click at [71, 351] on input "text" at bounding box center [289, 353] width 511 height 33
type input "1"
click at [60, 408] on input "13" at bounding box center [86, 407] width 104 height 33
click at [62, 412] on input "13" at bounding box center [86, 407] width 104 height 33
click at [52, 413] on input "13" at bounding box center [86, 407] width 104 height 33
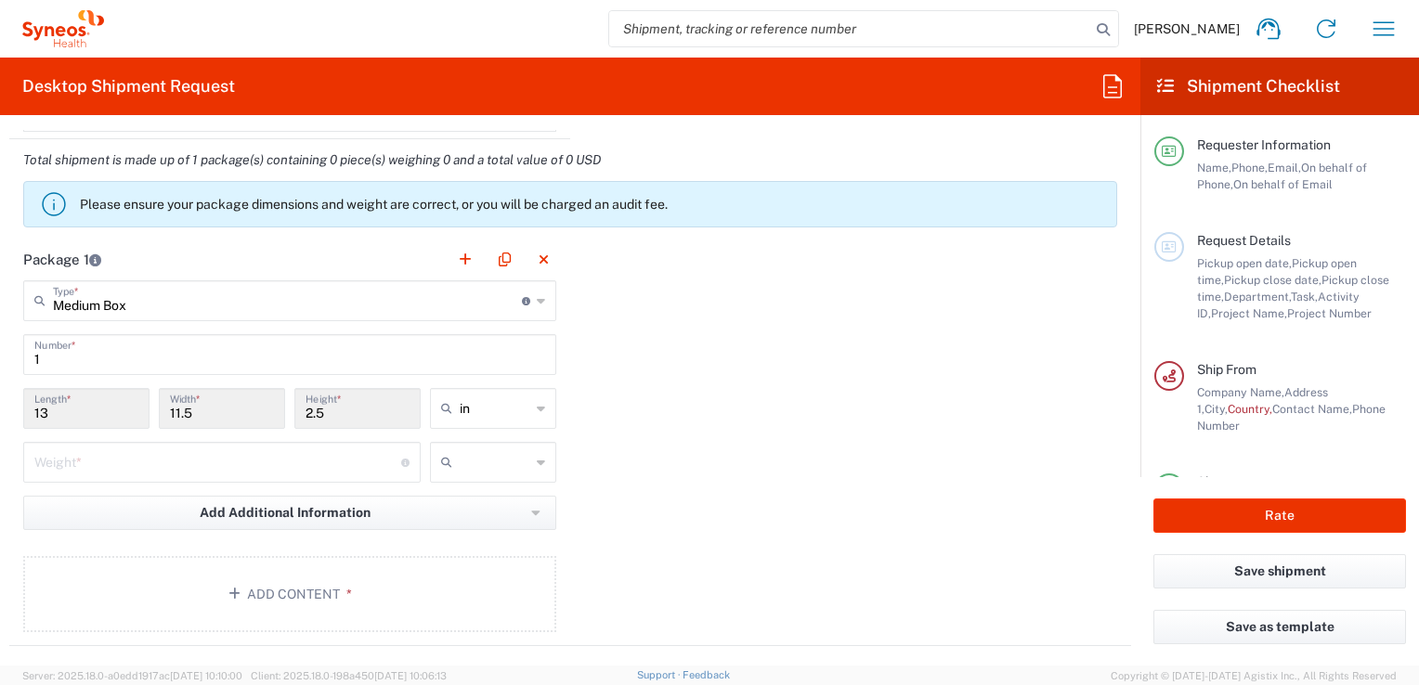
click at [537, 407] on icon at bounding box center [541, 409] width 8 height 30
click at [446, 474] on span "cm" at bounding box center [486, 476] width 121 height 29
type input "33.02"
type input "29.21"
type input "6.35"
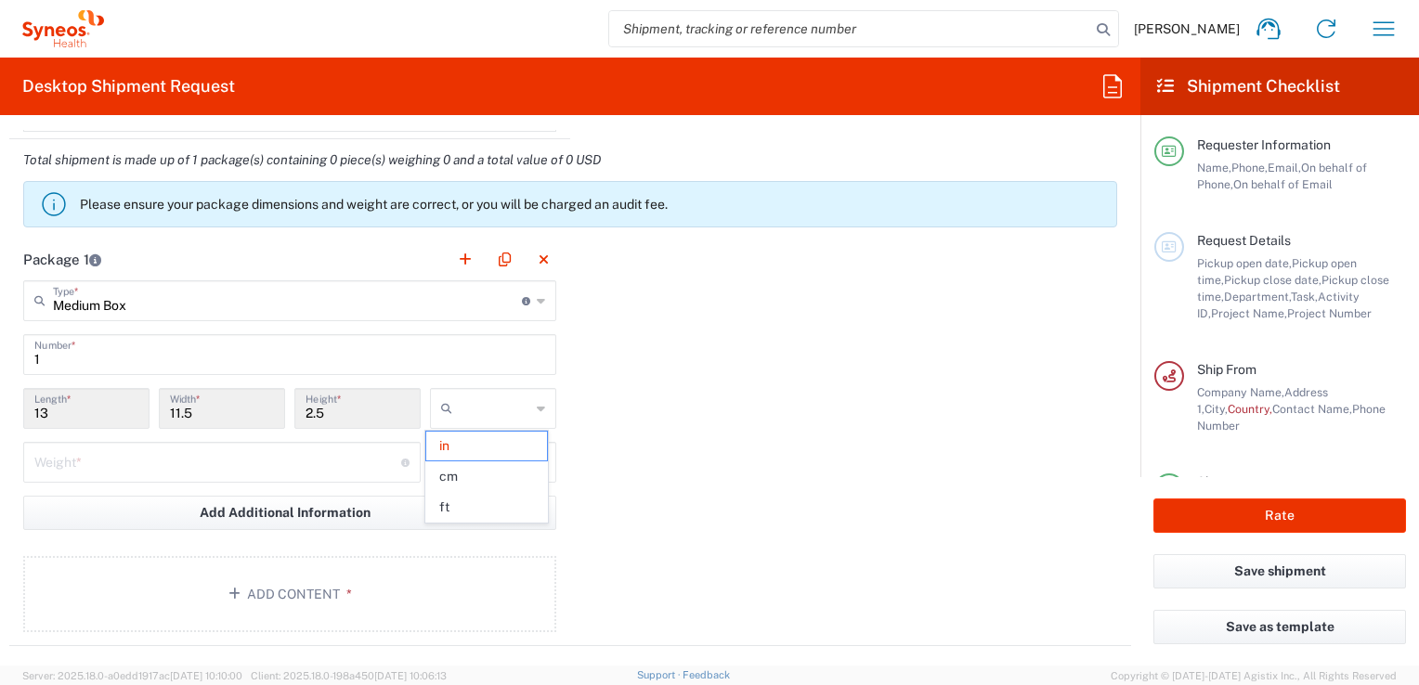
type input "cm"
click at [71, 413] on input "33.02" at bounding box center [86, 407] width 104 height 33
click at [66, 409] on input "33.02" at bounding box center [86, 407] width 104 height 33
click at [73, 419] on input "33.02" at bounding box center [86, 407] width 104 height 33
click at [70, 414] on input "33.02" at bounding box center [86, 407] width 104 height 33
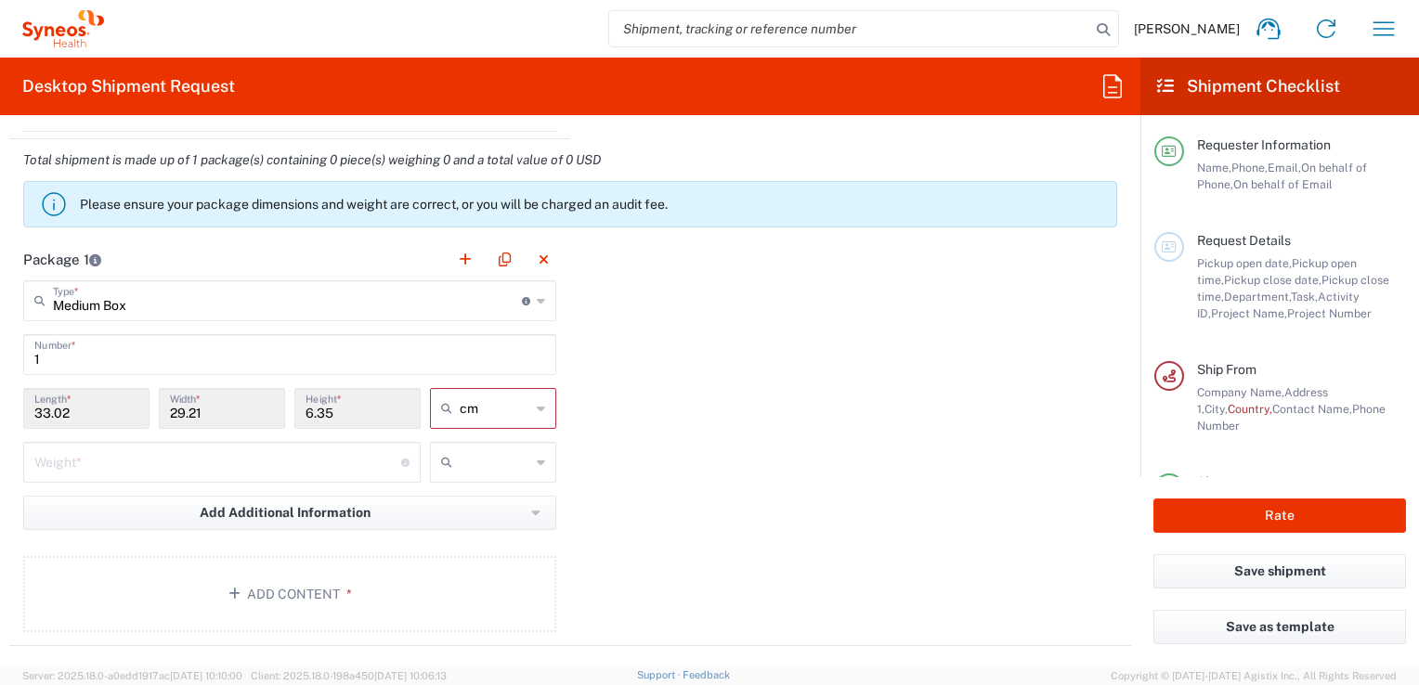
click at [70, 414] on input "33.02" at bounding box center [86, 407] width 104 height 33
click at [537, 462] on icon at bounding box center [541, 463] width 8 height 30
click at [211, 412] on input "29.21" at bounding box center [222, 407] width 104 height 33
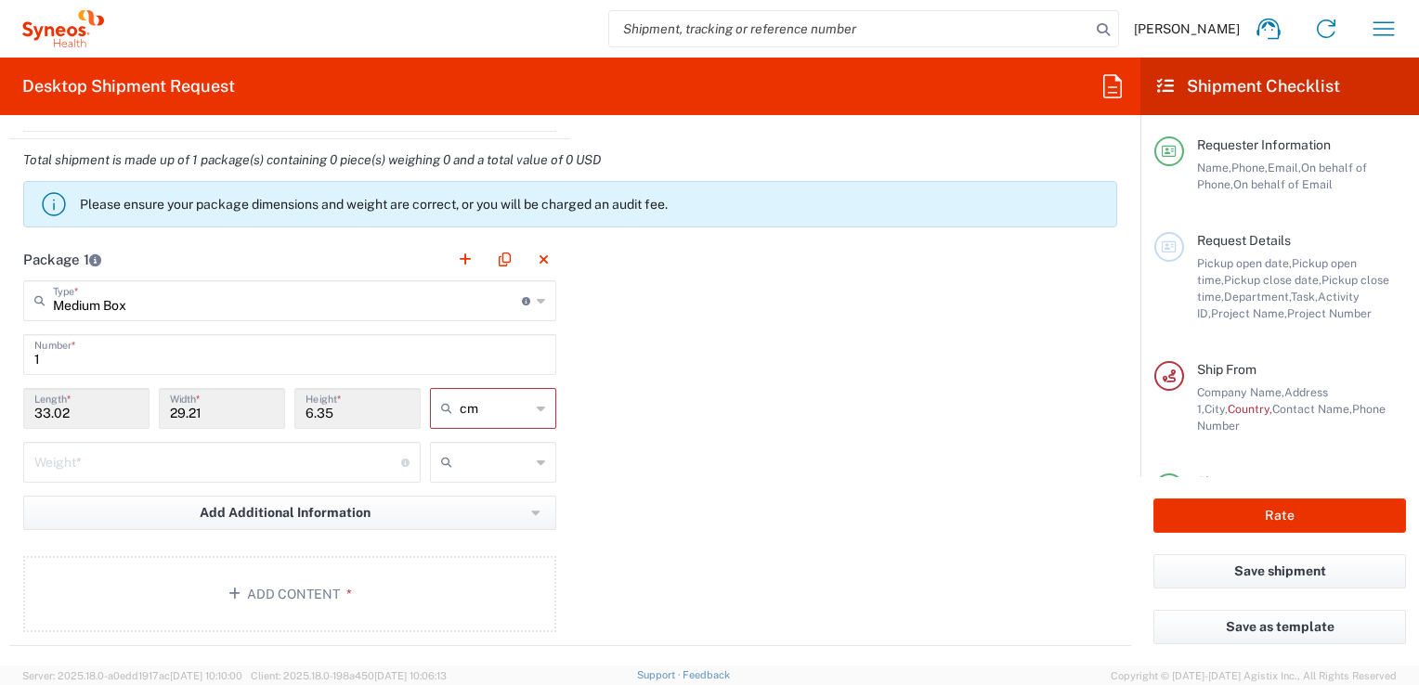
click at [85, 408] on input "33.02" at bounding box center [86, 407] width 104 height 33
click at [456, 496] on div "kgs lbs" at bounding box center [493, 469] width 136 height 54
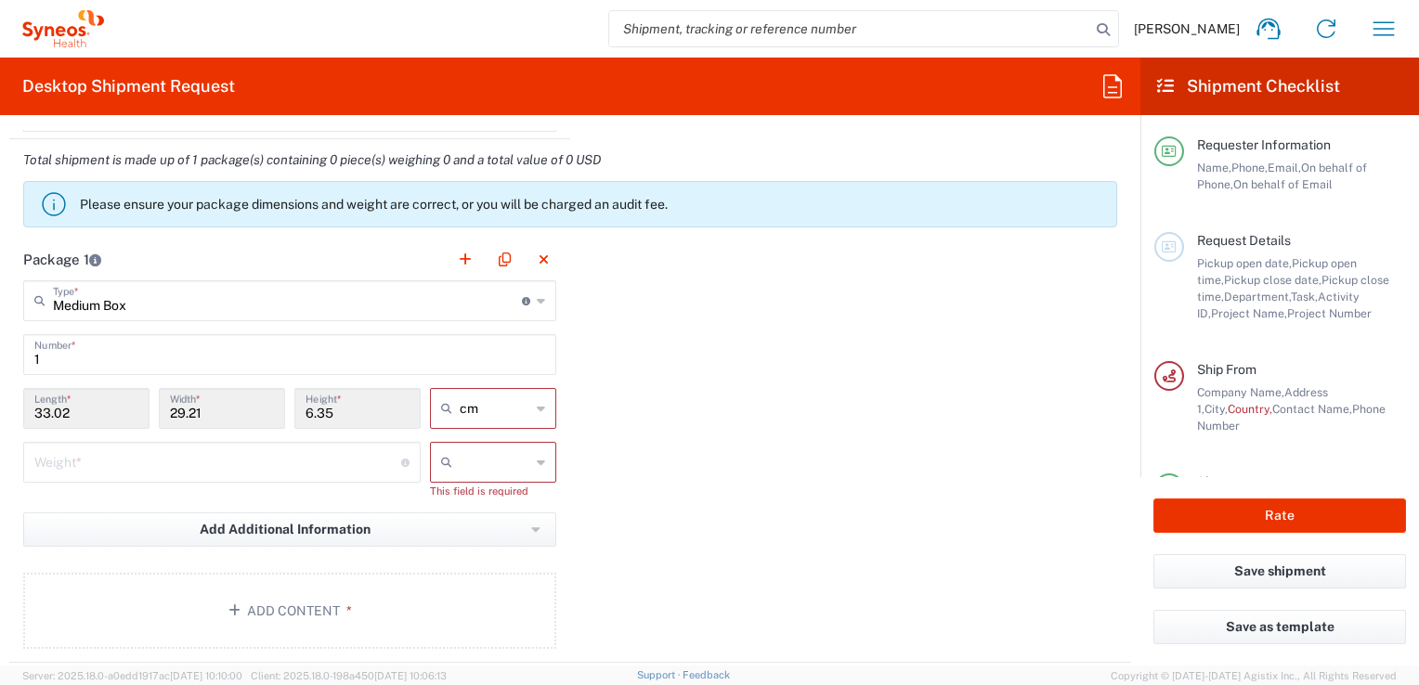
click at [537, 455] on icon at bounding box center [541, 463] width 8 height 30
click at [537, 460] on icon at bounding box center [541, 463] width 8 height 30
click at [445, 503] on span "kgs" at bounding box center [486, 500] width 121 height 29
click at [449, 513] on button "Add Additional Information" at bounding box center [289, 530] width 533 height 34
type input "kgs"
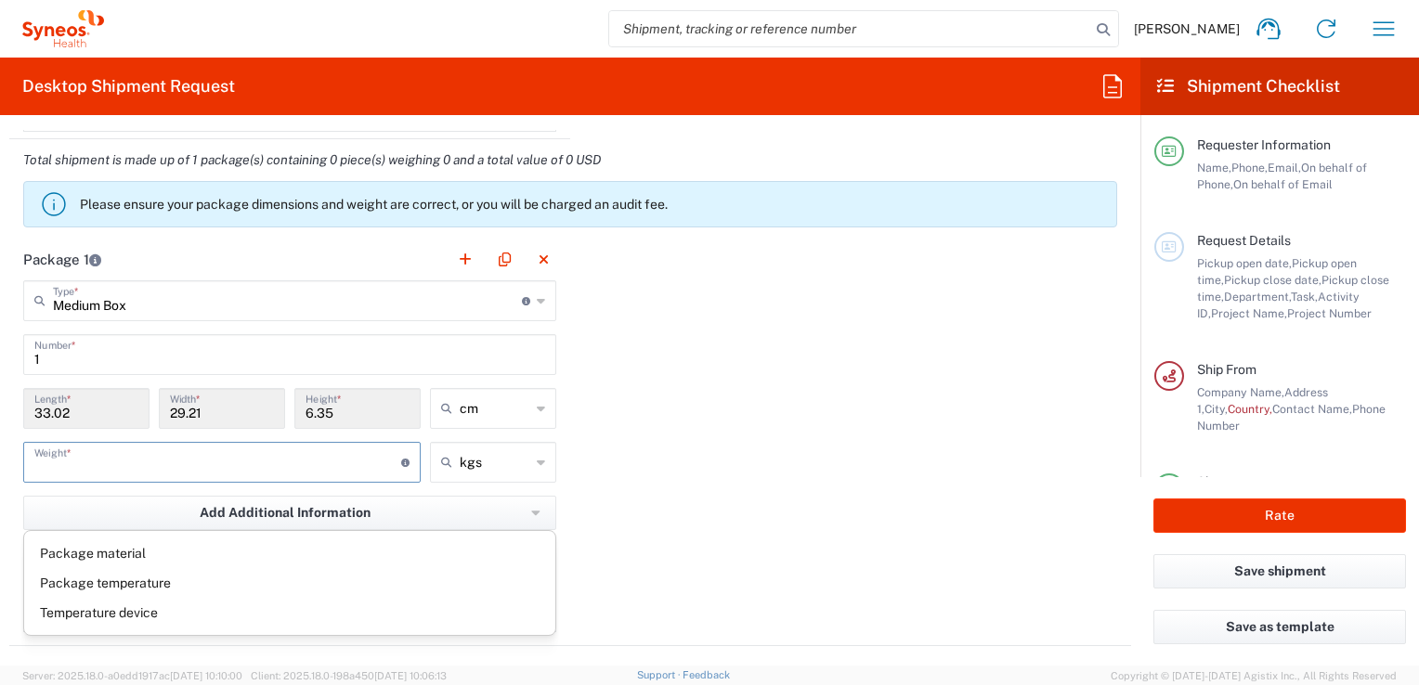
click at [74, 458] on input "number" at bounding box center [217, 461] width 367 height 33
type input "2.600"
click at [71, 414] on input "33.02" at bounding box center [86, 407] width 104 height 33
click at [72, 407] on input "33.02" at bounding box center [86, 407] width 104 height 33
click at [72, 406] on input "33.02" at bounding box center [86, 407] width 104 height 33
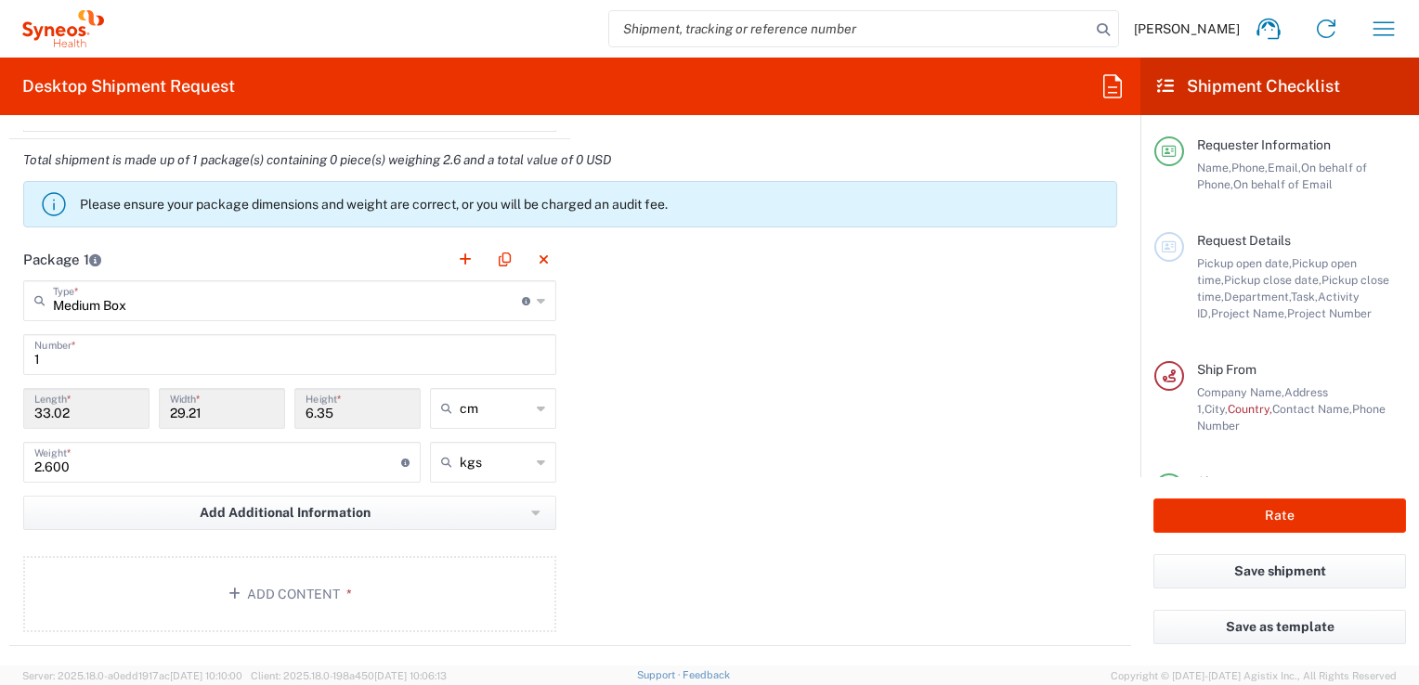
click at [537, 298] on icon at bounding box center [541, 301] width 8 height 30
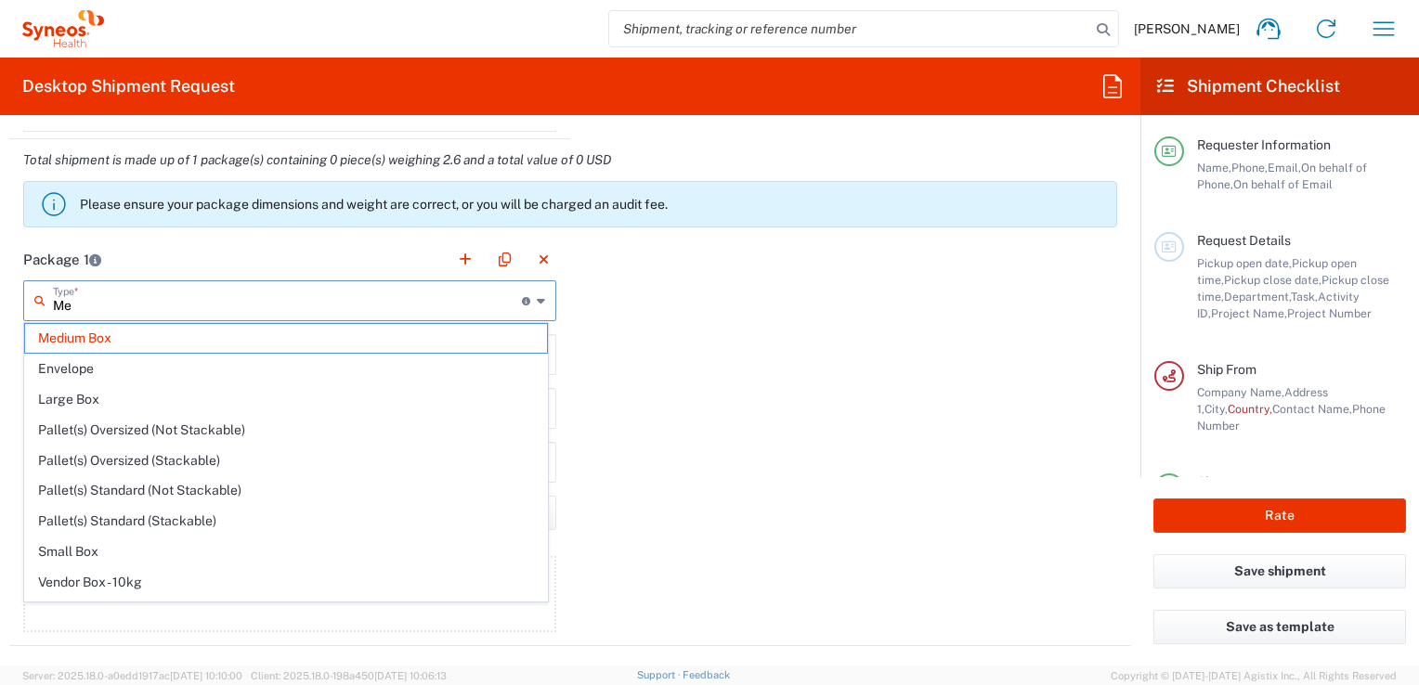
type input "M"
click at [139, 304] on input "text" at bounding box center [287, 299] width 469 height 33
click at [690, 313] on div "Package 1 Type * Material used to package goods Medium Box Envelope Large Box P…" at bounding box center [570, 443] width 1122 height 408
click at [143, 303] on input "text" at bounding box center [287, 299] width 469 height 33
click at [142, 302] on input "text" at bounding box center [287, 299] width 469 height 33
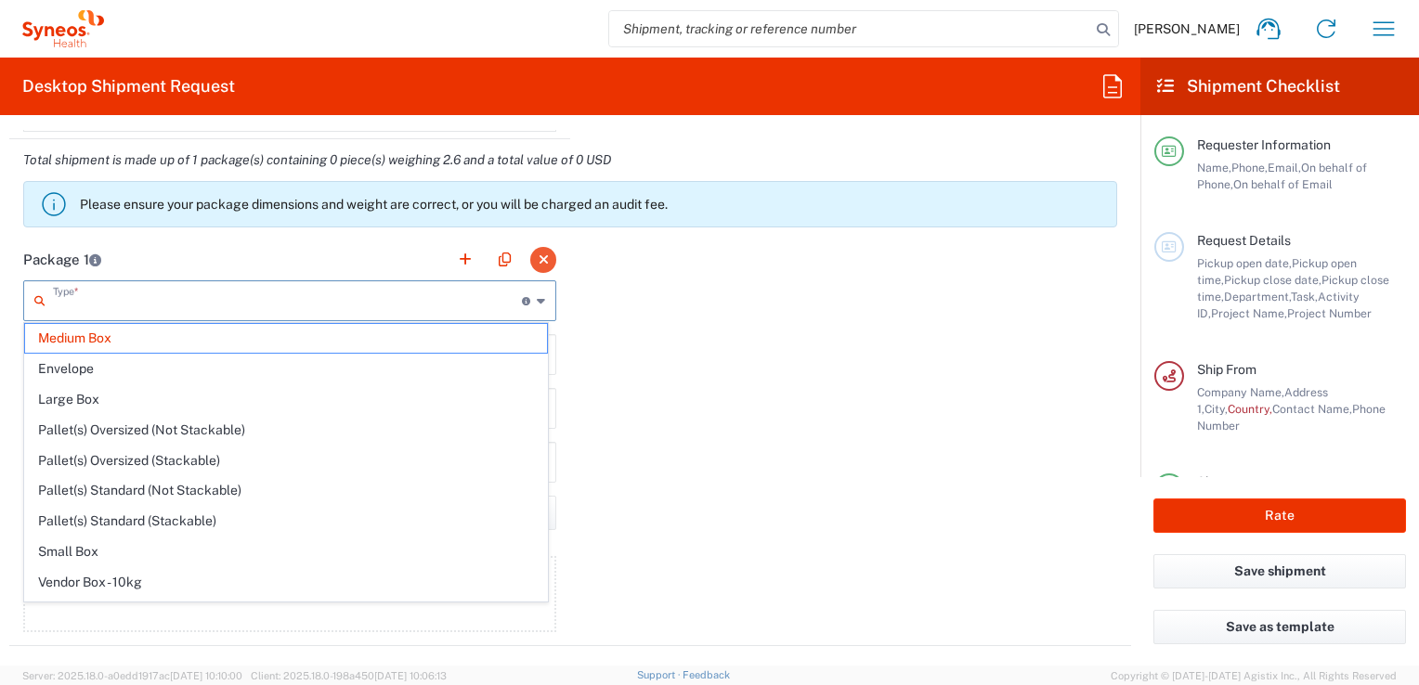
click at [670, 373] on div "Package 1 Type * Material used to package goods Medium Box Envelope Large Box P…" at bounding box center [570, 443] width 1122 height 408
click at [538, 252] on button "button" at bounding box center [543, 260] width 26 height 26
type input "Medium Box"
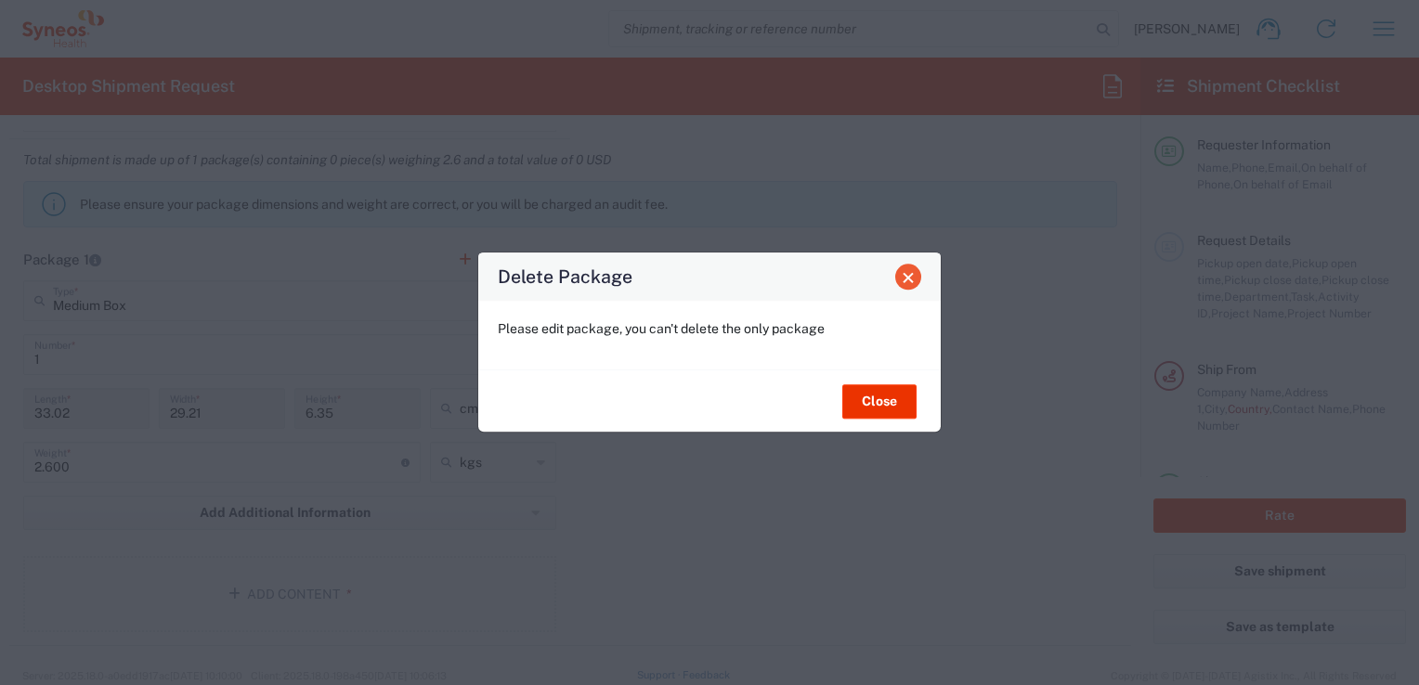
click at [910, 278] on span "Close" at bounding box center [908, 277] width 13 height 13
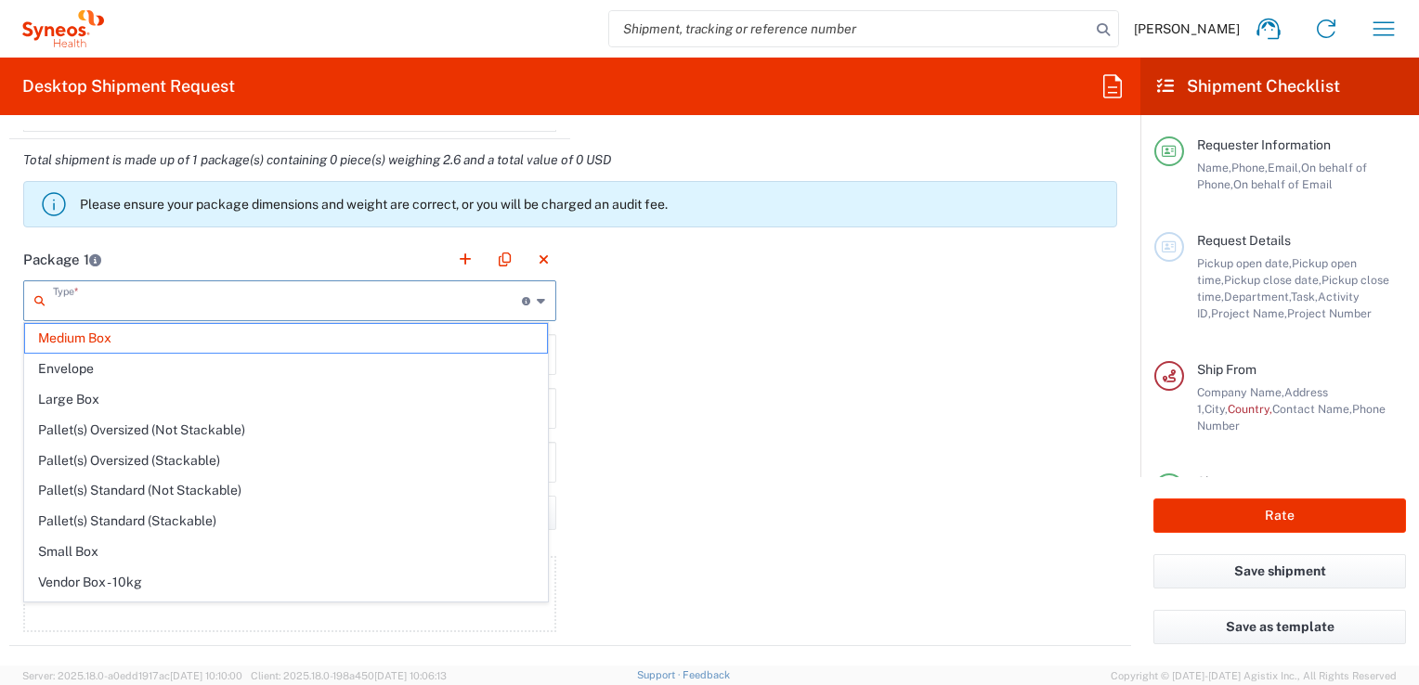
click at [133, 307] on input "text" at bounding box center [287, 299] width 469 height 33
click at [63, 304] on input "text" at bounding box center [287, 299] width 469 height 33
click at [119, 336] on span "Medium Box" at bounding box center [286, 338] width 522 height 29
click at [108, 299] on input "text" at bounding box center [287, 299] width 469 height 33
click at [719, 424] on div "Package 1 Type * Material used to package goods Envelope Large Box Medium Box P…" at bounding box center [570, 451] width 1122 height 424
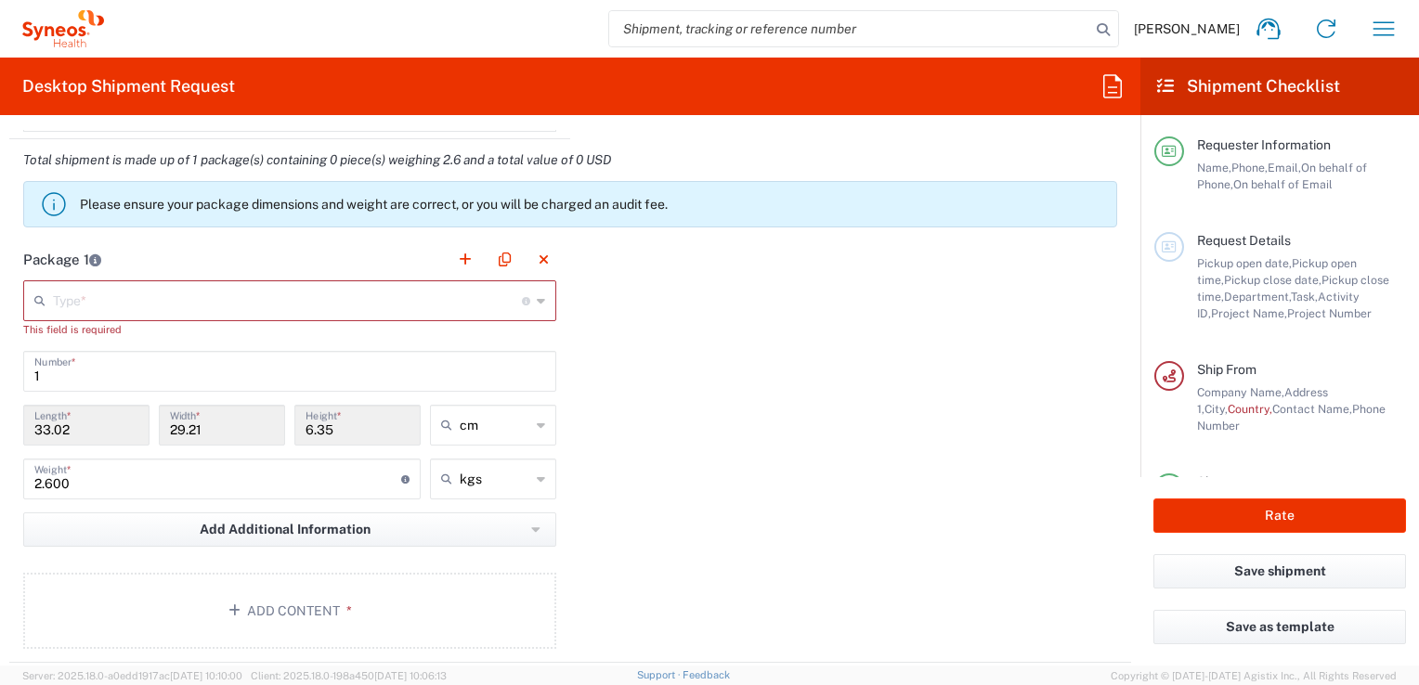
click at [85, 423] on input "33.02" at bounding box center [86, 424] width 104 height 33
click at [87, 423] on input "33.02" at bounding box center [86, 424] width 104 height 33
click at [88, 424] on input "33.02" at bounding box center [86, 424] width 104 height 33
click at [89, 428] on input "33.02" at bounding box center [86, 424] width 104 height 33
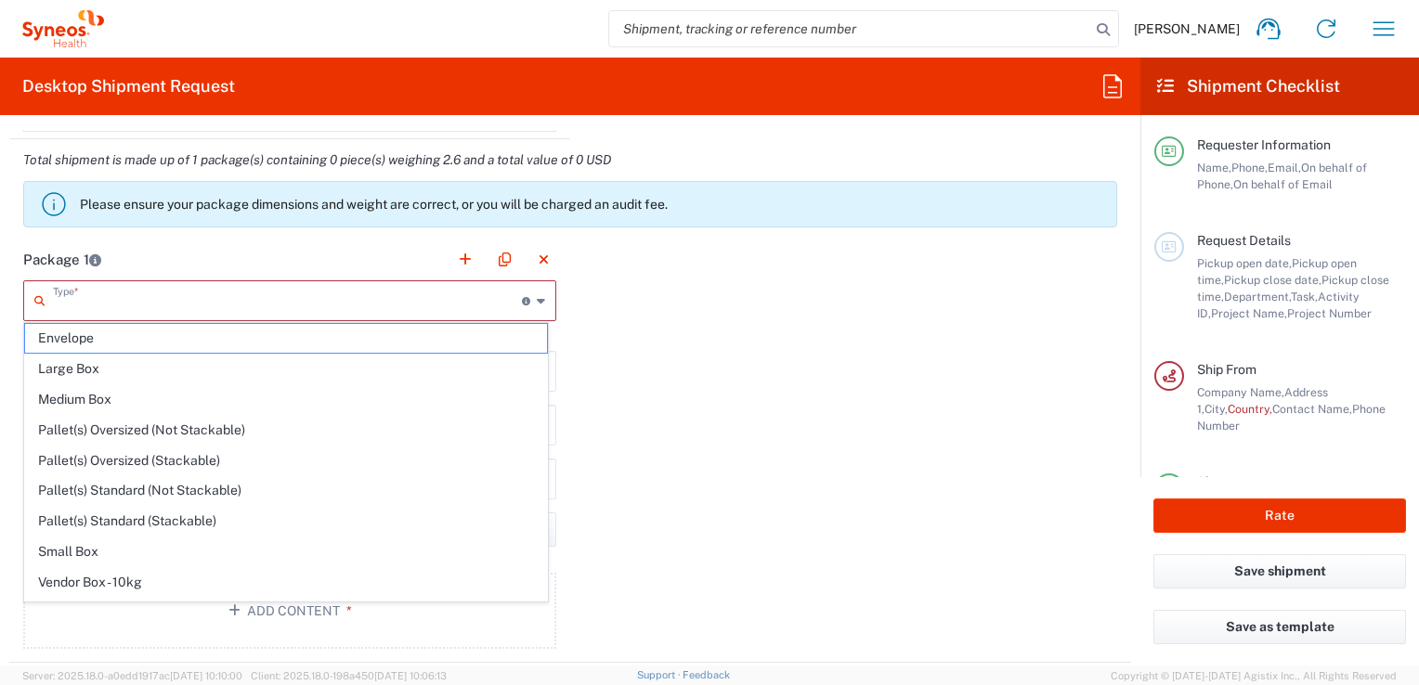
click at [138, 293] on input "text" at bounding box center [287, 299] width 469 height 33
click at [164, 293] on input "text" at bounding box center [287, 299] width 469 height 33
click at [1003, 417] on div "Package 1 Type * Material used to package goods Envelope Large Box Medium Box P…" at bounding box center [570, 451] width 1122 height 424
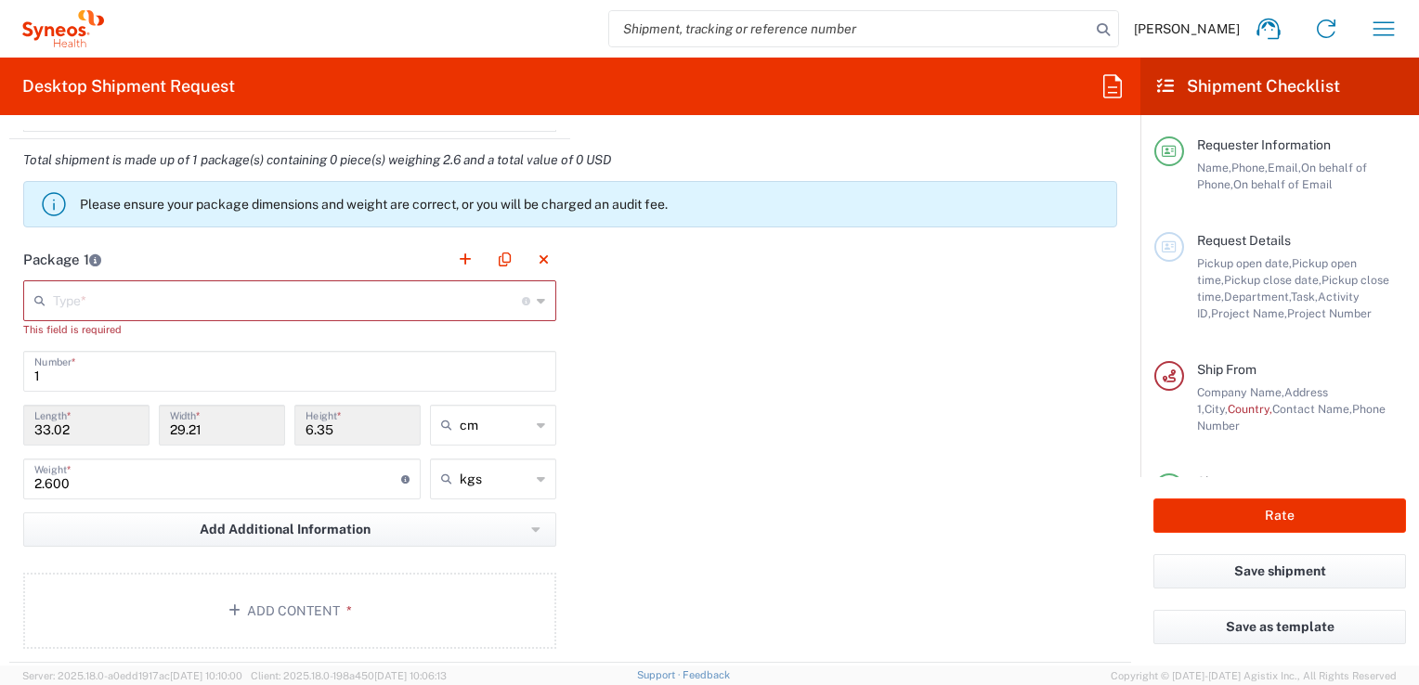
click at [120, 432] on input "33.02" at bounding box center [86, 424] width 104 height 33
drag, startPoint x: 120, startPoint y: 432, endPoint x: 530, endPoint y: 303, distance: 430.2
click at [123, 424] on input "33.02" at bounding box center [86, 424] width 104 height 33
click at [537, 299] on icon at bounding box center [541, 301] width 8 height 30
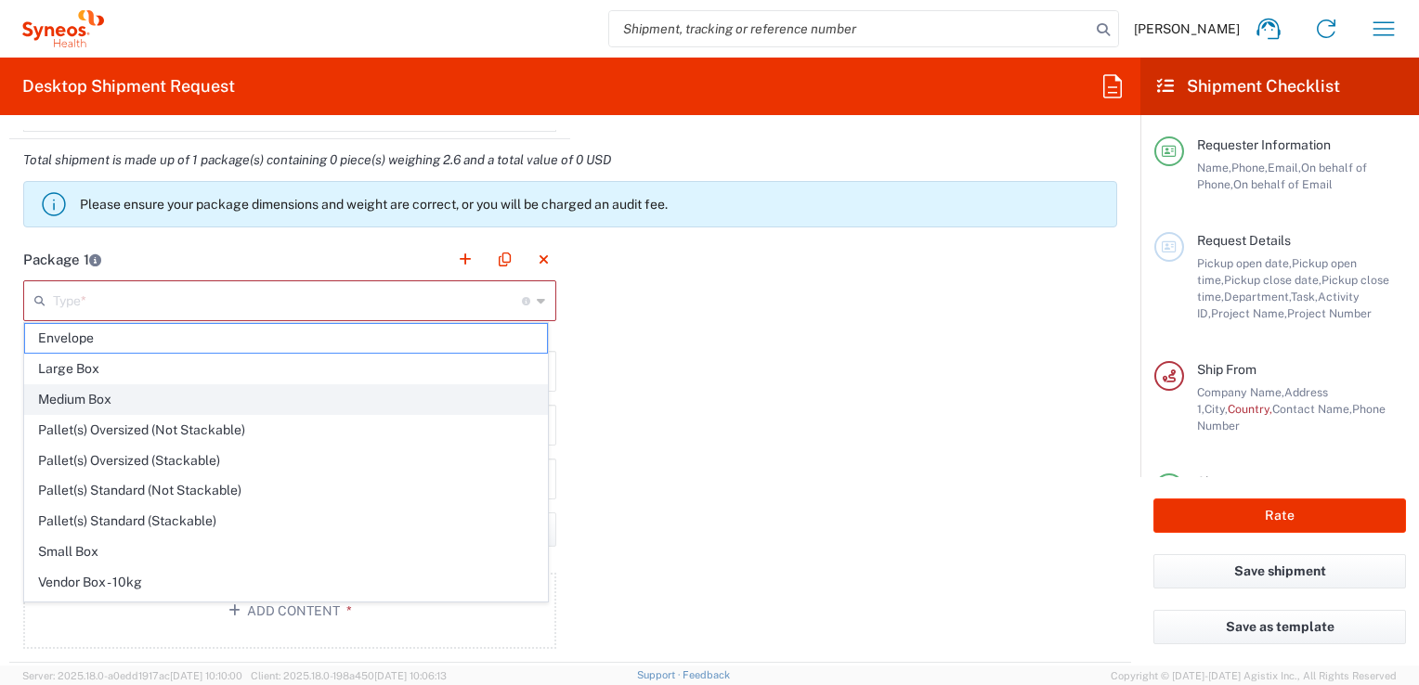
click at [84, 394] on span "Medium Box" at bounding box center [286, 399] width 522 height 29
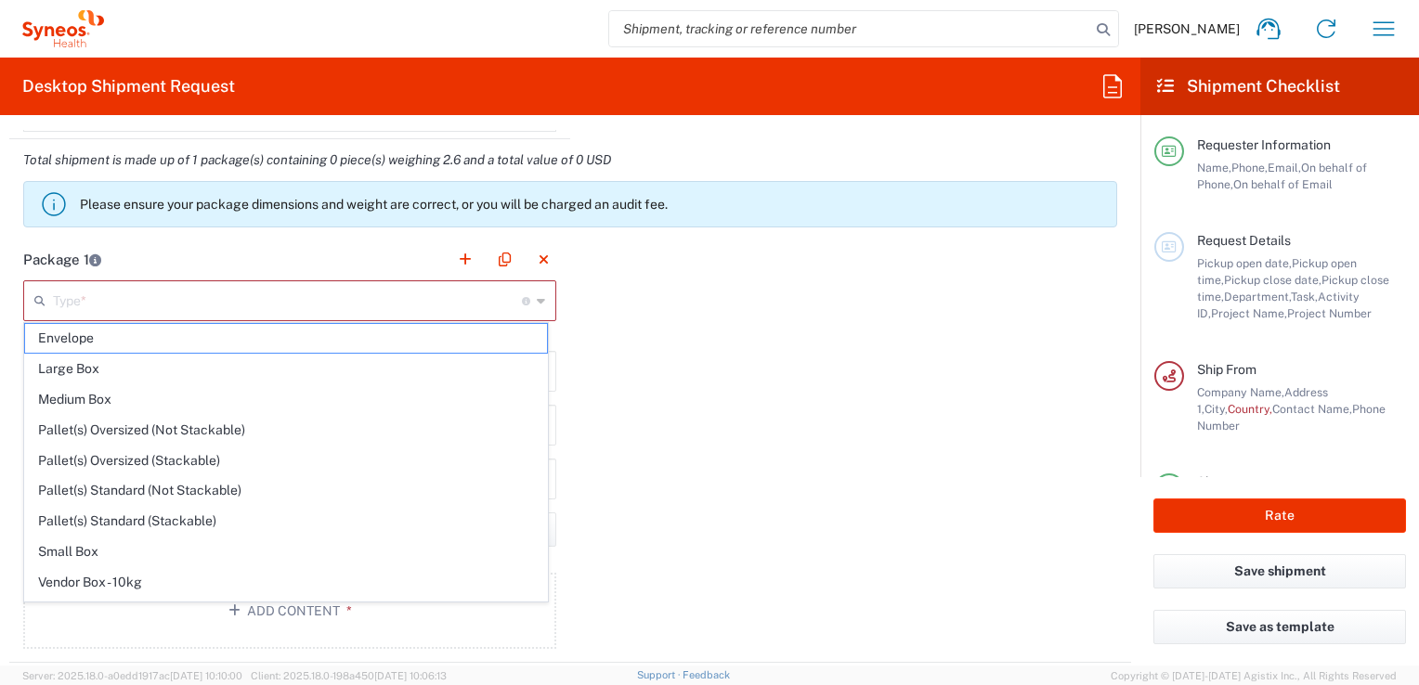
type input "Medium Box"
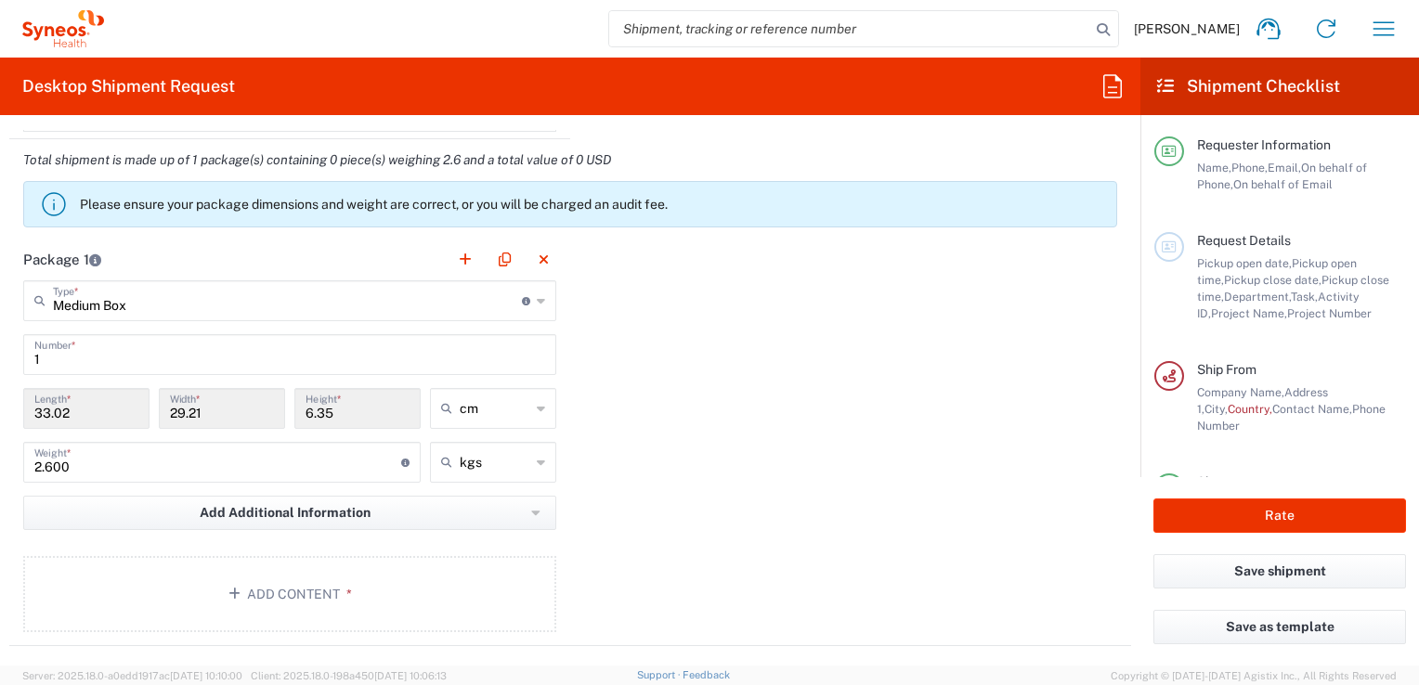
click at [99, 410] on input "33.02" at bounding box center [86, 407] width 104 height 33
click at [89, 407] on input "33.02" at bounding box center [86, 407] width 104 height 33
drag, startPoint x: 89, startPoint y: 407, endPoint x: 601, endPoint y: 504, distance: 520.9
click at [90, 407] on input "33.02" at bounding box center [86, 407] width 104 height 33
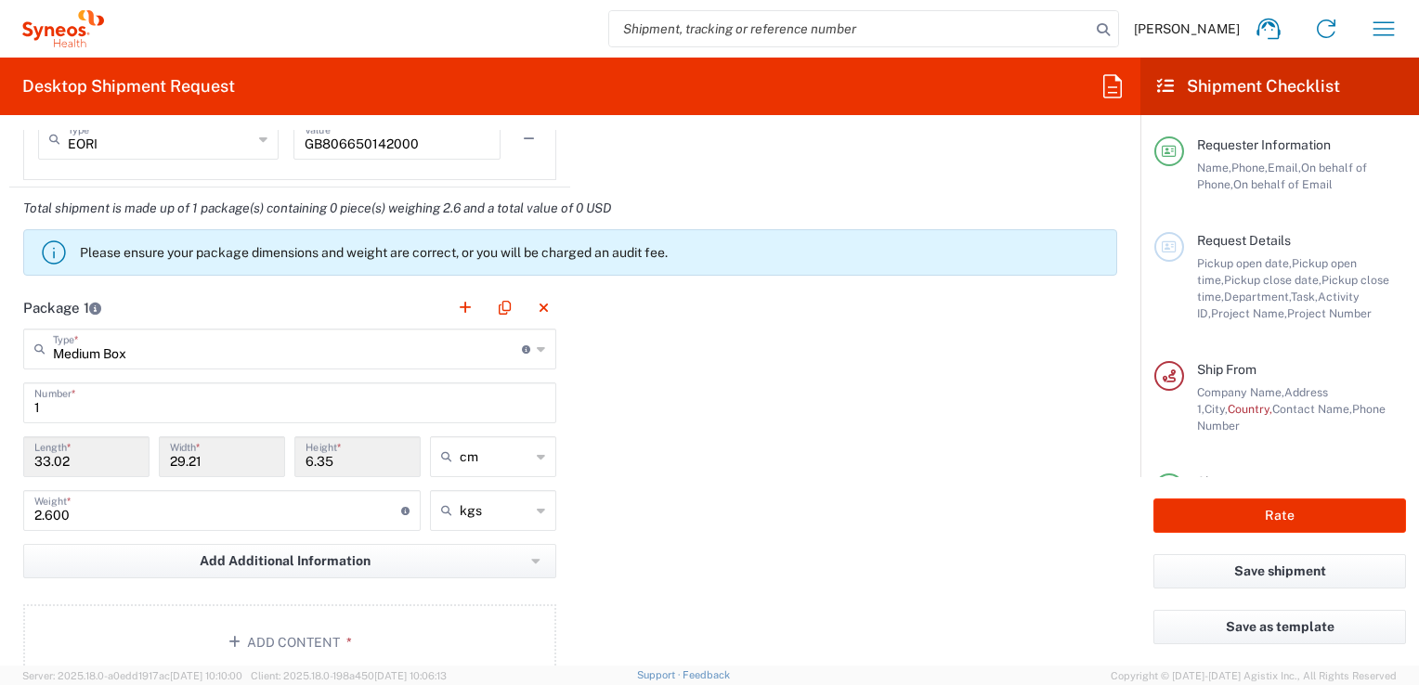
scroll to position [1579, 0]
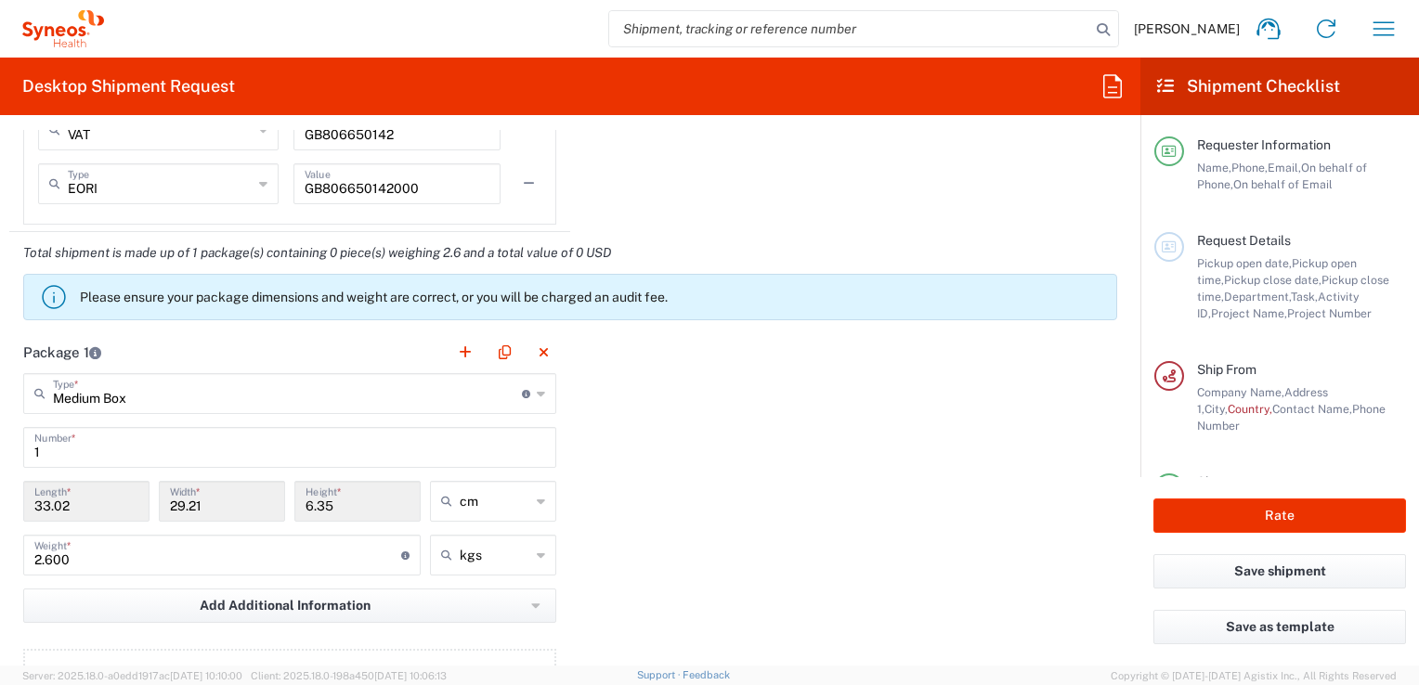
click at [88, 501] on input "33.02" at bounding box center [86, 500] width 104 height 33
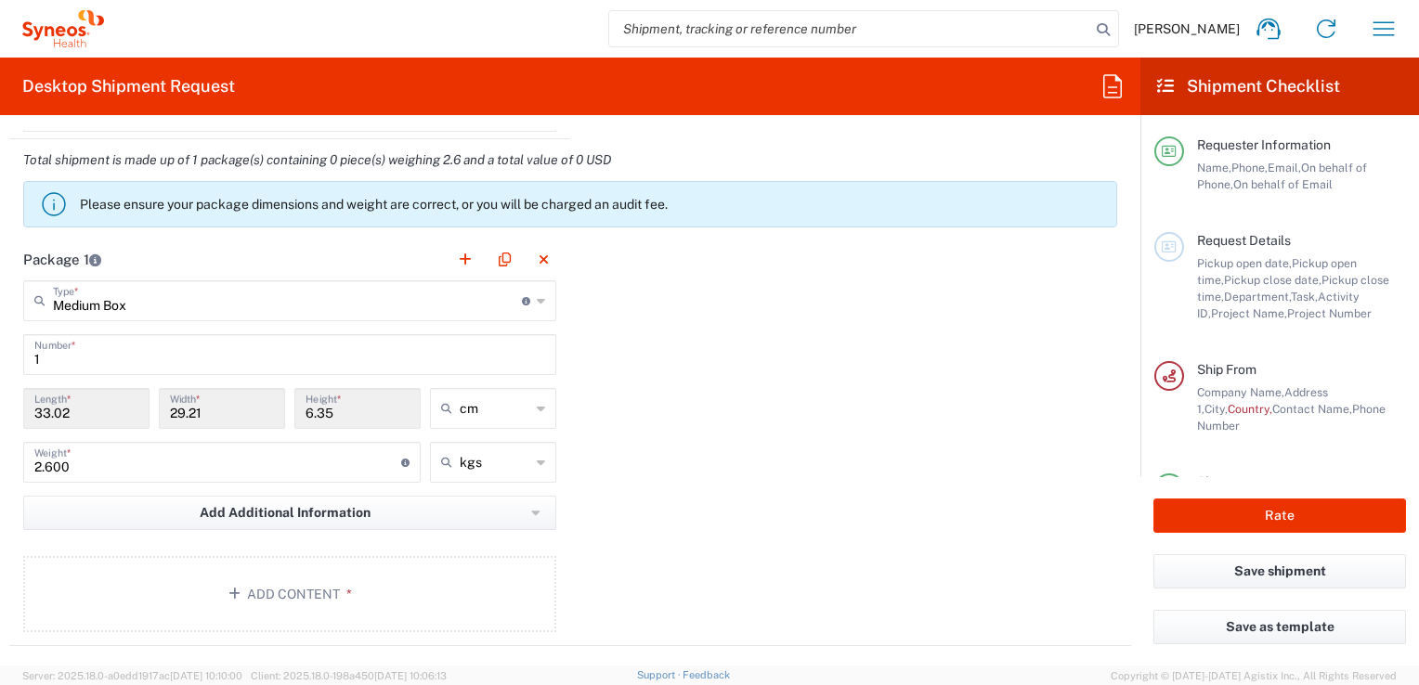
click at [537, 403] on icon at bounding box center [541, 409] width 8 height 30
type input "cm"
click at [446, 506] on span "in" at bounding box center [486, 507] width 121 height 29
type input "13"
type input "11.5"
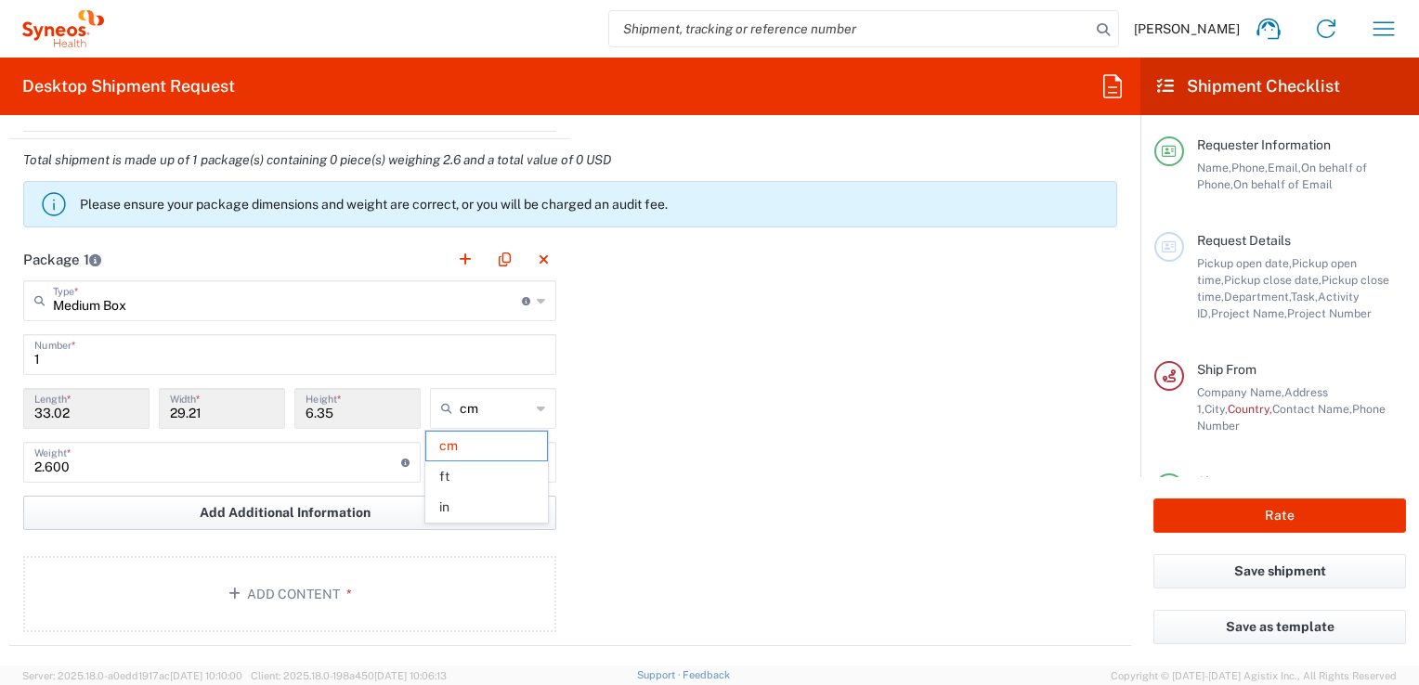
type input "2.5"
type input "in"
click at [45, 408] on input "13" at bounding box center [86, 407] width 104 height 33
click at [59, 410] on input "13" at bounding box center [86, 407] width 104 height 33
click at [56, 410] on input "13" at bounding box center [86, 407] width 104 height 33
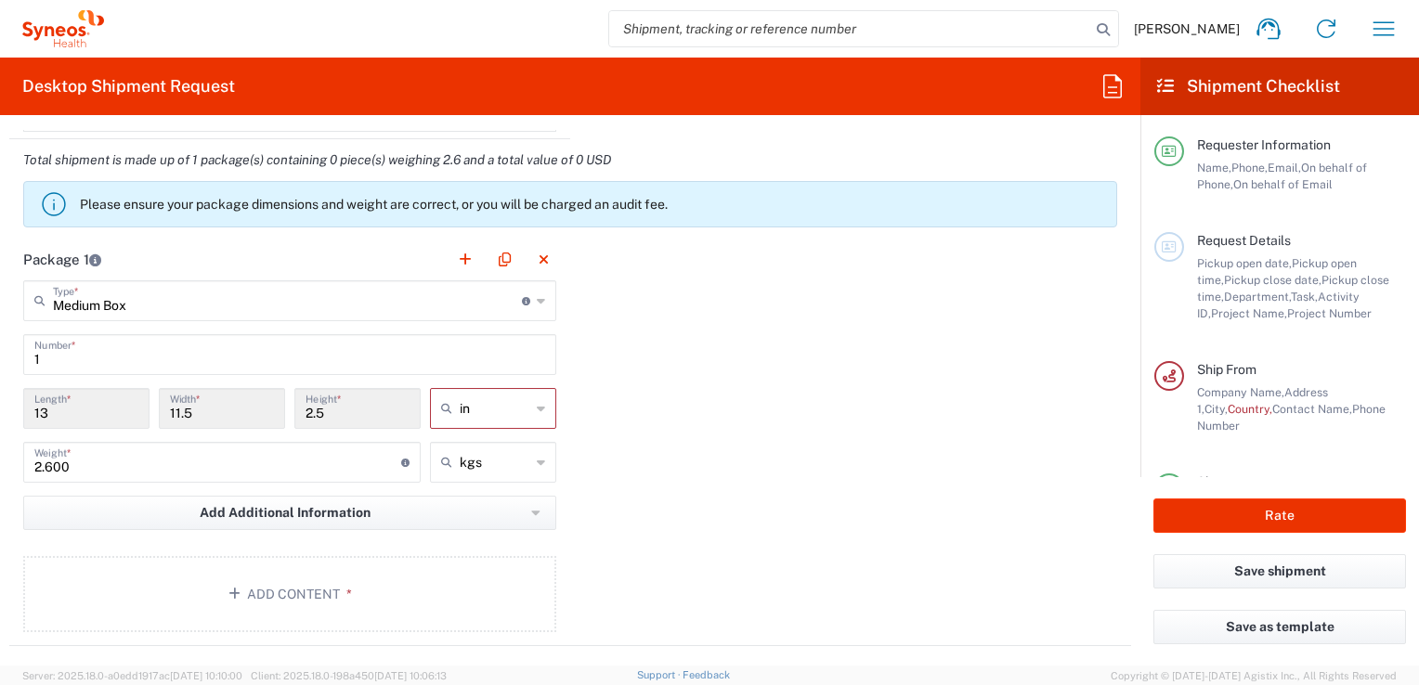
click at [537, 298] on icon at bounding box center [541, 301] width 8 height 30
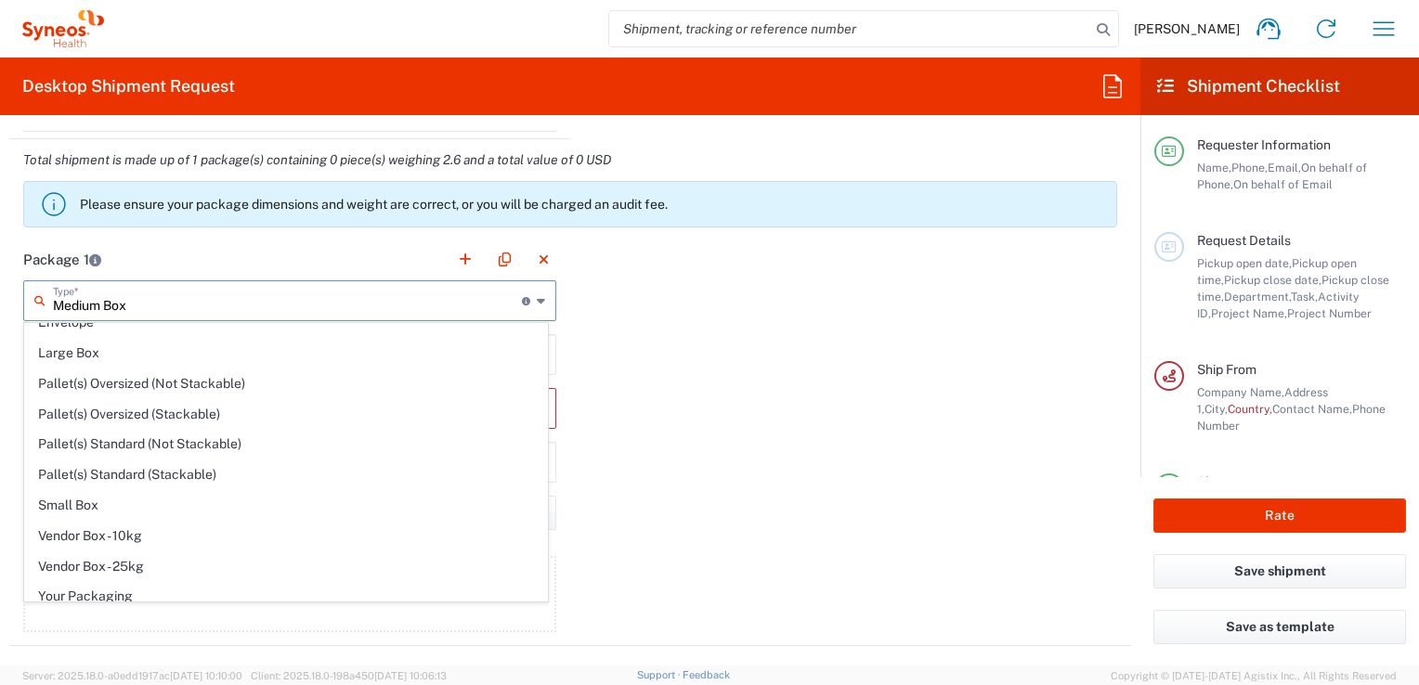
scroll to position [52, 0]
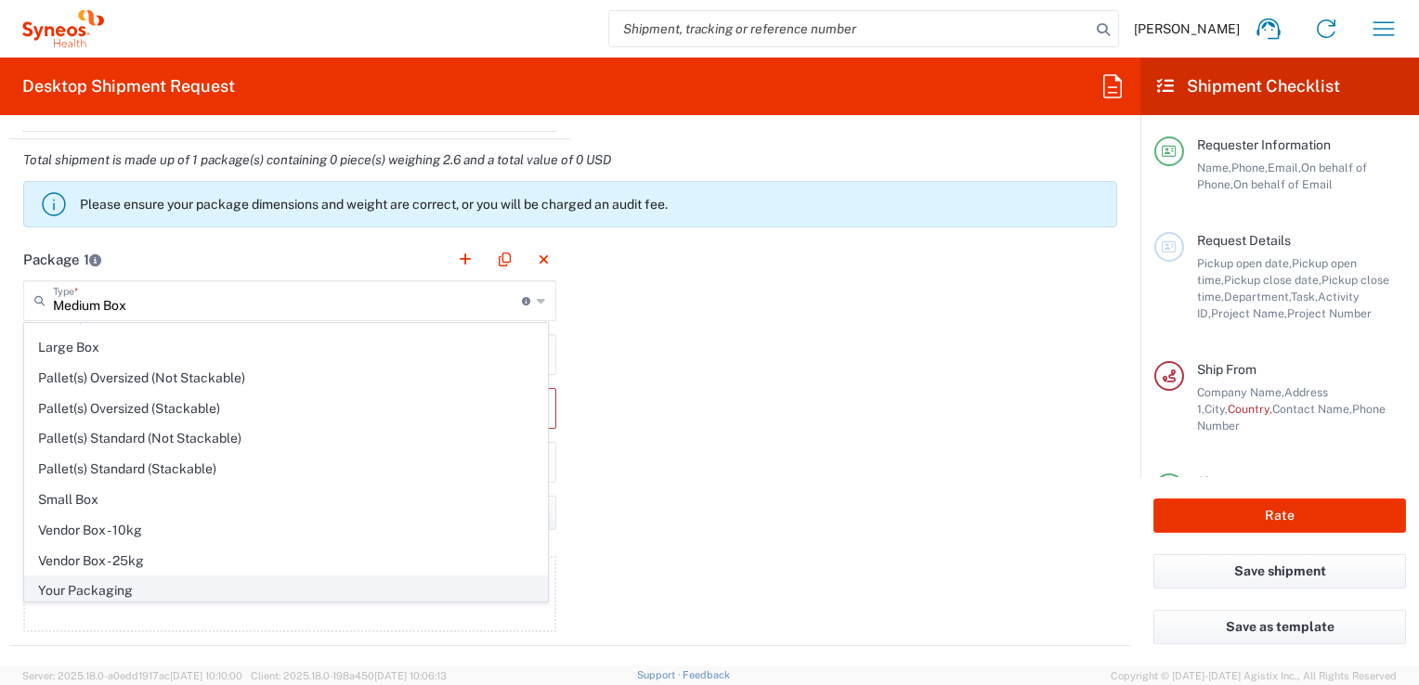
click at [71, 589] on span "Your Packaging" at bounding box center [286, 591] width 522 height 29
type input "Your Packaging"
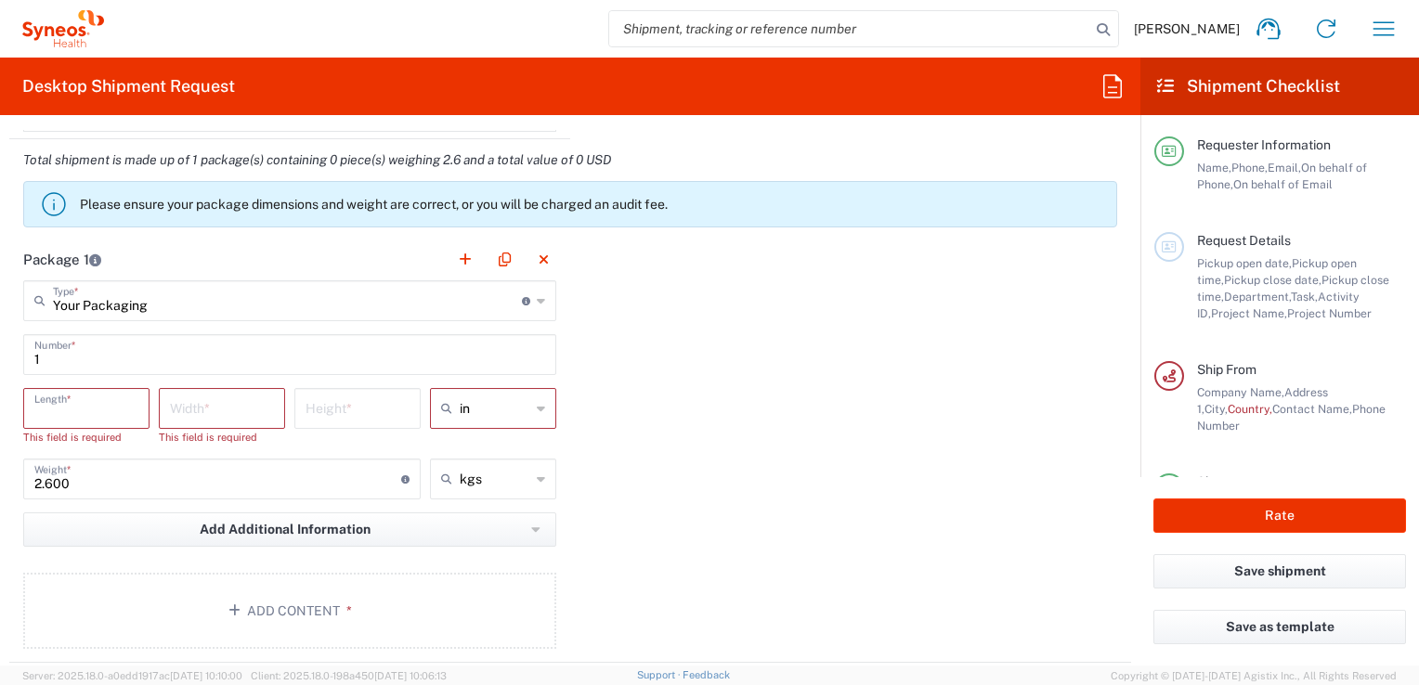
click at [79, 410] on input "number" at bounding box center [86, 407] width 104 height 33
type input "45"
click at [201, 414] on input "number" at bounding box center [222, 407] width 104 height 33
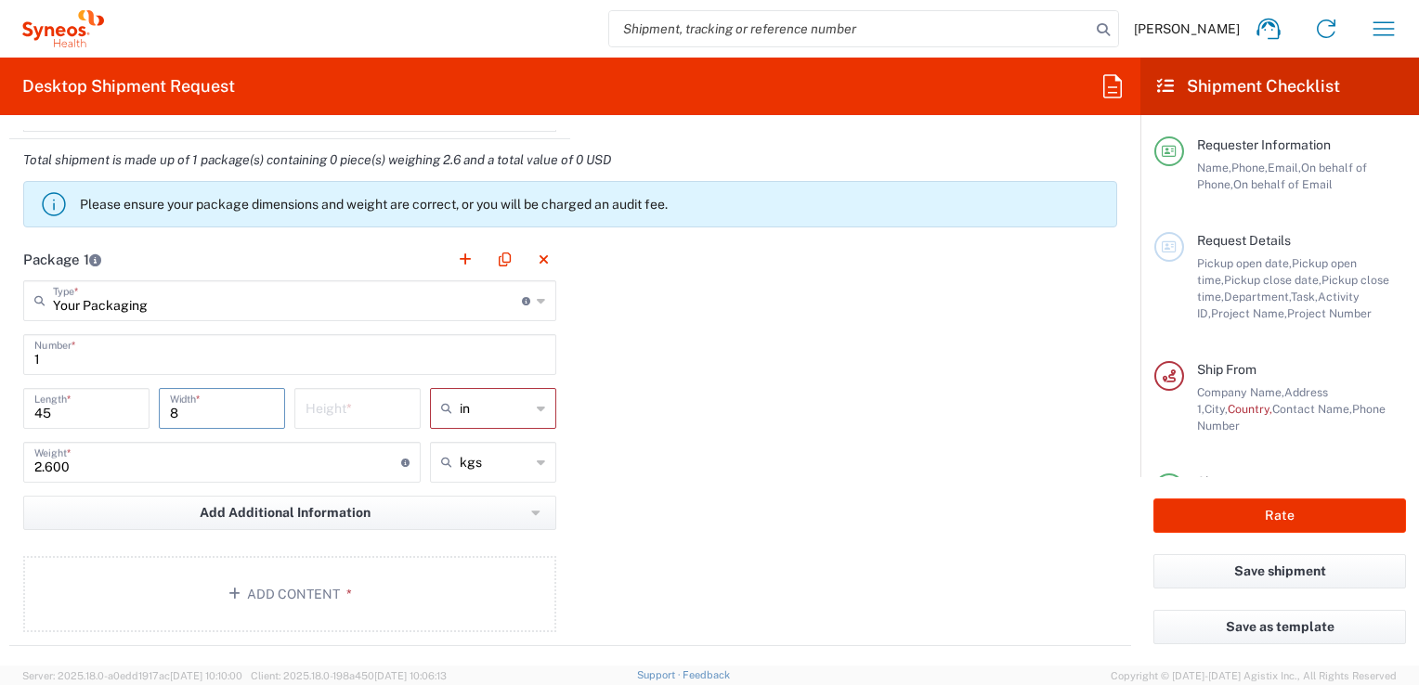
type input "8"
click at [371, 414] on input "number" at bounding box center [358, 407] width 104 height 33
type input "30"
click at [539, 404] on div "in" at bounding box center [493, 408] width 126 height 41
type input "in"
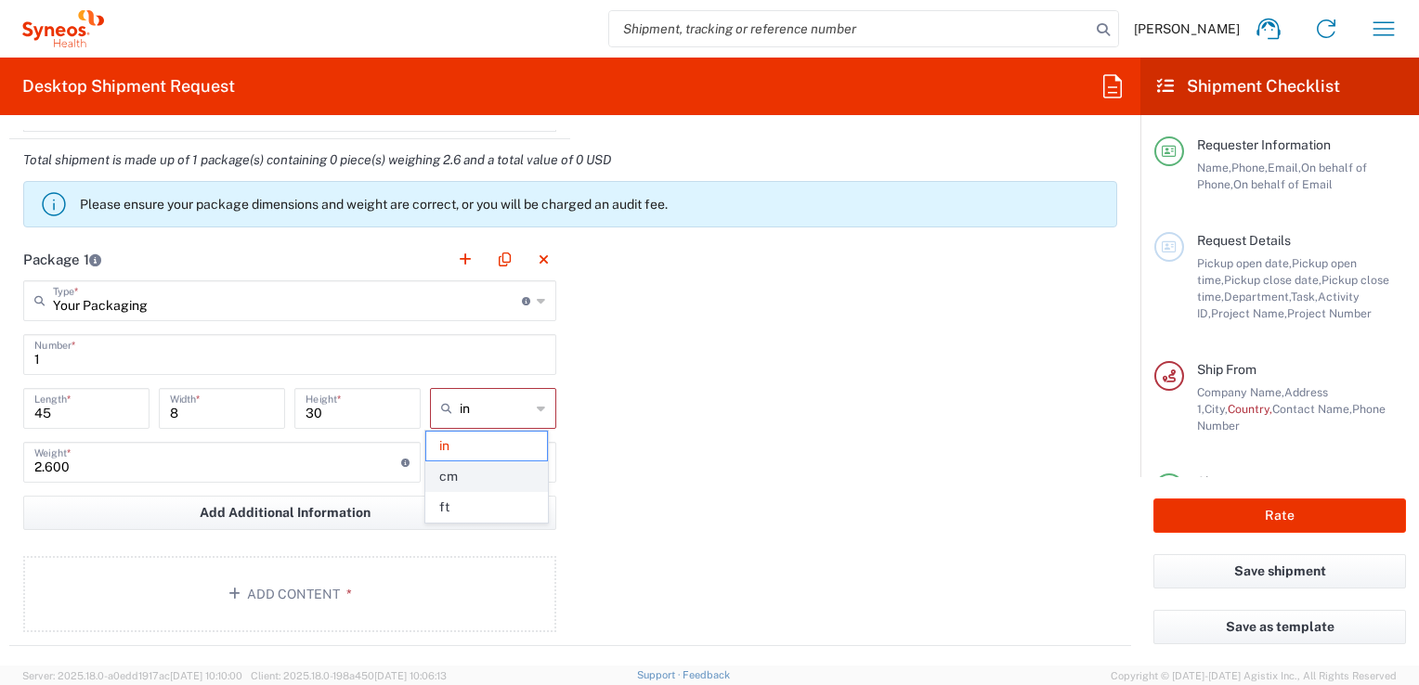
click at [447, 476] on span "cm" at bounding box center [486, 476] width 121 height 29
type input "114.3"
type input "20.32"
type input "76.2"
type input "cm"
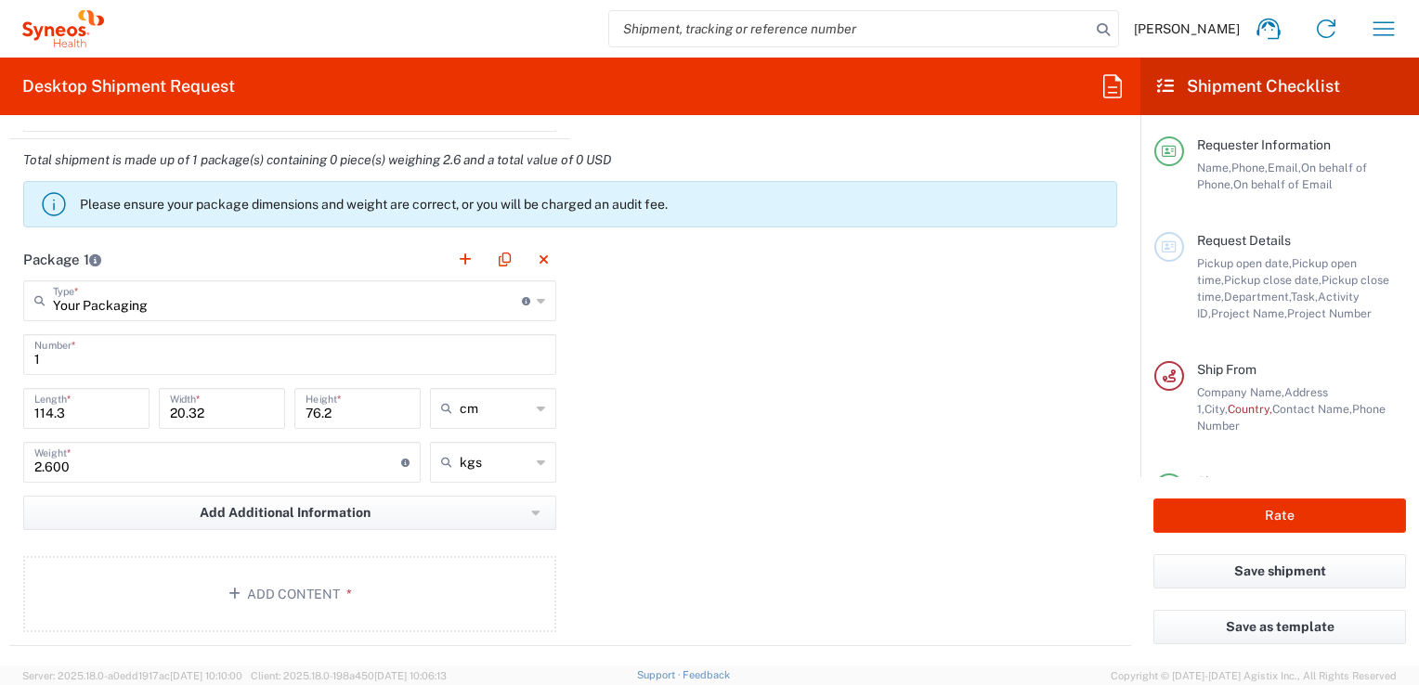
scroll to position [1764, 0]
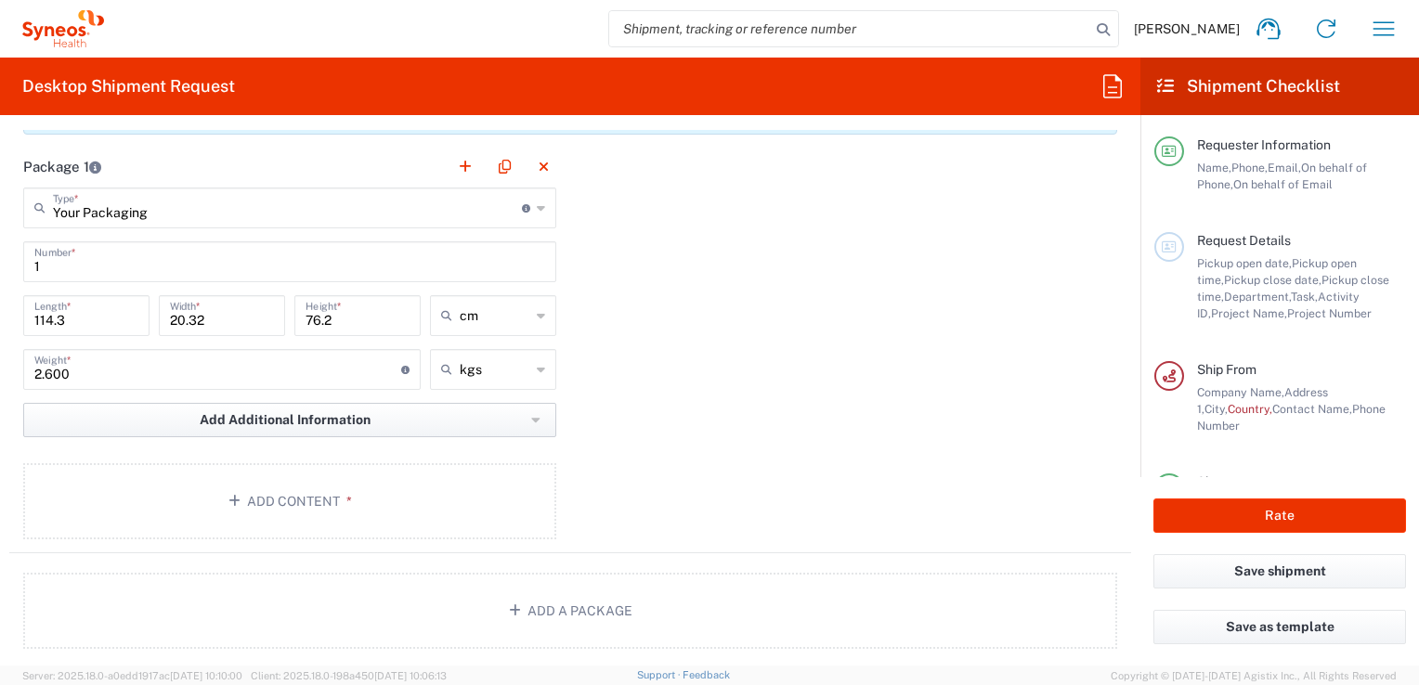
click at [532, 418] on icon "button" at bounding box center [535, 420] width 8 height 5
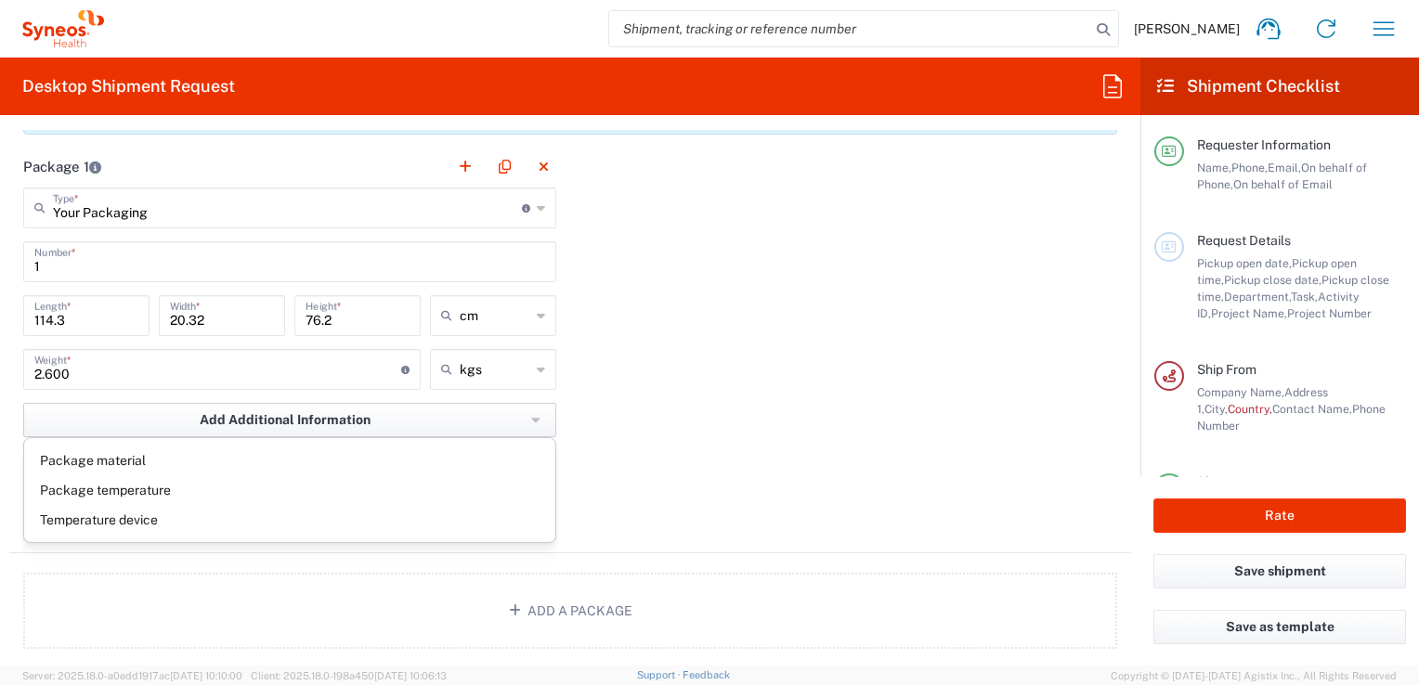
click at [532, 418] on icon "button" at bounding box center [535, 420] width 8 height 5
click at [753, 430] on div "Package 1 Your Packaging Type * Material used to package goods Medium Box Envel…" at bounding box center [570, 350] width 1122 height 408
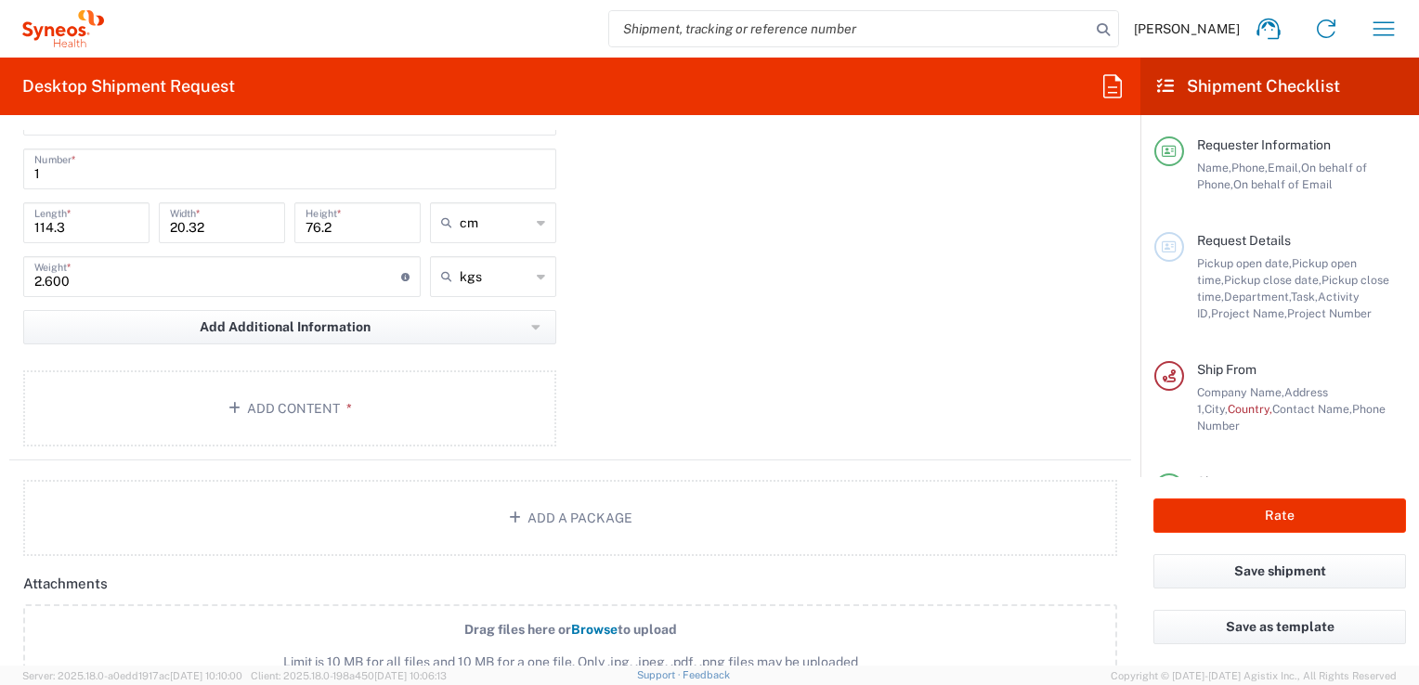
scroll to position [1950, 0]
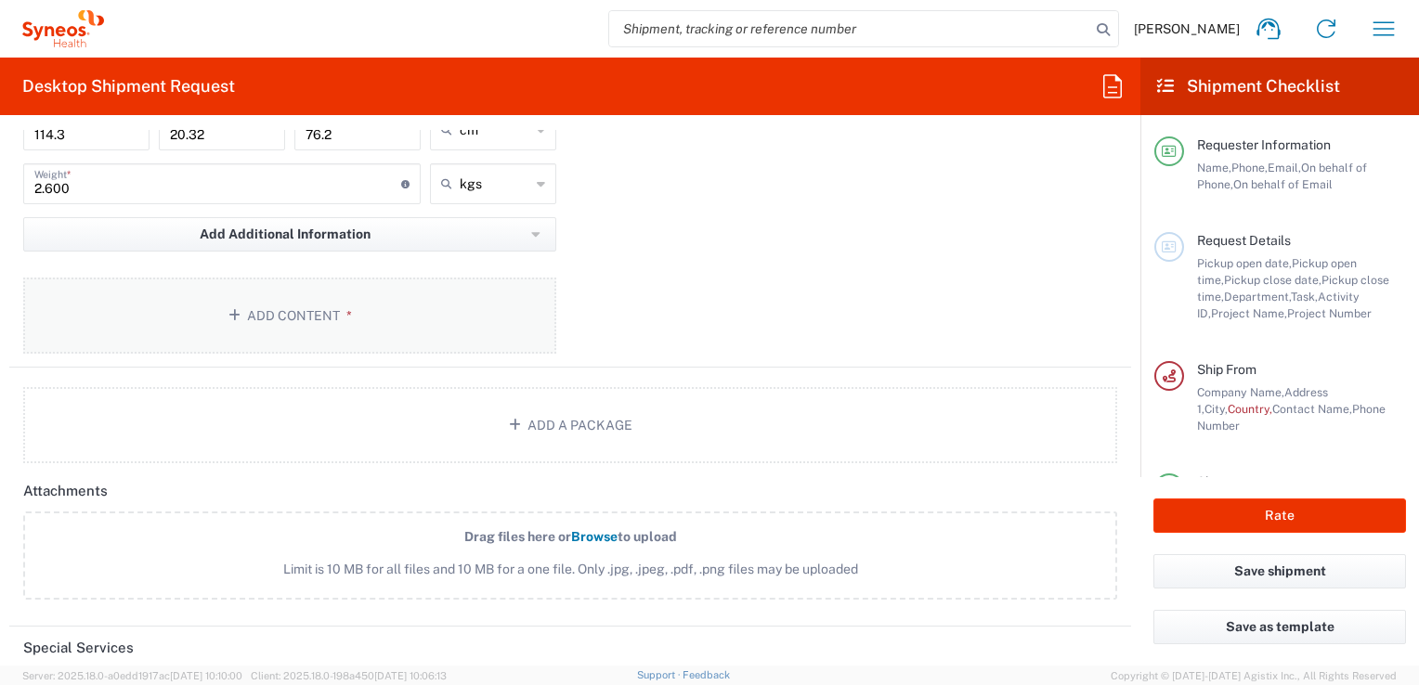
click at [281, 305] on button "Add Content *" at bounding box center [289, 316] width 533 height 76
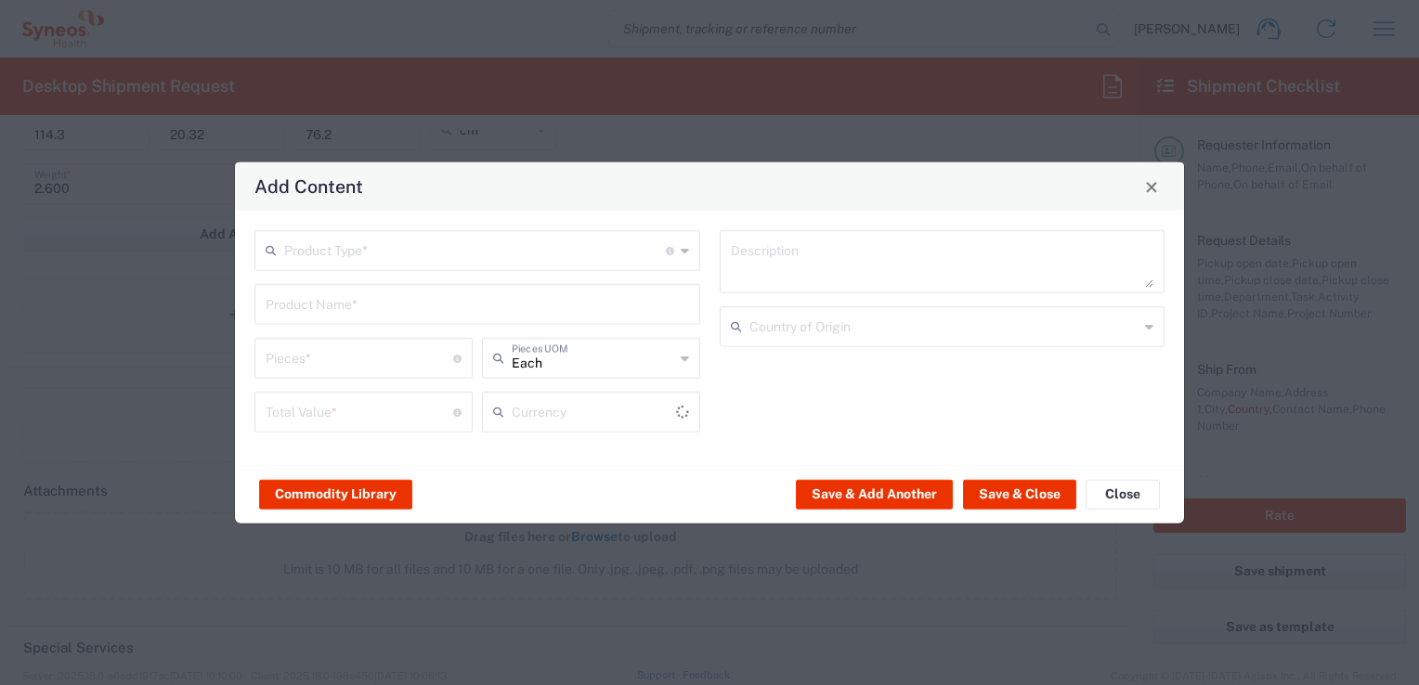
click at [691, 249] on div "Product Type * Document: Paper document generated internally by Syneos, a clien…" at bounding box center [477, 250] width 446 height 41
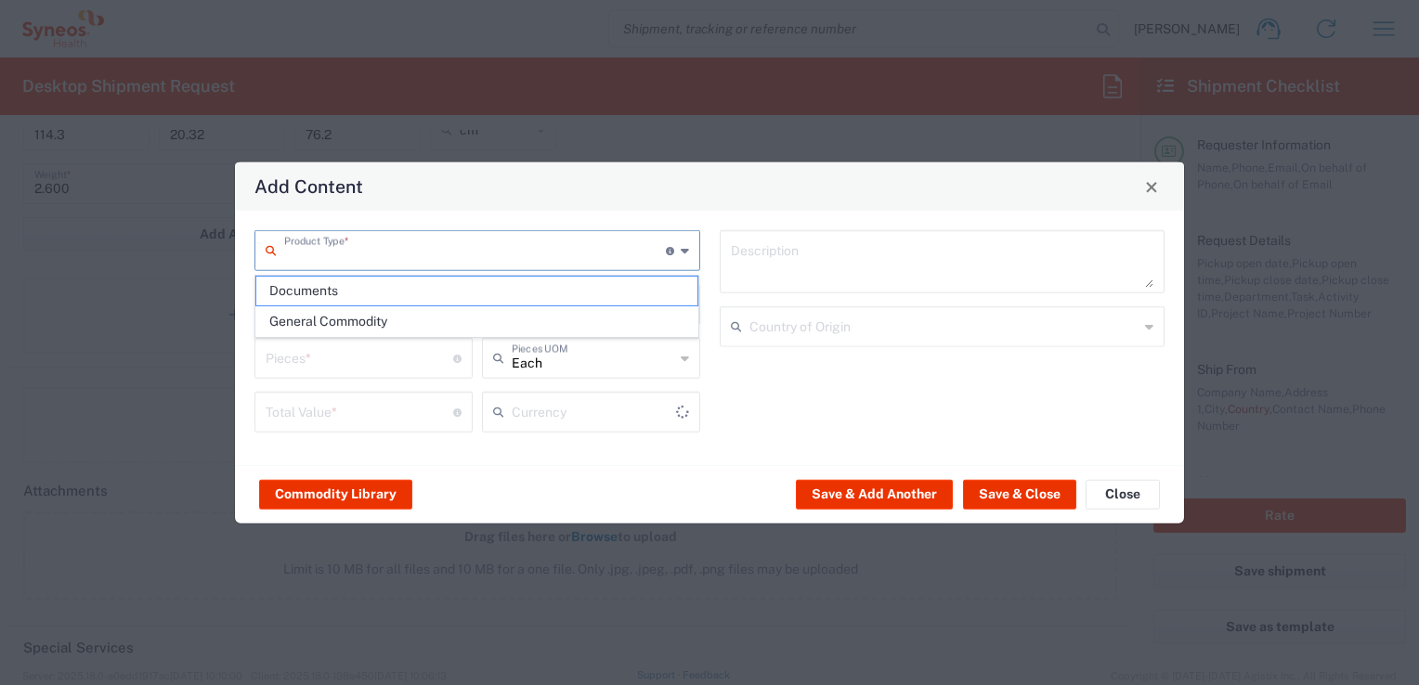
type input "US Dollar"
click at [356, 325] on span "General Commodity" at bounding box center [477, 321] width 442 height 29
type input "General Commodity"
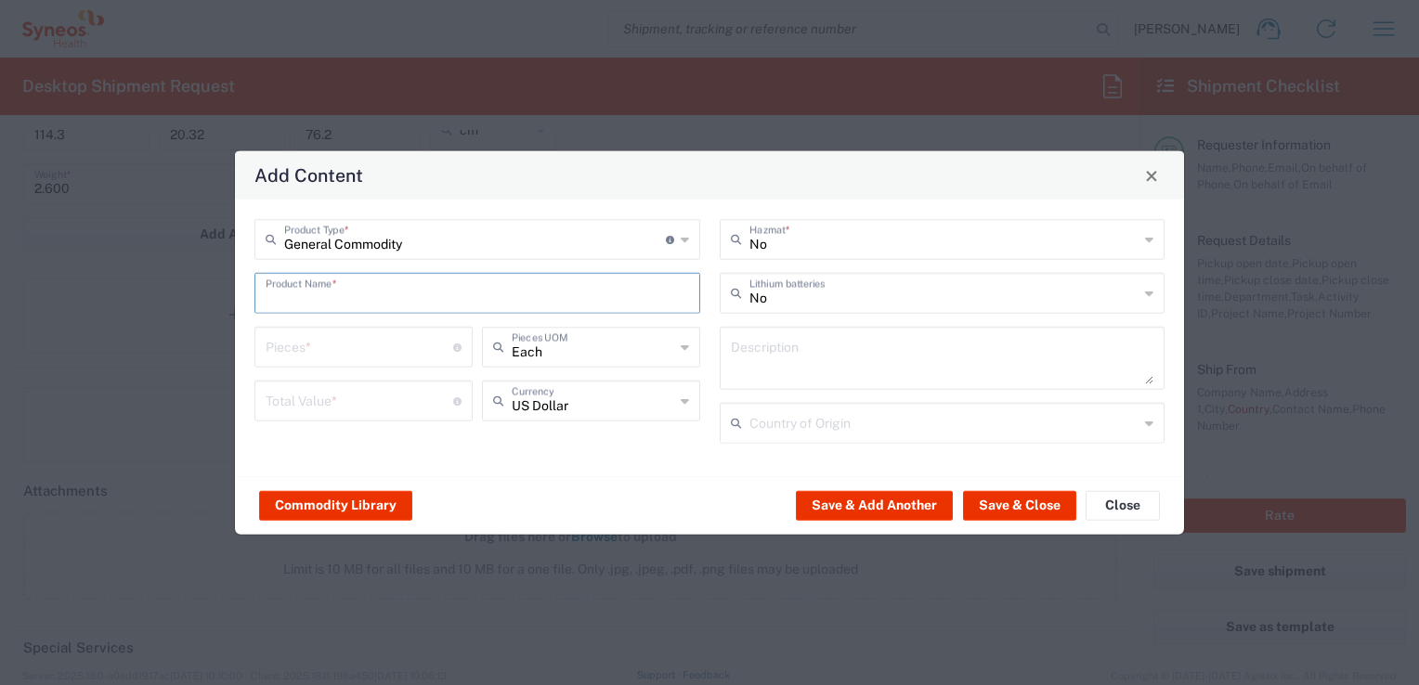
click at [387, 293] on input "text" at bounding box center [477, 292] width 423 height 33
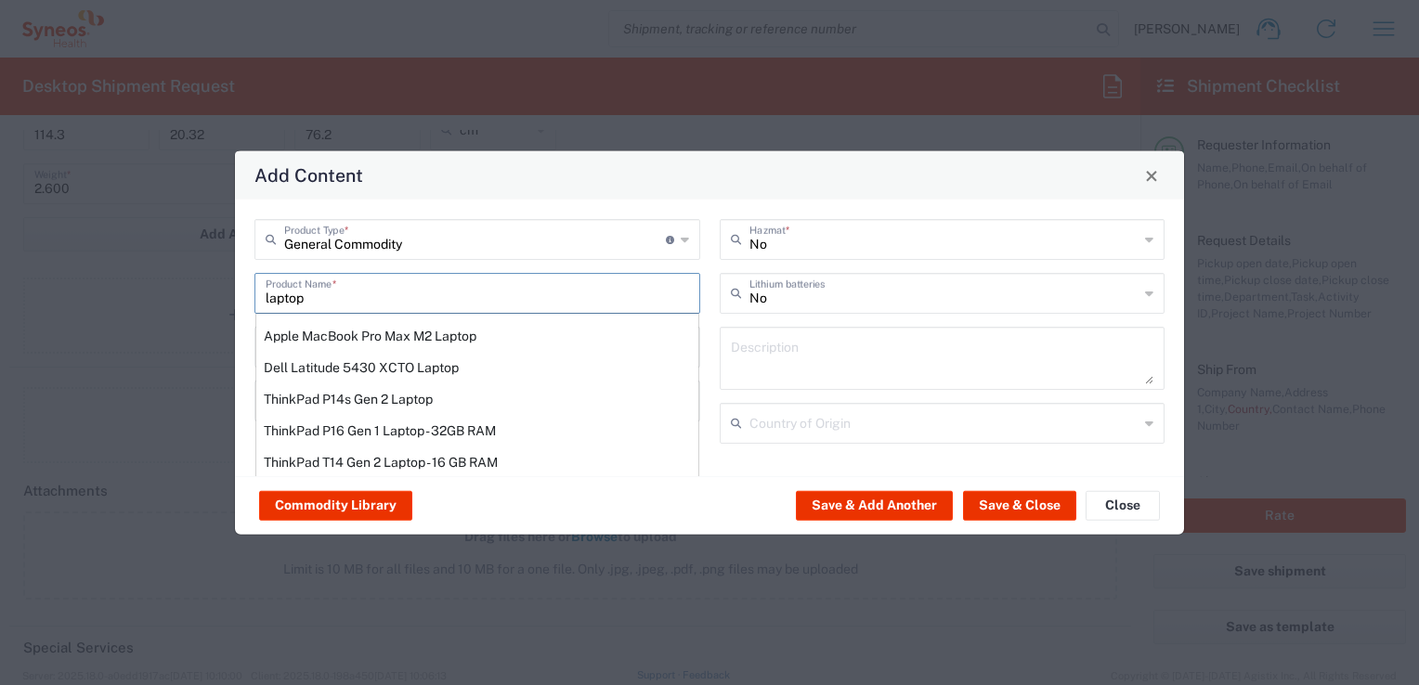
scroll to position [93, 0]
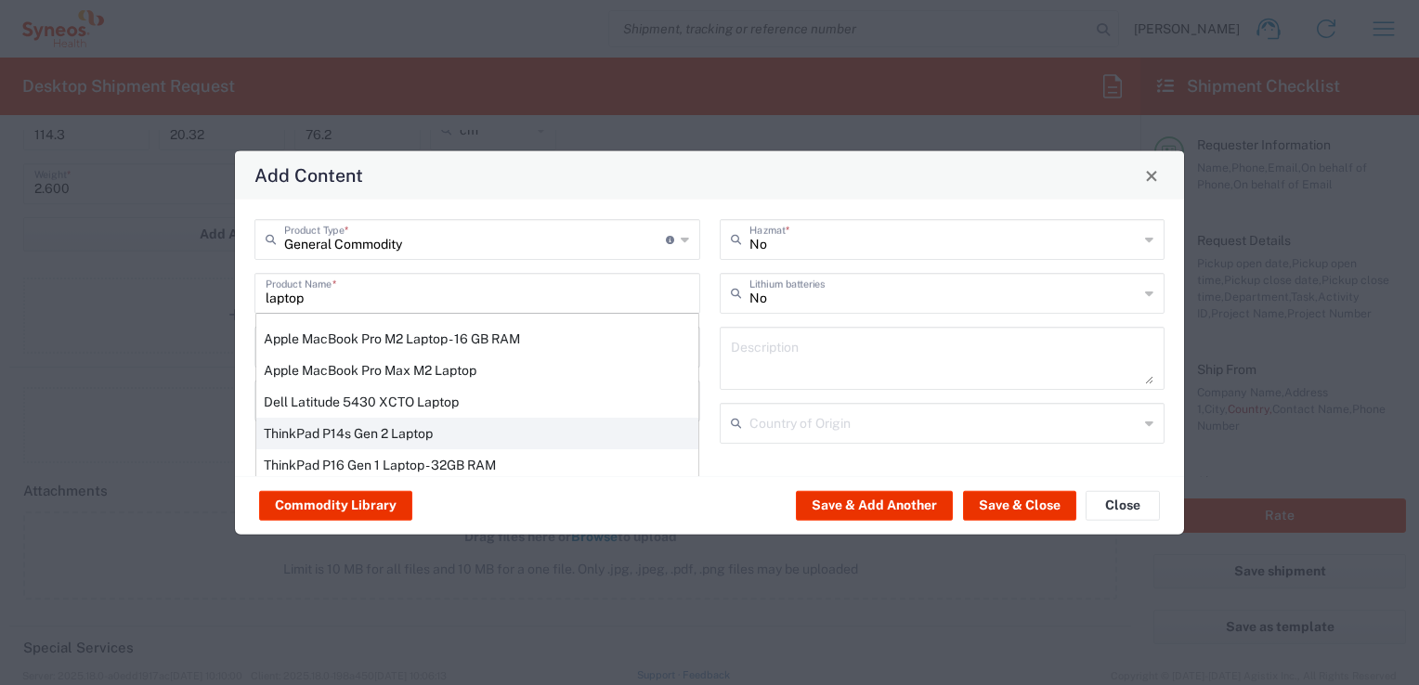
click at [382, 431] on div "ThinkPad P14s Gen 2 Laptop" at bounding box center [477, 434] width 442 height 32
type input "ThinkPad P14s Gen 2 Laptop"
type input "1"
type textarea "ThinkPad P14s Gen 2 Laptop"
type input "[GEOGRAPHIC_DATA]"
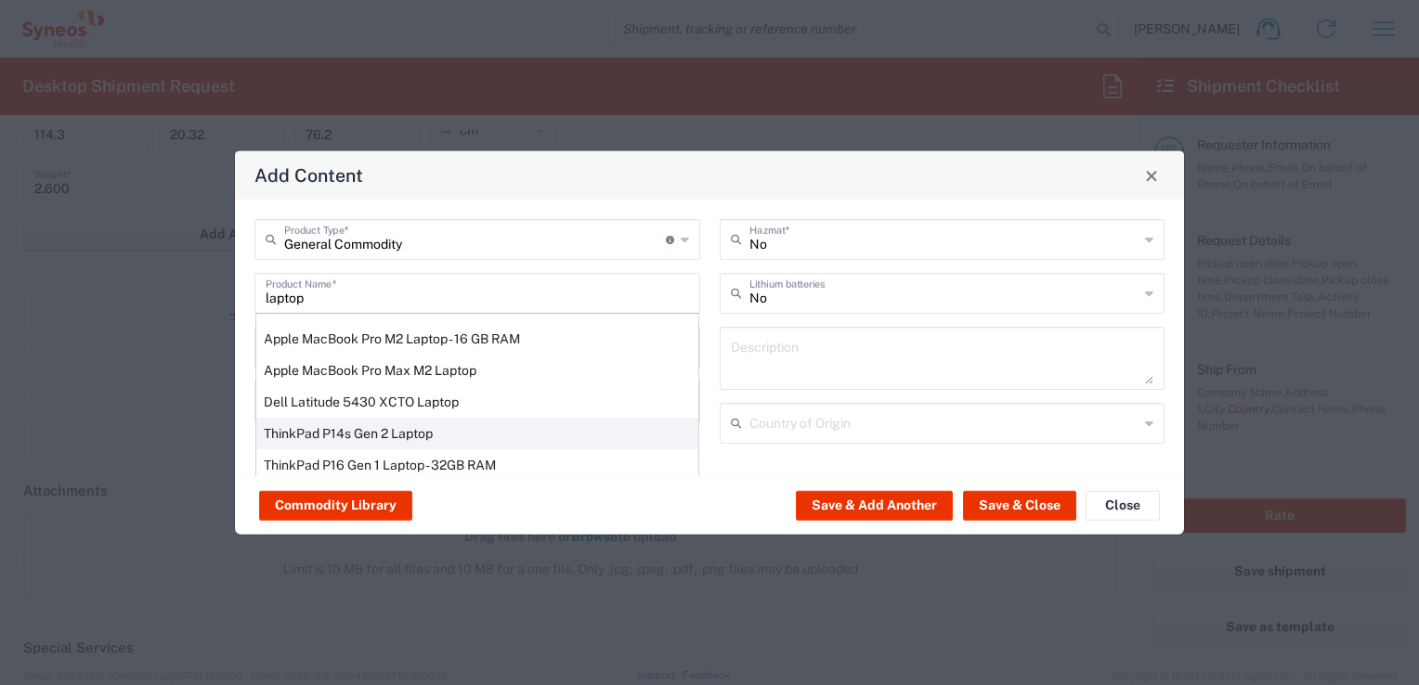
type input "Yes"
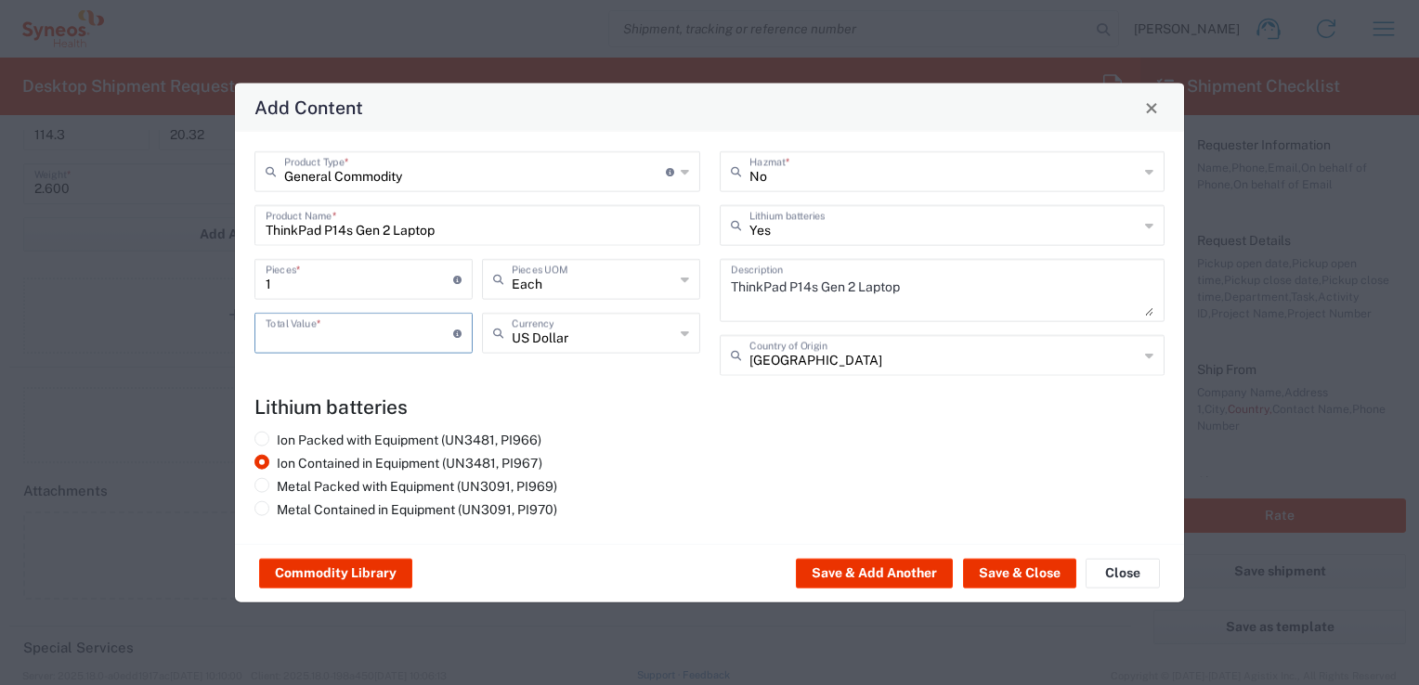
click at [308, 341] on input "number" at bounding box center [360, 332] width 188 height 33
type input "1500"
click at [680, 335] on div "US Dollar Currency" at bounding box center [591, 333] width 218 height 41
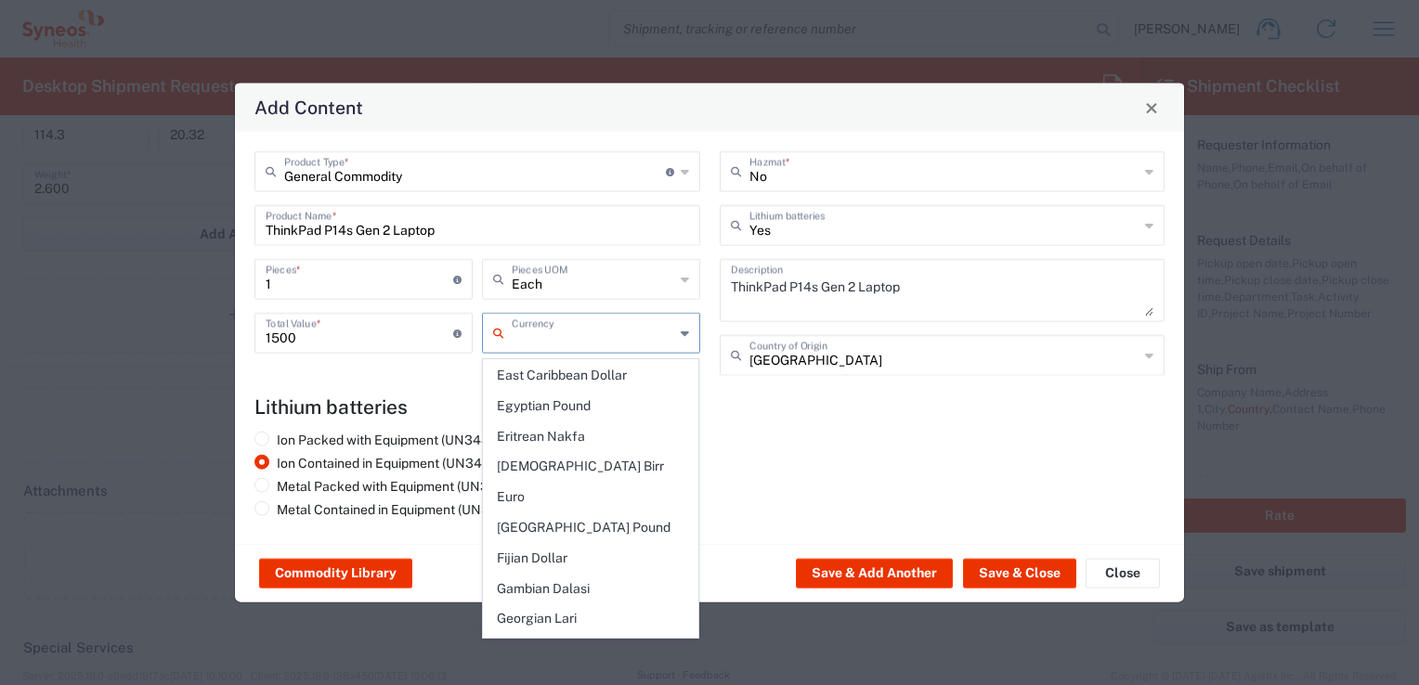
scroll to position [1671, 0]
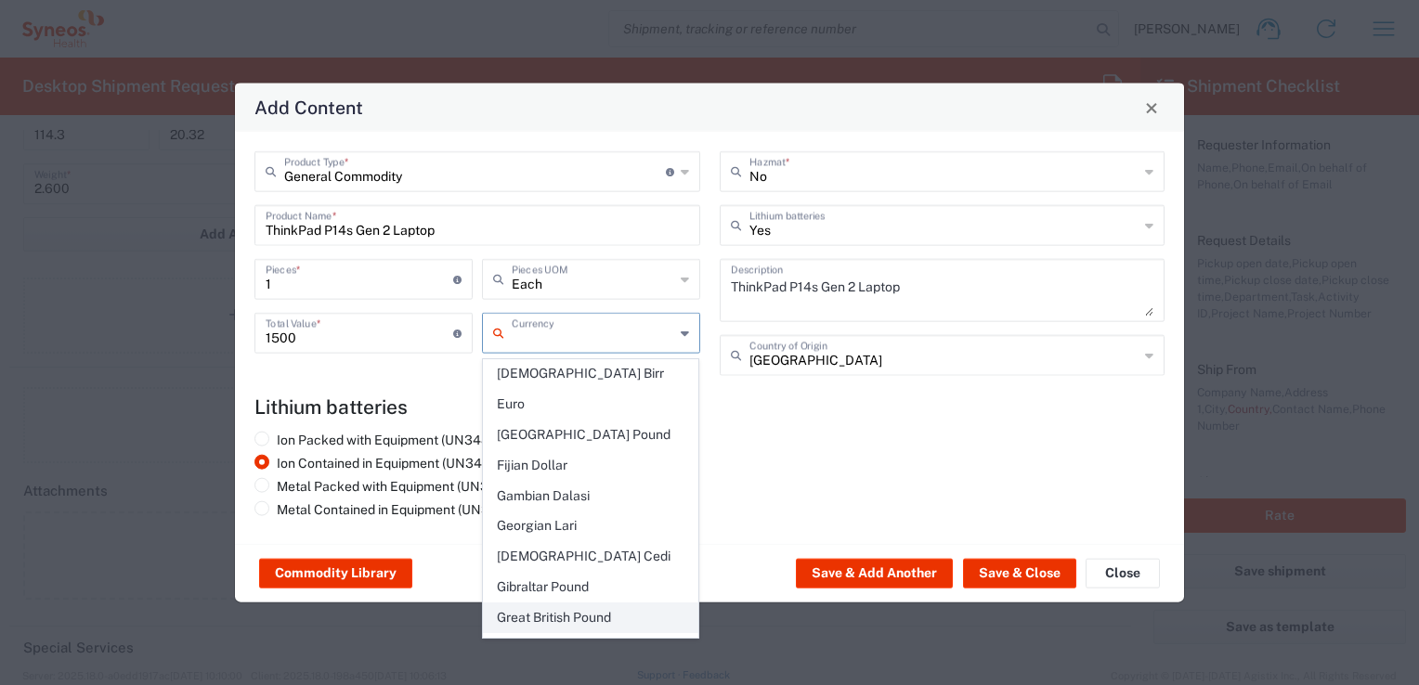
click at [524, 604] on span "Great British Pound" at bounding box center [591, 618] width 215 height 29
type input "Great British Pound"
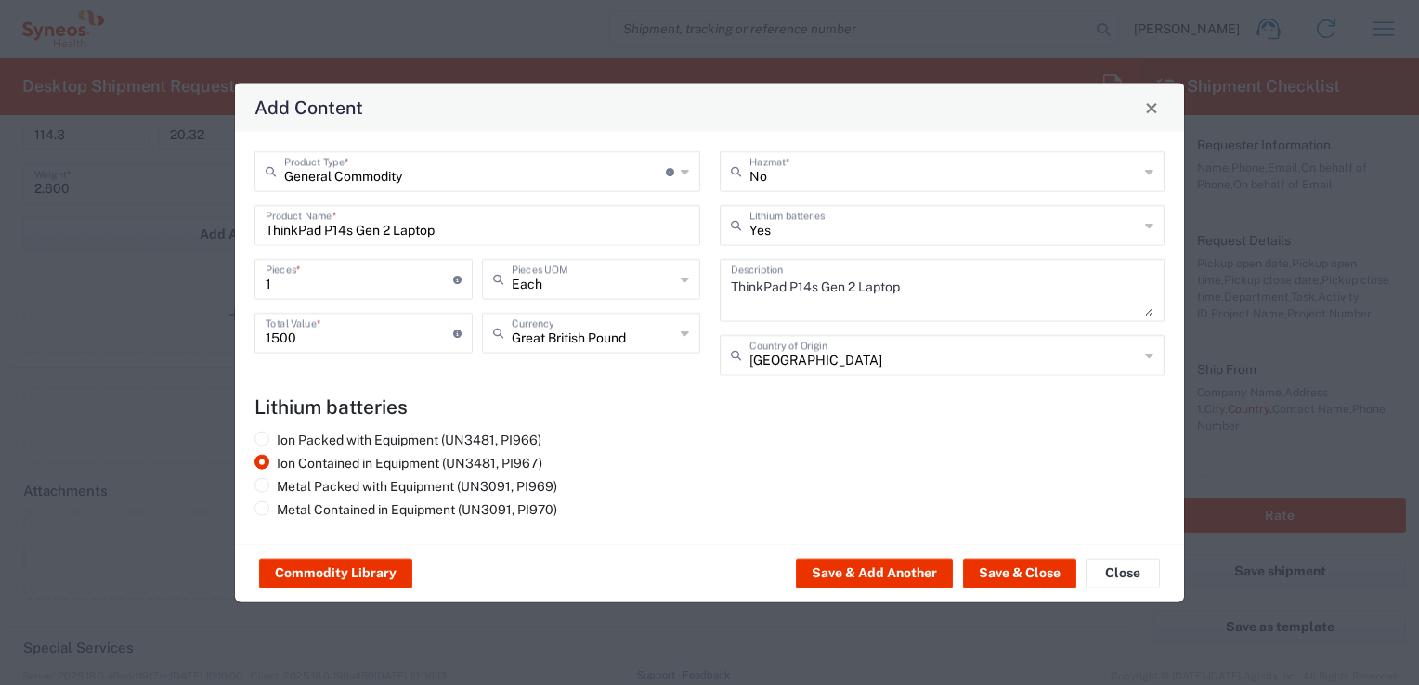
click at [1144, 355] on div "China Country of Origin" at bounding box center [943, 355] width 446 height 41
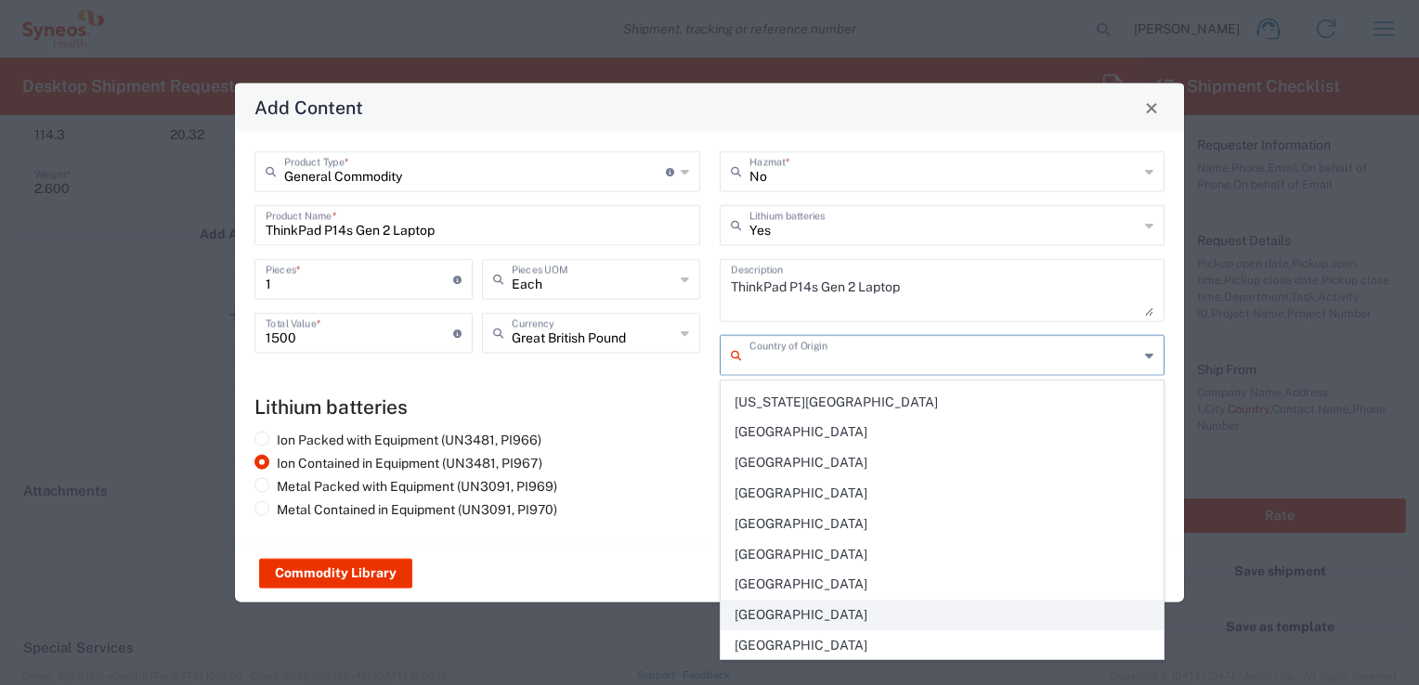
scroll to position [7027, 0]
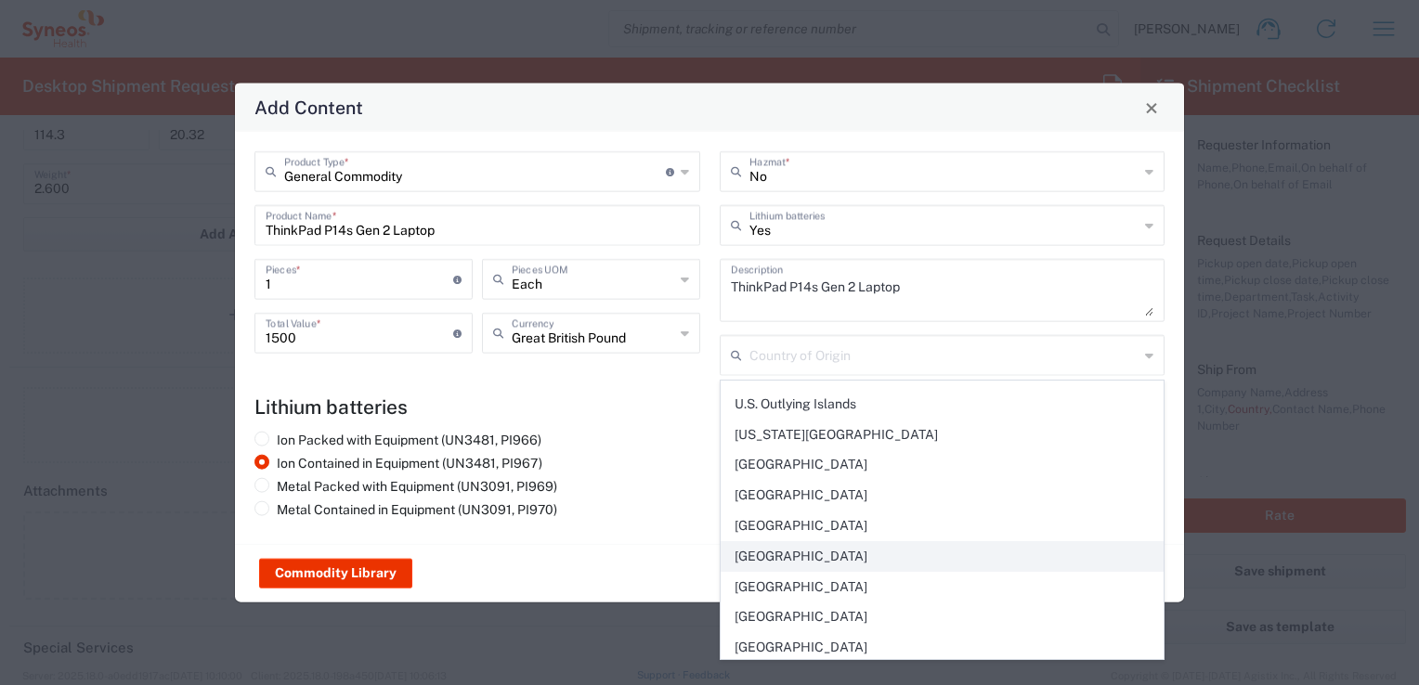
click at [795, 542] on span "[GEOGRAPHIC_DATA]" at bounding box center [943, 556] width 442 height 29
type input "[GEOGRAPHIC_DATA]"
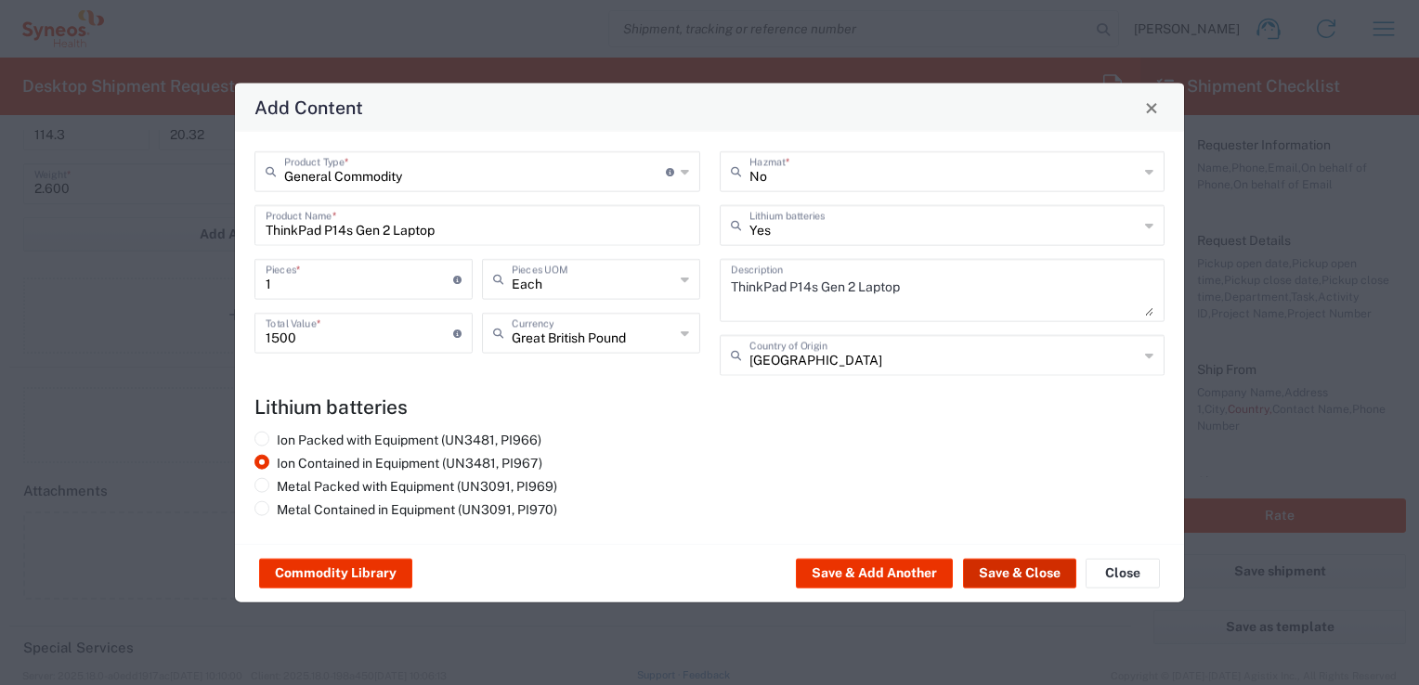
click at [1031, 567] on button "Save & Close" at bounding box center [1019, 574] width 113 height 30
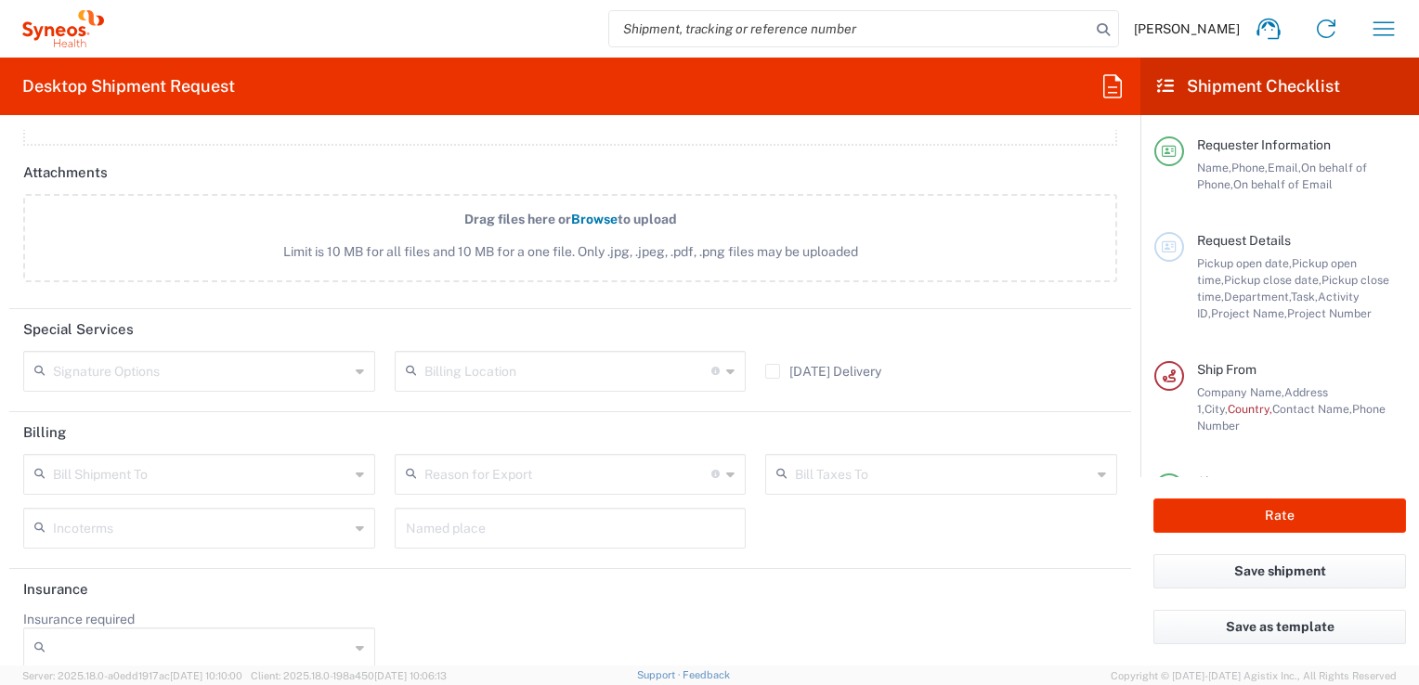
scroll to position [2393, 0]
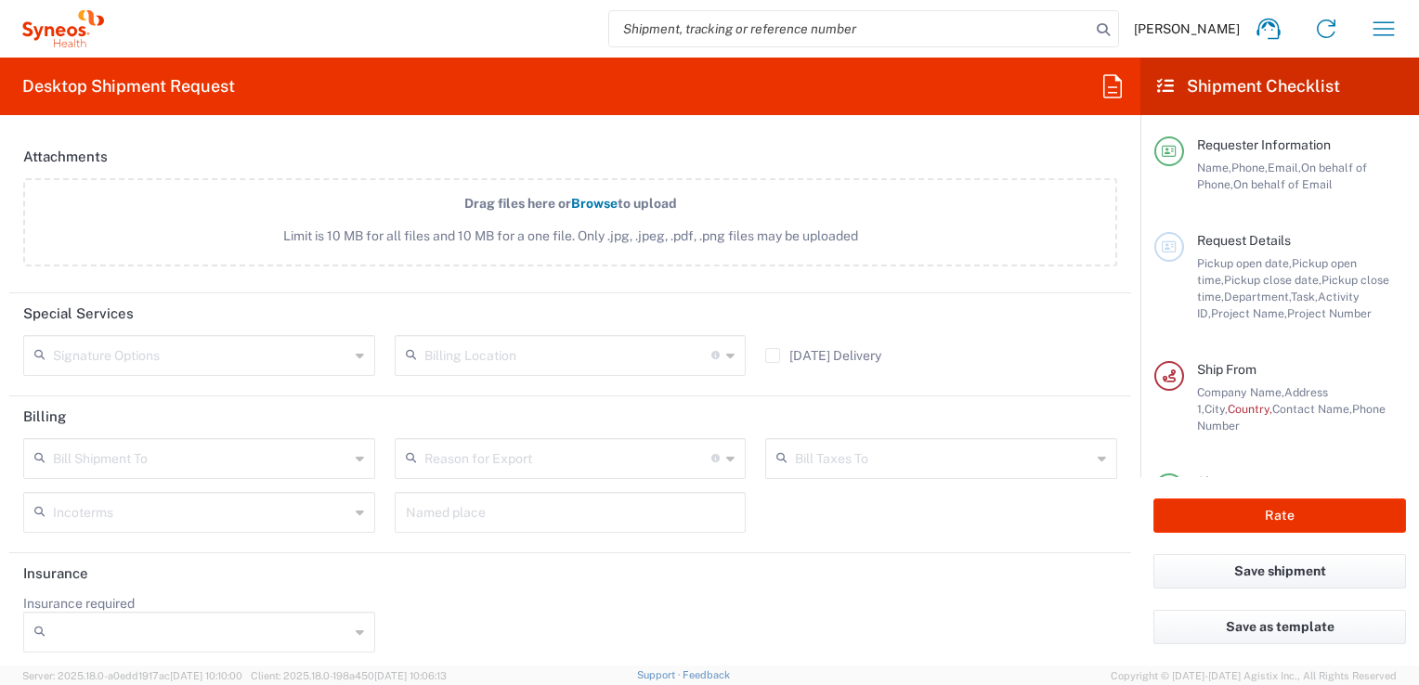
click at [357, 351] on icon at bounding box center [360, 356] width 8 height 30
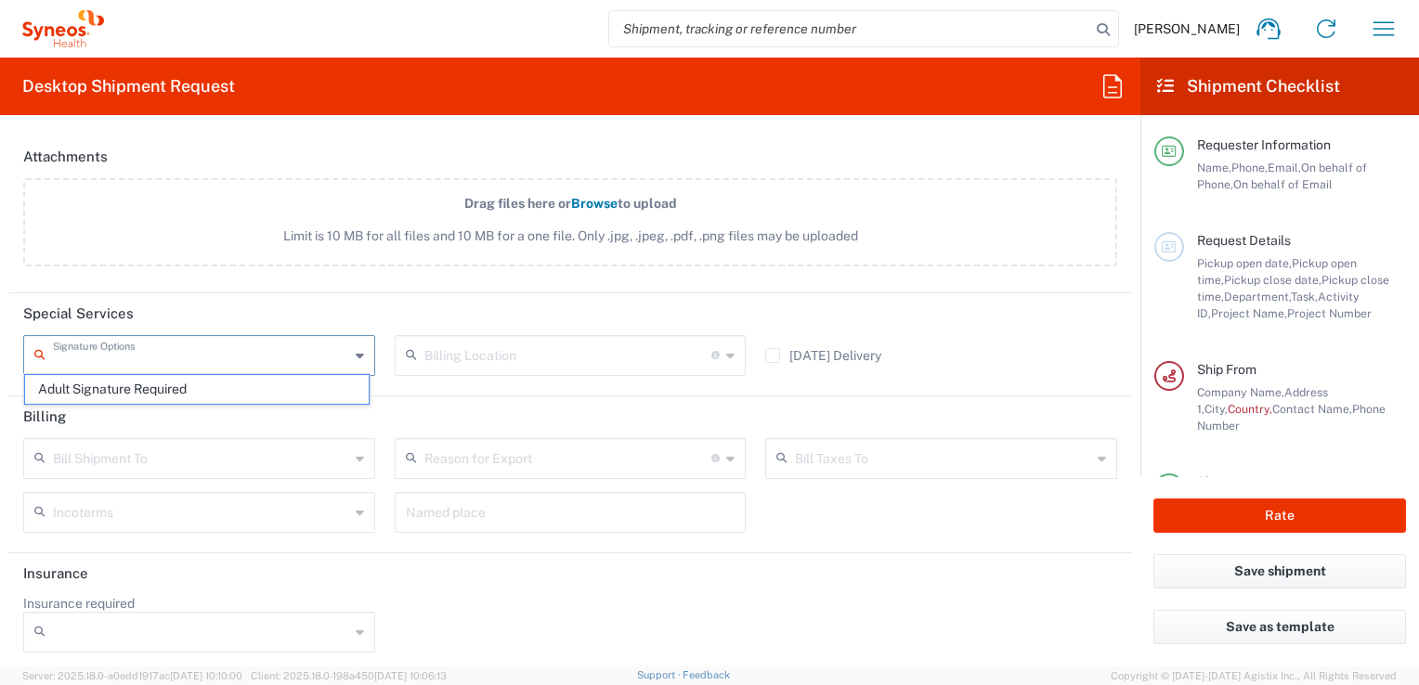
click at [152, 388] on span "Adult Signature Required" at bounding box center [197, 389] width 344 height 29
type input "Adult Signature Required"
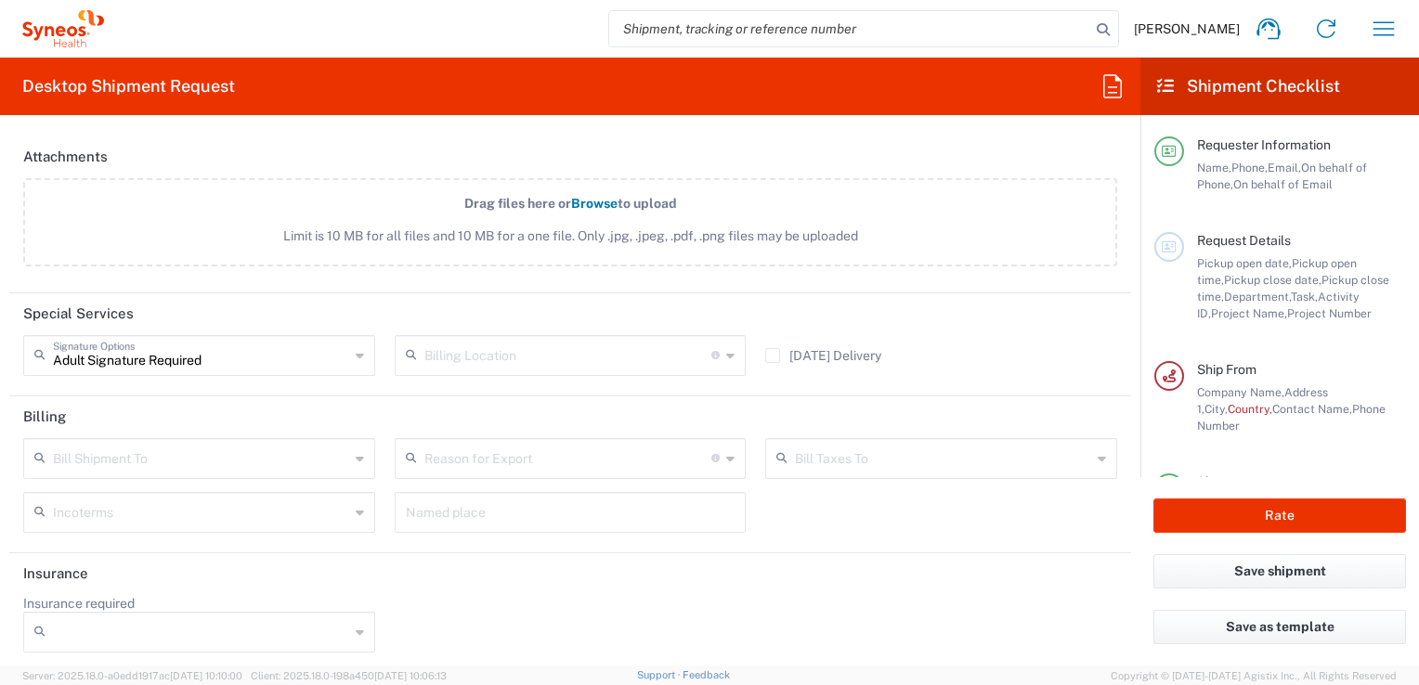
click at [726, 349] on icon at bounding box center [730, 356] width 8 height 30
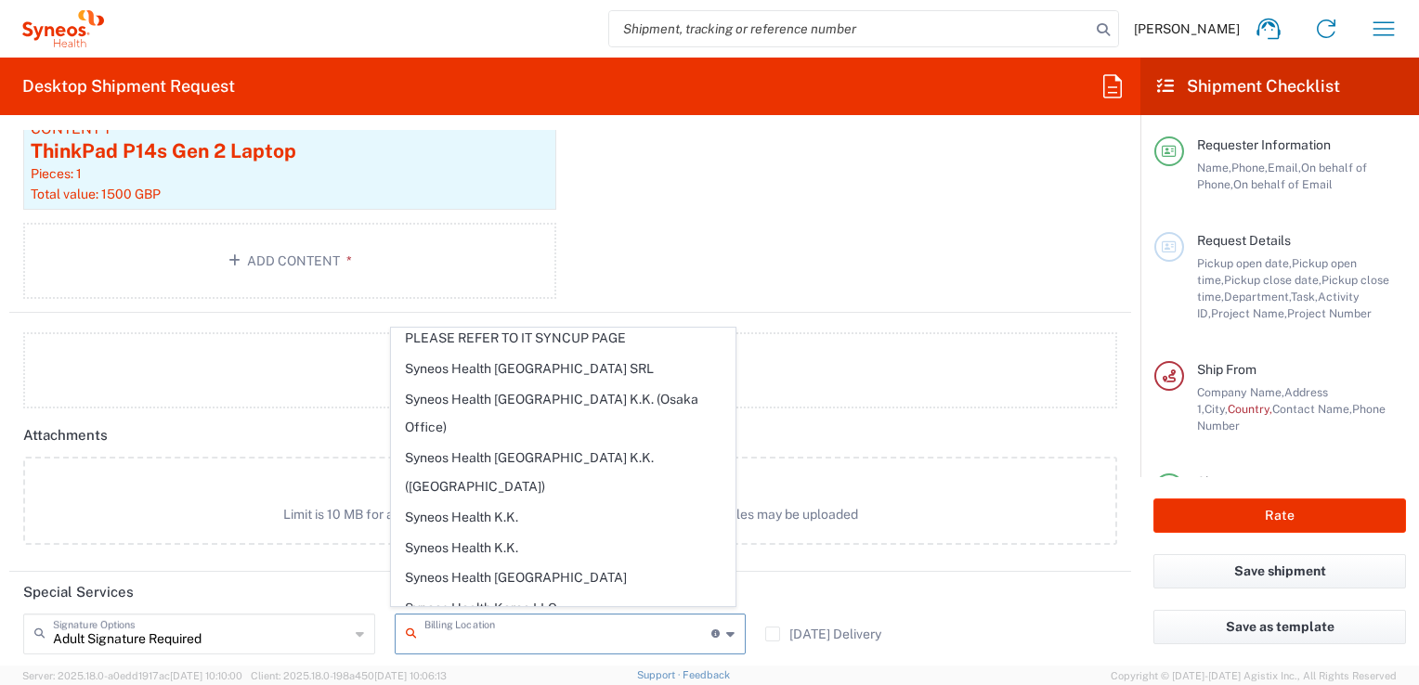
scroll to position [3064, 0]
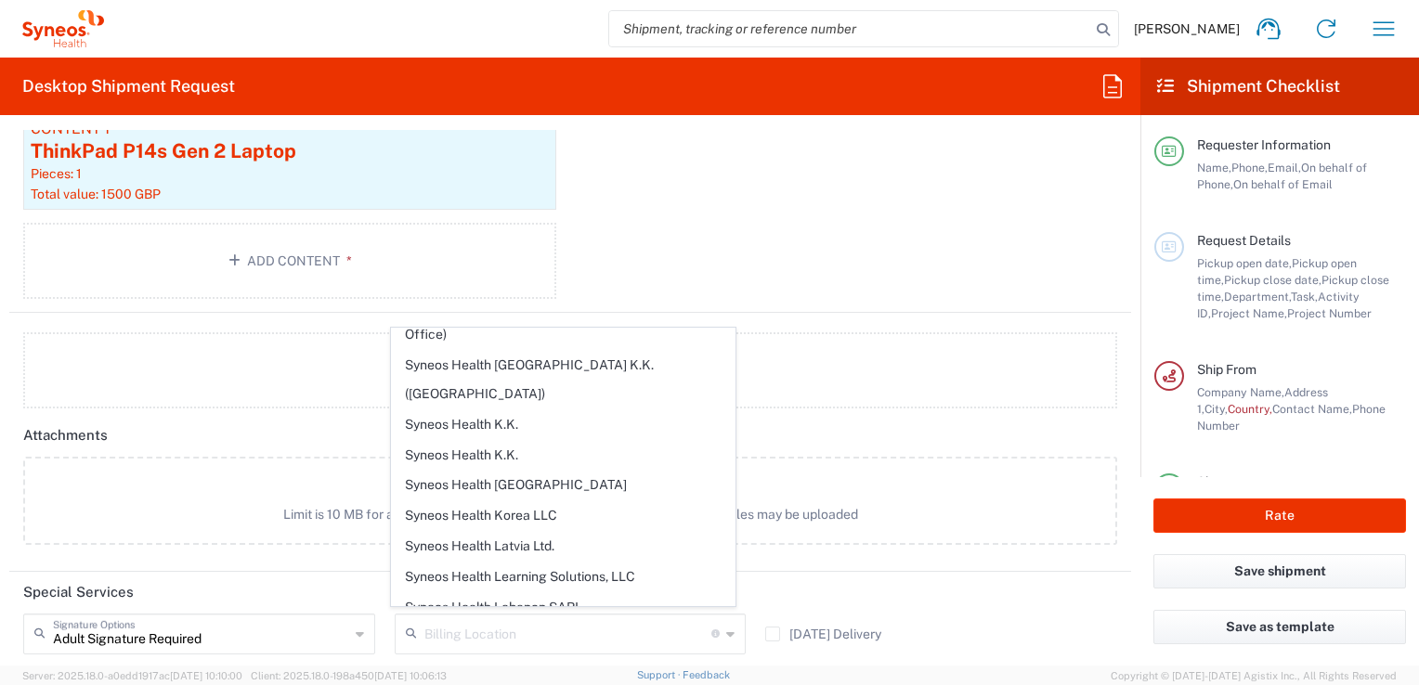
type input "Syneos Health UK Limited"
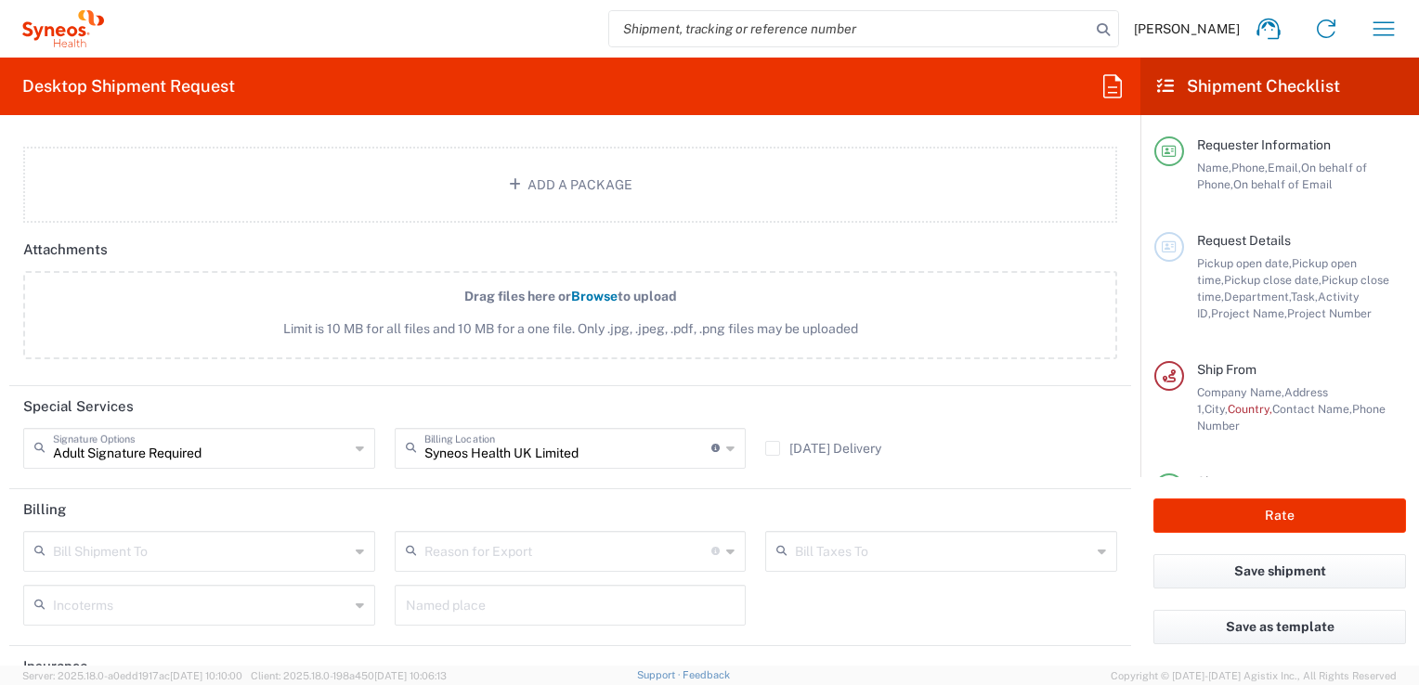
scroll to position [2393, 0]
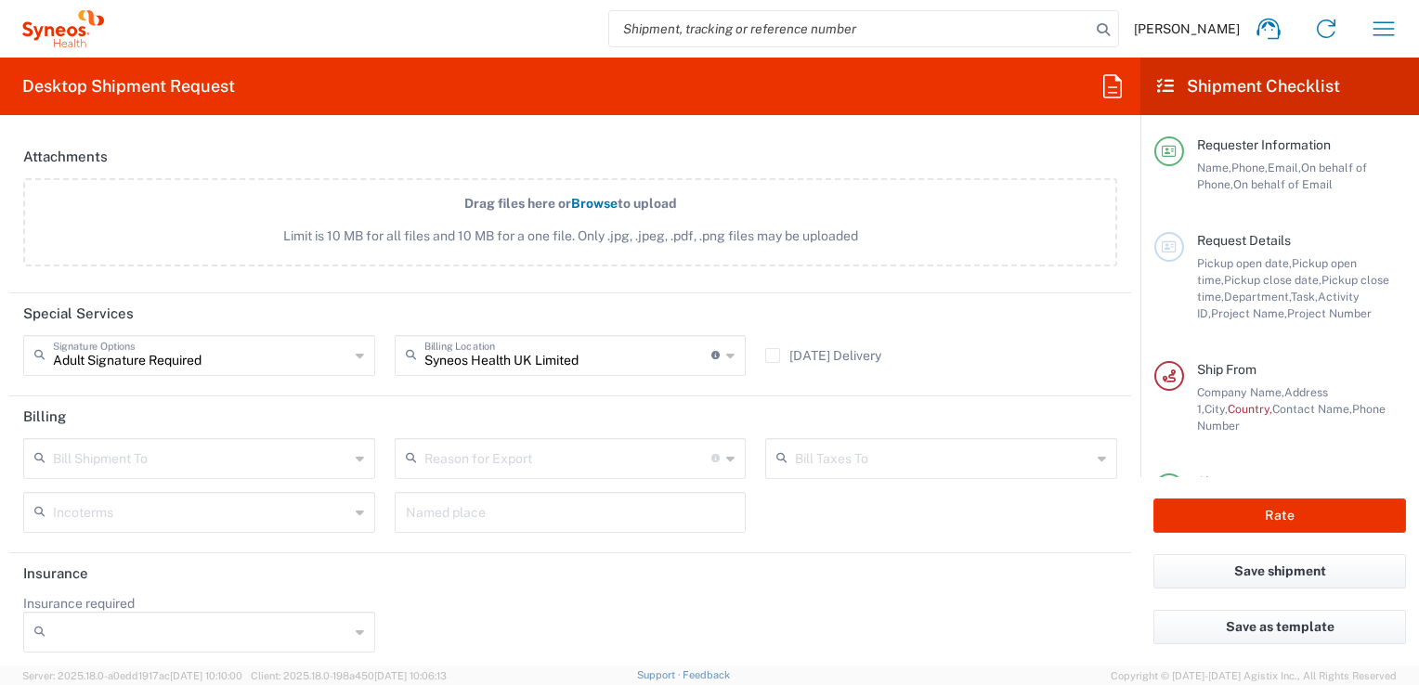
click at [356, 452] on icon at bounding box center [360, 459] width 8 height 30
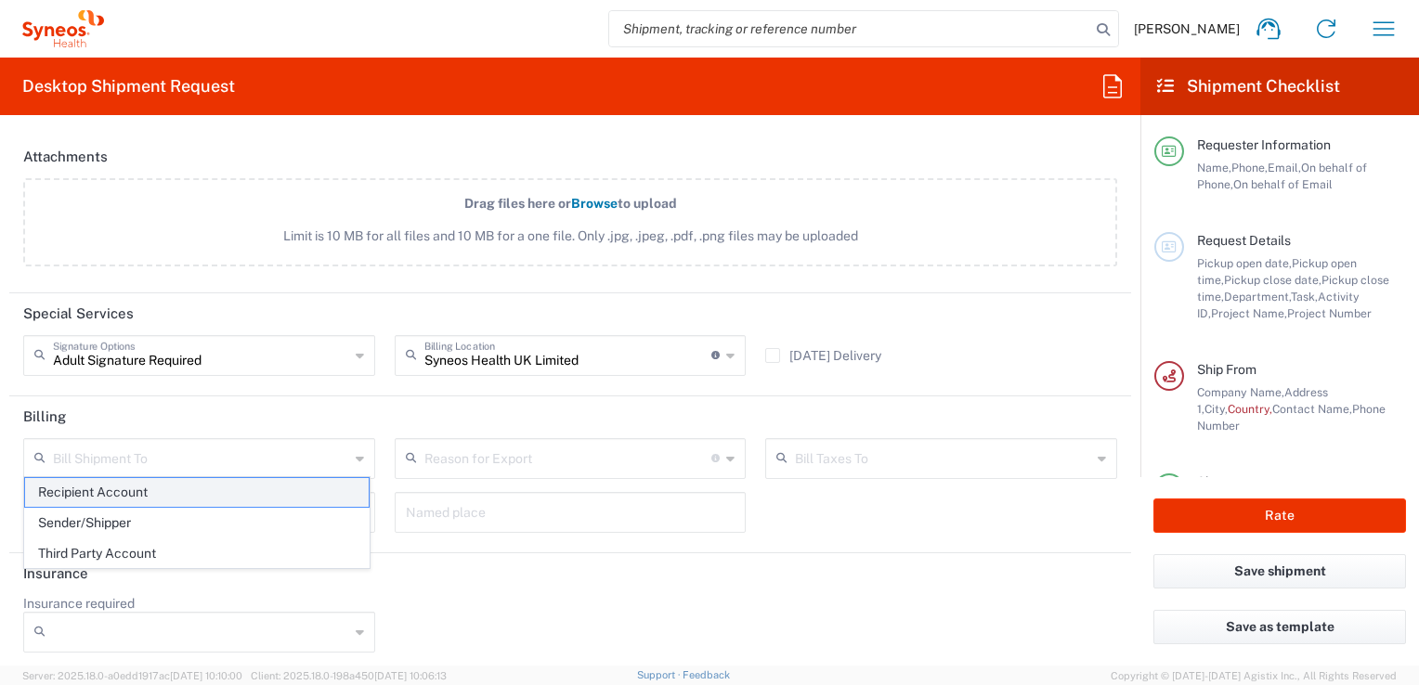
click at [130, 501] on span "Recipient Account" at bounding box center [197, 492] width 344 height 29
type input "Recipient Account"
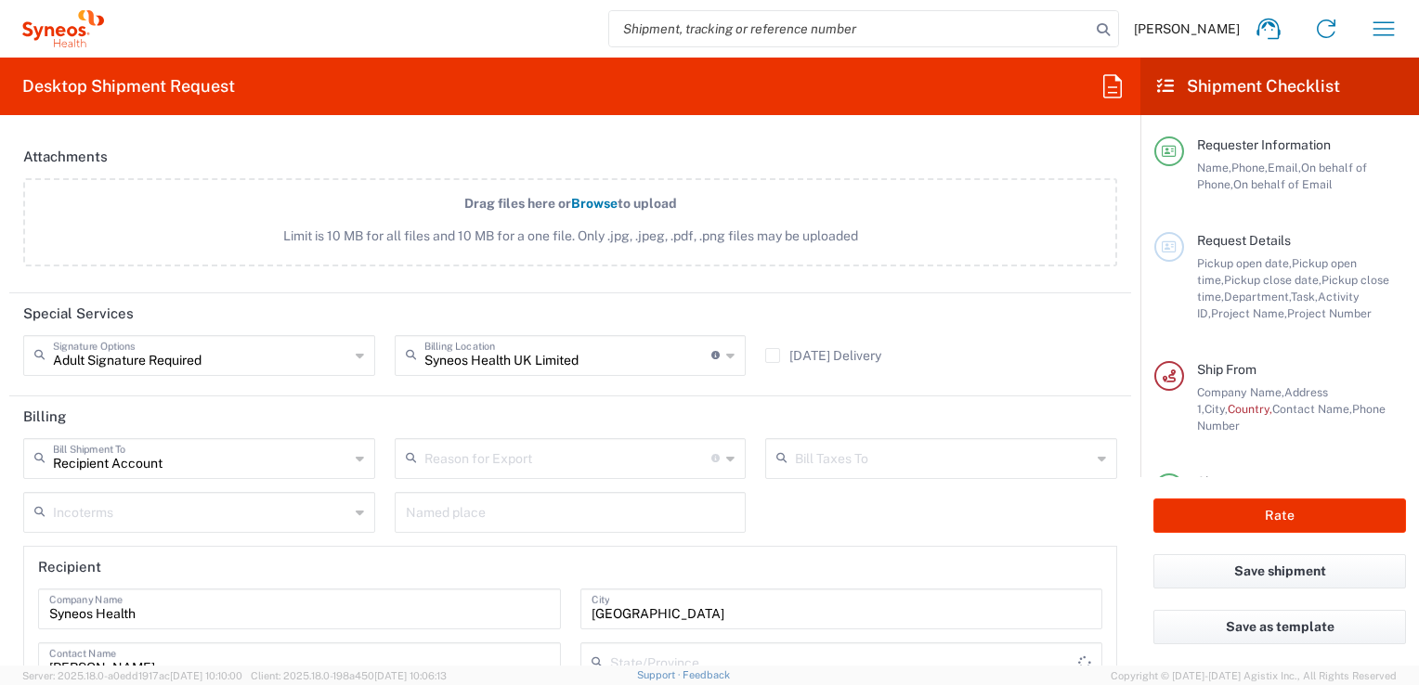
type input "[GEOGRAPHIC_DATA]"
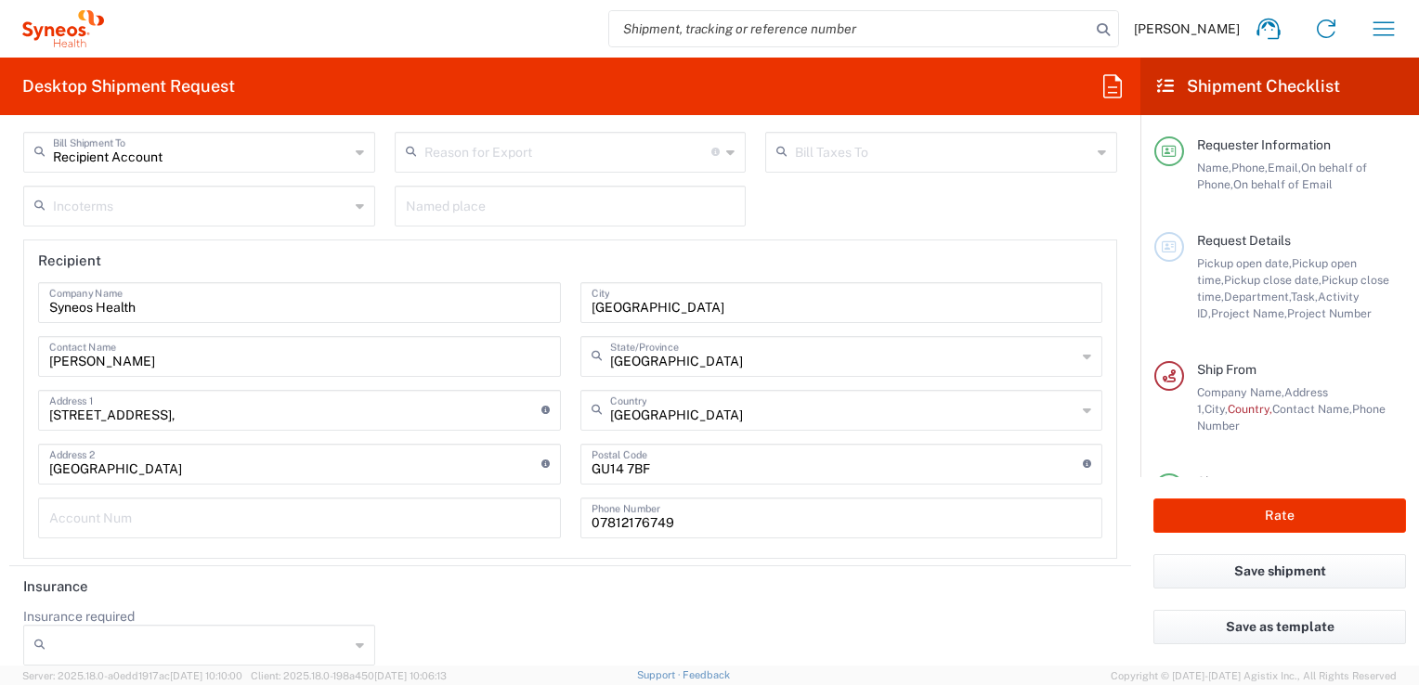
scroll to position [2711, 0]
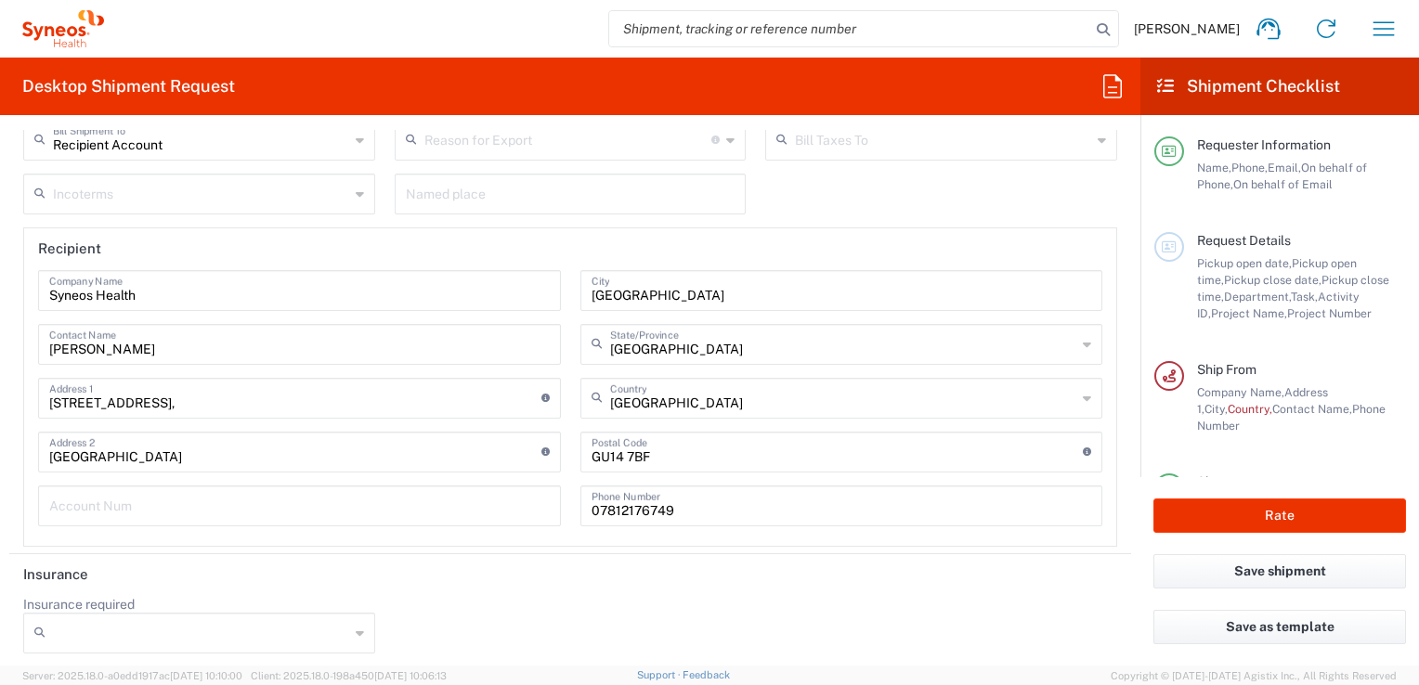
click at [356, 626] on icon at bounding box center [360, 633] width 8 height 30
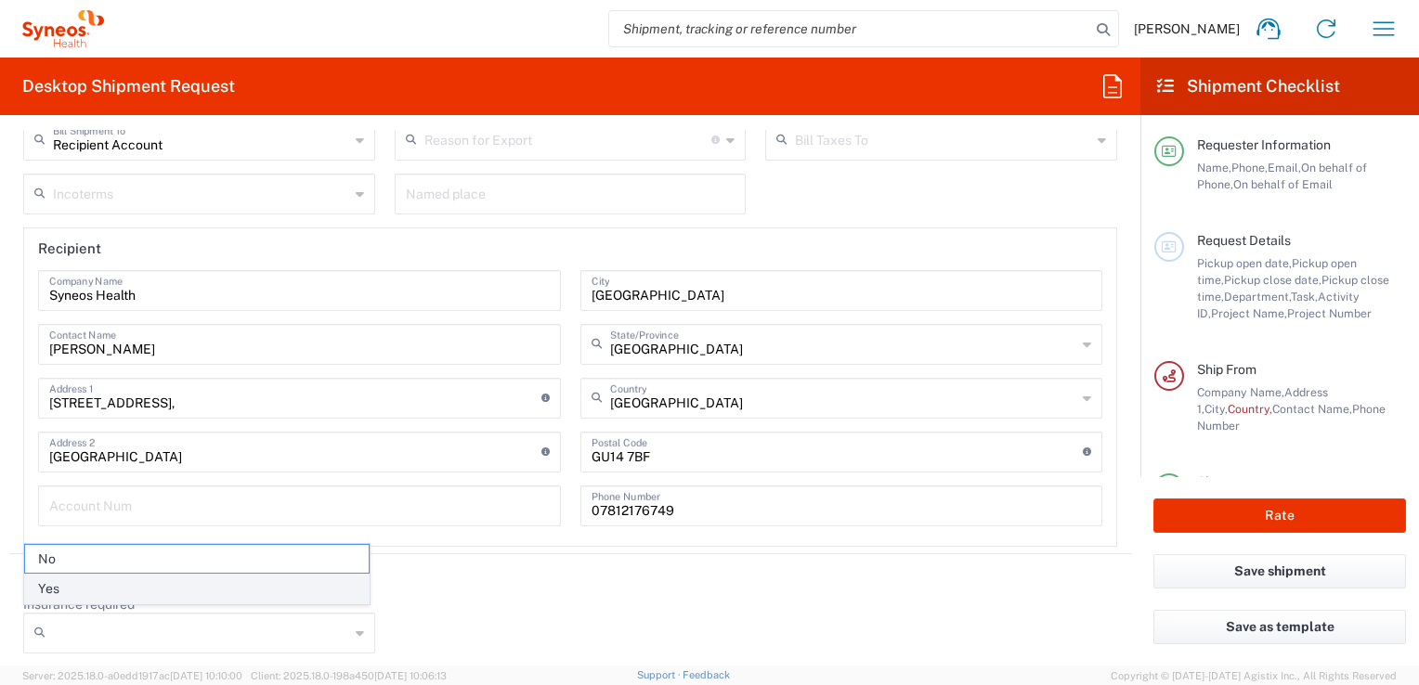
click at [46, 584] on span "Yes" at bounding box center [197, 589] width 344 height 29
type input "Yes"
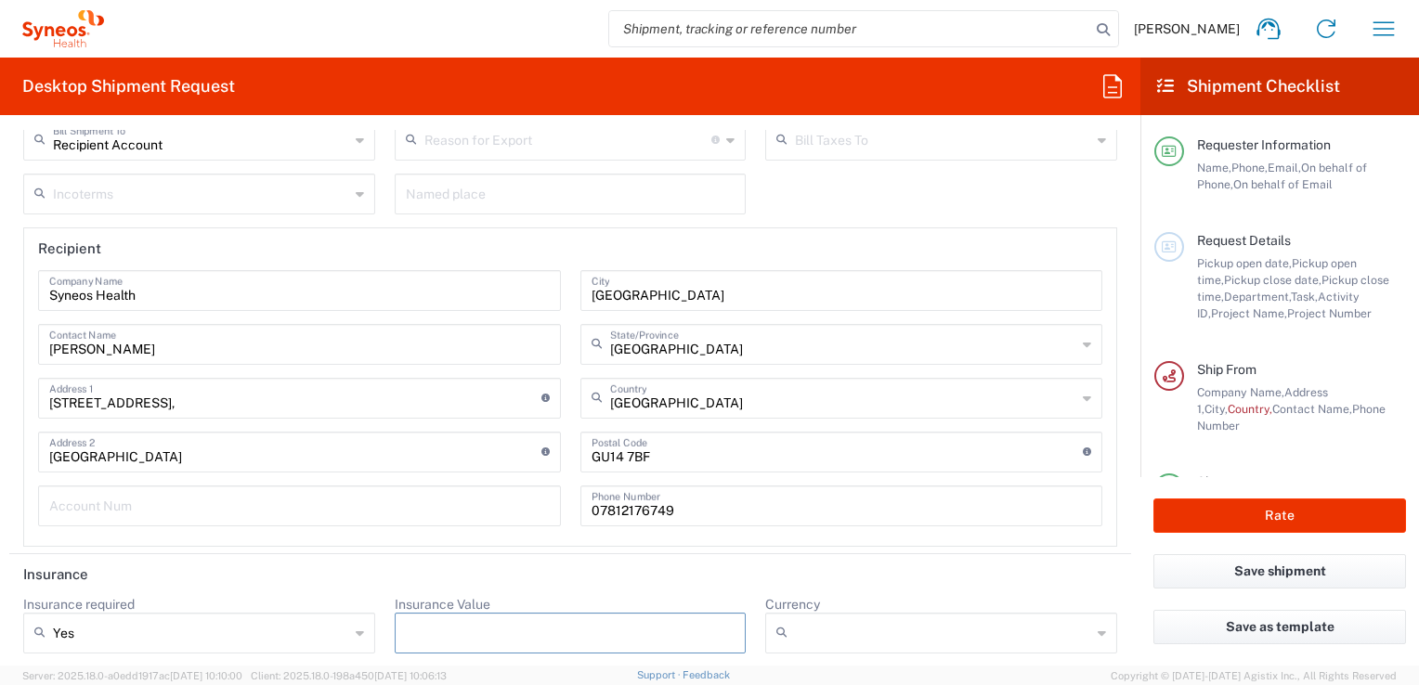
click at [569, 618] on input "Insurance Value" at bounding box center [571, 633] width 330 height 30
type input "15000"
click at [1093, 622] on div at bounding box center [941, 633] width 352 height 41
click at [785, 519] on span "GBP" at bounding box center [930, 533] width 344 height 29
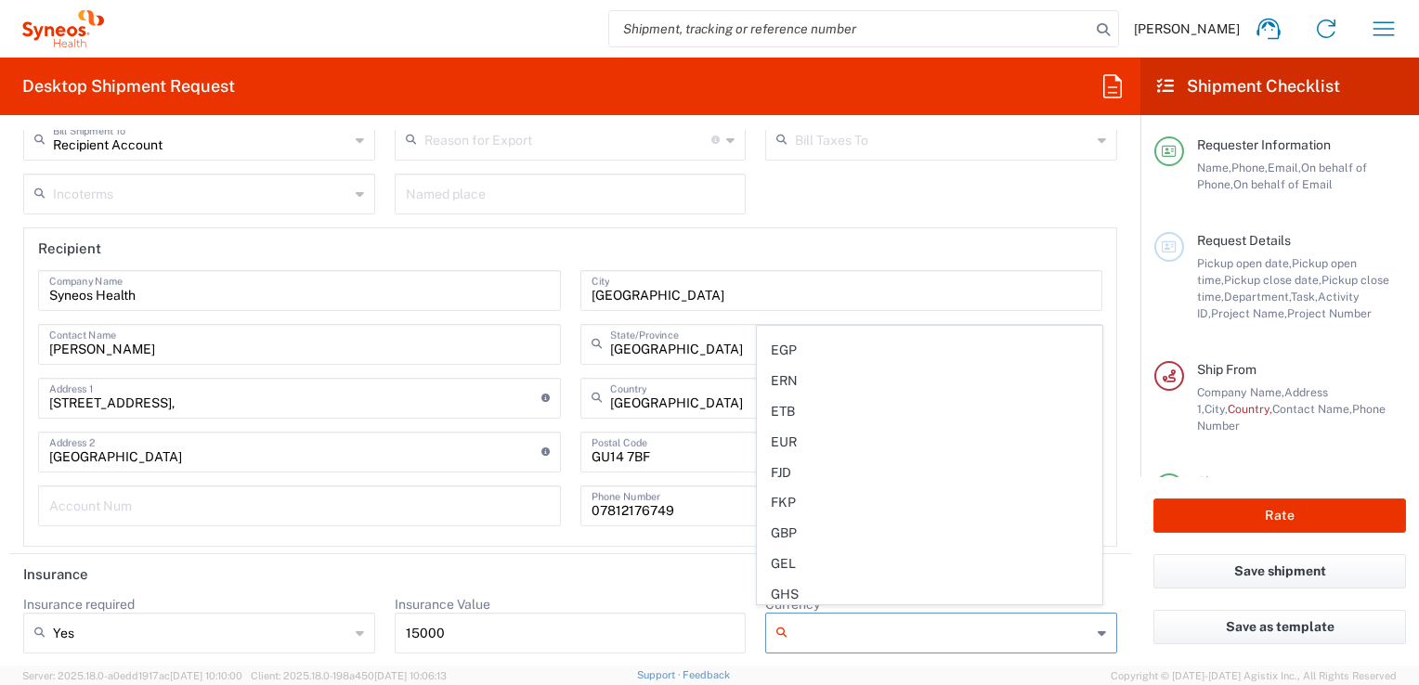
type input "GBP"
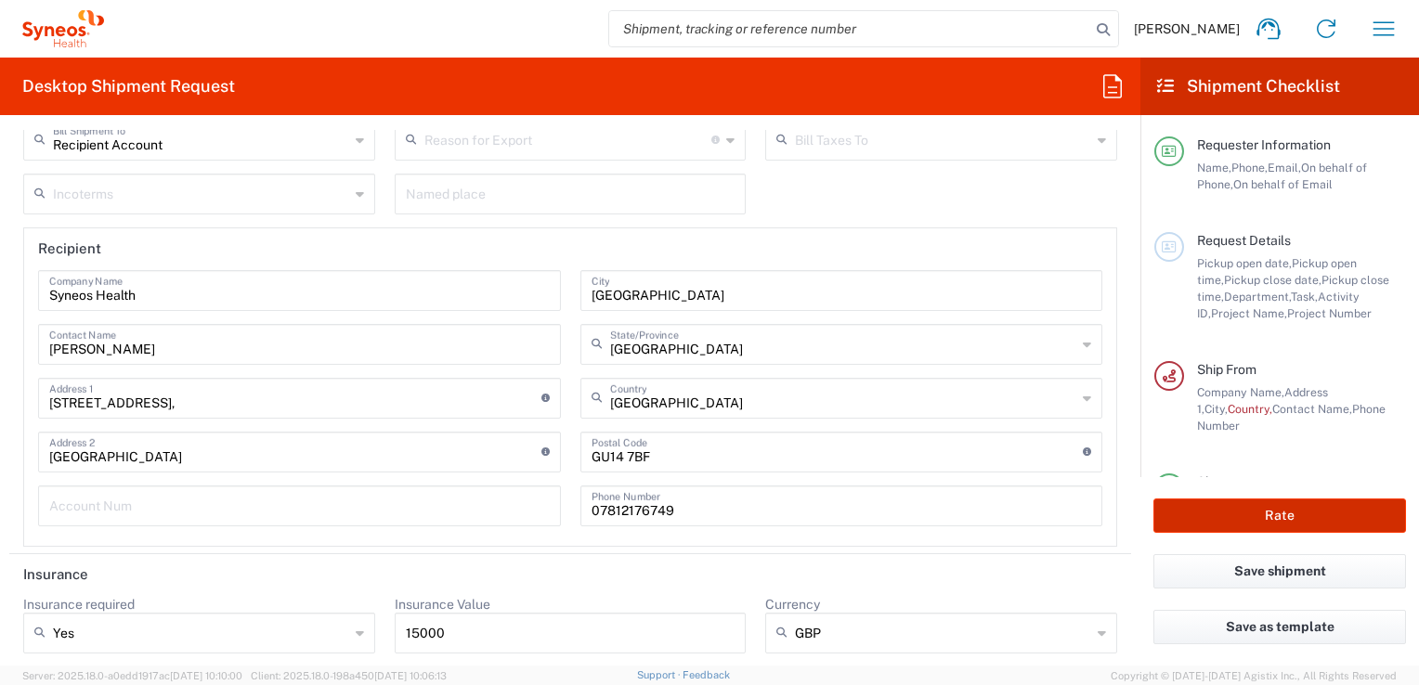
click at [1275, 522] on button "Rate" at bounding box center [1279, 516] width 253 height 34
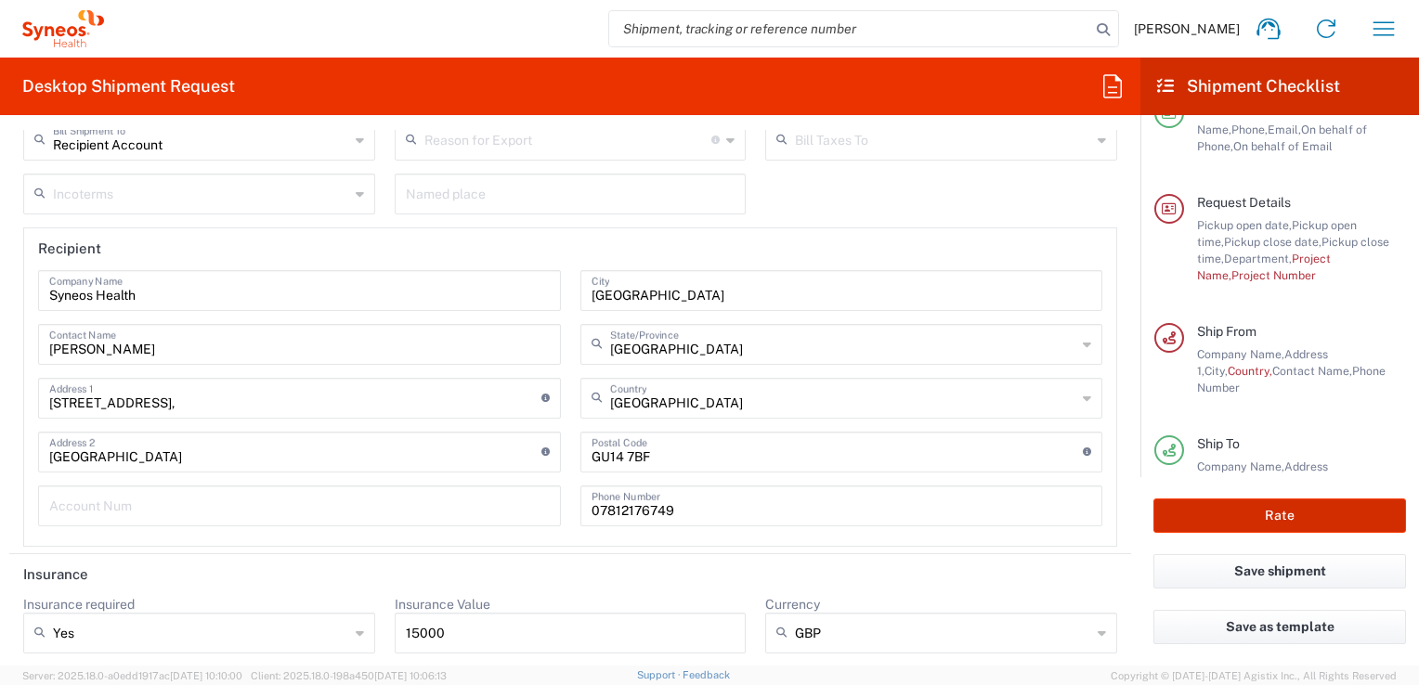
scroll to position [100, 0]
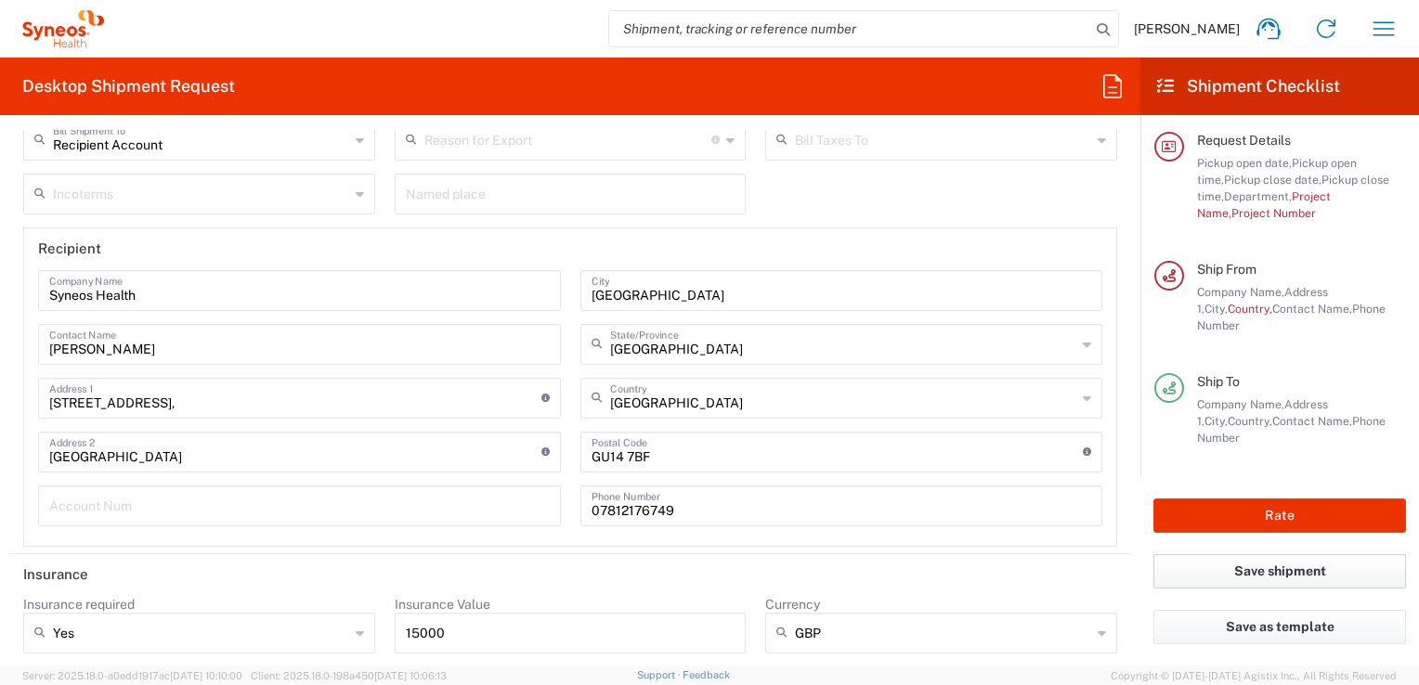
click at [1283, 578] on button "Save shipment" at bounding box center [1279, 571] width 253 height 34
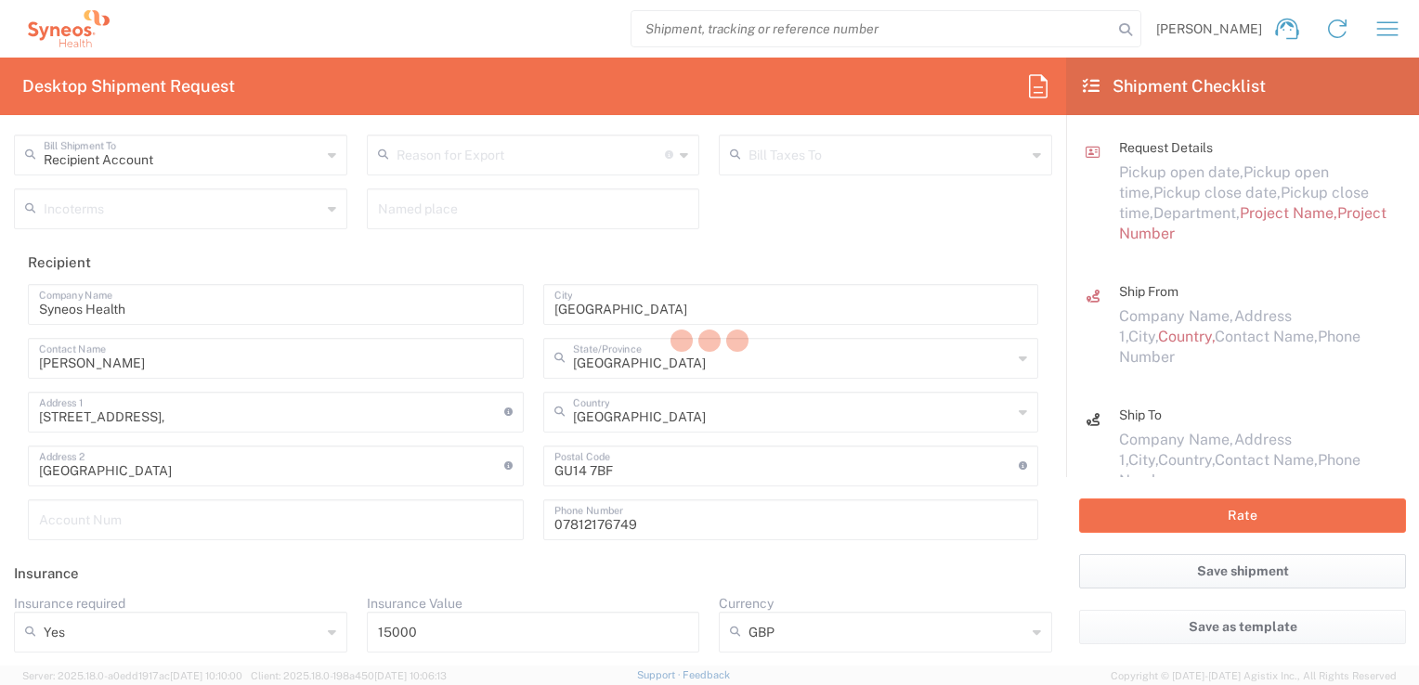
scroll to position [2655, 0]
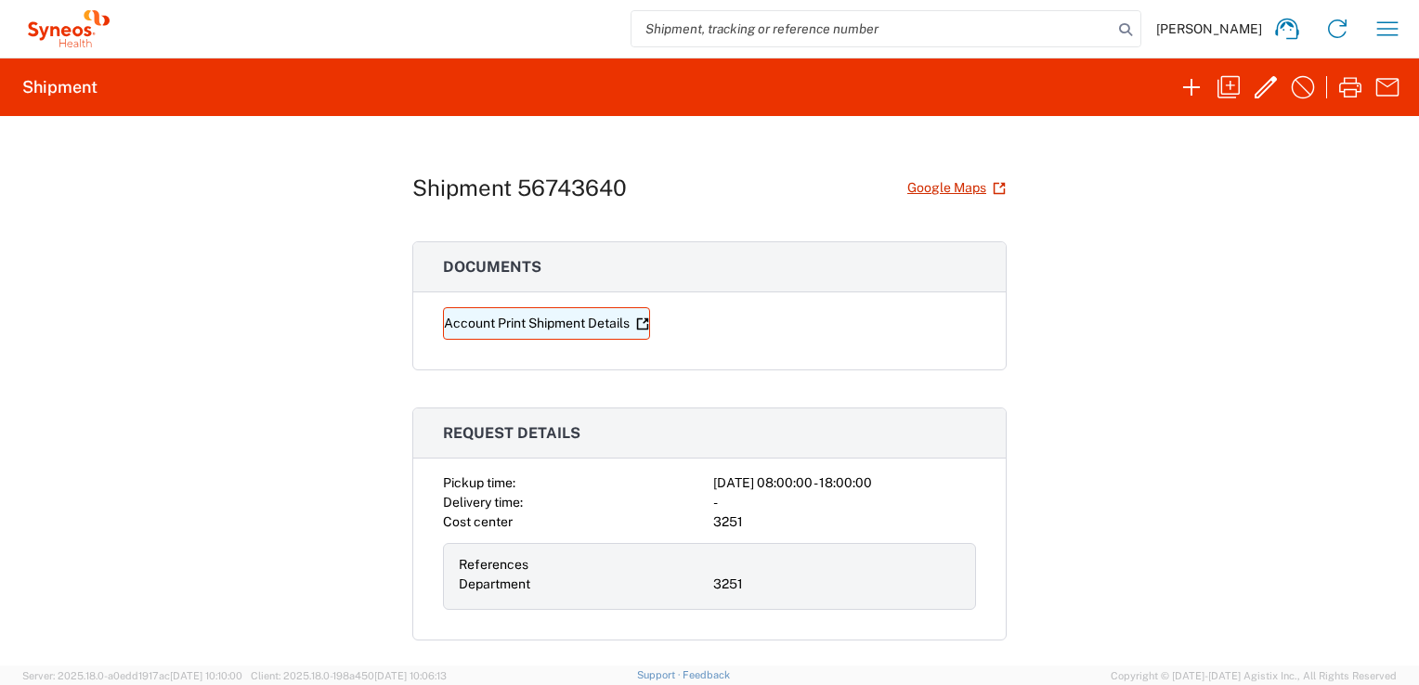
click at [553, 319] on link "Account Print Shipment Details" at bounding box center [546, 323] width 207 height 33
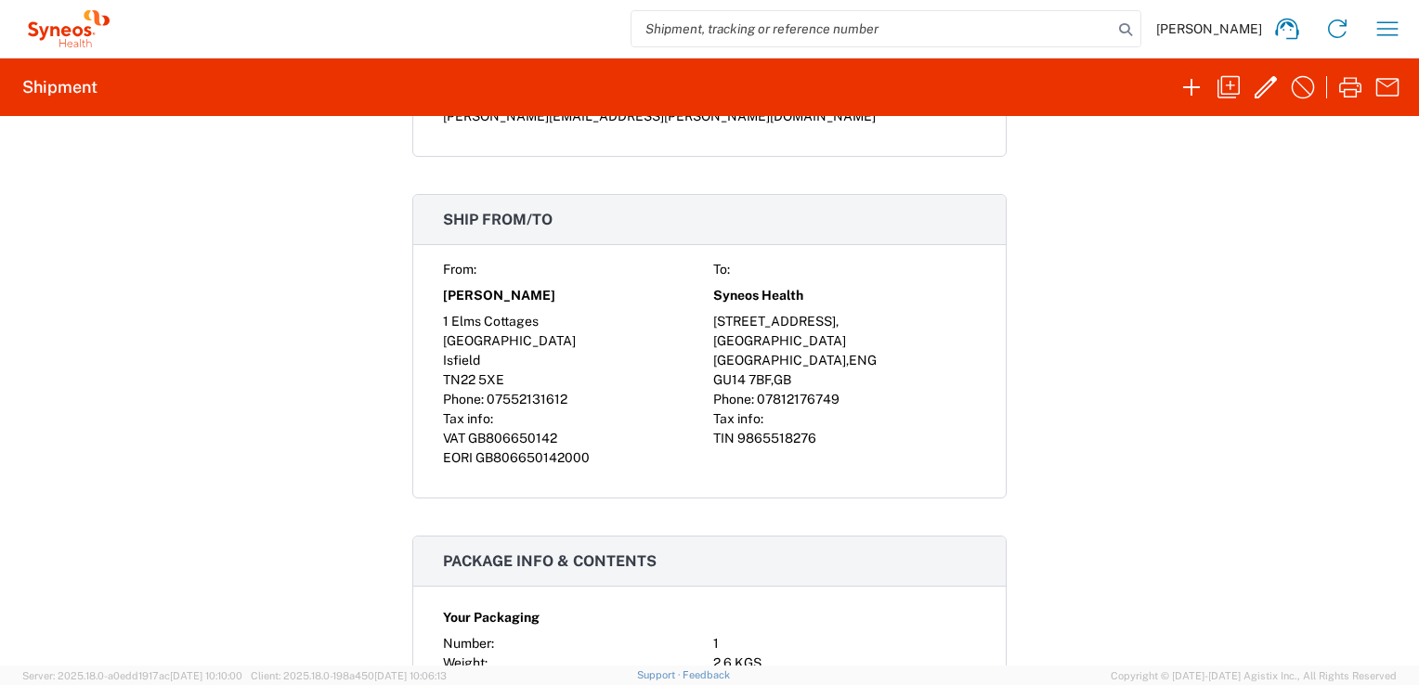
scroll to position [225, 0]
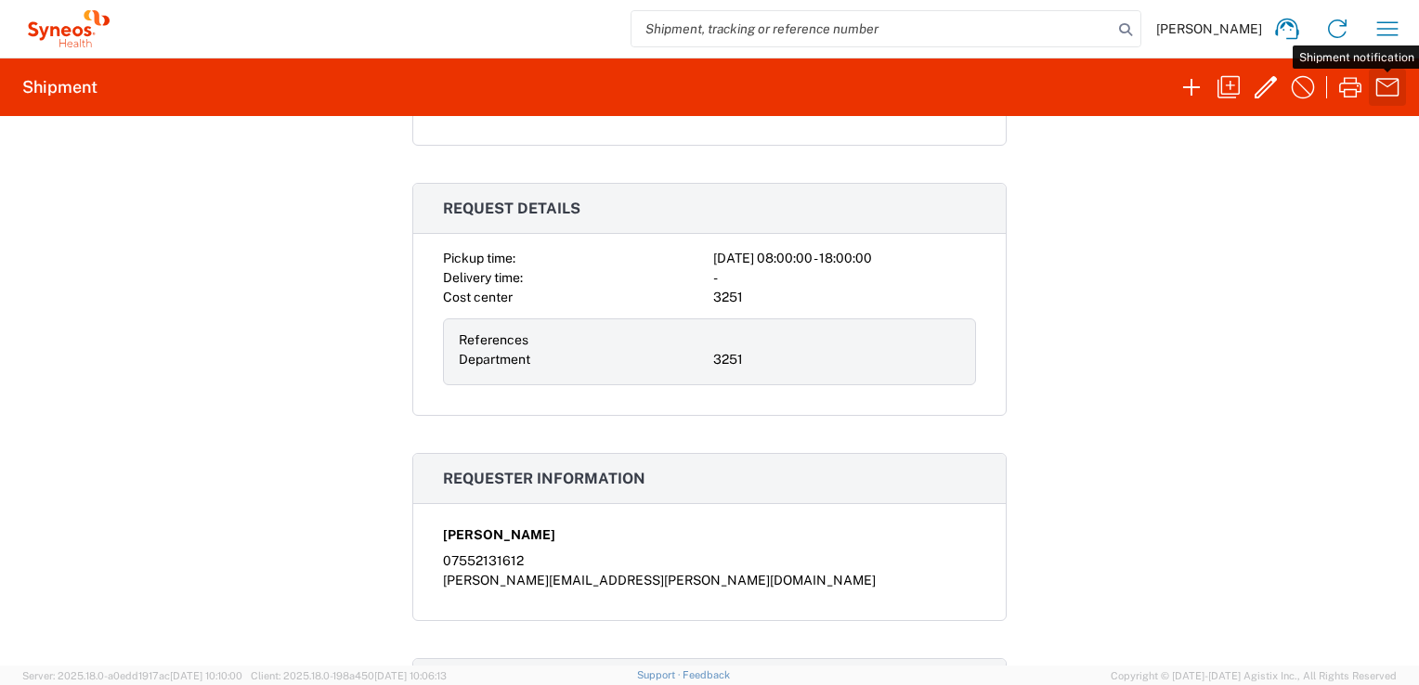
click at [1385, 89] on icon "button" at bounding box center [1387, 87] width 30 height 30
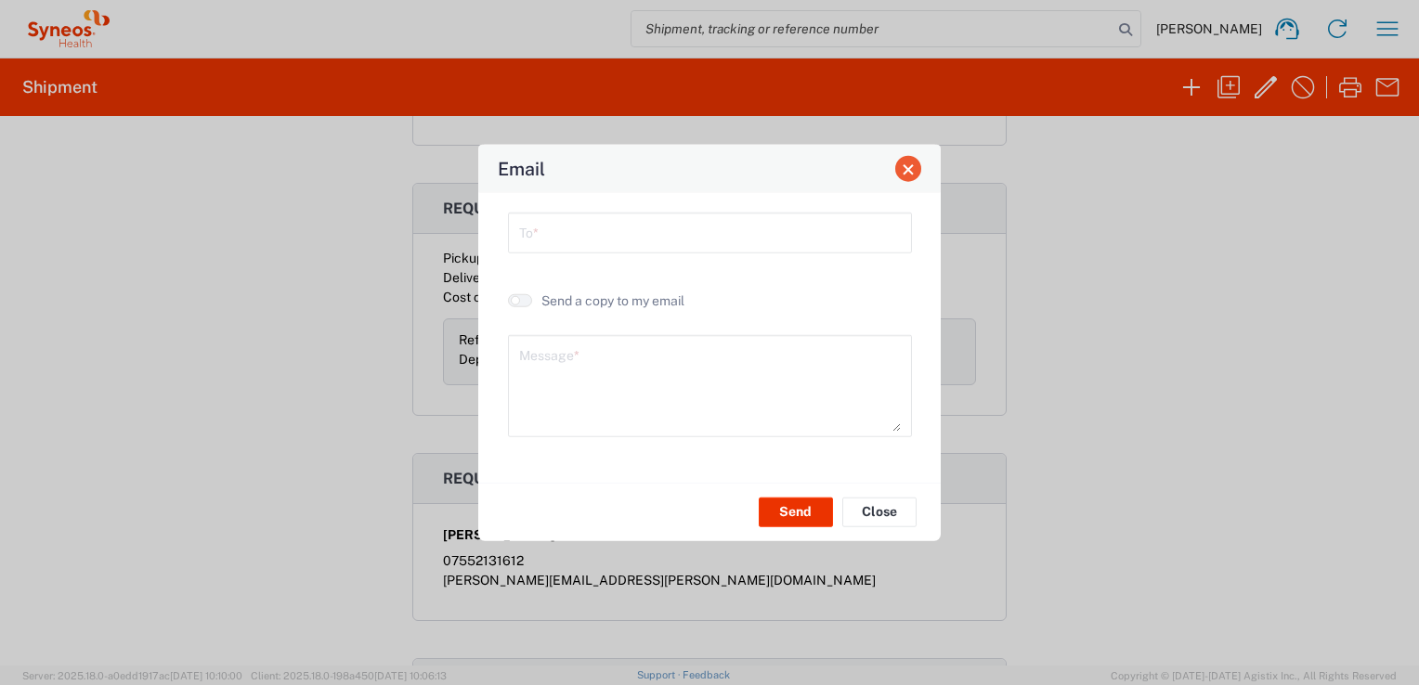
click at [917, 172] on button "Close" at bounding box center [908, 169] width 26 height 26
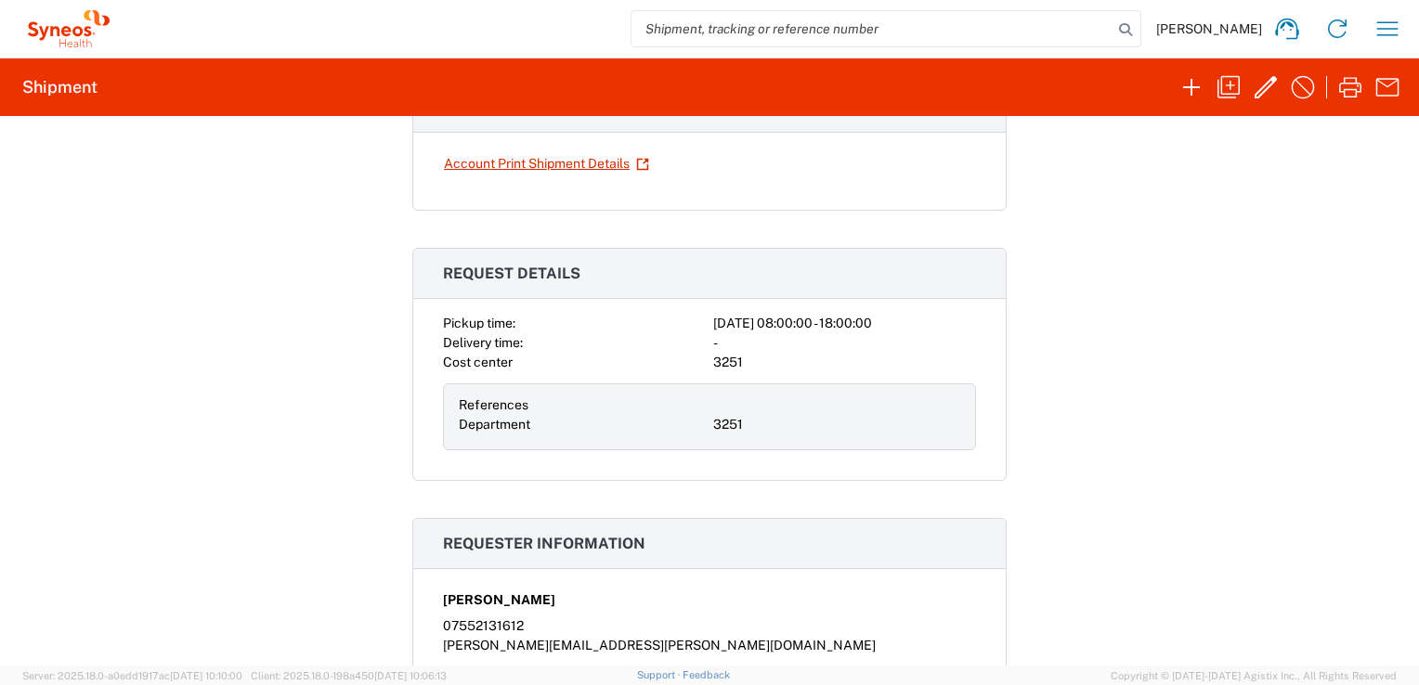
scroll to position [0, 0]
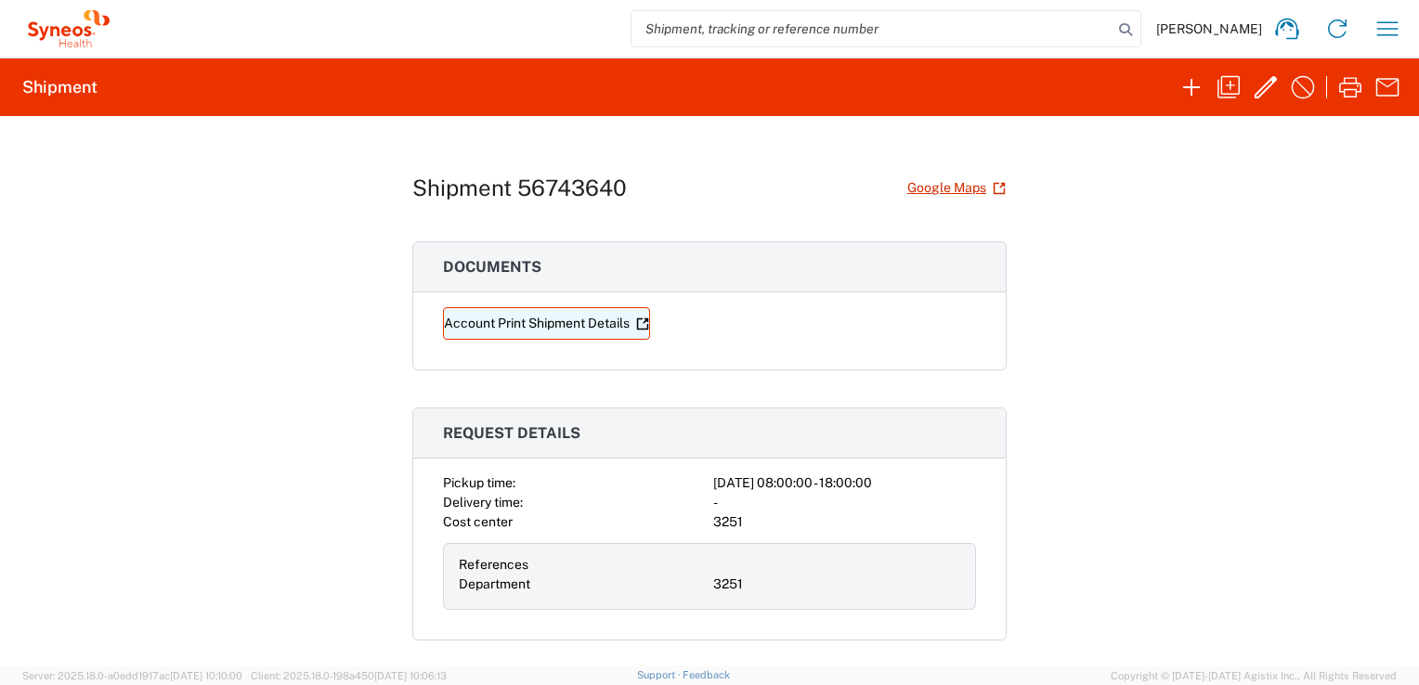
click at [513, 319] on link "Account Print Shipment Details" at bounding box center [546, 323] width 207 height 33
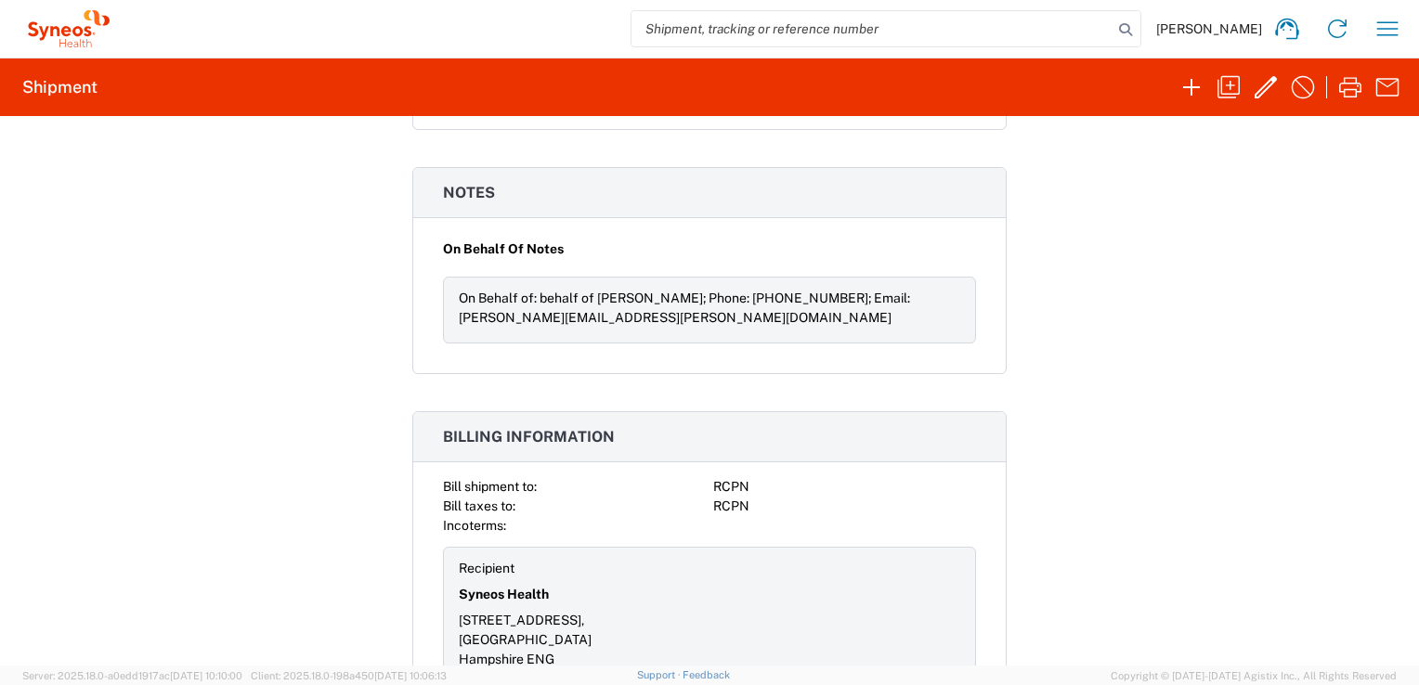
scroll to position [1803, 0]
